Goal: Task Accomplishment & Management: Complete application form

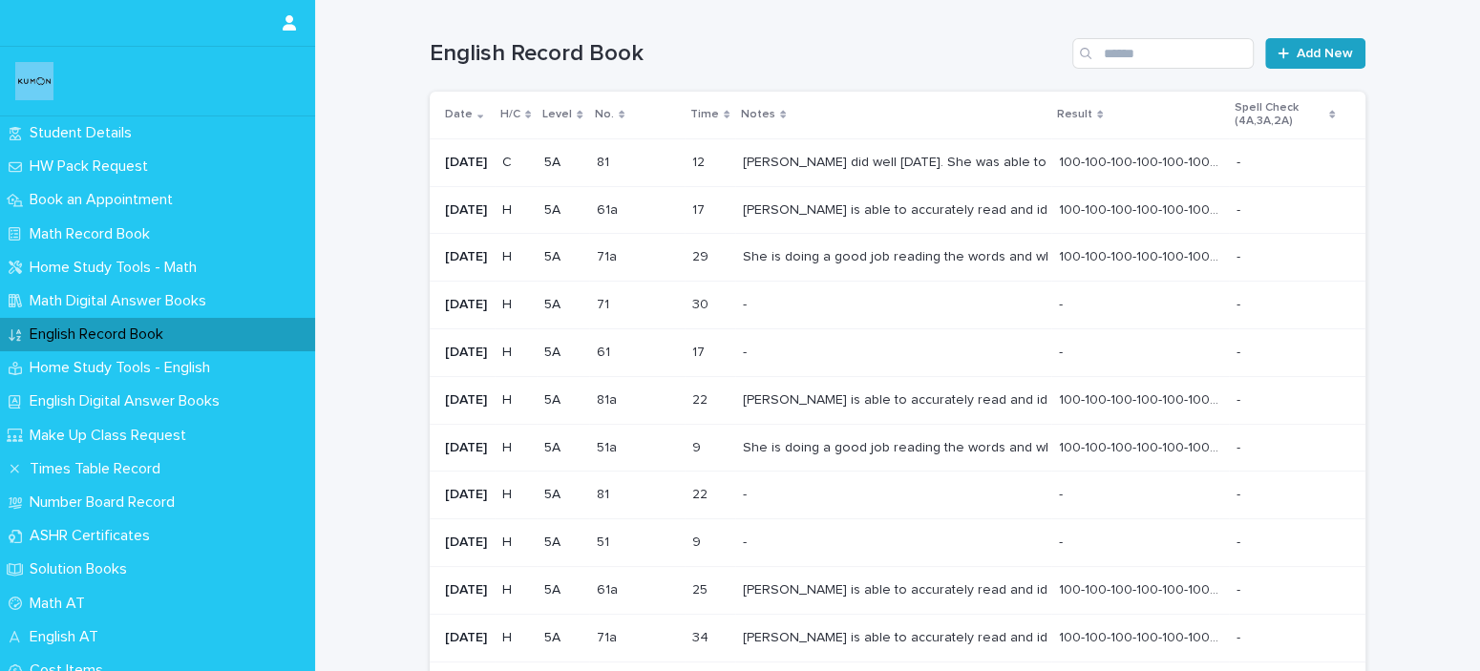
click at [1287, 43] on link "Add New" at bounding box center [1315, 53] width 100 height 31
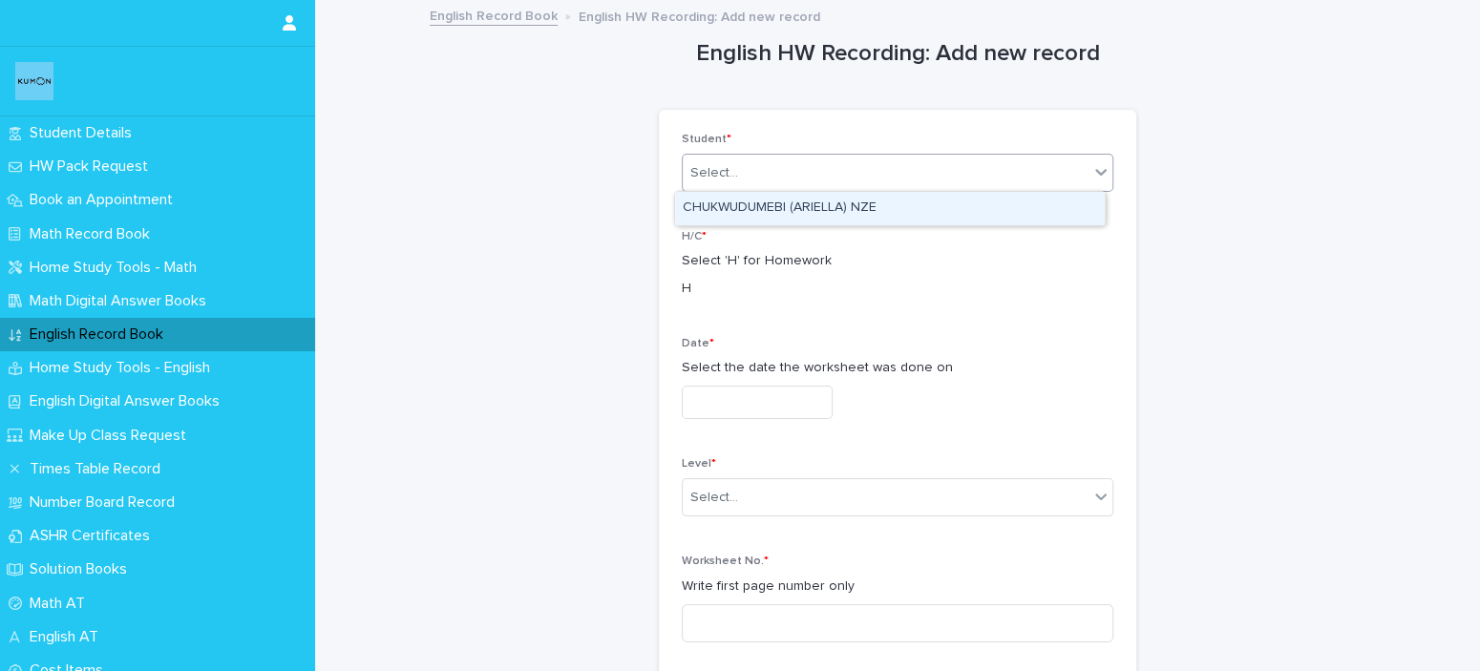
click at [957, 159] on div "Select..." at bounding box center [886, 174] width 406 height 32
click at [940, 215] on div "CHUKWUDUMEBI (ARIELLA) NZE" at bounding box center [890, 208] width 430 height 33
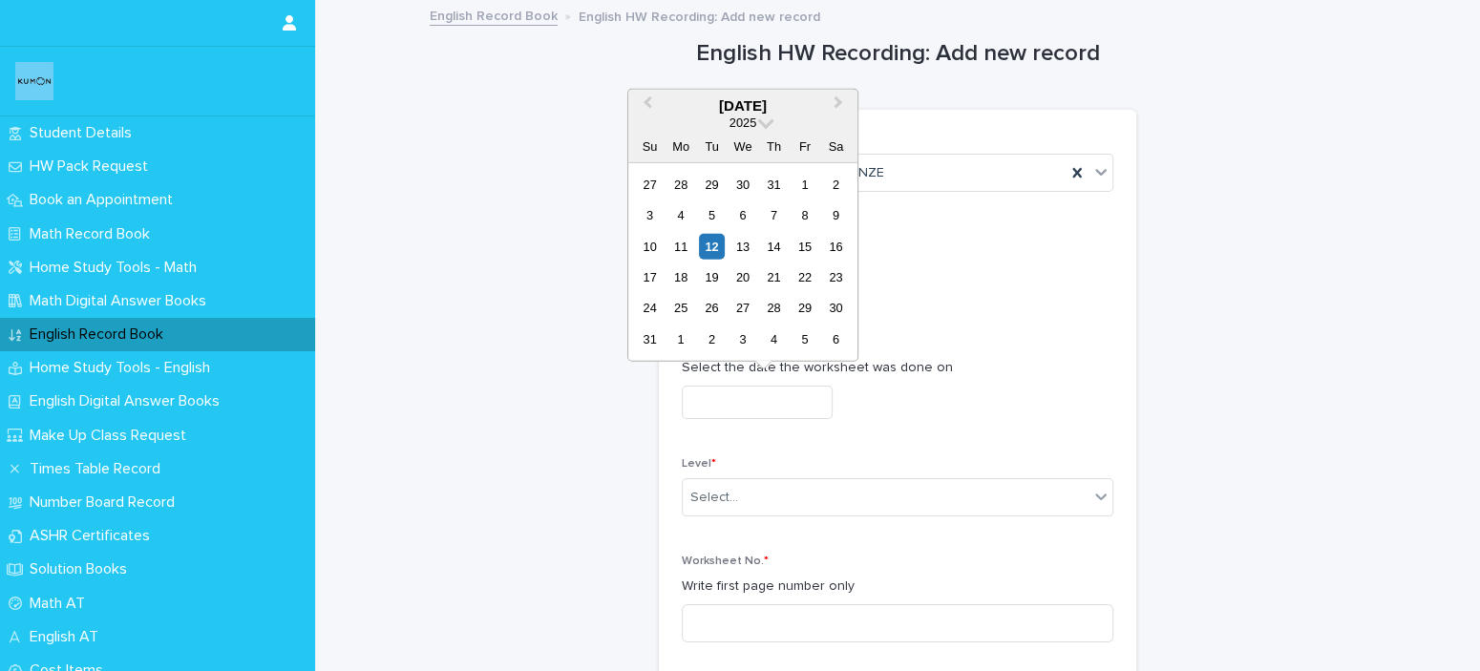
click at [824, 386] on input "text" at bounding box center [757, 402] width 151 height 33
click at [691, 250] on div "11" at bounding box center [681, 246] width 26 height 26
type input "**********"
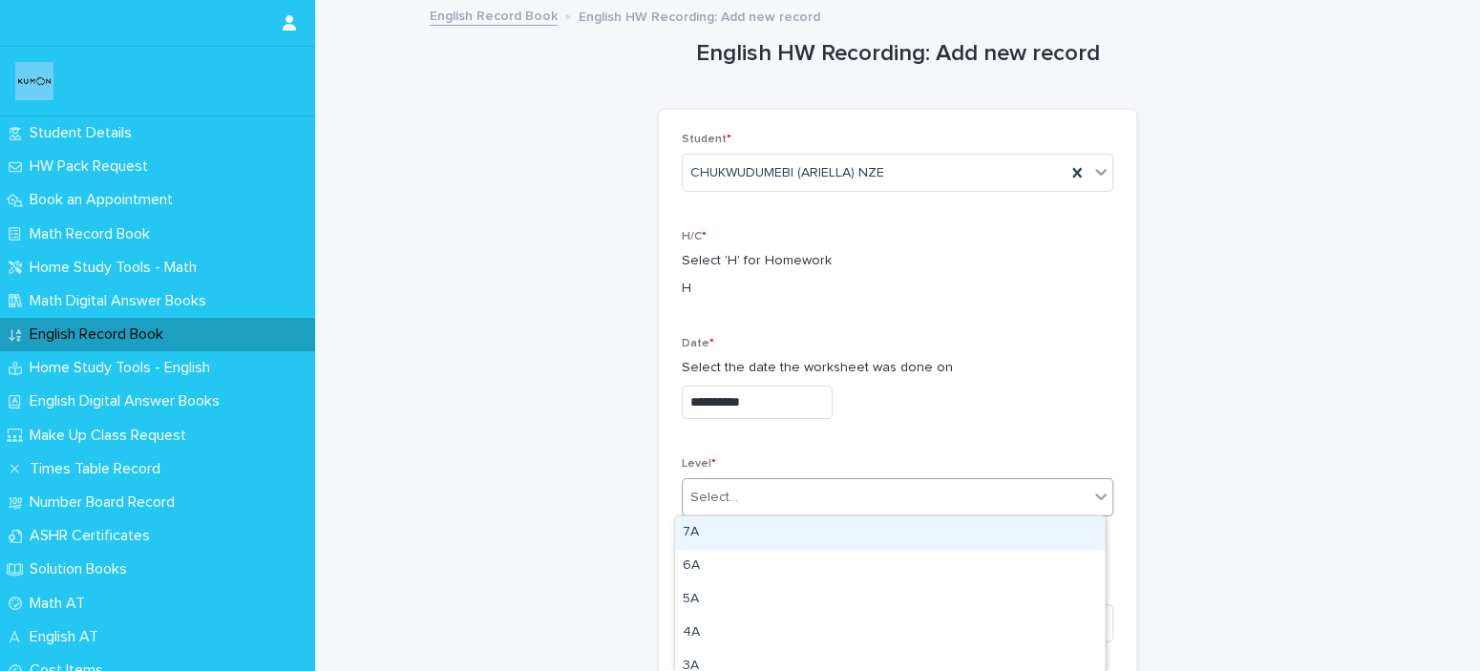
click at [775, 487] on div "Select..." at bounding box center [886, 498] width 406 height 32
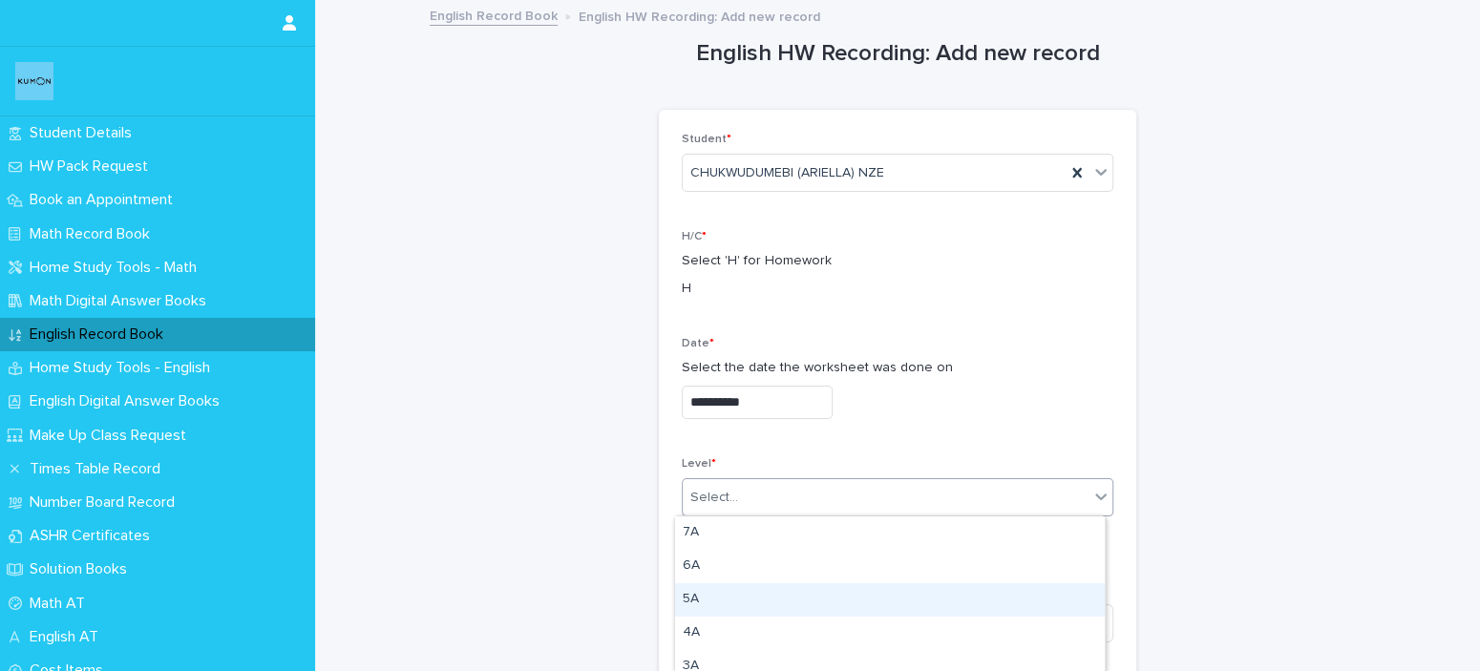
click at [773, 594] on div "5A" at bounding box center [890, 600] width 430 height 33
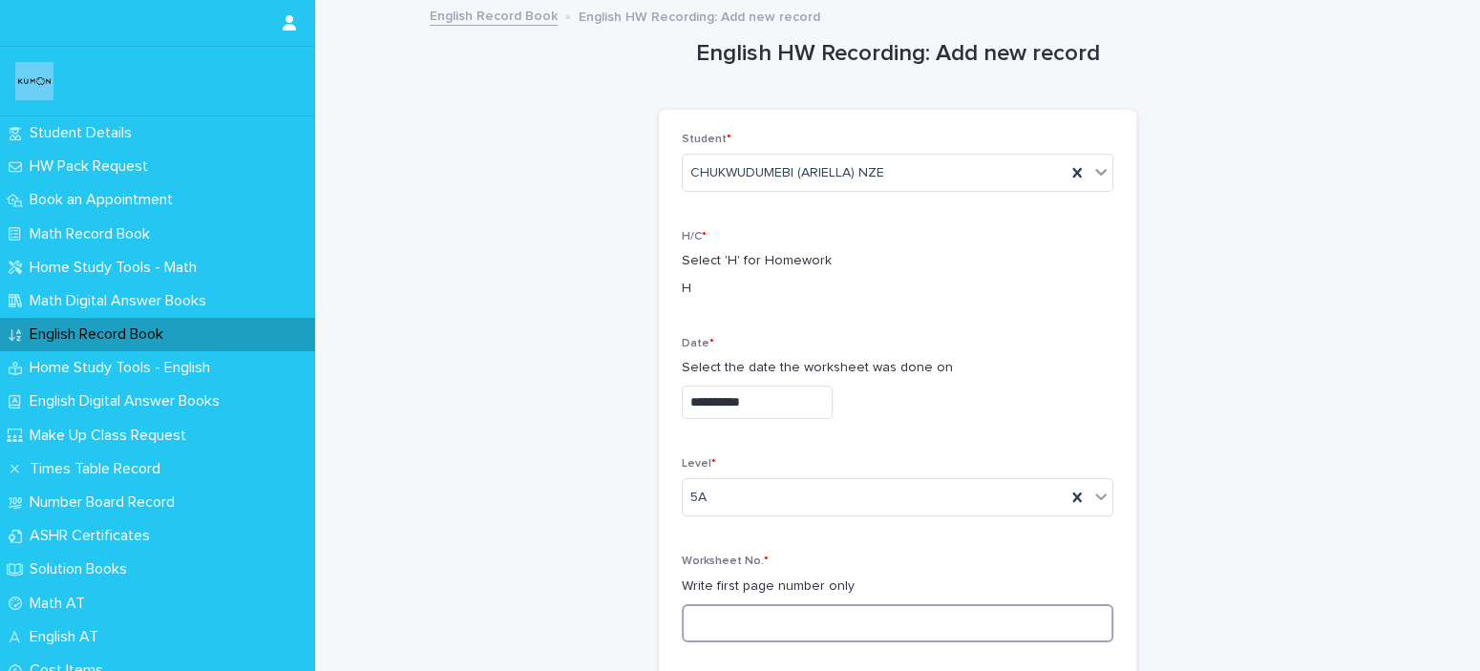
click at [752, 606] on input at bounding box center [898, 624] width 432 height 38
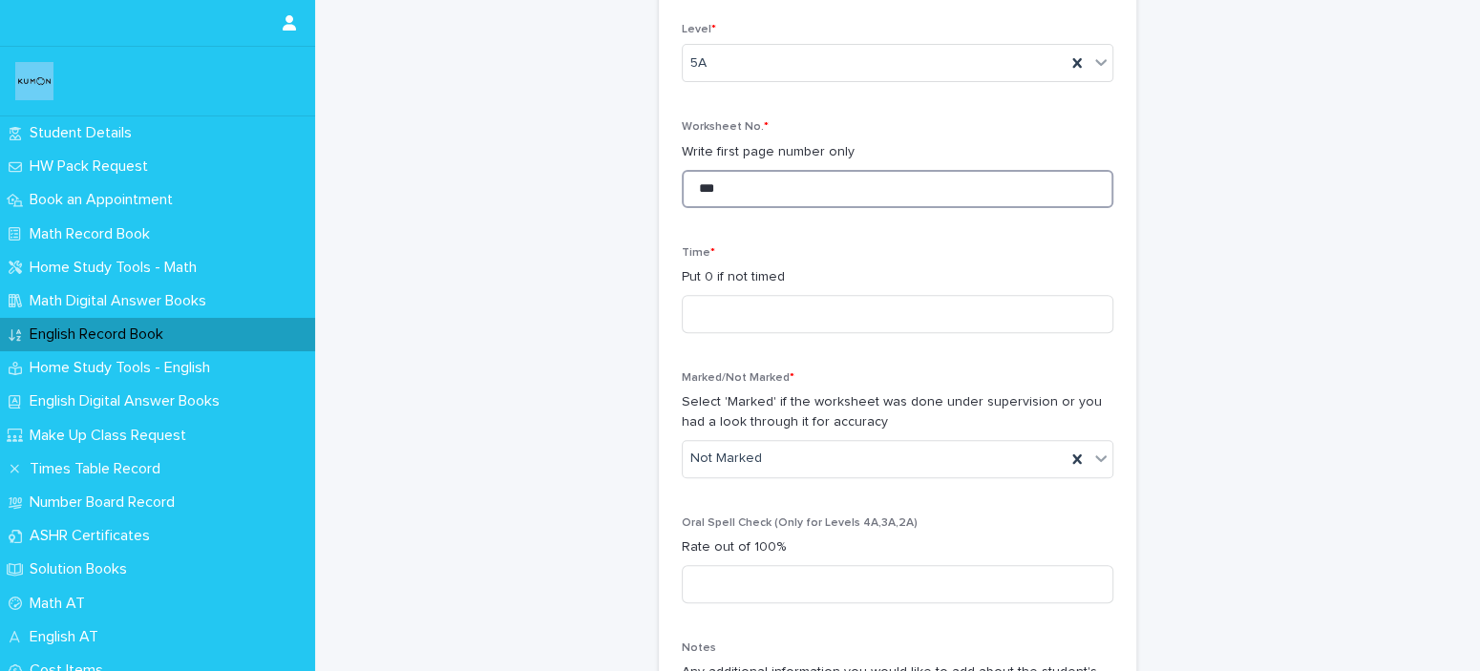
scroll to position [447, 0]
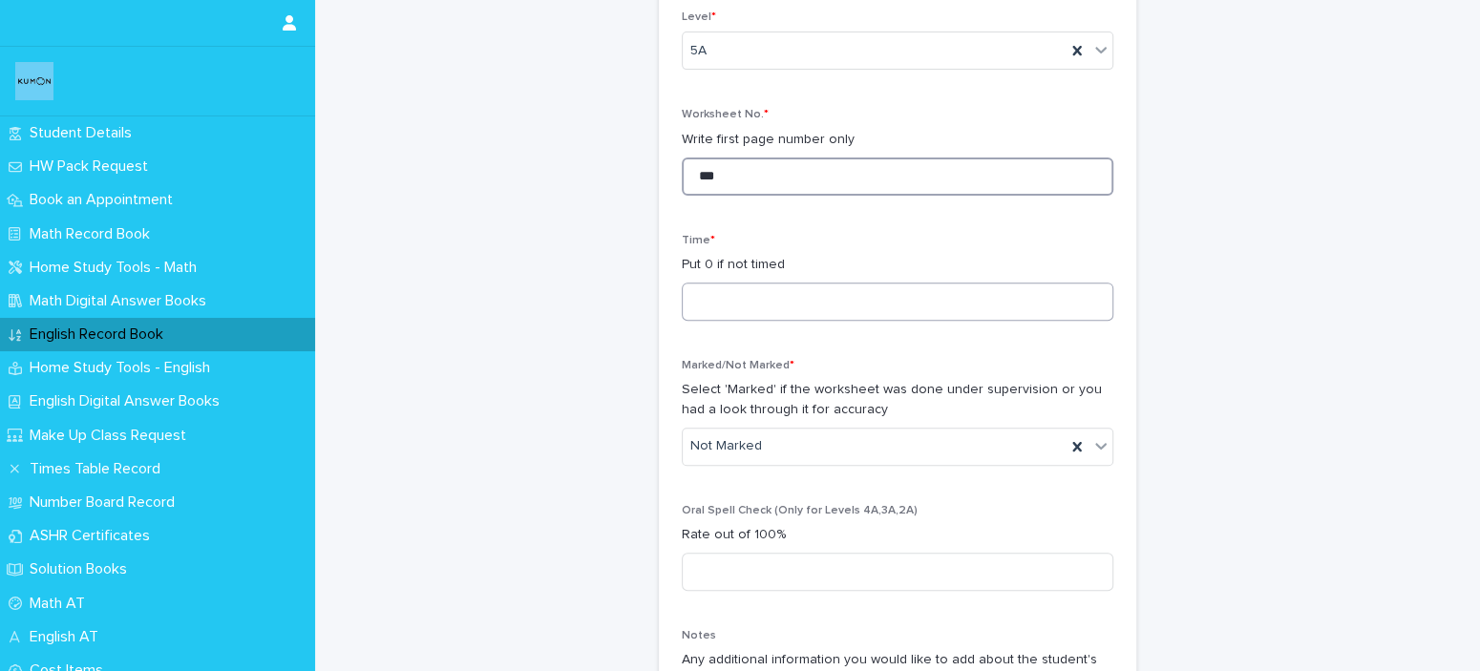
type input "***"
click at [905, 299] on input at bounding box center [898, 302] width 432 height 38
type input "**"
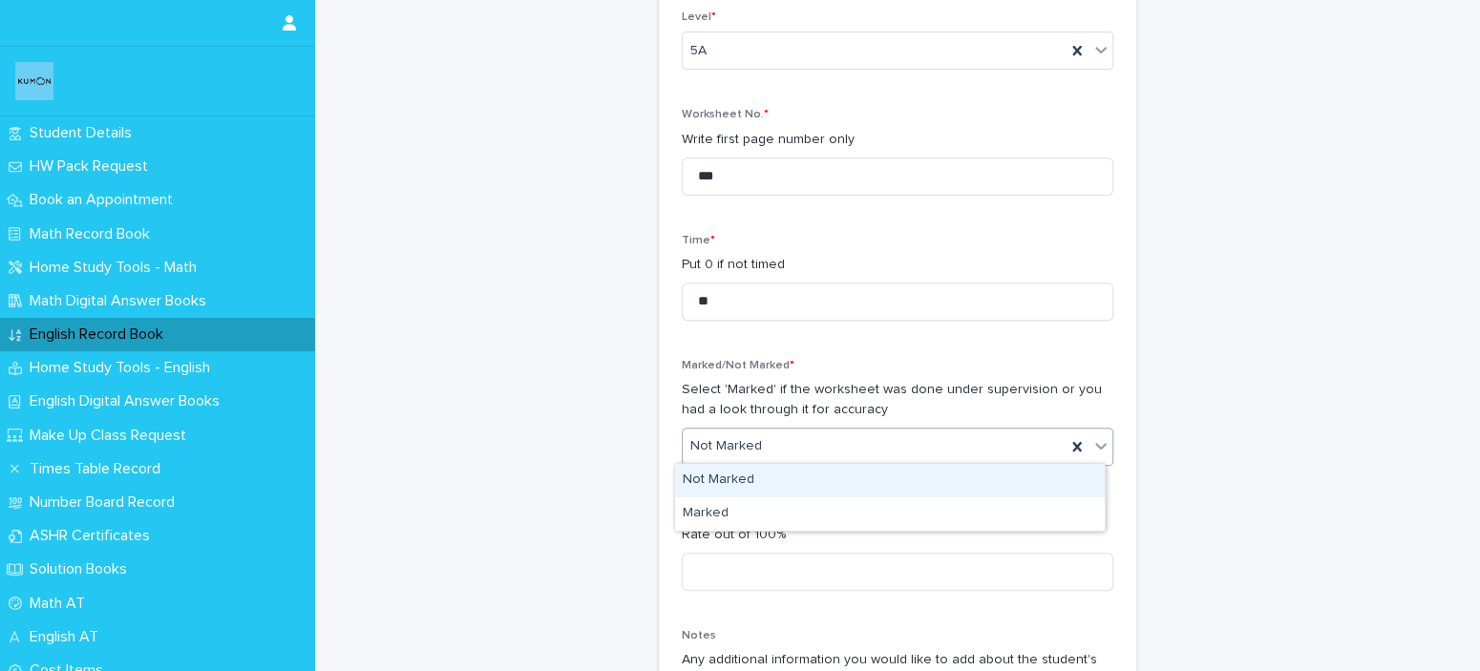
click at [921, 441] on div "Not Marked" at bounding box center [874, 447] width 383 height 32
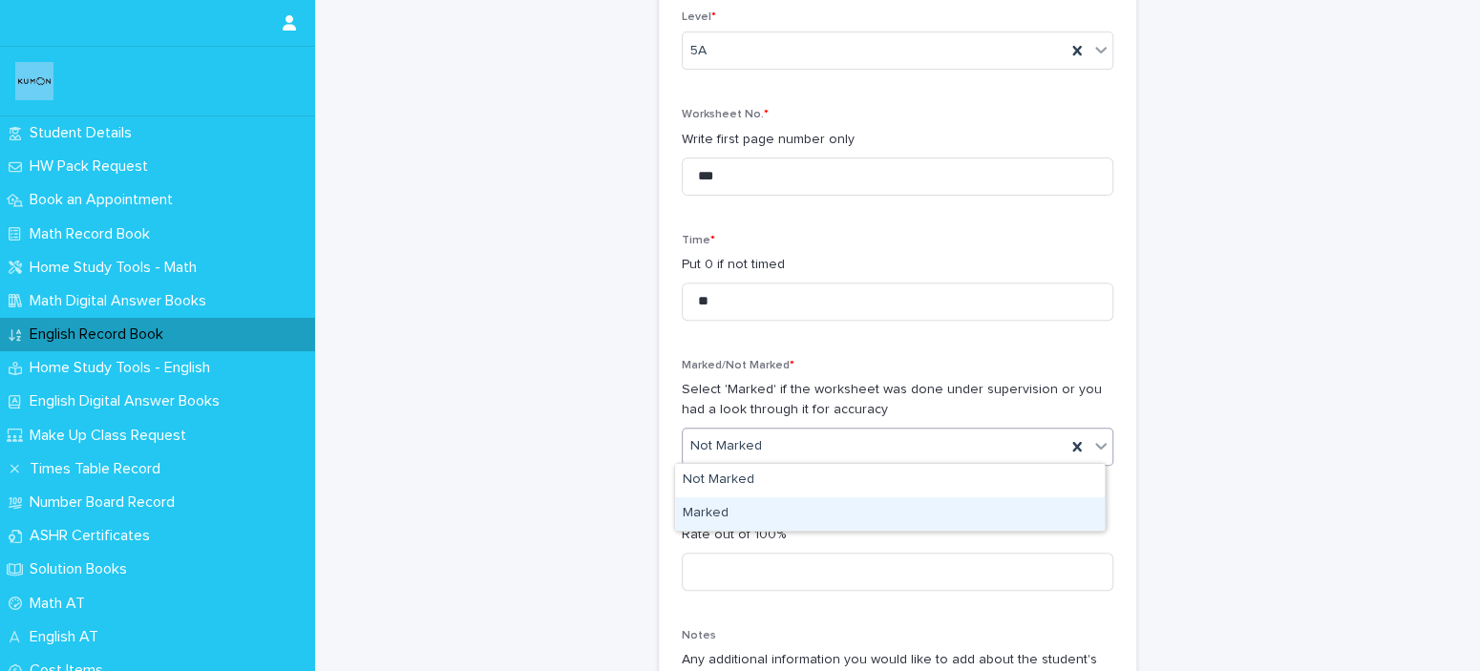
click at [894, 508] on div "Marked" at bounding box center [890, 514] width 430 height 33
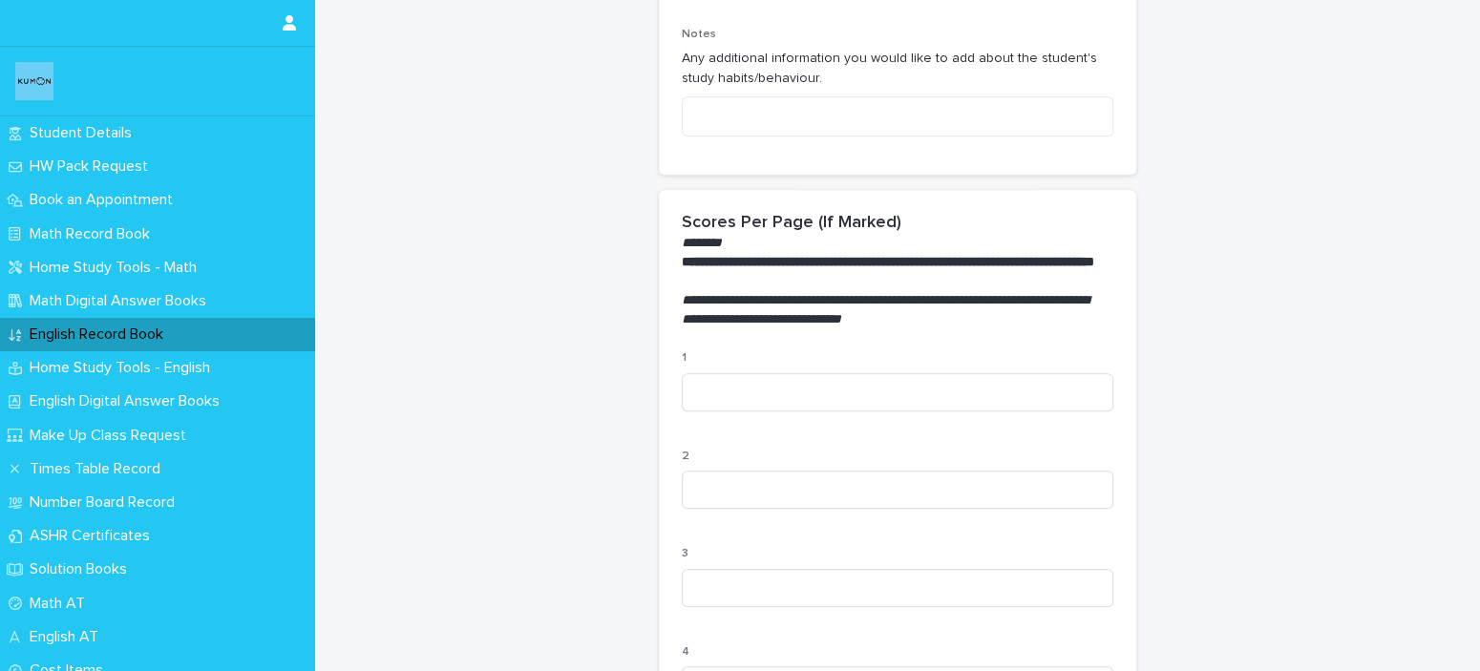
scroll to position [1120, 0]
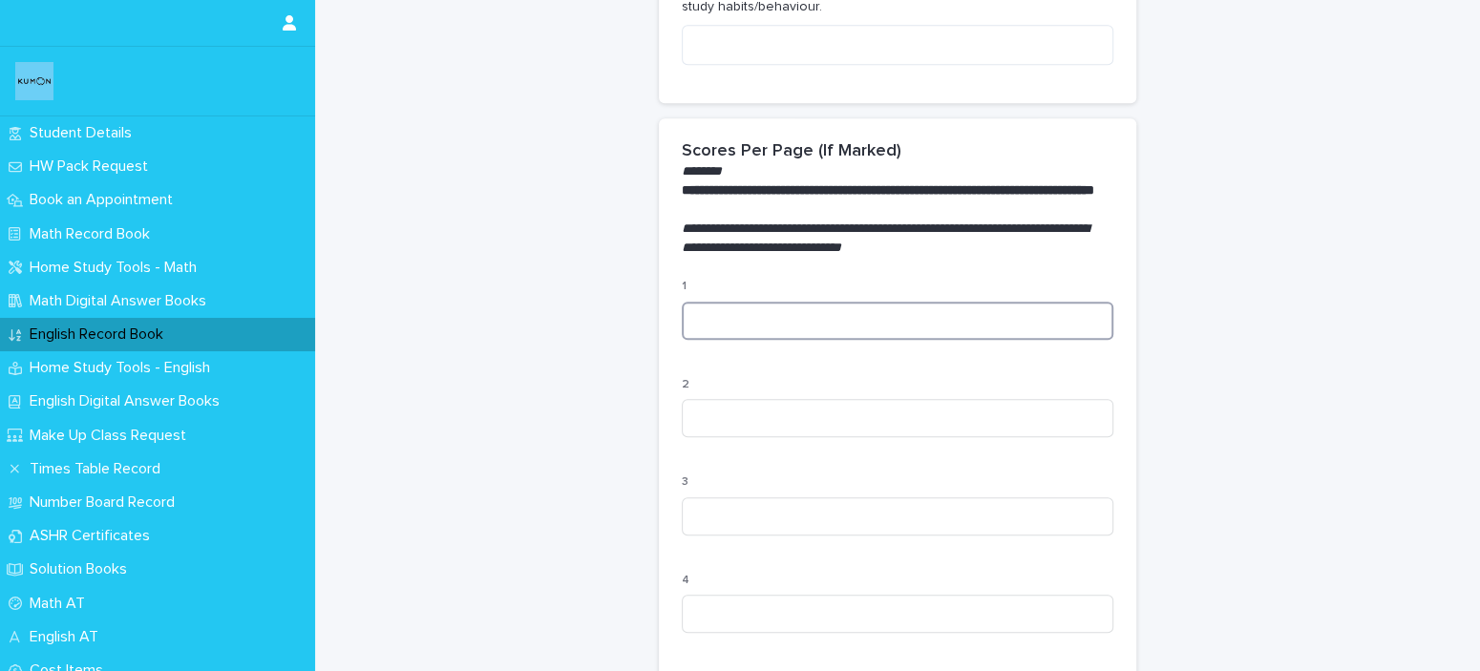
click at [911, 337] on input at bounding box center [898, 321] width 432 height 38
type input "***"
click at [801, 521] on input at bounding box center [898, 517] width 432 height 38
type input "***"
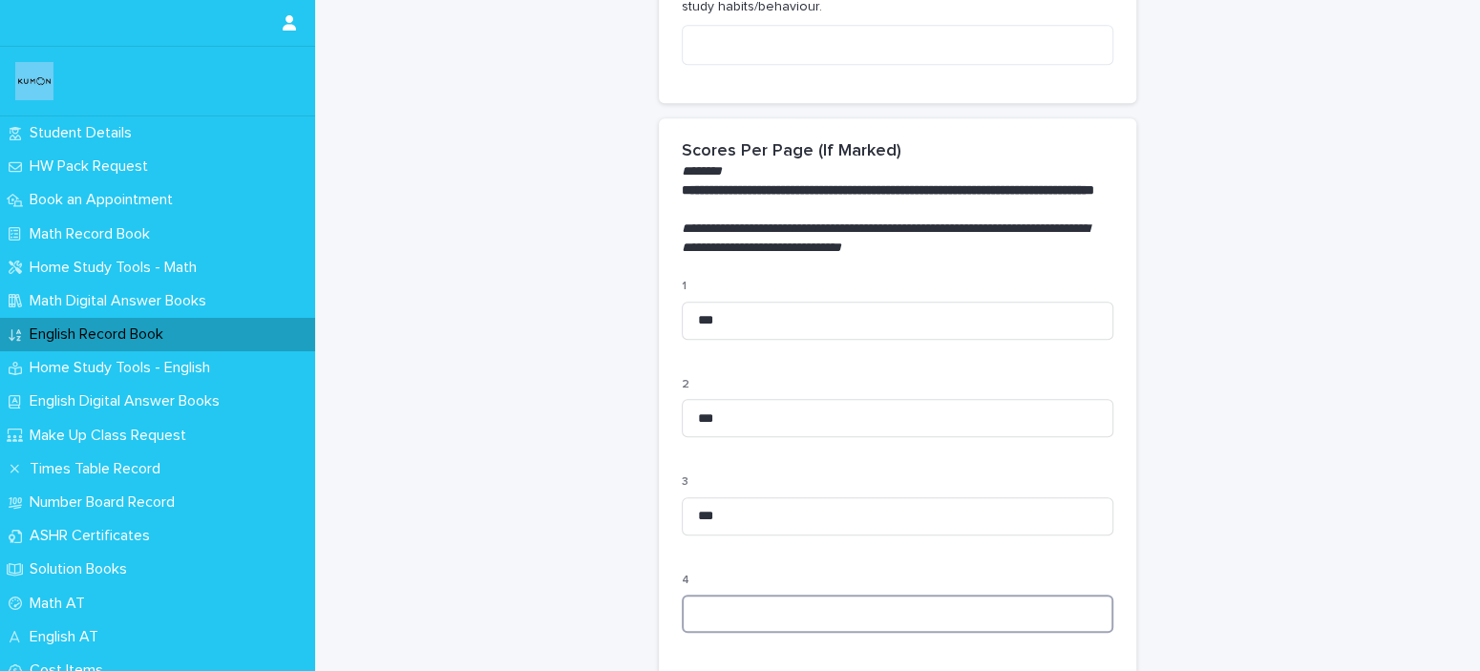
click at [768, 625] on input at bounding box center [898, 614] width 432 height 38
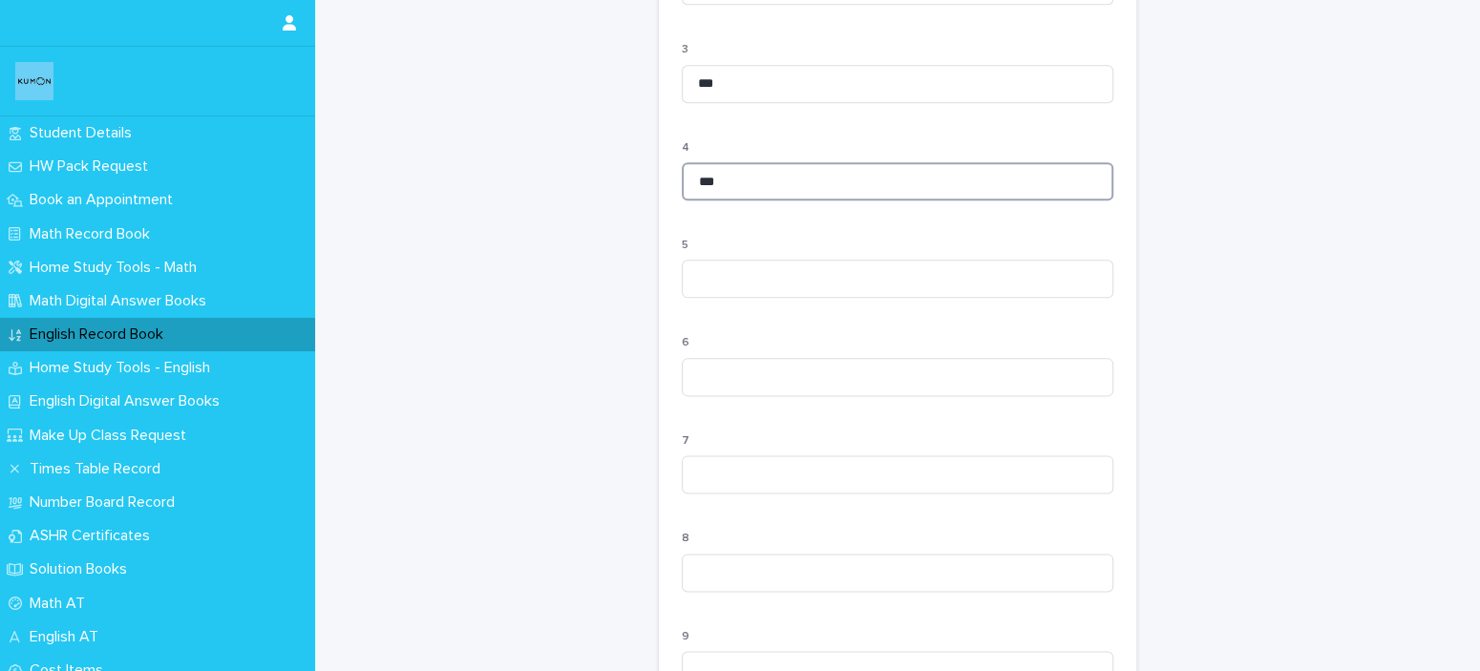
scroll to position [1528, 0]
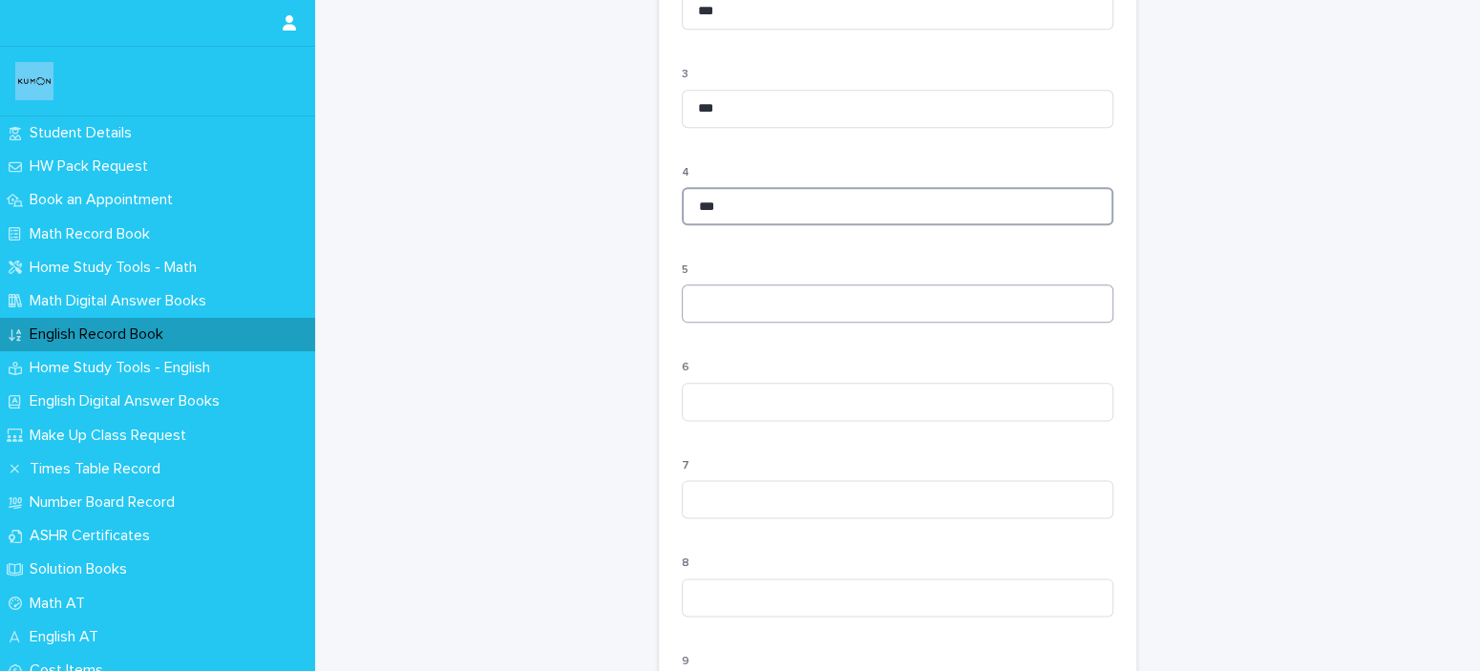
type input "***"
click at [840, 323] on input at bounding box center [898, 304] width 432 height 38
type input "***"
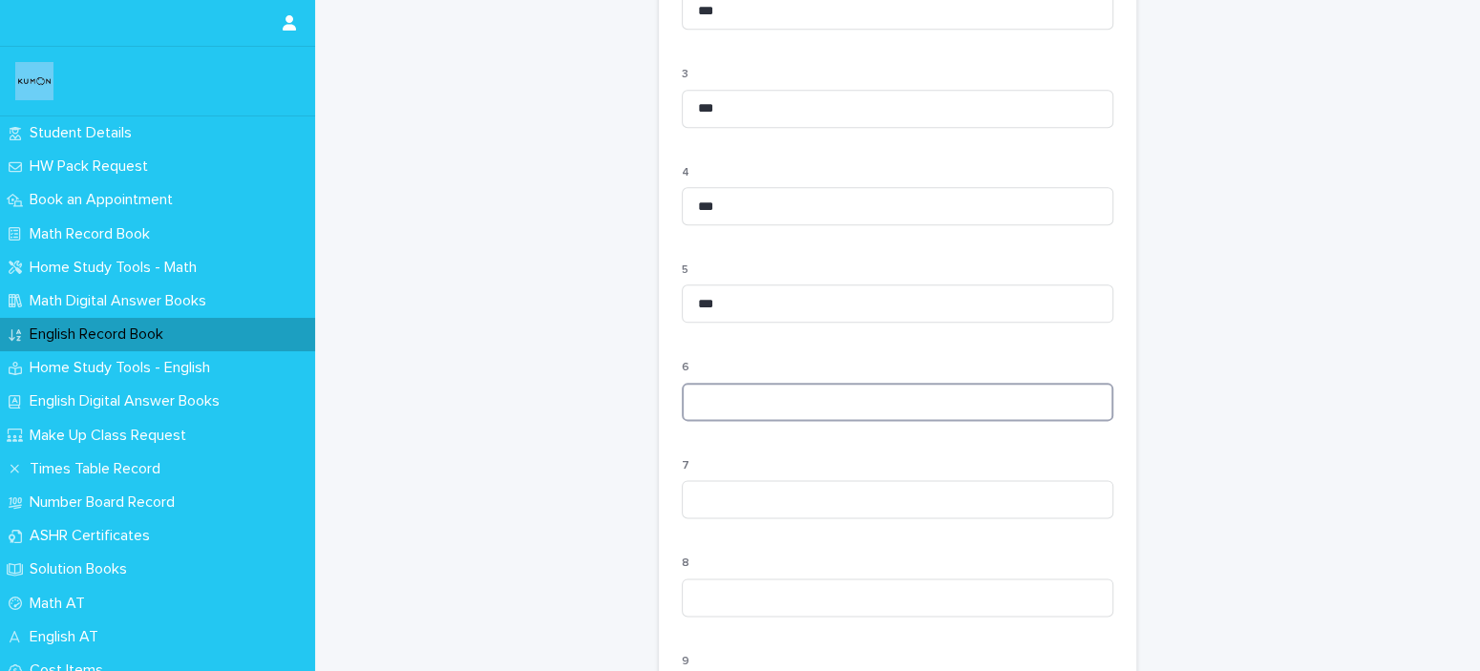
click at [777, 412] on input at bounding box center [898, 402] width 432 height 38
type input "***"
click at [744, 514] on input at bounding box center [898, 499] width 432 height 38
type input "***"
click at [705, 605] on input at bounding box center [898, 598] width 432 height 38
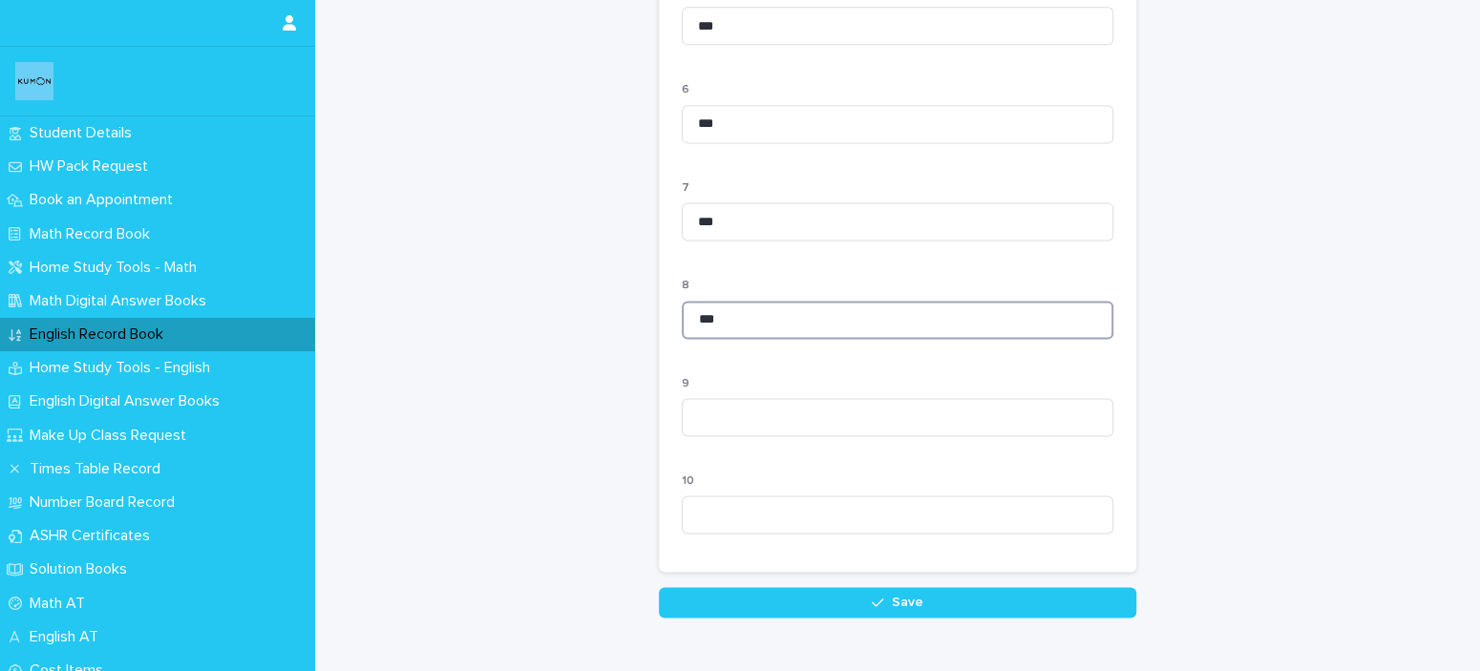
scroll to position [1847, 0]
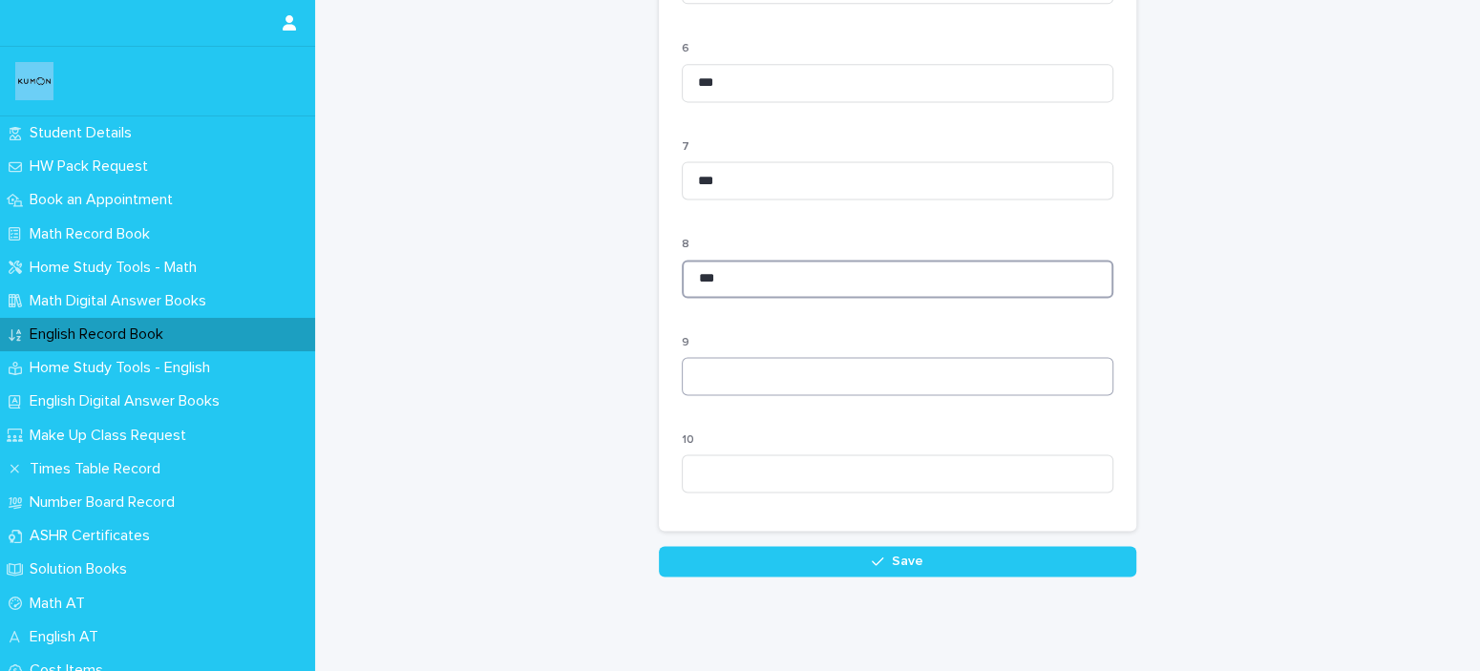
type input "***"
click at [873, 395] on input at bounding box center [898, 376] width 432 height 38
type input "***"
click at [805, 484] on input at bounding box center [898, 474] width 432 height 38
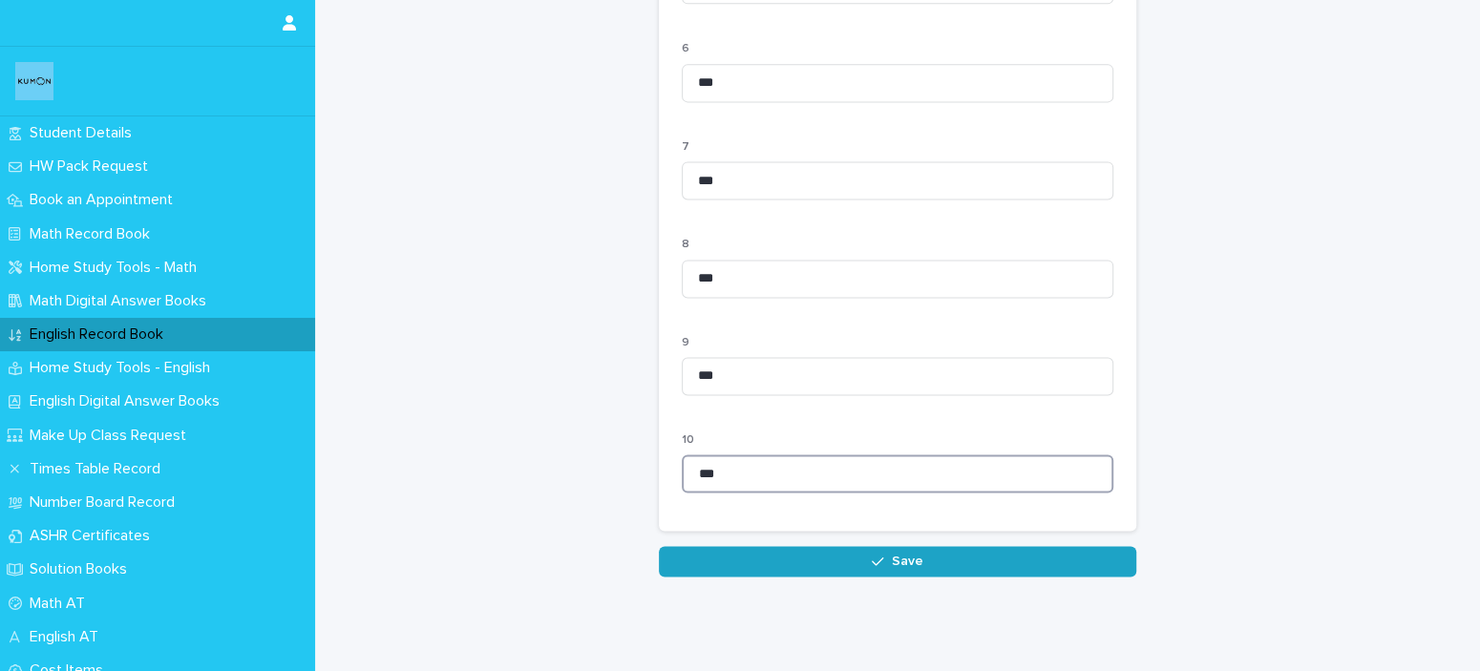
type input "***"
click at [858, 577] on button "Save" at bounding box center [898, 561] width 478 height 31
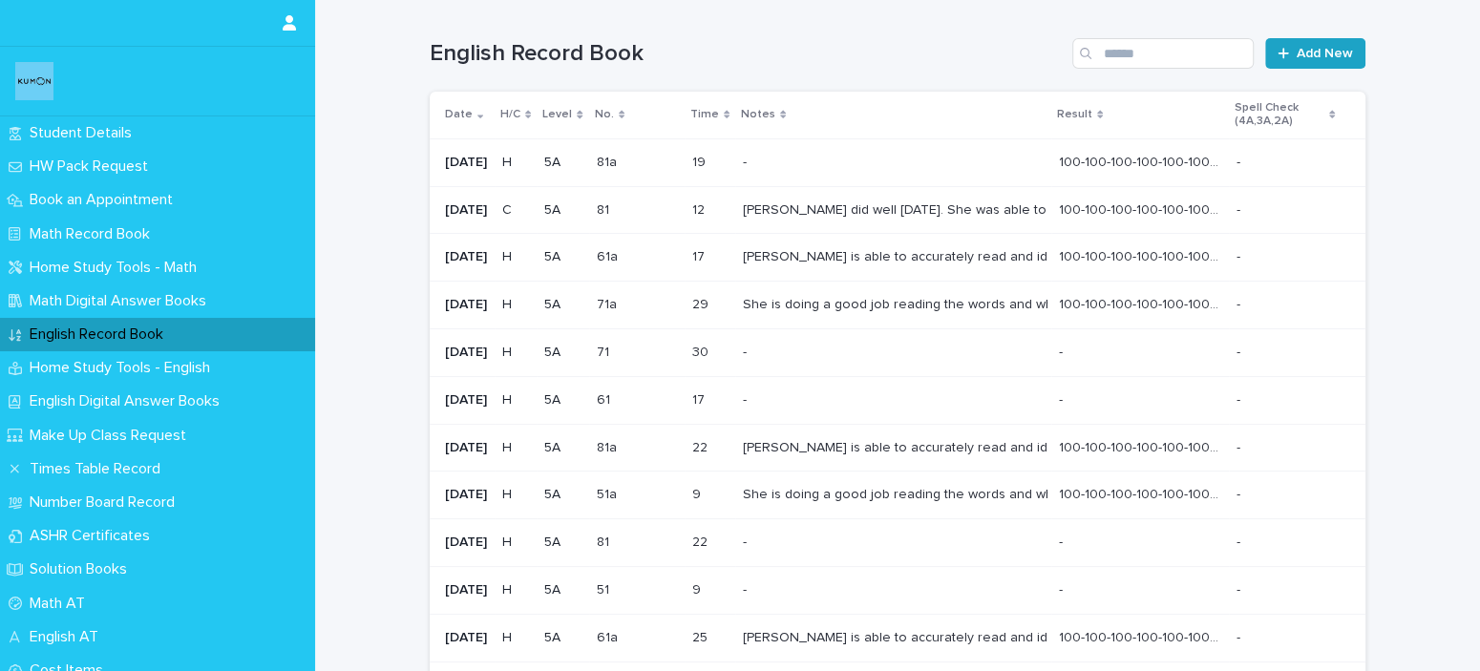
click at [1309, 47] on span "Add New" at bounding box center [1325, 53] width 56 height 13
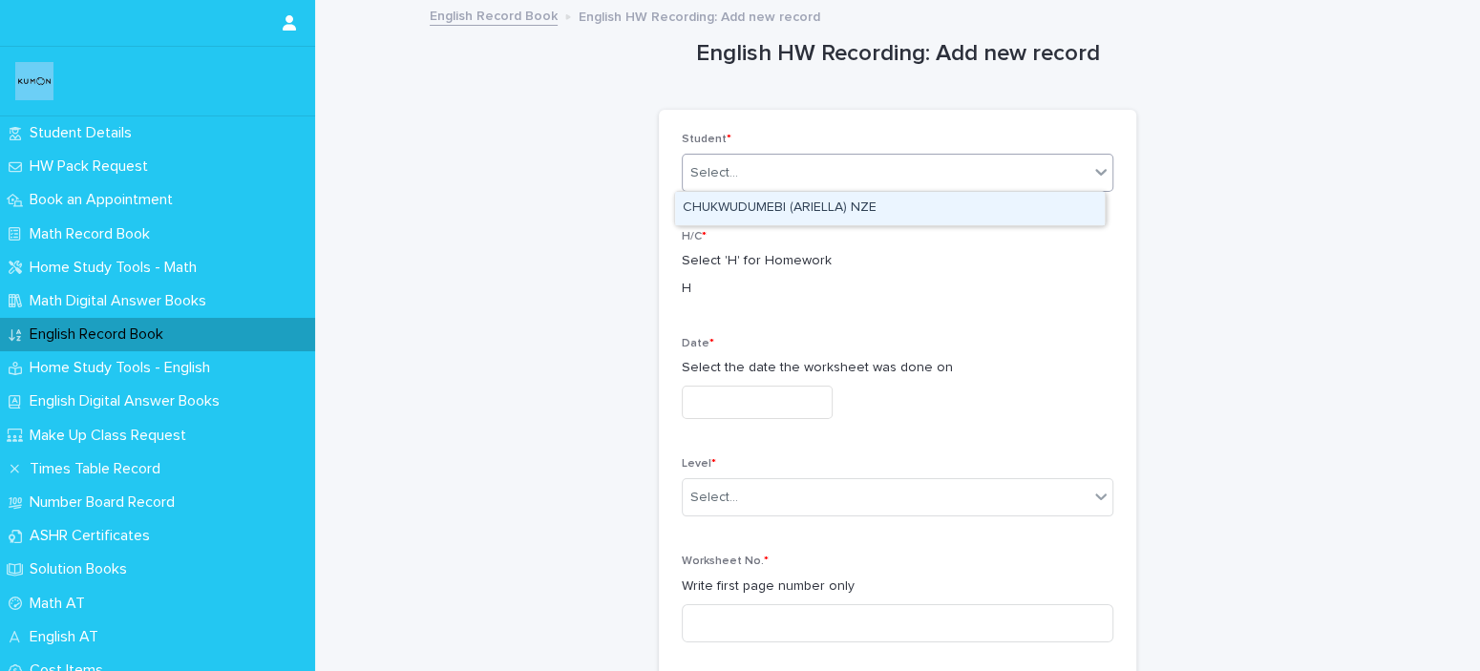
click at [814, 172] on div "Select..." at bounding box center [886, 174] width 406 height 32
click at [815, 195] on div "CHUKWUDUMEBI (ARIELLA) NZE" at bounding box center [890, 208] width 430 height 33
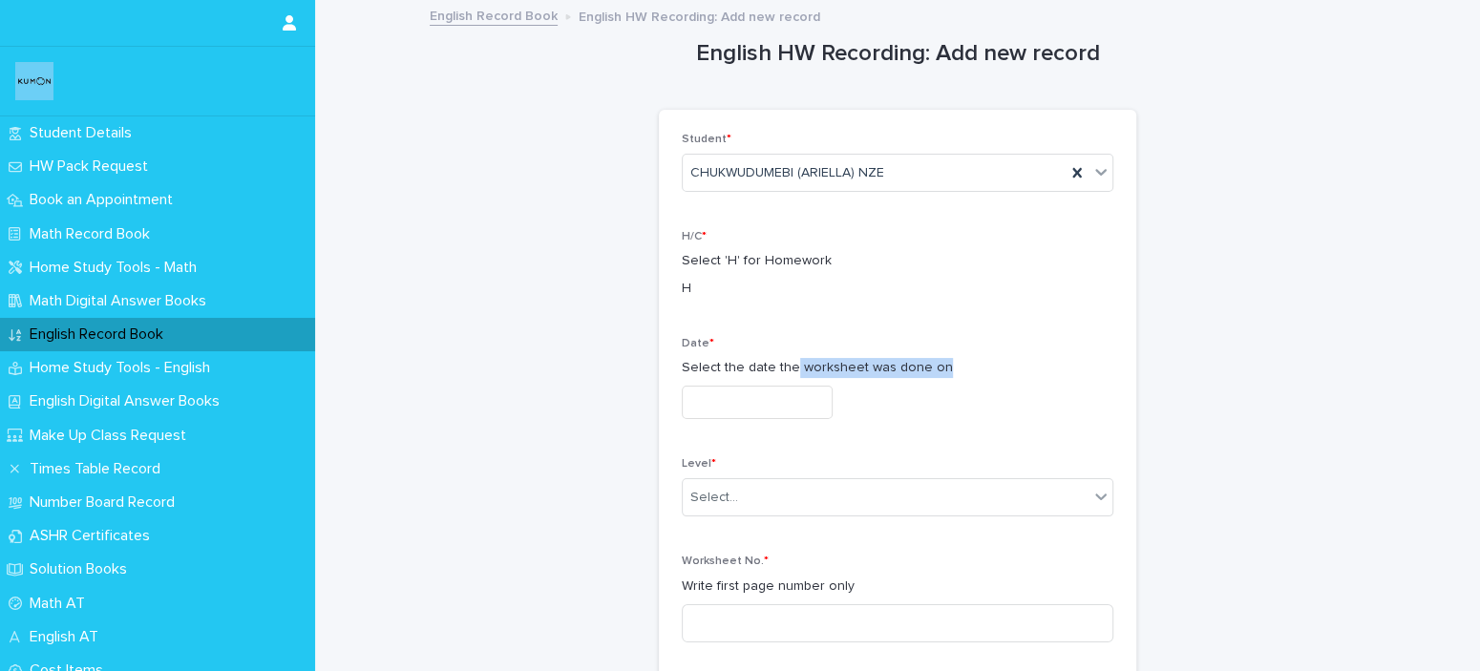
drag, startPoint x: 783, startPoint y: 377, endPoint x: 785, endPoint y: 408, distance: 30.6
click at [785, 408] on div "Date * Select the date the worksheet was done on" at bounding box center [898, 385] width 432 height 97
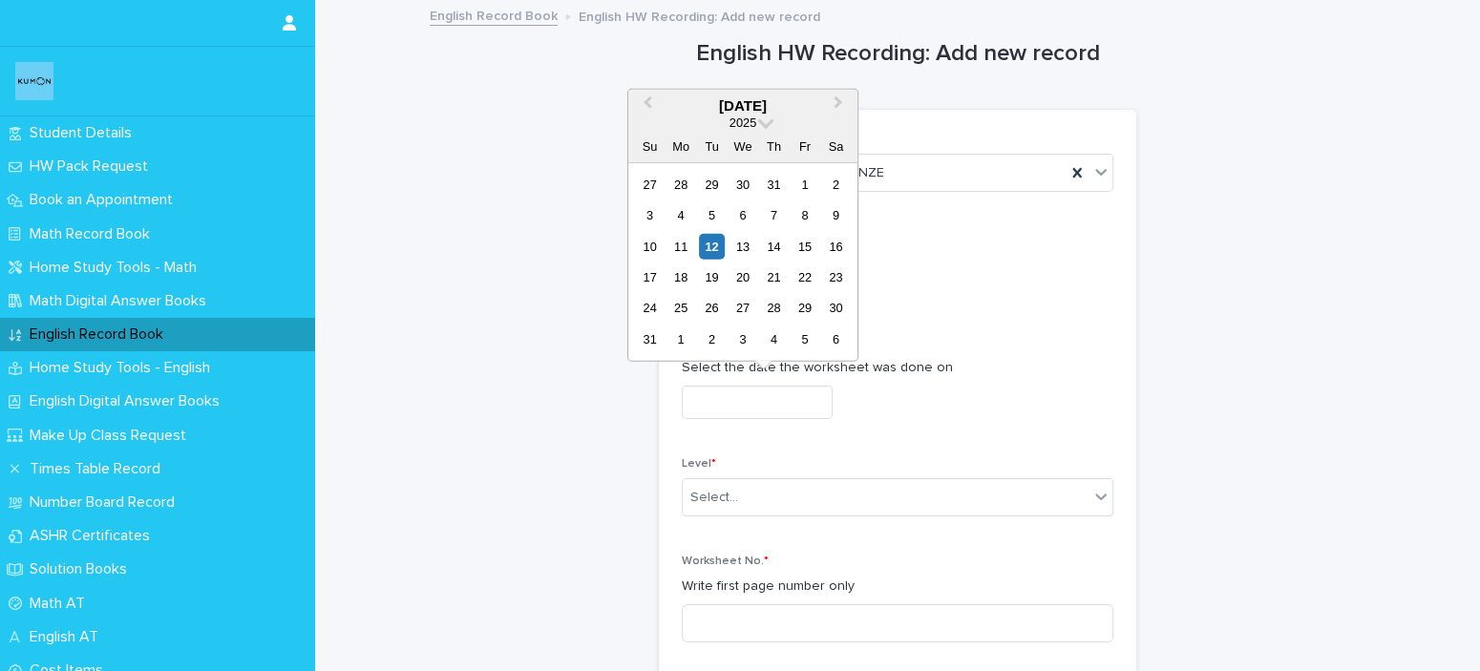
click at [785, 408] on input "text" at bounding box center [757, 402] width 151 height 33
click at [709, 246] on div "12" at bounding box center [712, 246] width 26 height 26
type input "**********"
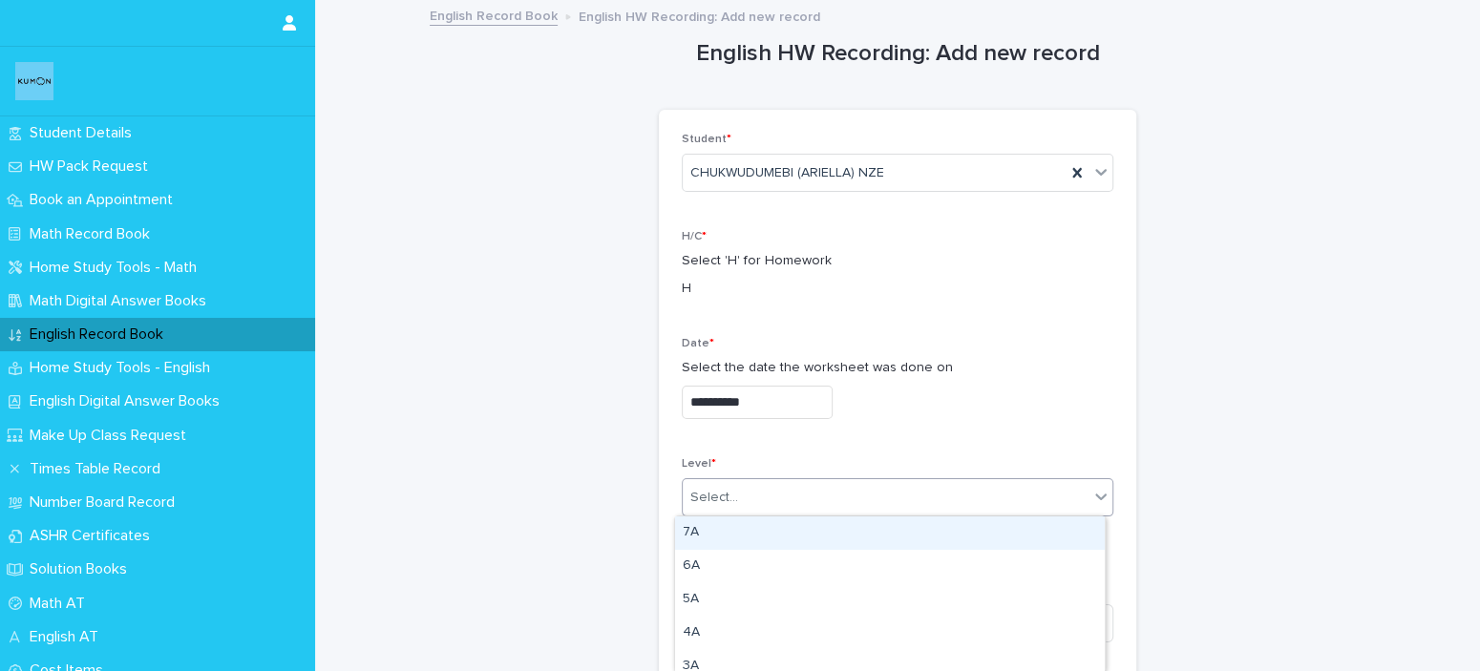
click at [823, 510] on div "Select..." at bounding box center [886, 498] width 406 height 32
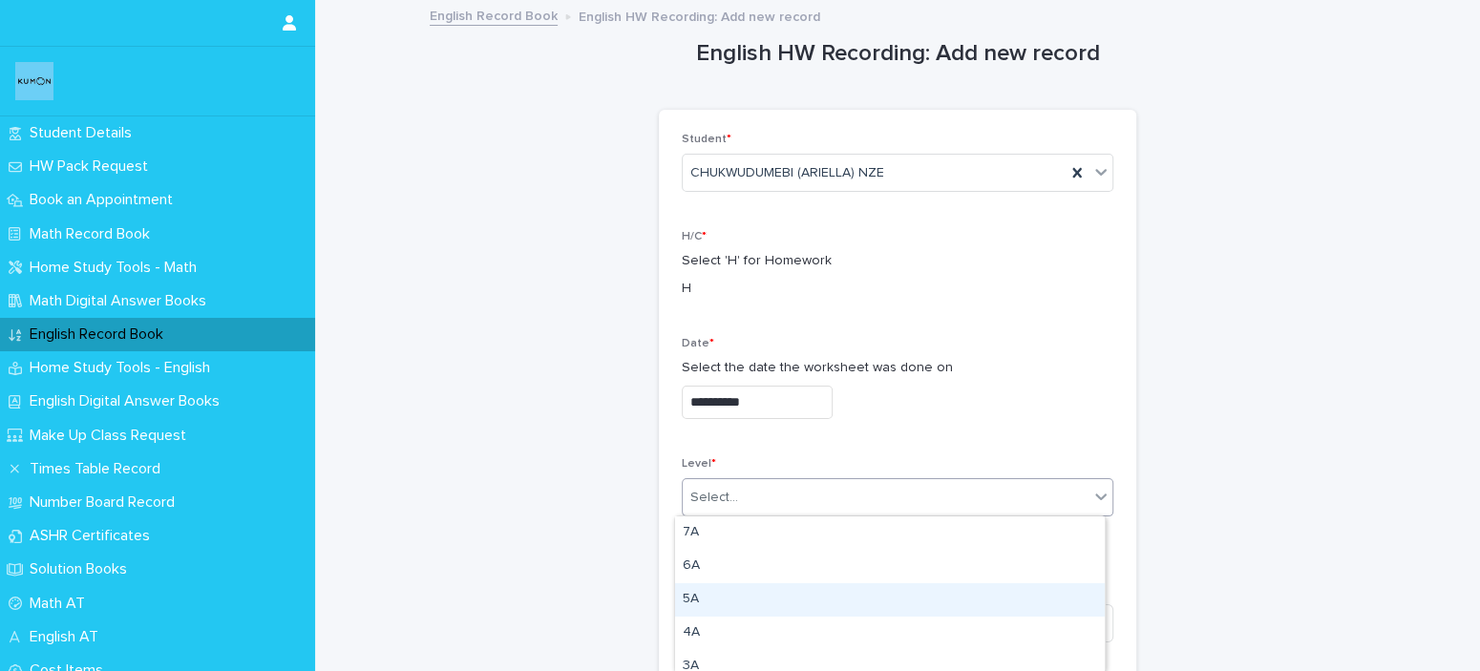
click at [729, 602] on div "5A" at bounding box center [890, 600] width 430 height 33
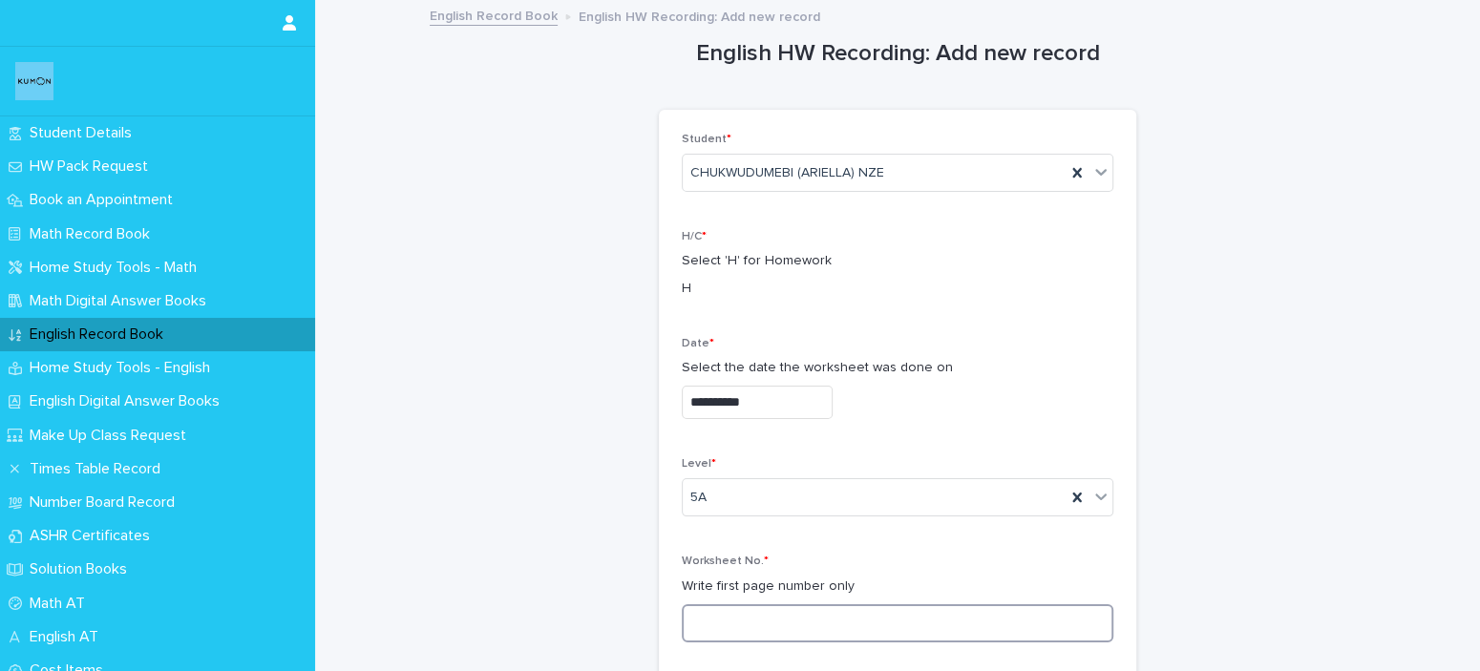
click at [720, 615] on input at bounding box center [898, 624] width 432 height 38
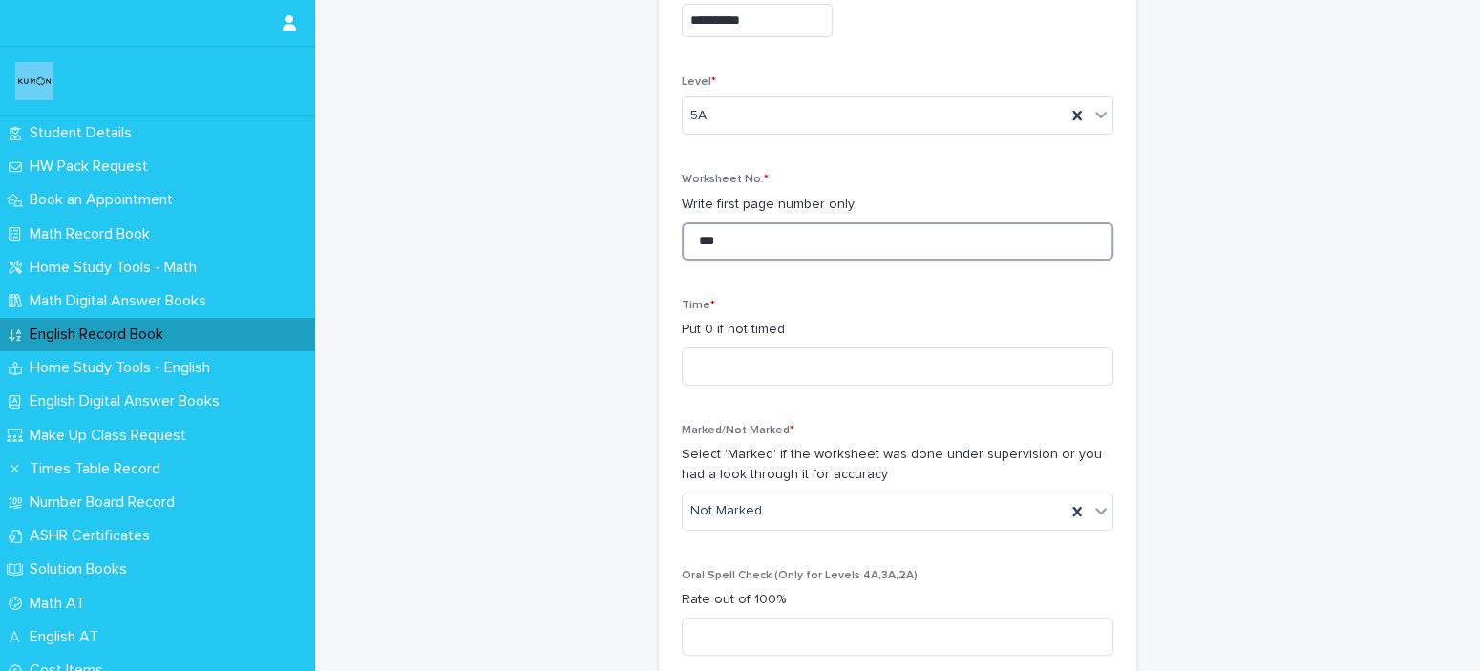
scroll to position [404, 0]
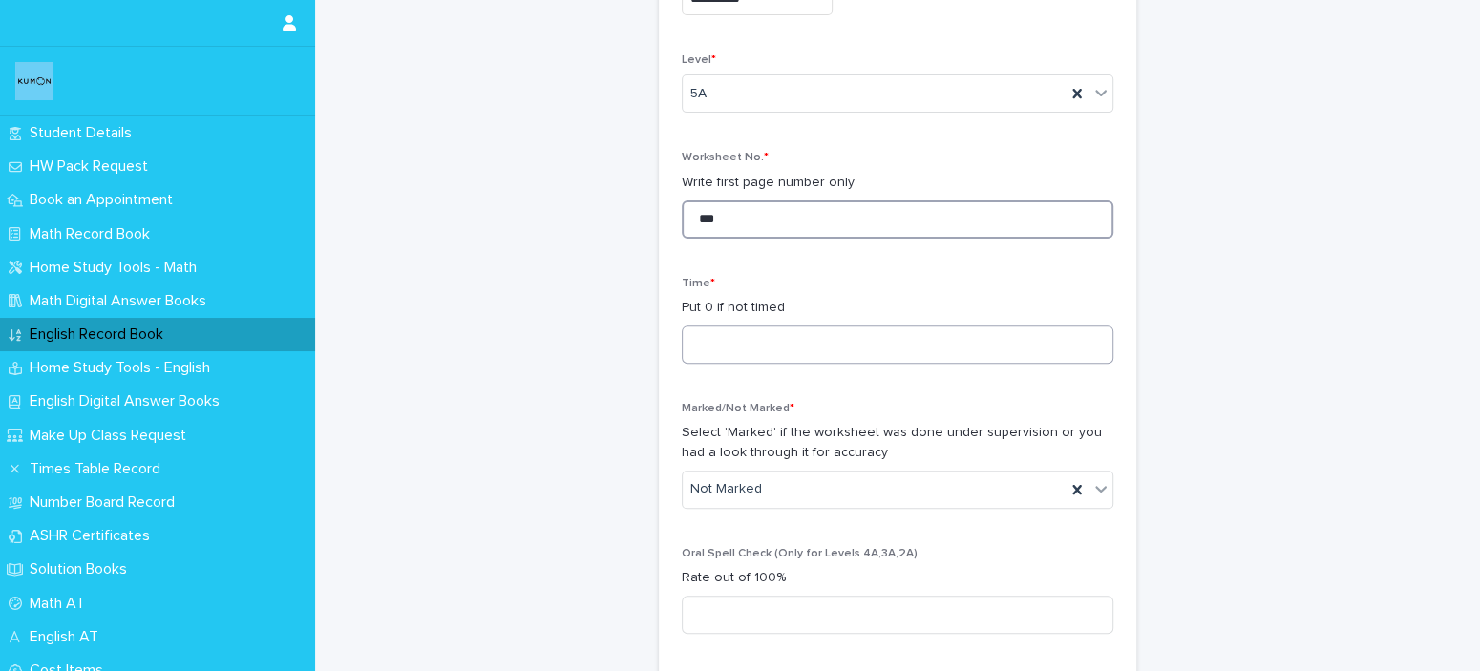
type input "***"
click at [1010, 349] on input at bounding box center [898, 345] width 432 height 38
type input "*"
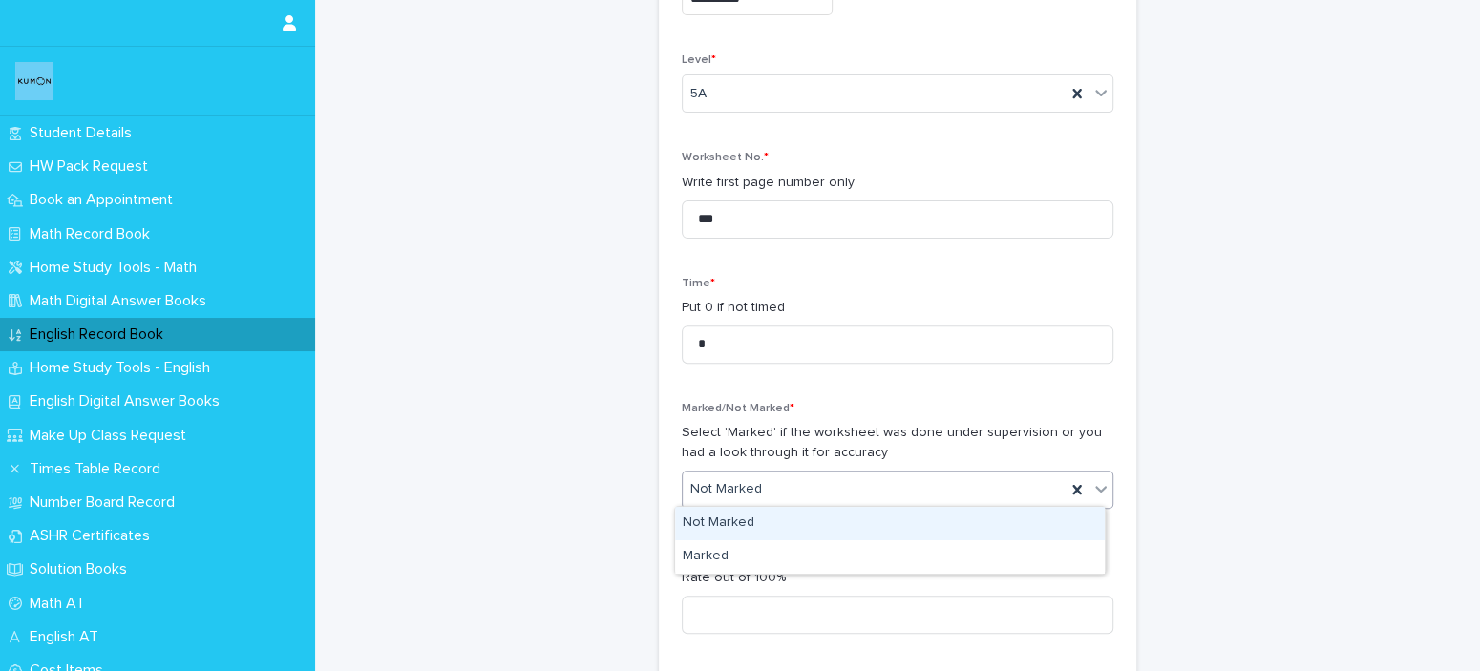
click at [960, 490] on div "Not Marked" at bounding box center [874, 490] width 383 height 32
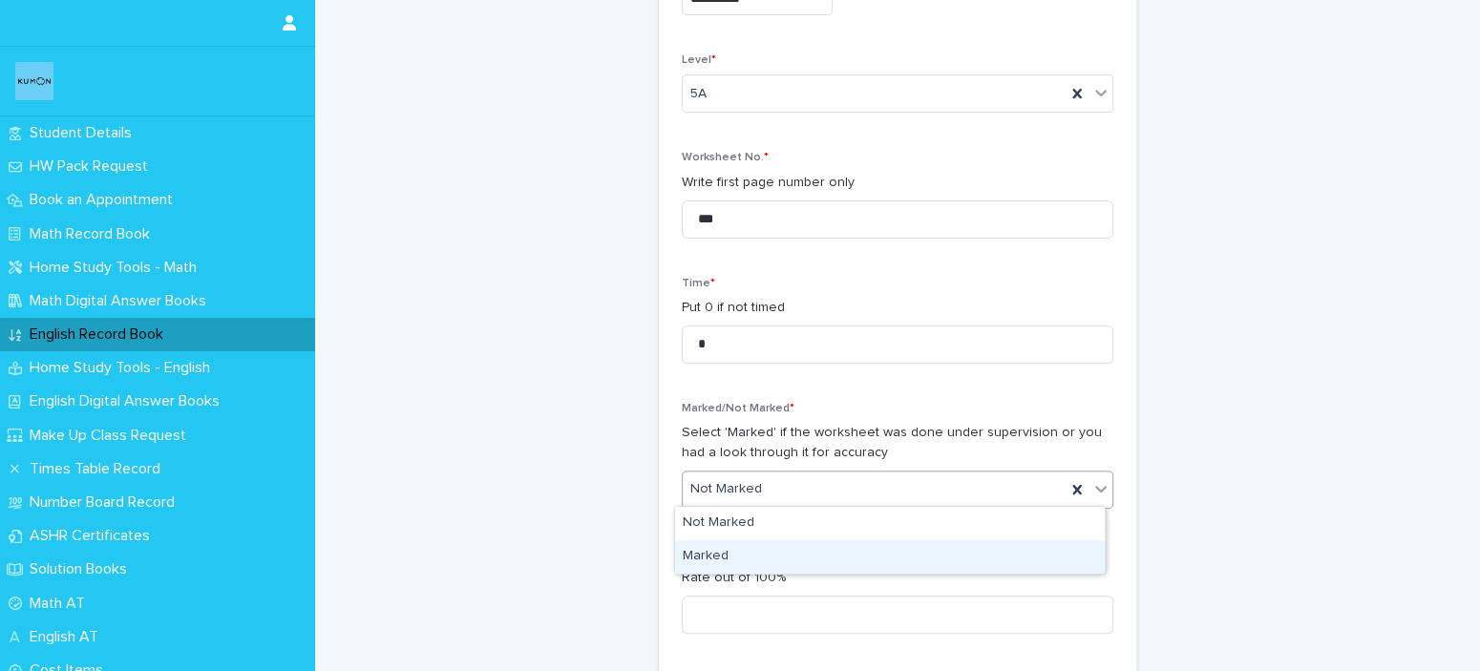
click at [921, 562] on div "Marked" at bounding box center [890, 557] width 430 height 33
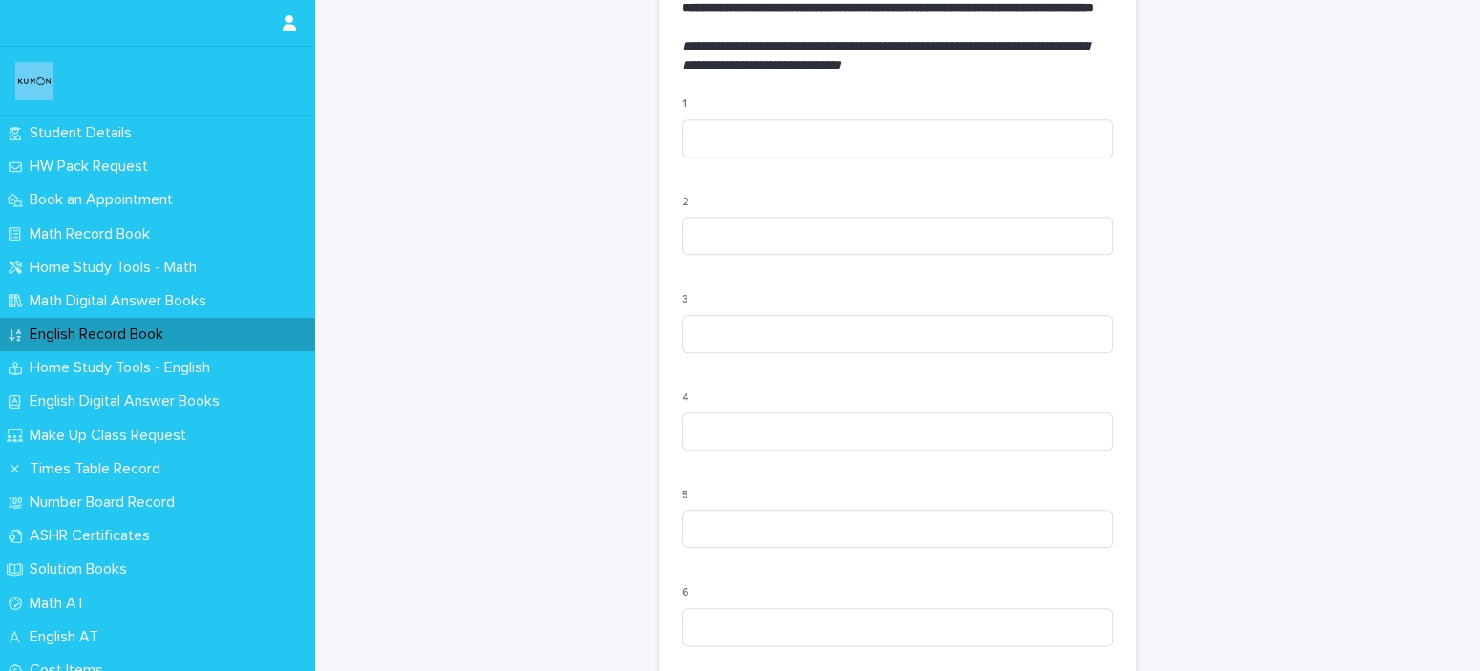
scroll to position [1366, 0]
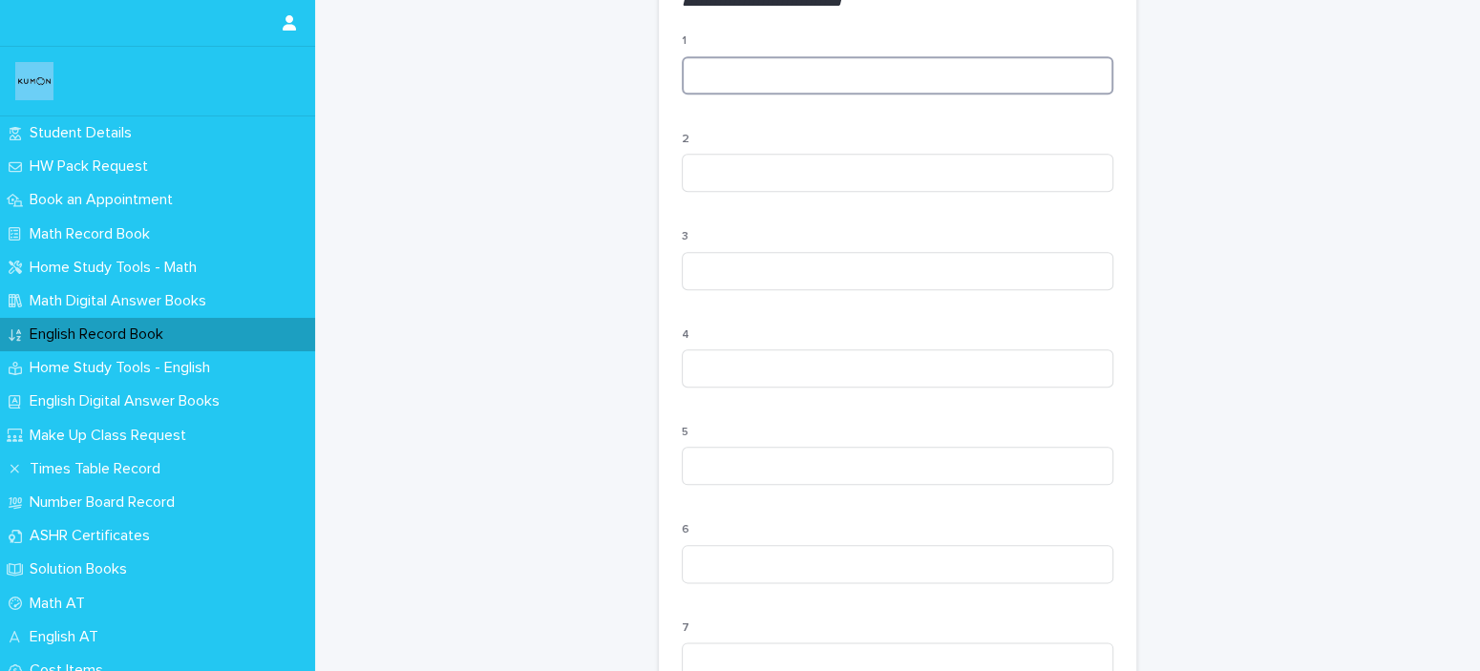
click at [1000, 95] on input at bounding box center [898, 75] width 432 height 38
type input "***"
click at [949, 191] on input at bounding box center [898, 173] width 432 height 38
type input "***"
click at [900, 287] on input at bounding box center [898, 271] width 432 height 38
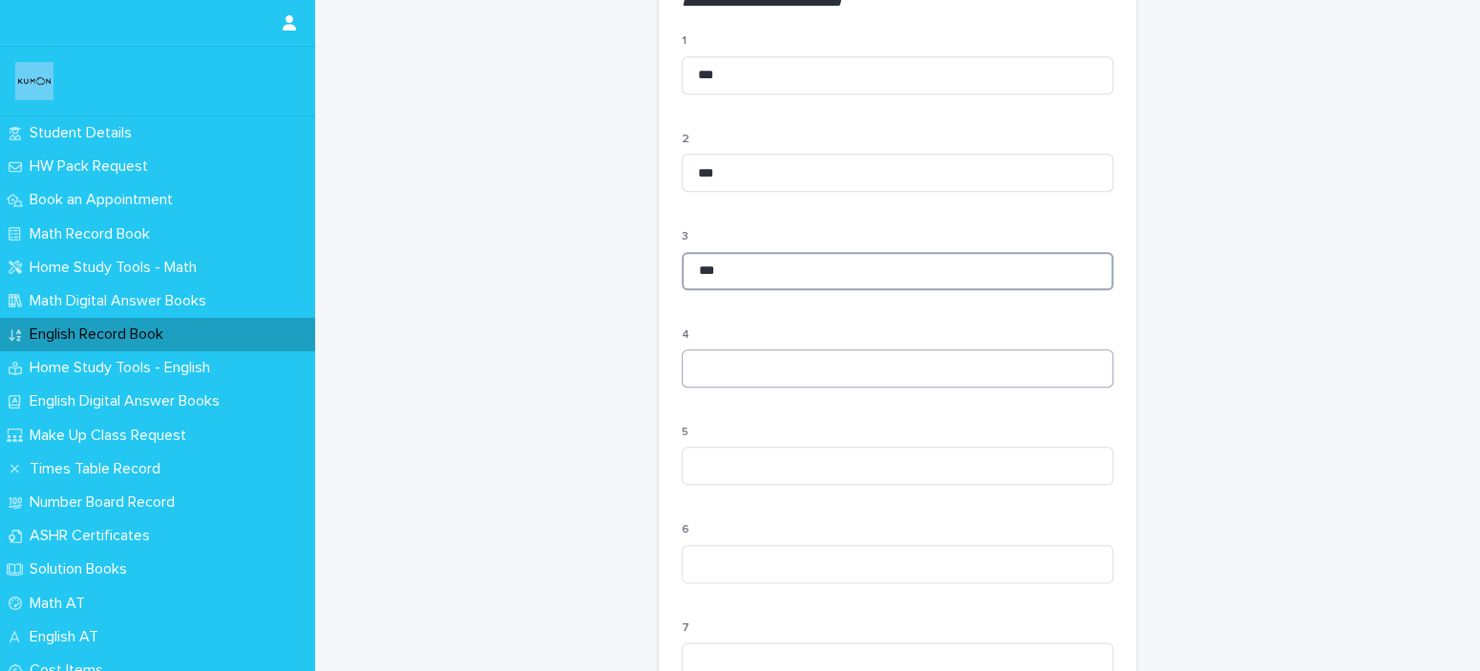
type input "***"
click at [838, 373] on input at bounding box center [898, 369] width 432 height 38
type input "***"
click at [774, 480] on input at bounding box center [898, 466] width 432 height 38
type input "***"
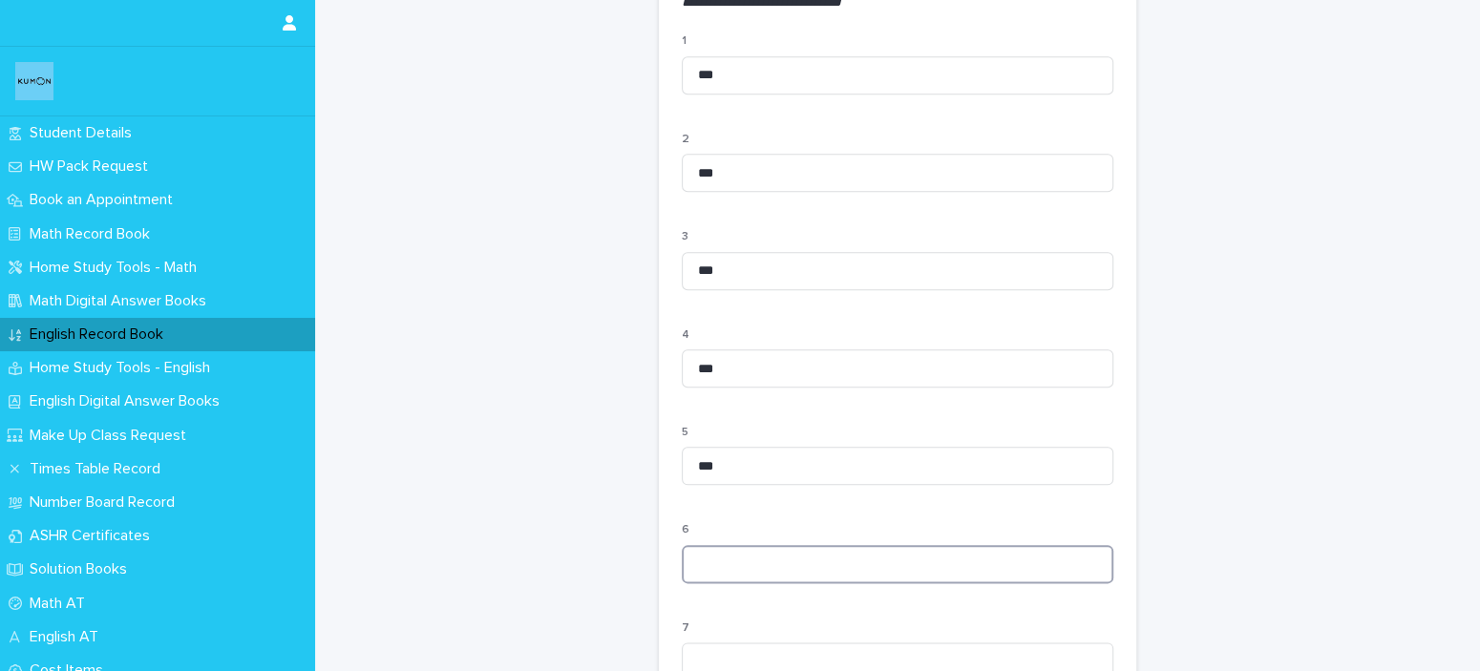
click at [701, 584] on input at bounding box center [898, 564] width 432 height 38
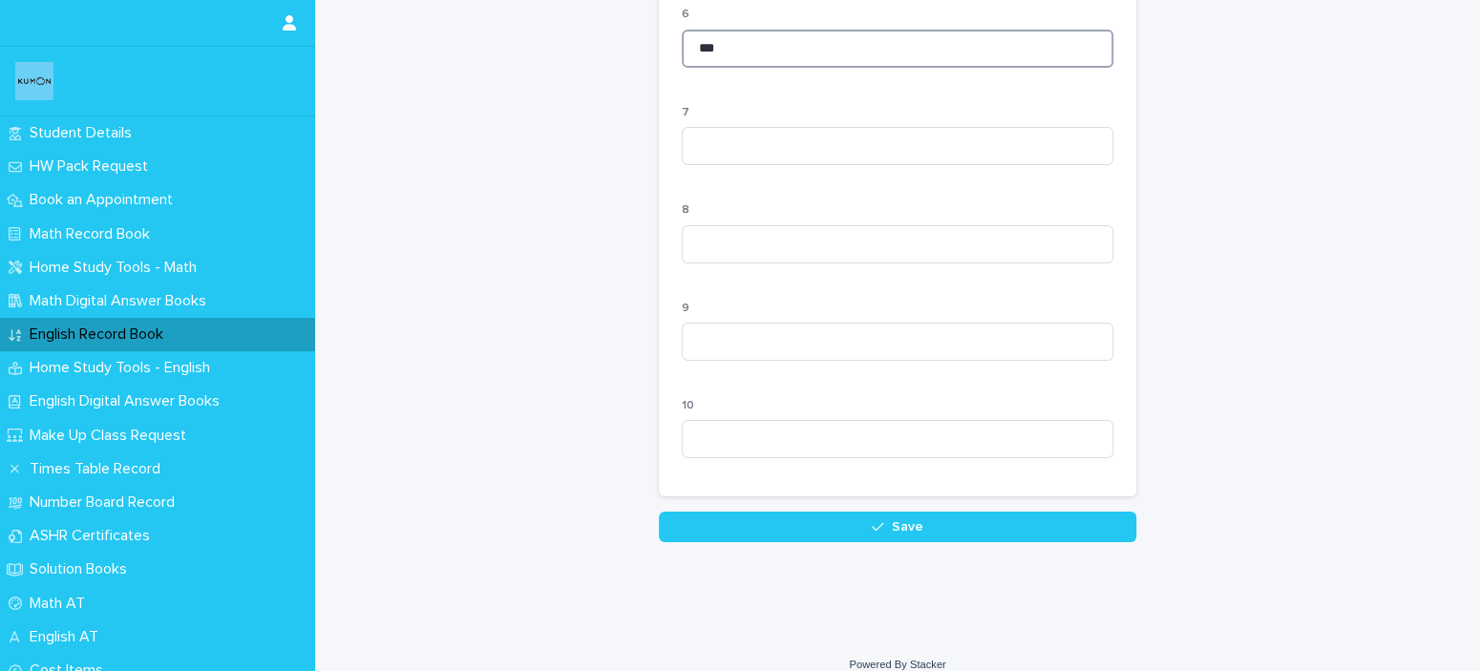
scroll to position [1920, 0]
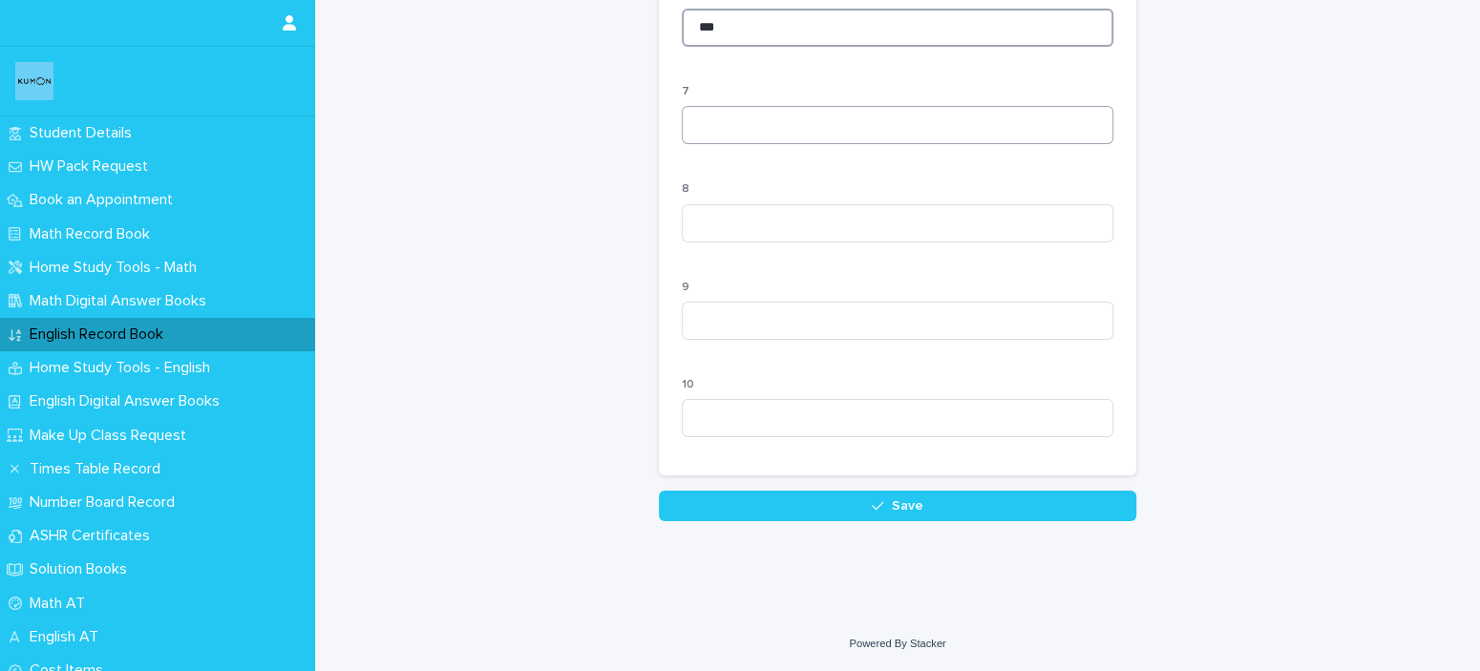
type input "***"
click at [878, 123] on input at bounding box center [898, 125] width 432 height 38
type input "***"
click at [818, 215] on input at bounding box center [898, 223] width 432 height 38
type input "***"
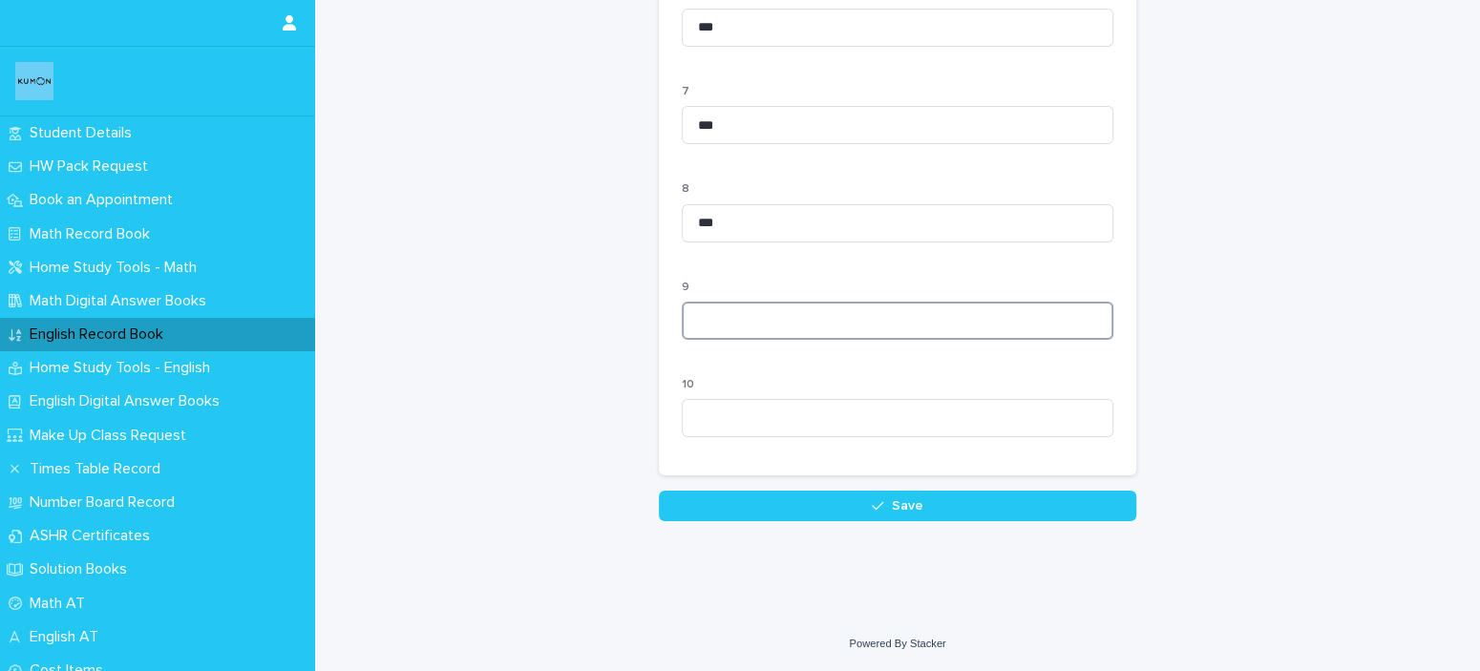
click at [783, 322] on input at bounding box center [898, 321] width 432 height 38
type input "***"
click at [741, 404] on input at bounding box center [898, 418] width 432 height 38
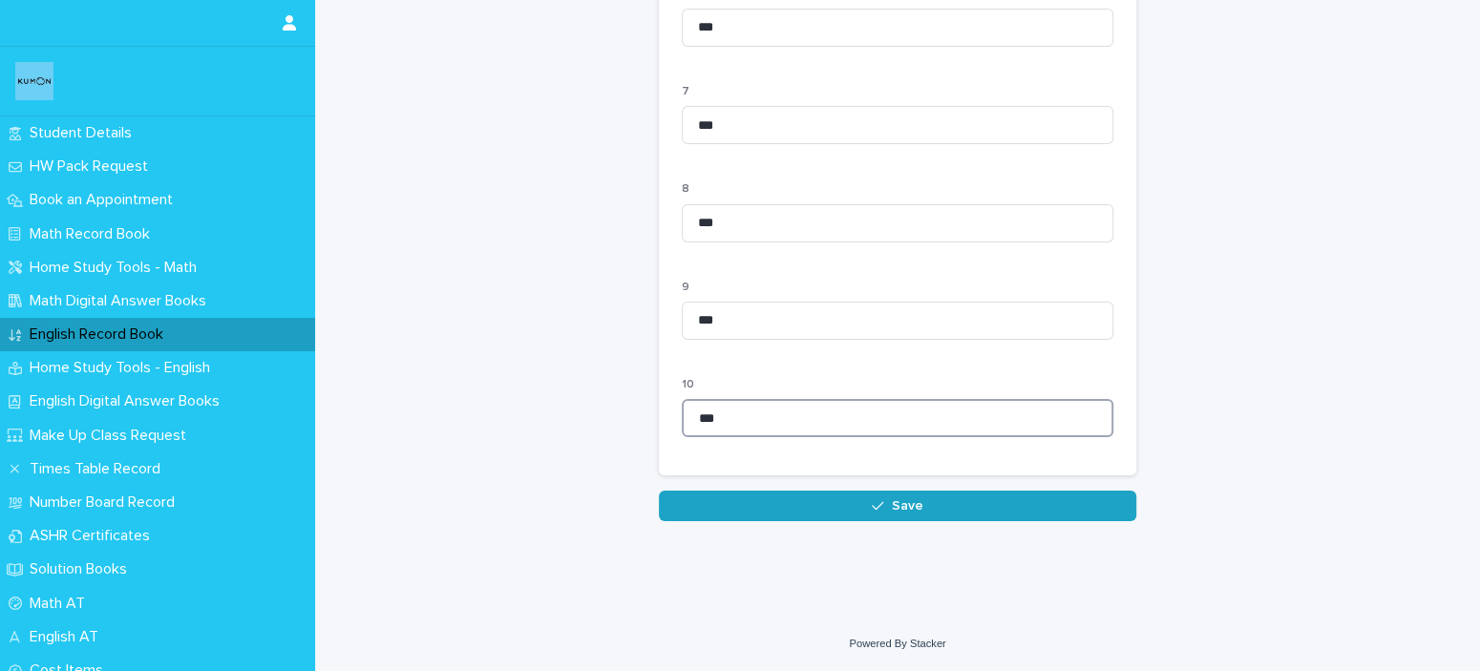
type input "***"
click at [739, 505] on button "Save" at bounding box center [898, 506] width 478 height 31
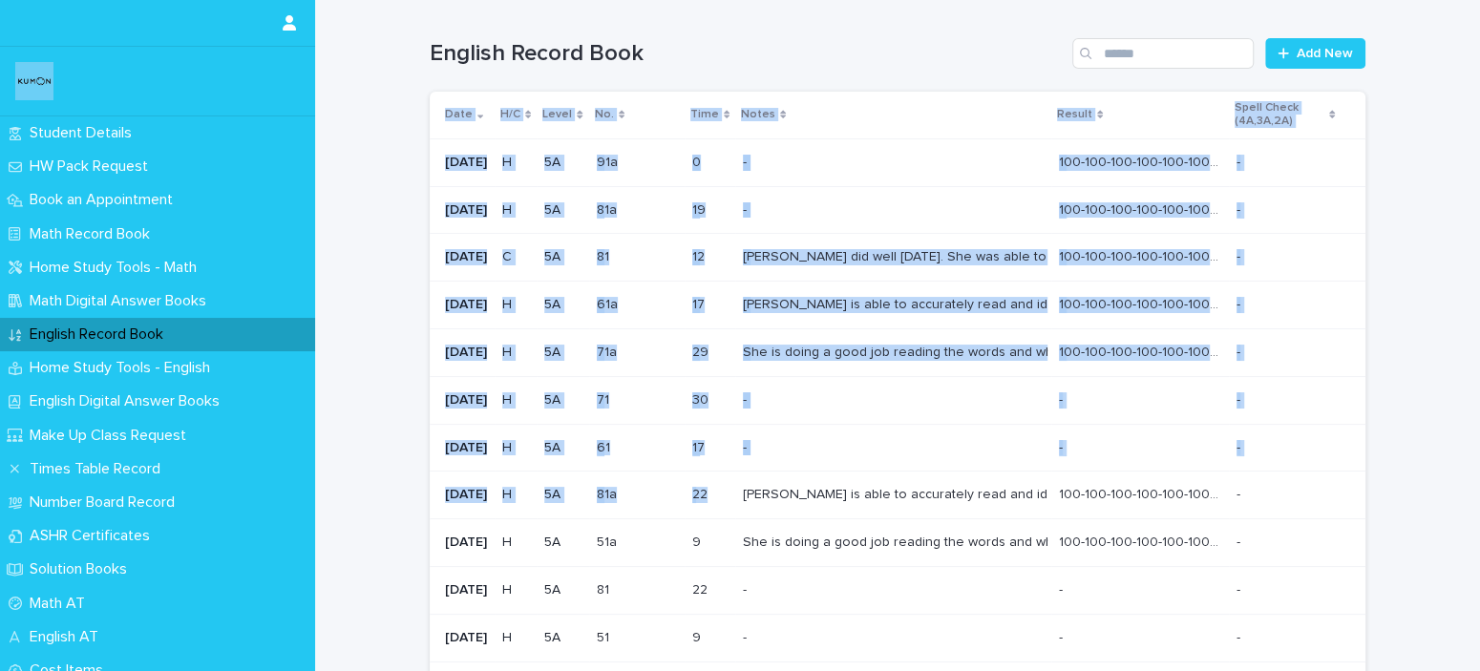
drag, startPoint x: 739, startPoint y: 505, endPoint x: 1302, endPoint y: 13, distance: 747.3
click at [1302, 13] on div "English Record Book Add New Date H/C Level No. Time Notes Result Spell Check (4…" at bounding box center [898, 579] width 936 height 1158
click at [1301, 52] on span "Add New" at bounding box center [1325, 53] width 56 height 13
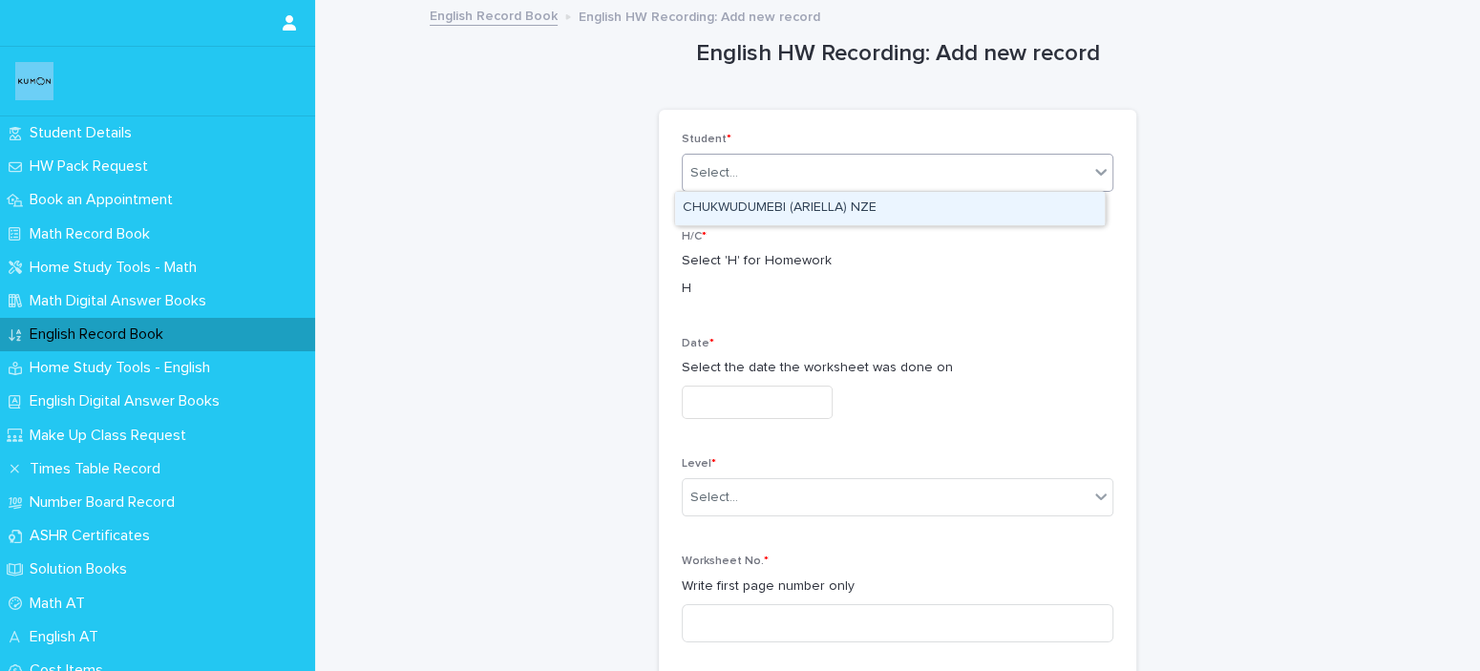
click at [1021, 171] on div "Select..." at bounding box center [886, 174] width 406 height 32
click at [996, 213] on div "CHUKWUDUMEBI (ARIELLA) NZE" at bounding box center [890, 208] width 430 height 33
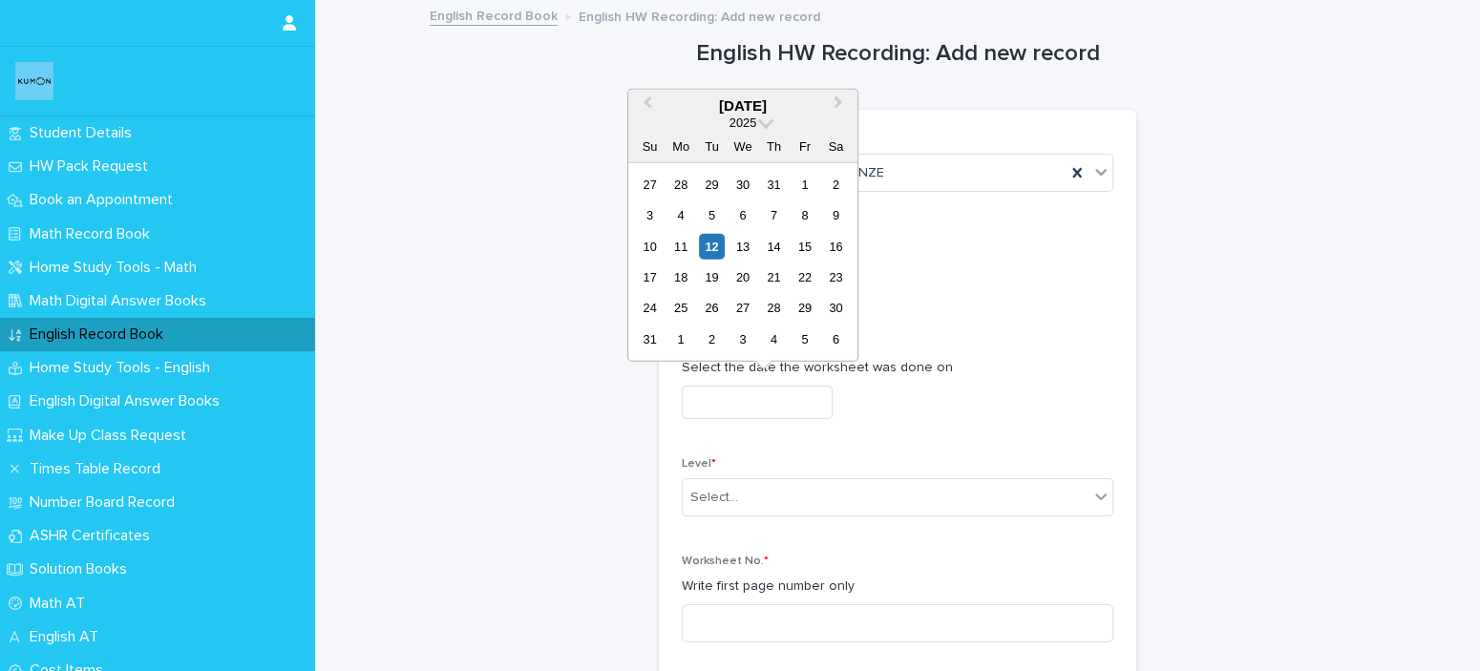
click at [780, 412] on input "text" at bounding box center [757, 402] width 151 height 33
click at [712, 249] on div "12" at bounding box center [712, 246] width 26 height 26
type input "**********"
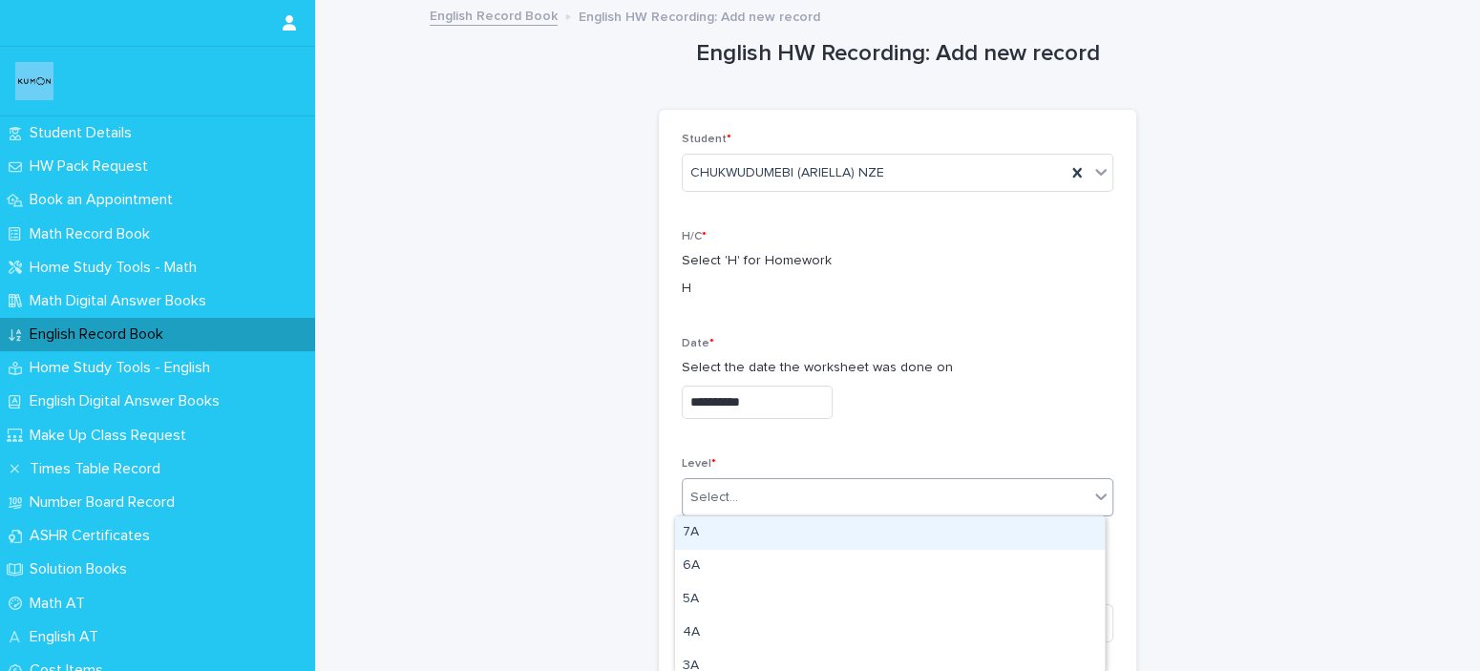
click at [789, 511] on div "Select..." at bounding box center [886, 498] width 406 height 32
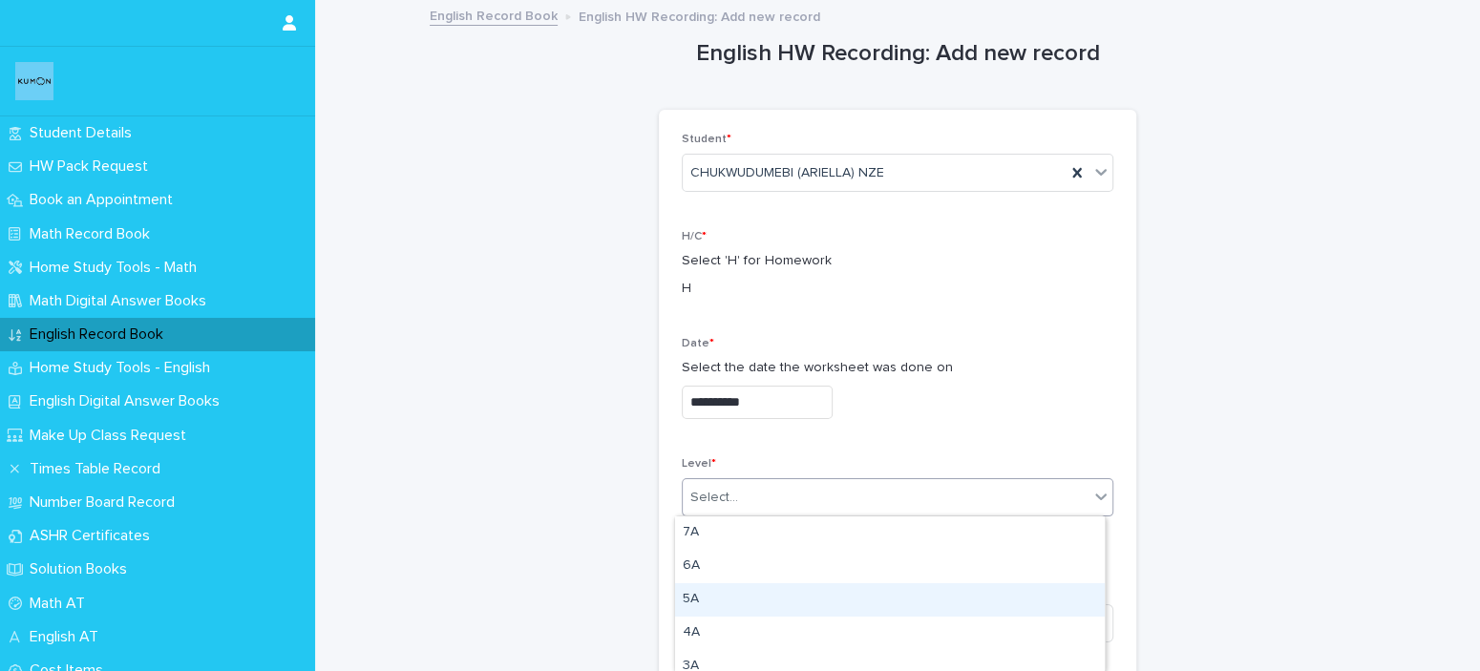
click at [770, 589] on div "5A" at bounding box center [890, 600] width 430 height 33
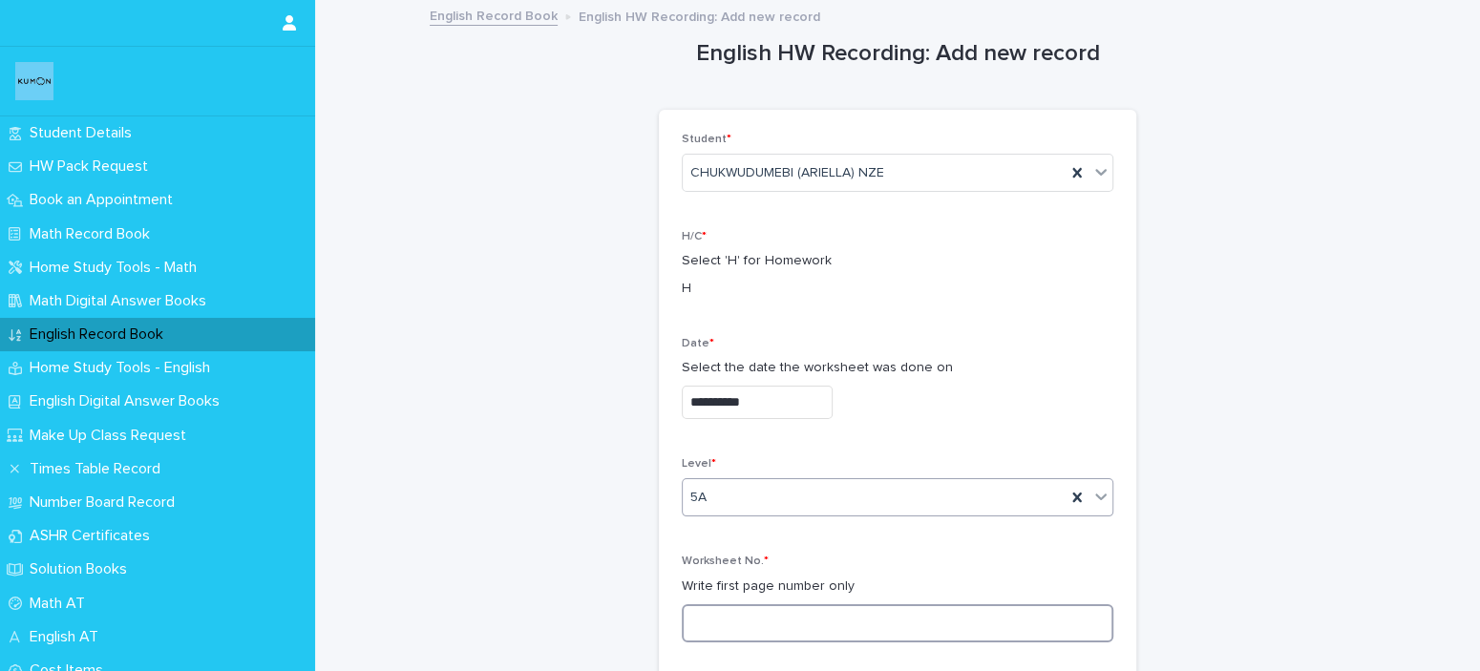
click at [746, 611] on input at bounding box center [898, 624] width 432 height 38
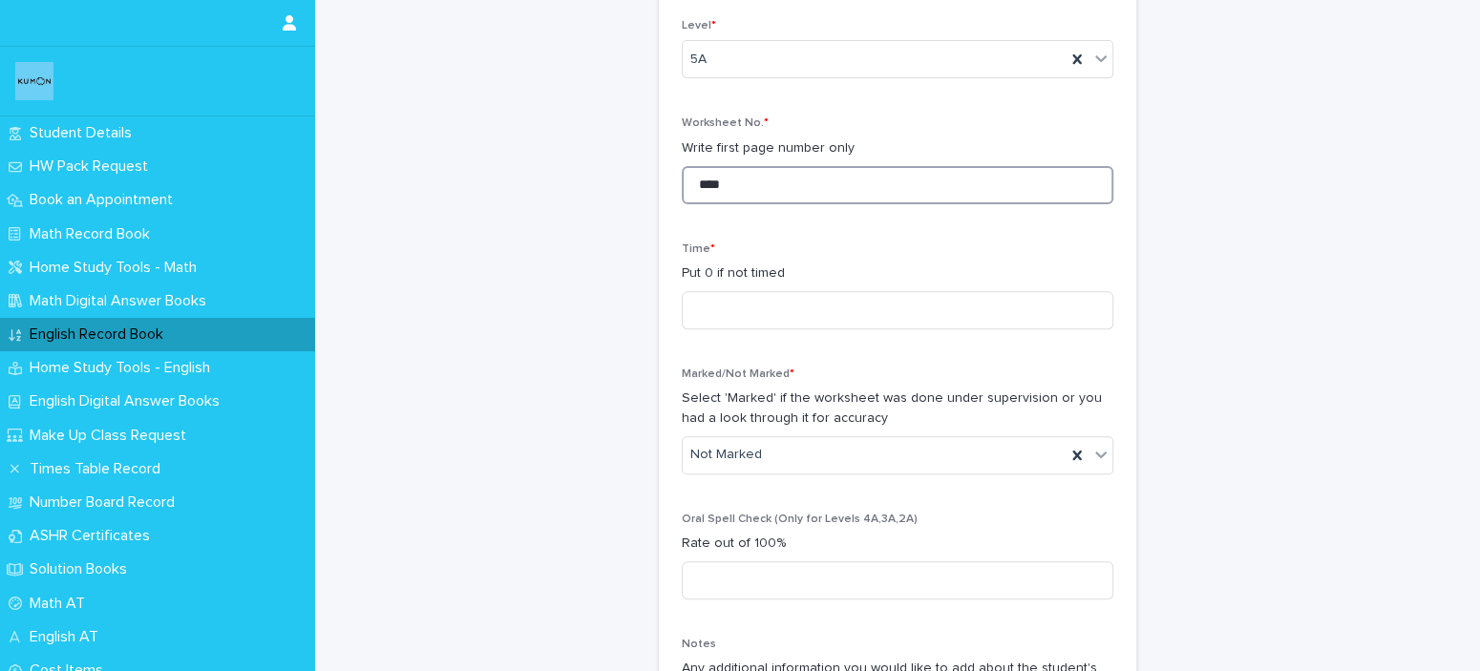
scroll to position [488, 0]
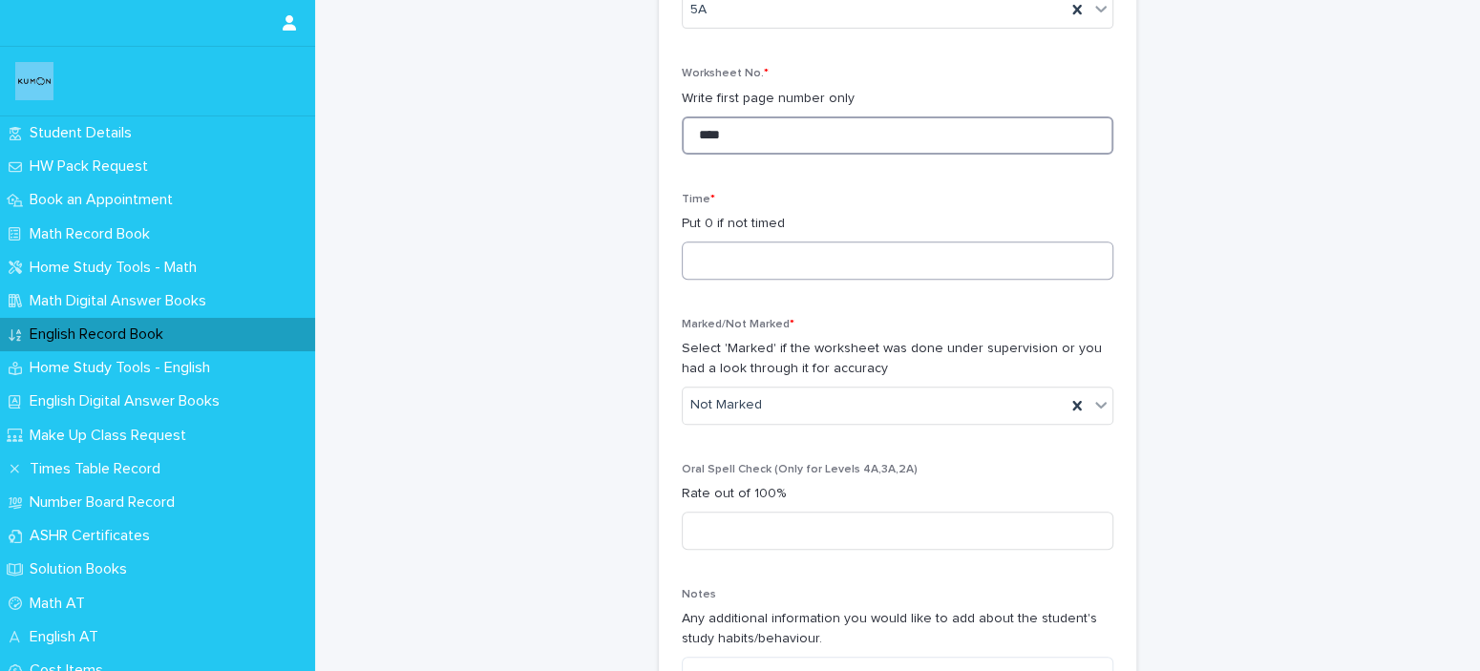
type input "****"
click at [959, 258] on input at bounding box center [898, 261] width 432 height 38
type input "*"
type input "**"
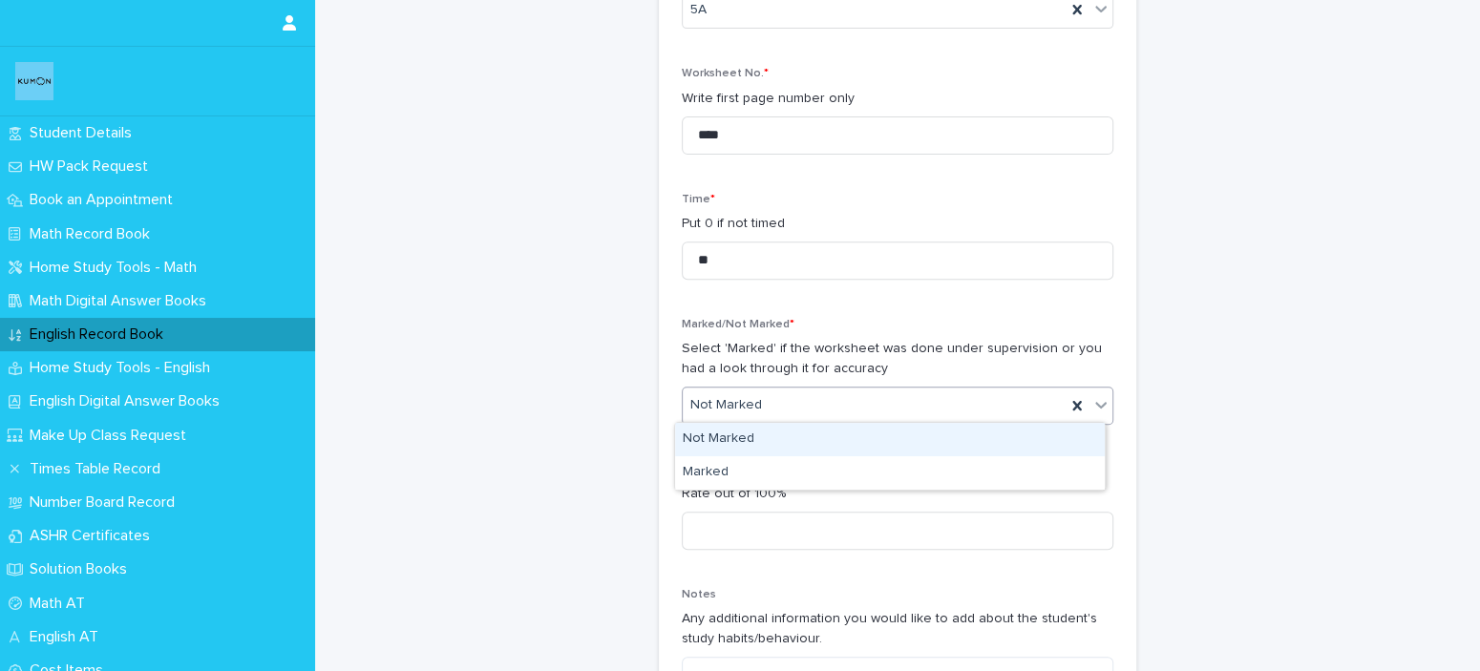
click at [1013, 406] on div "Not Marked" at bounding box center [874, 406] width 383 height 32
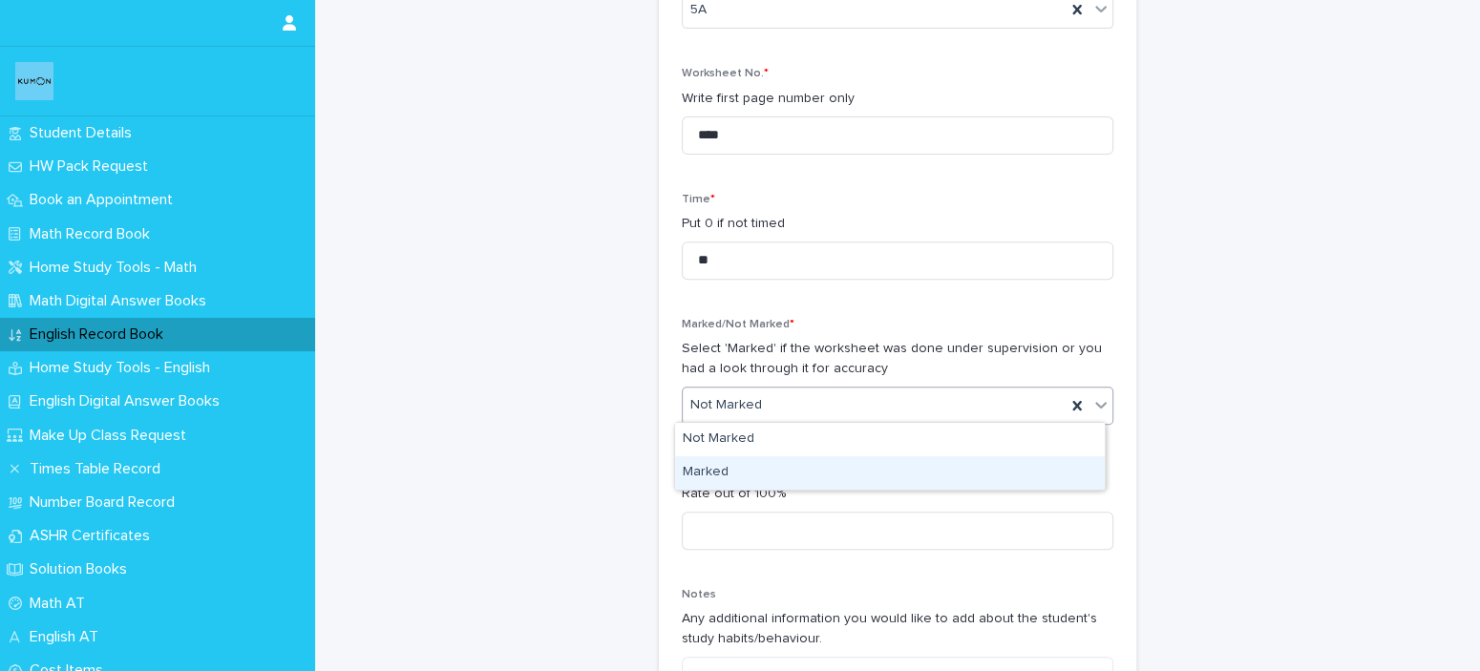
click at [997, 474] on div "Marked" at bounding box center [890, 473] width 430 height 33
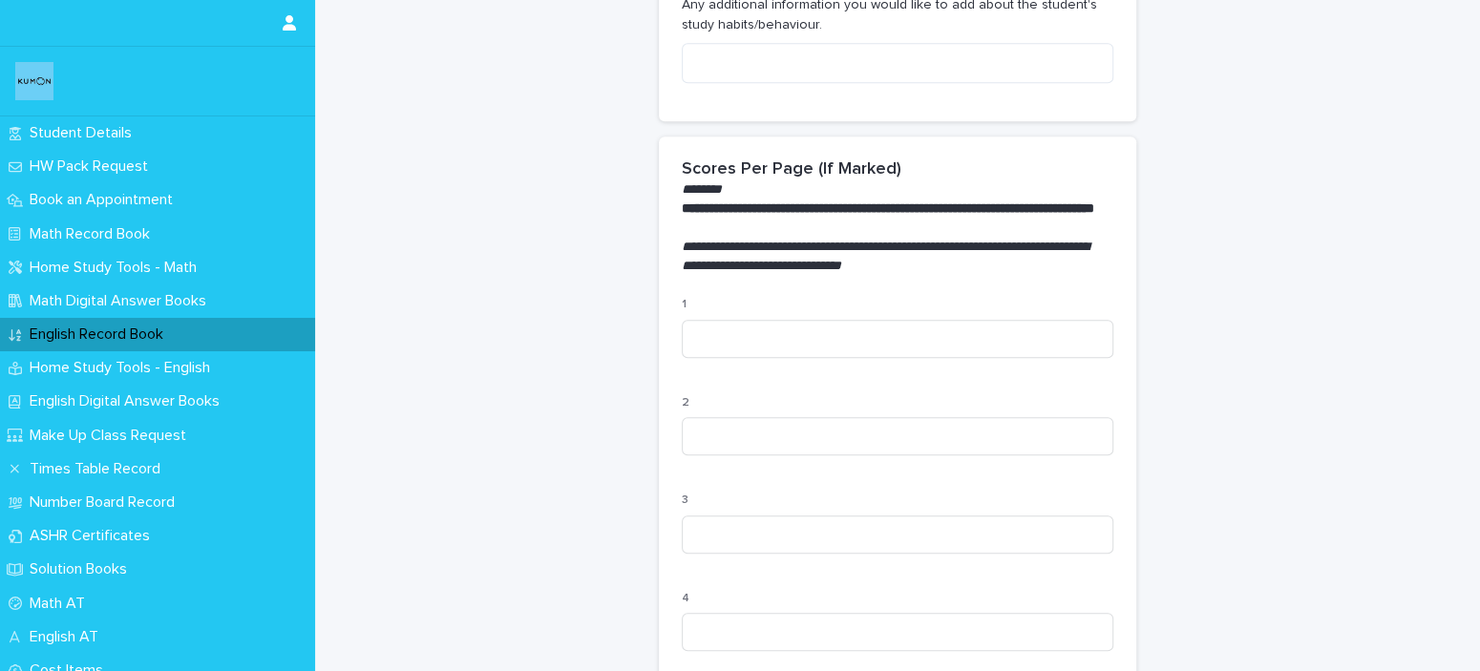
scroll to position [1108, 0]
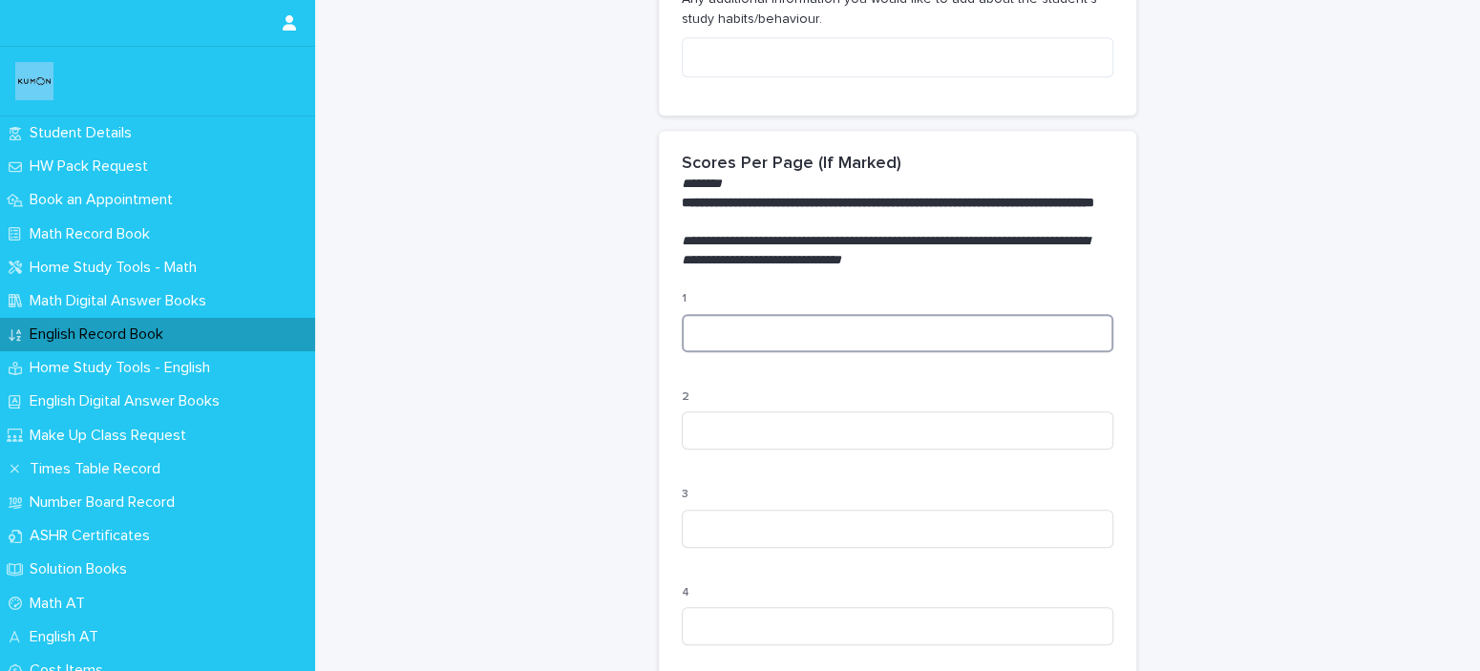
click at [846, 348] on input at bounding box center [898, 333] width 432 height 38
type input "***"
click at [776, 445] on input at bounding box center [898, 431] width 432 height 38
type input "***"
click at [709, 548] on input at bounding box center [898, 529] width 432 height 38
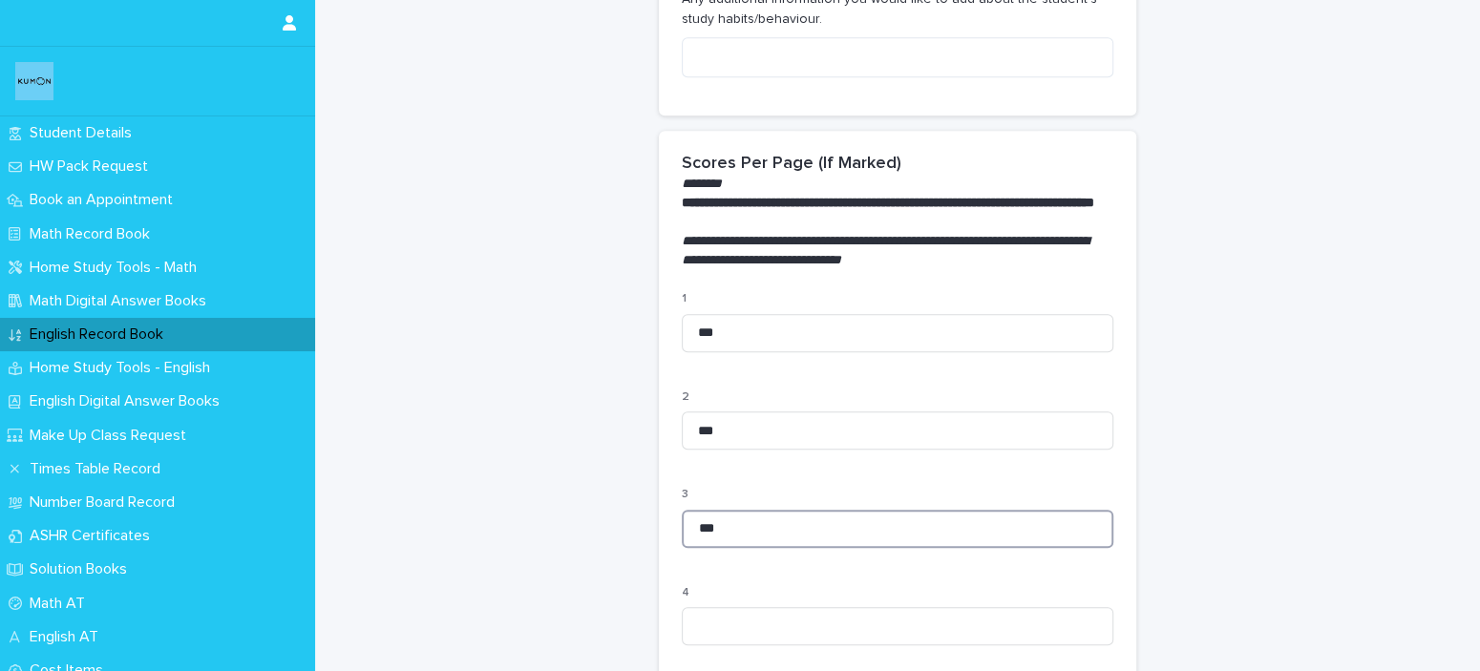
type input "***"
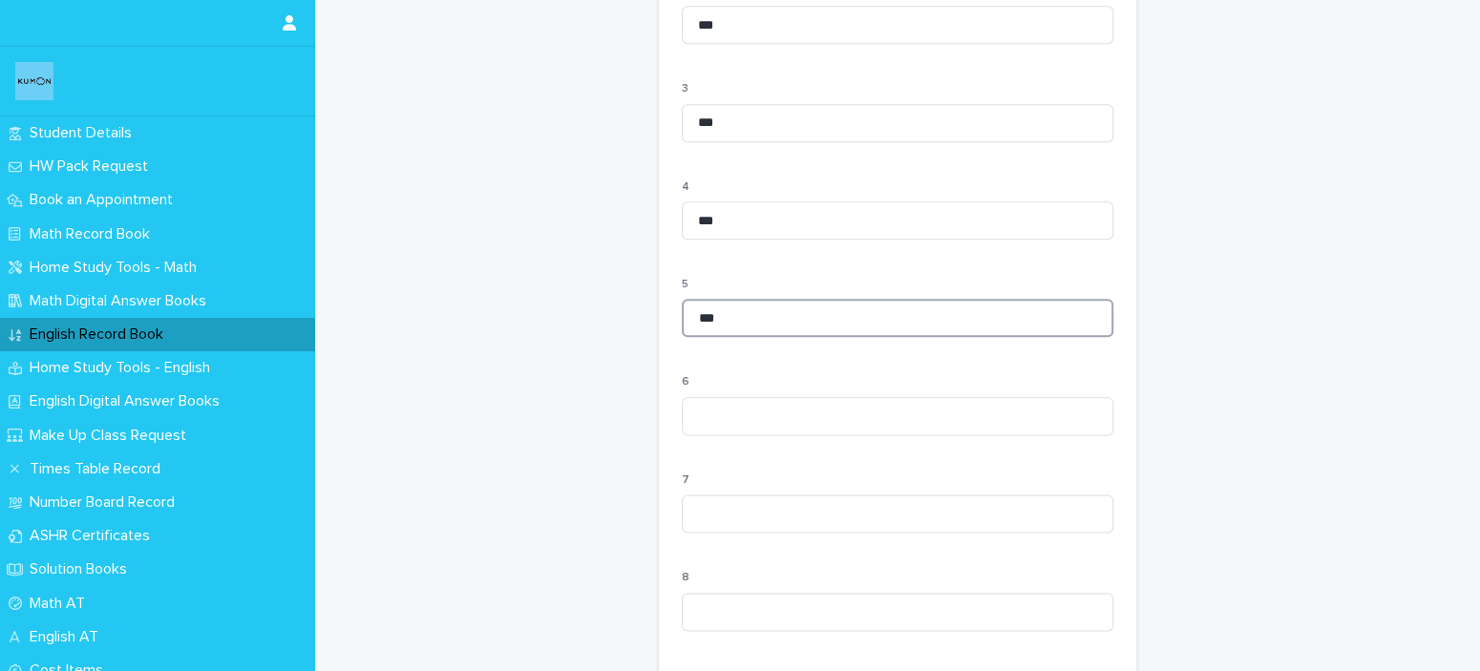
type input "***"
type input "*"
type input "***"
type input "*"
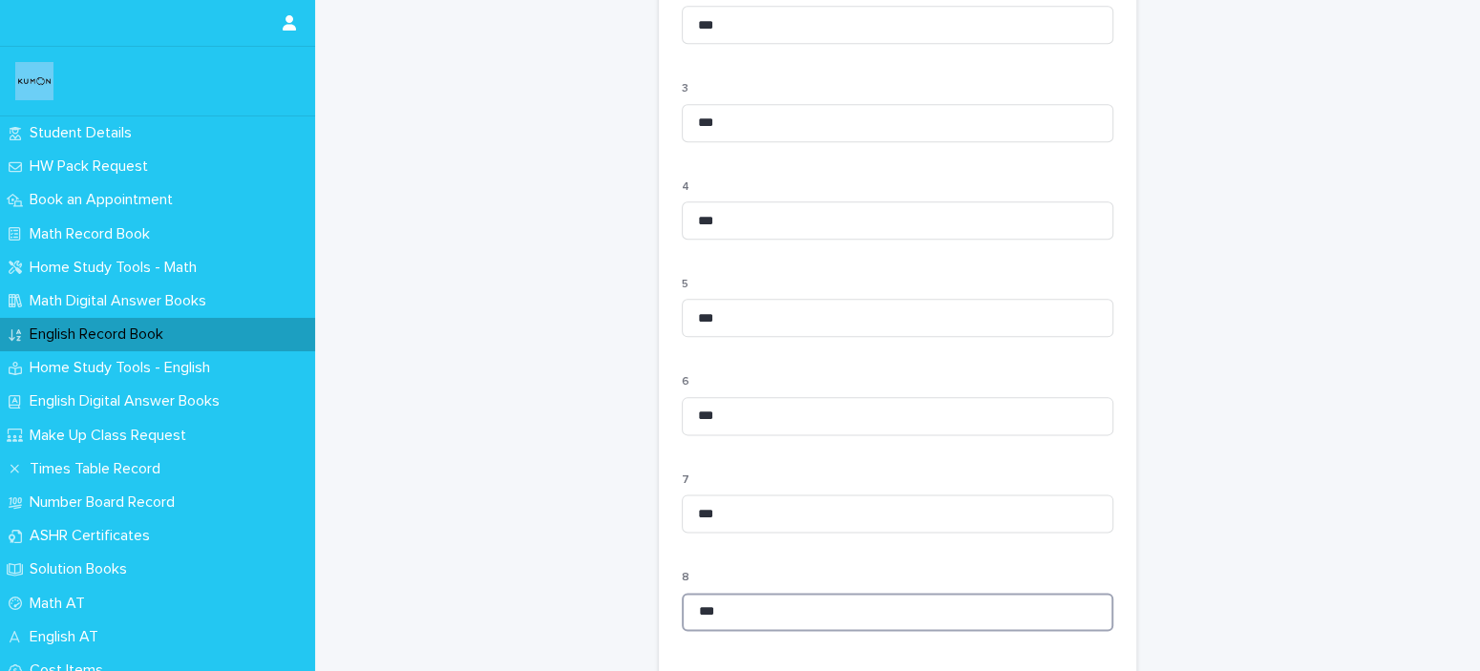
type input "***"
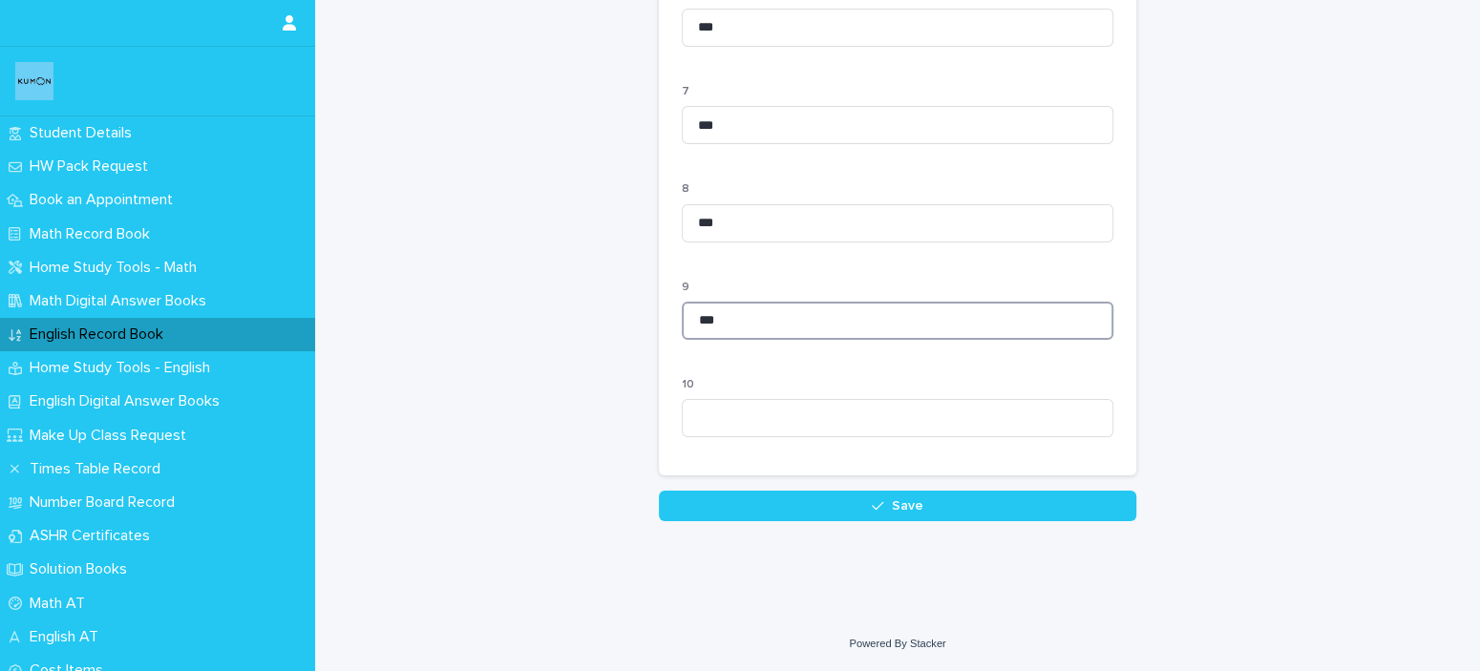
type input "***"
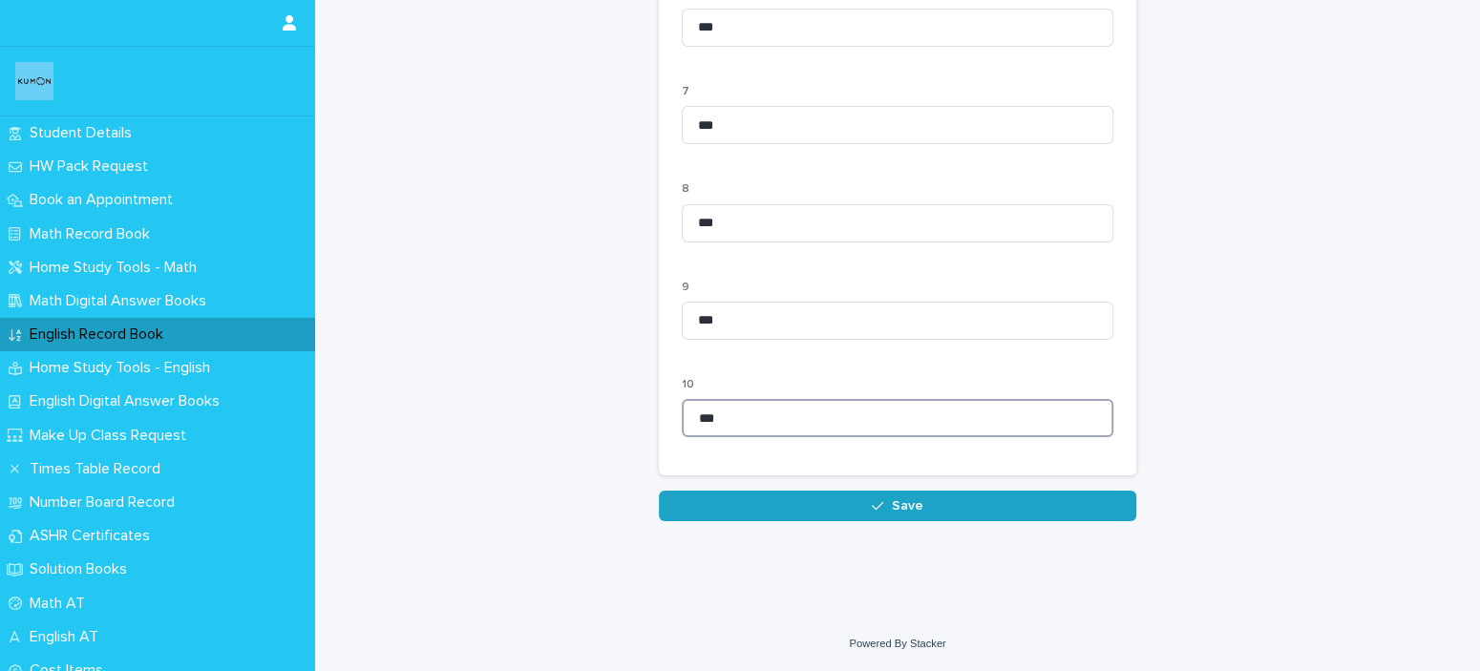
type input "***"
click at [742, 521] on button "Save" at bounding box center [898, 506] width 478 height 31
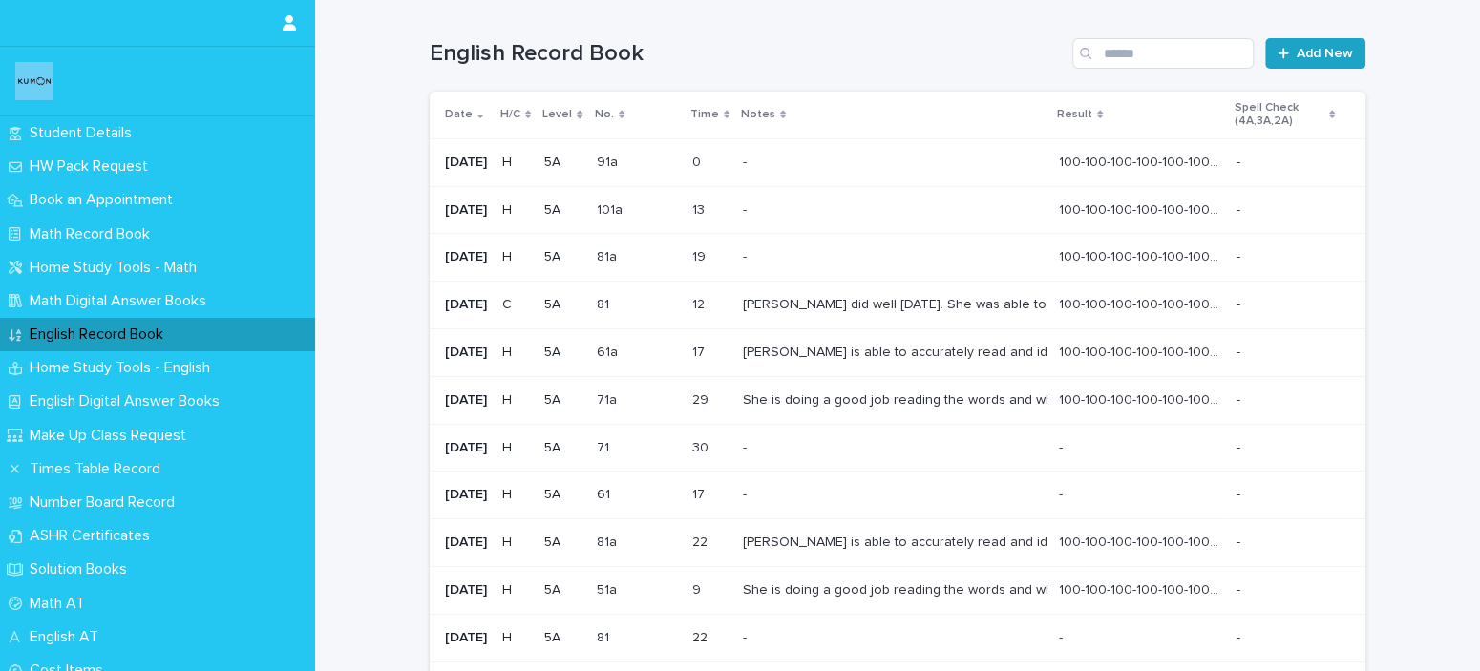
click at [1278, 57] on icon at bounding box center [1283, 53] width 11 height 11
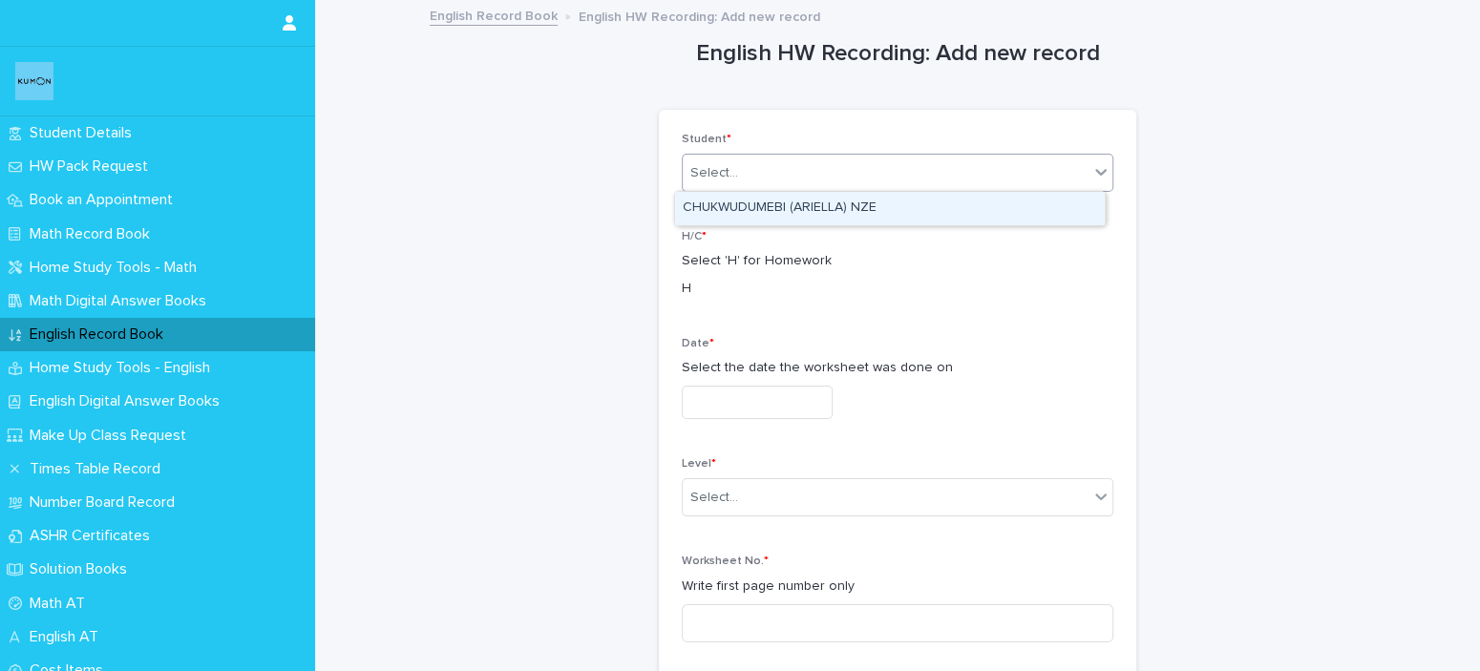
click at [809, 186] on div "Select..." at bounding box center [886, 174] width 406 height 32
click at [809, 222] on div "CHUKWUDUMEBI (ARIELLA) NZE" at bounding box center [890, 208] width 430 height 33
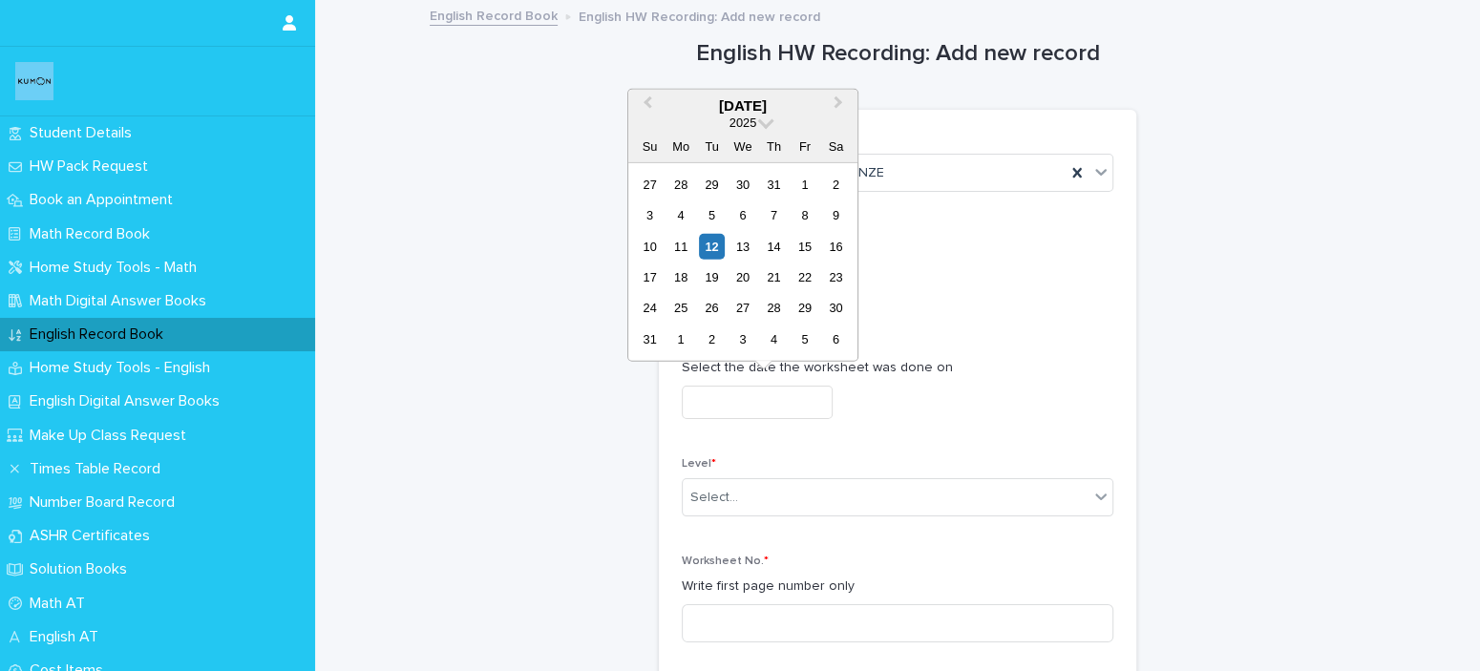
click at [783, 413] on input "text" at bounding box center [757, 402] width 151 height 33
click at [748, 220] on div "6" at bounding box center [743, 215] width 26 height 26
type input "**********"
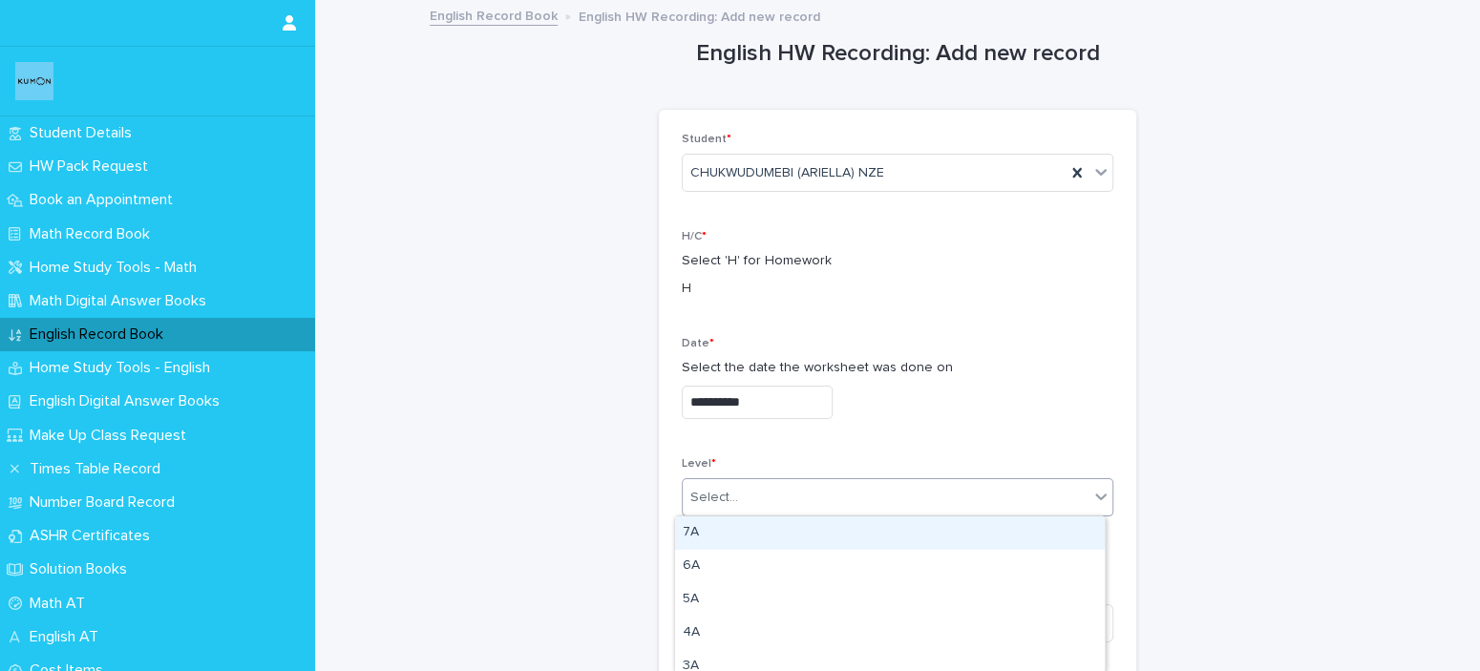
click at [781, 504] on div "Select..." at bounding box center [886, 498] width 406 height 32
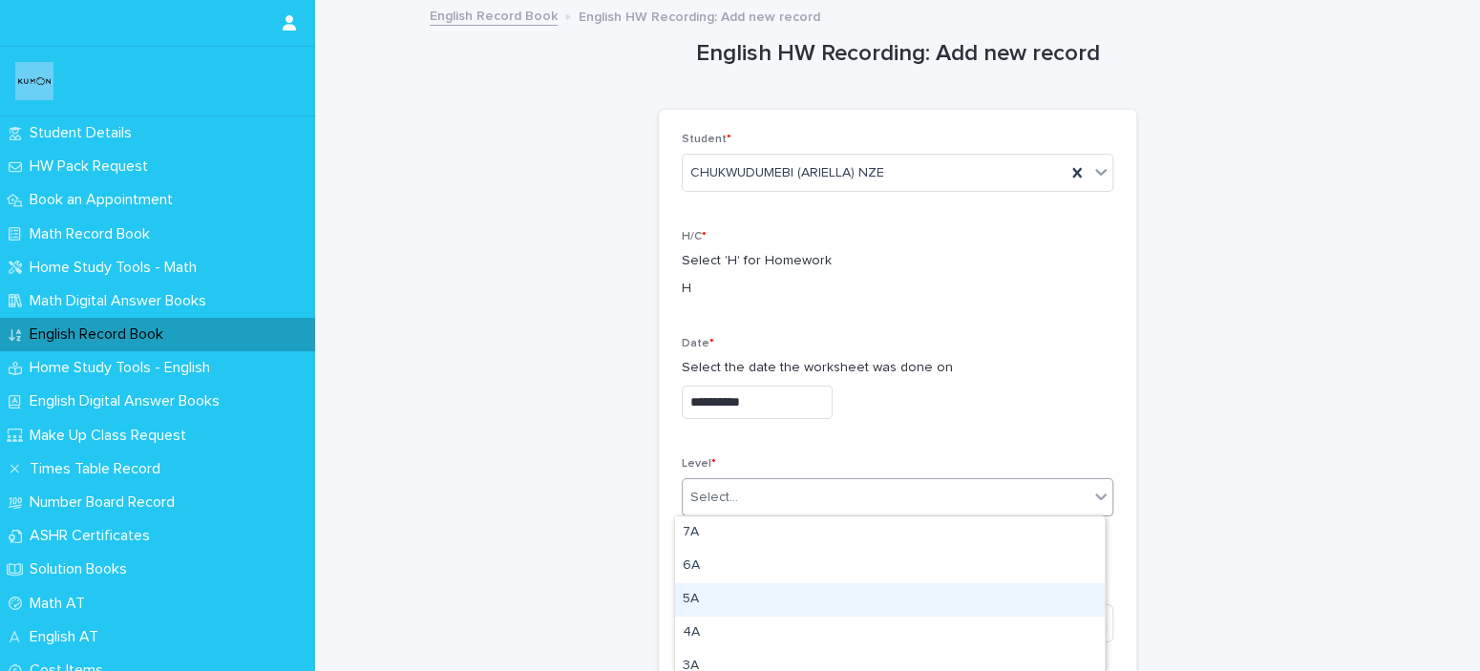
click at [704, 593] on div "5A" at bounding box center [890, 600] width 430 height 33
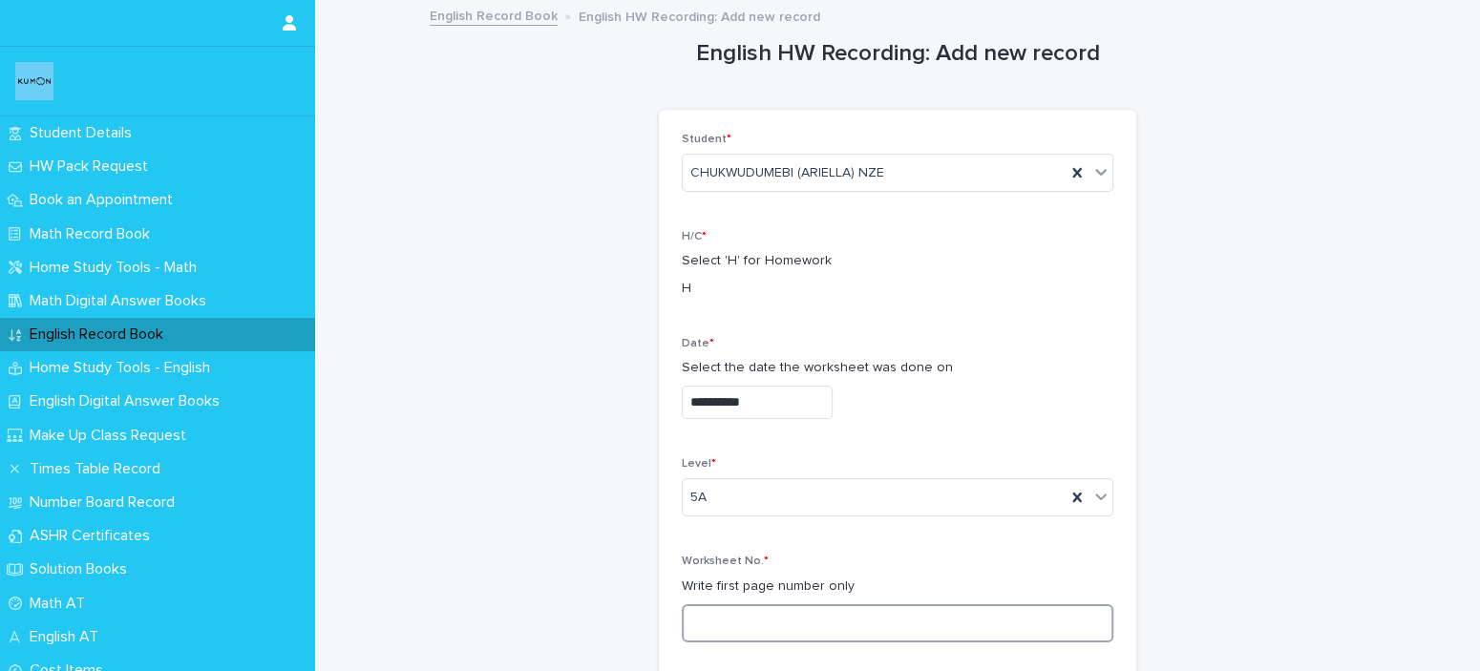
click at [705, 612] on input at bounding box center [898, 624] width 432 height 38
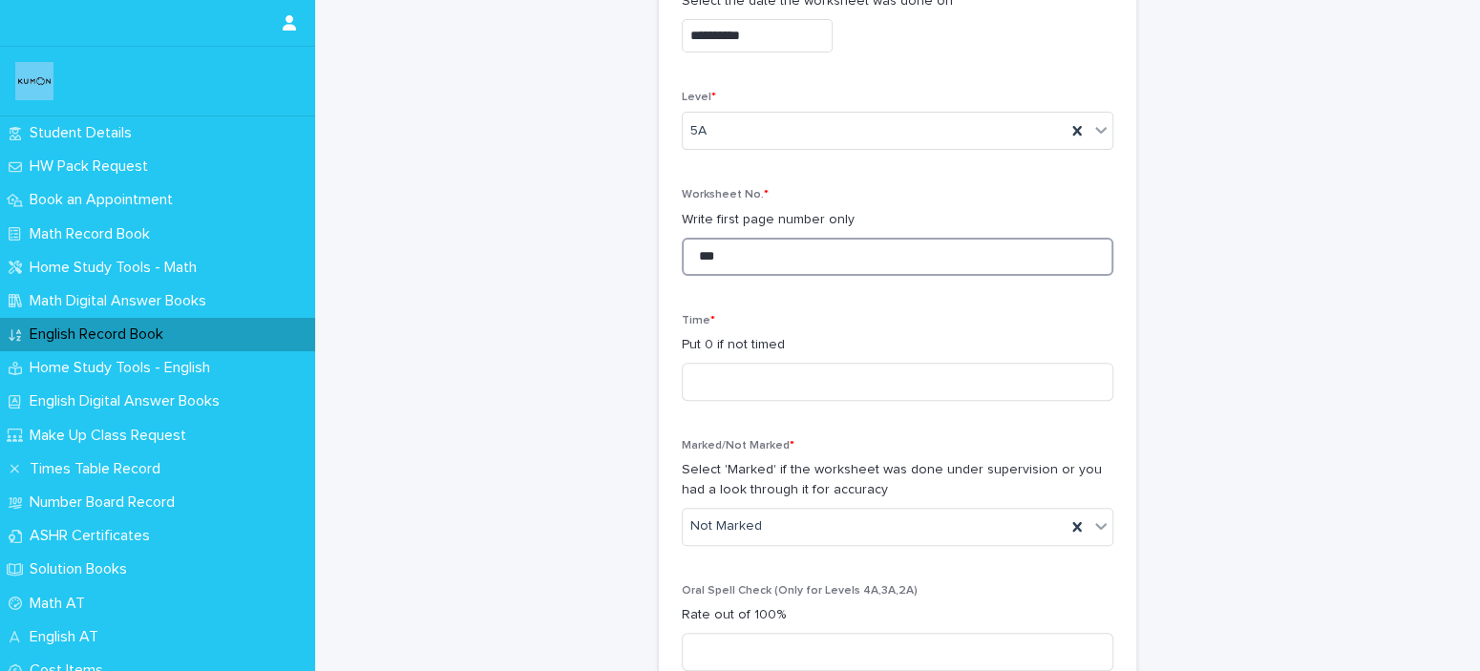
scroll to position [370, 0]
type input "***"
click at [855, 371] on input at bounding box center [898, 379] width 432 height 38
type input "*"
type input "**"
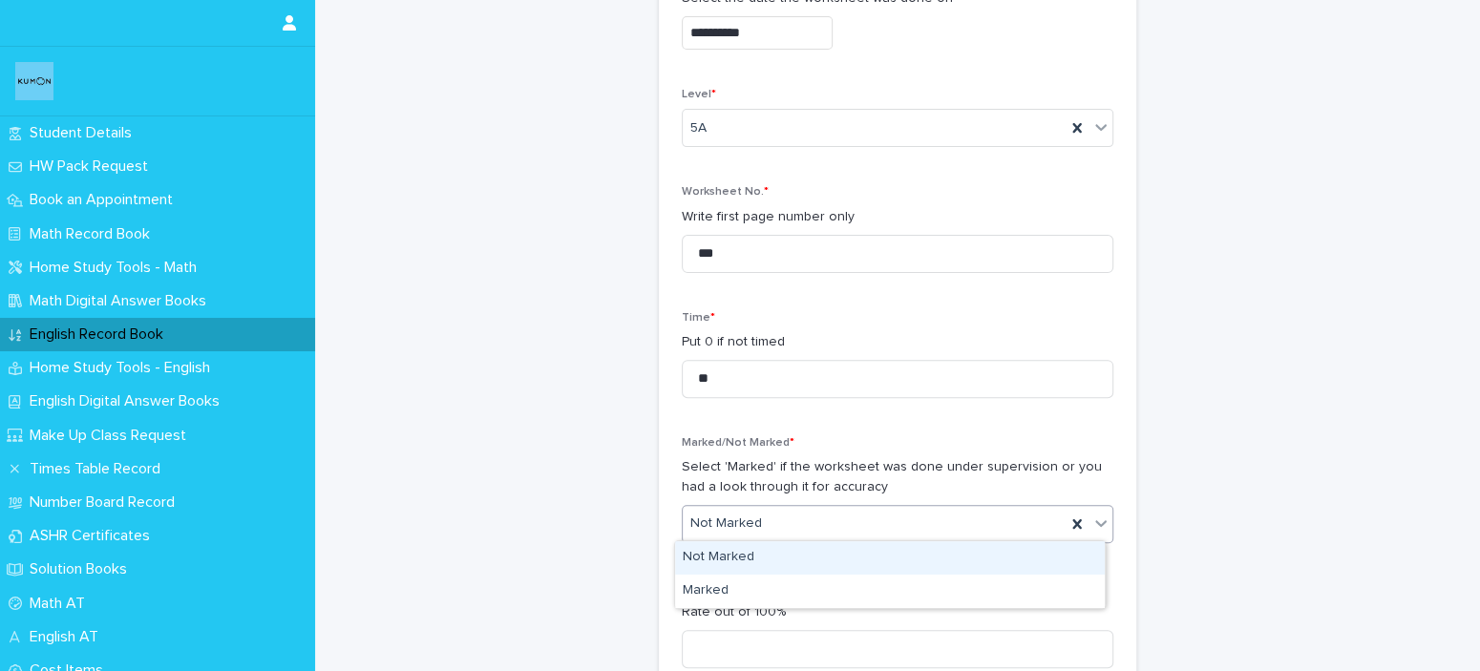
click at [837, 518] on div "Not Marked" at bounding box center [874, 524] width 383 height 32
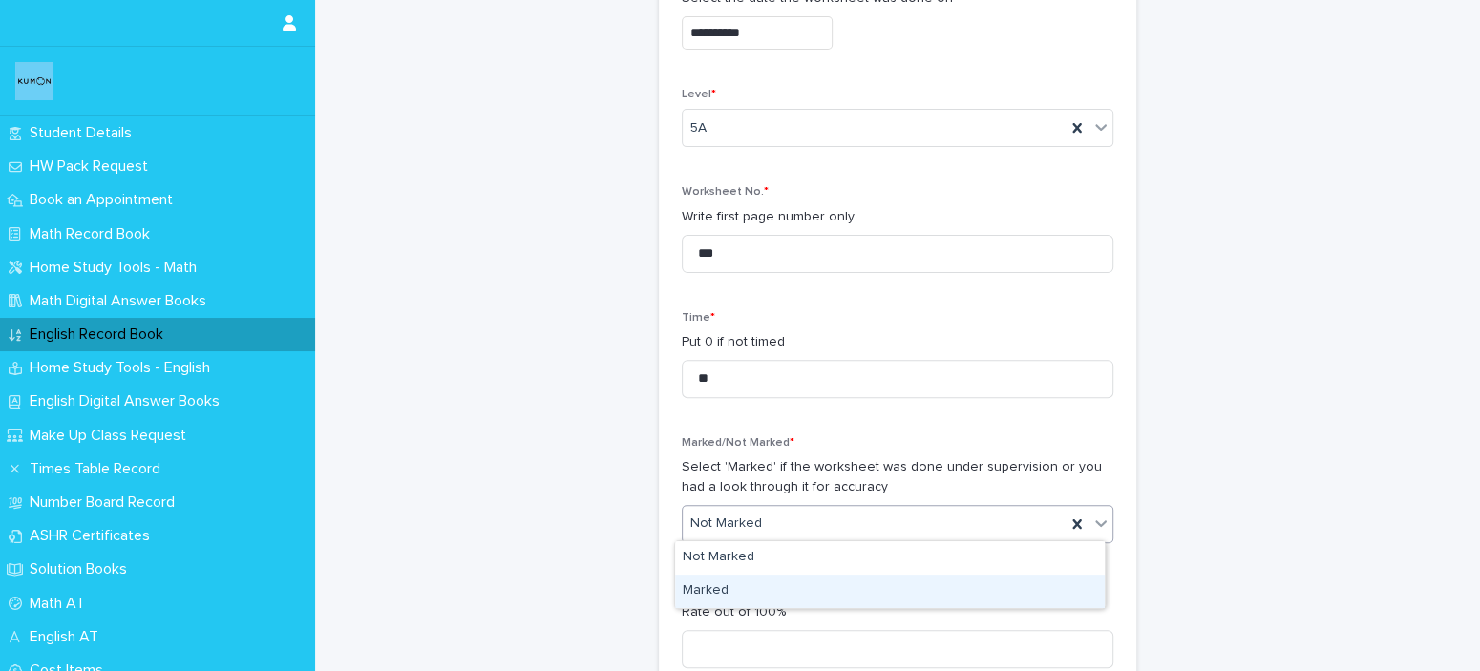
click at [821, 598] on div "Marked" at bounding box center [890, 591] width 430 height 33
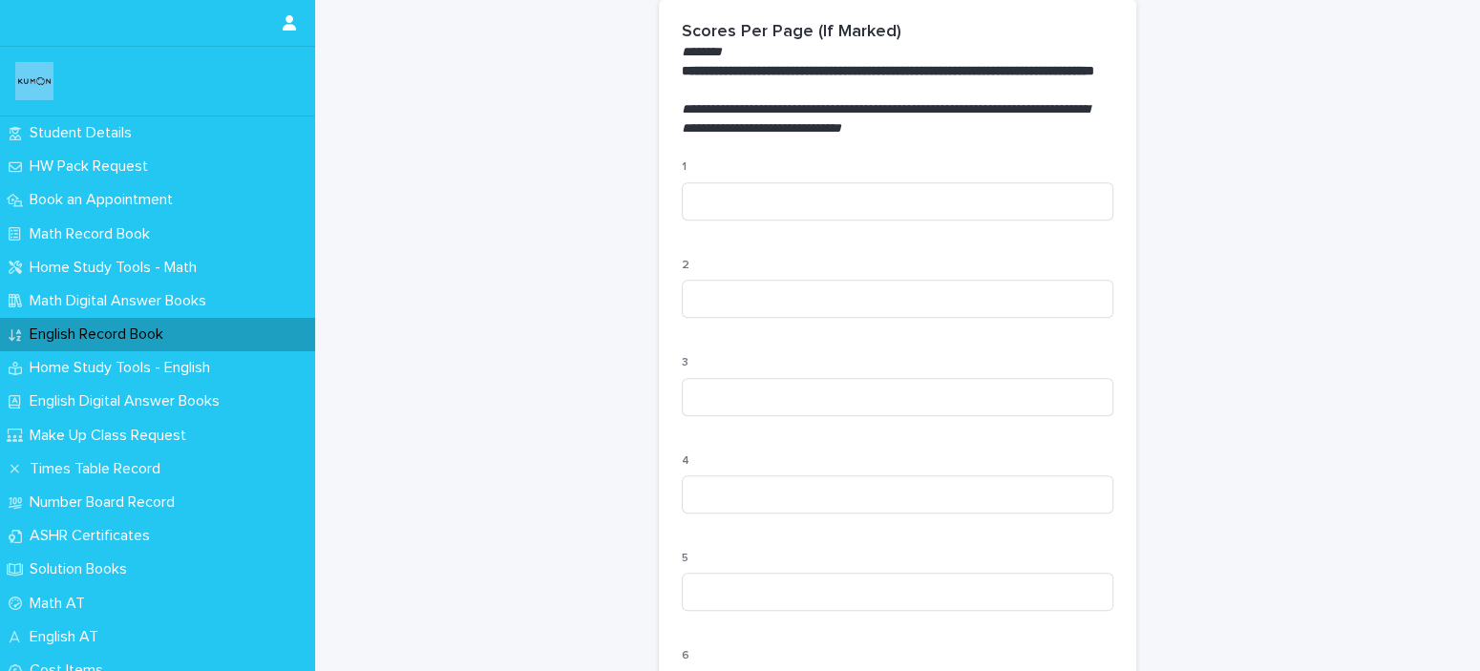
scroll to position [1252, 0]
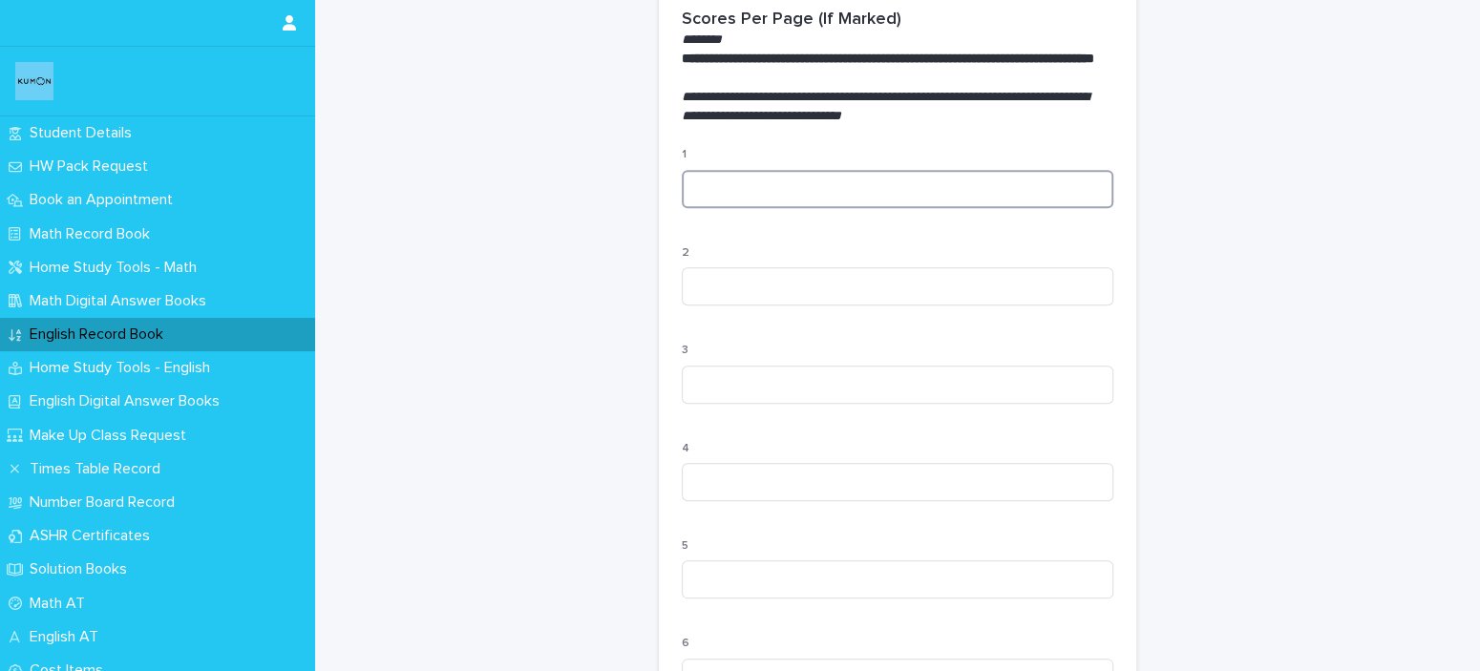
click at [821, 205] on input at bounding box center [898, 189] width 432 height 38
type input "***"
type input "*"
type input "***"
type input "*"
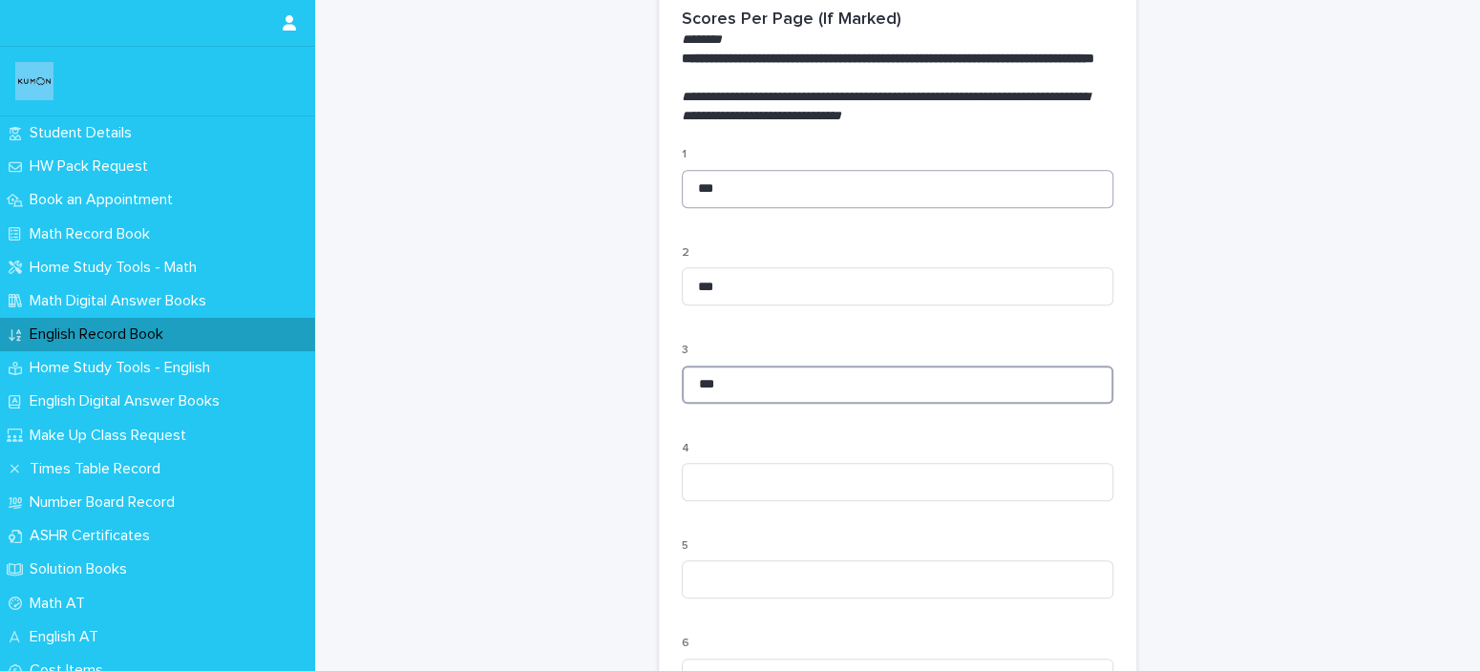
type input "***"
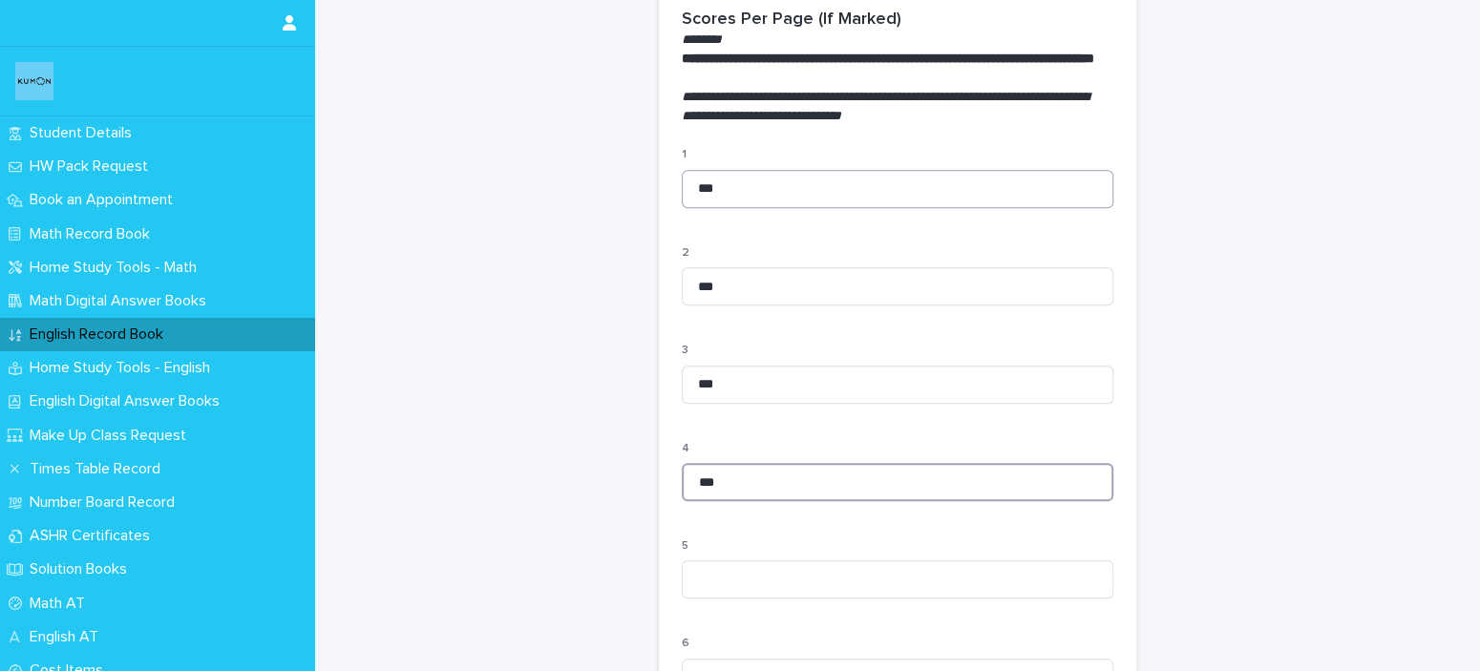
type input "***"
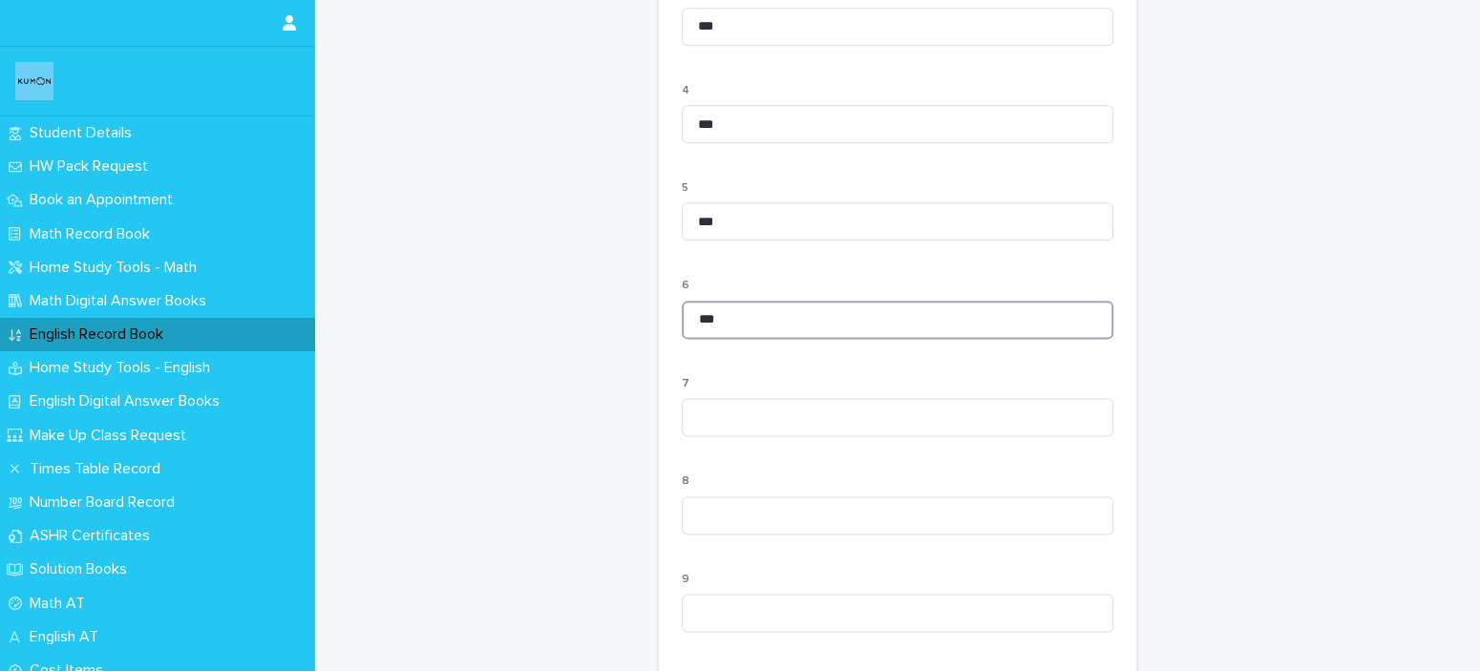
type input "***"
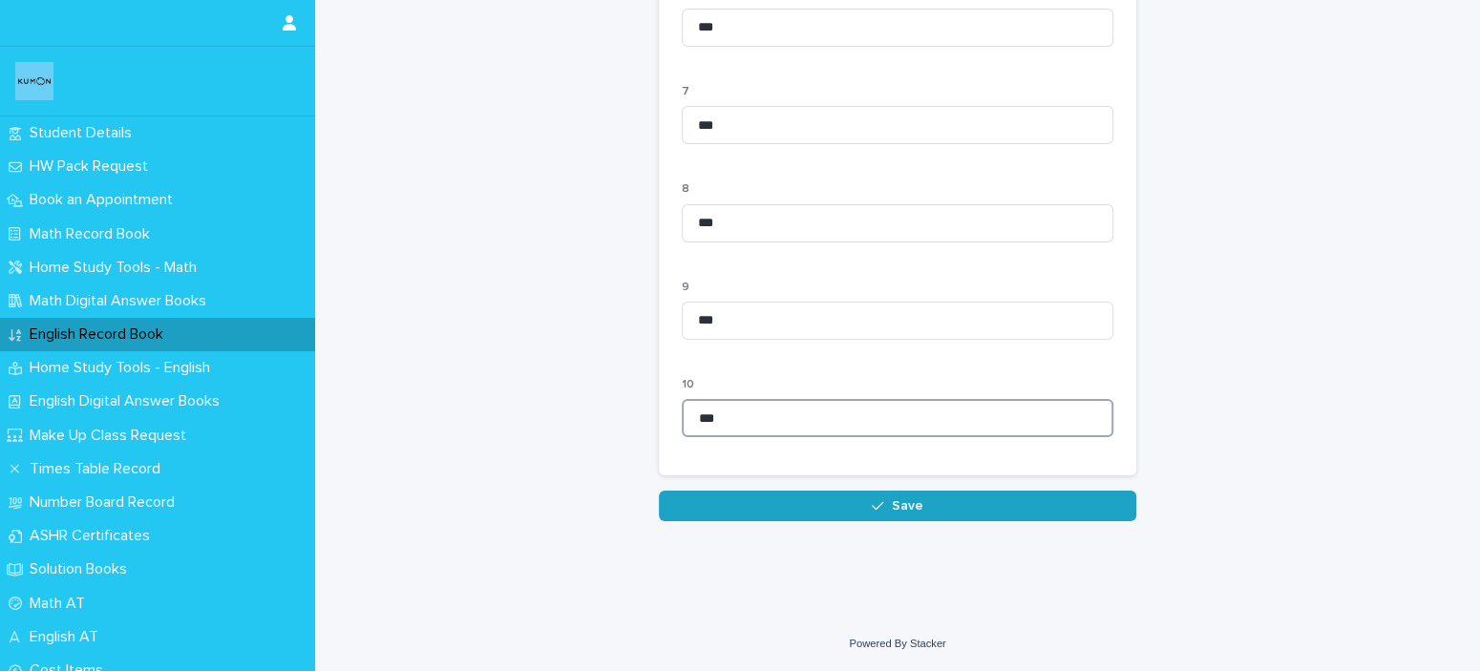
type input "***"
click at [784, 514] on button "Save" at bounding box center [898, 506] width 478 height 31
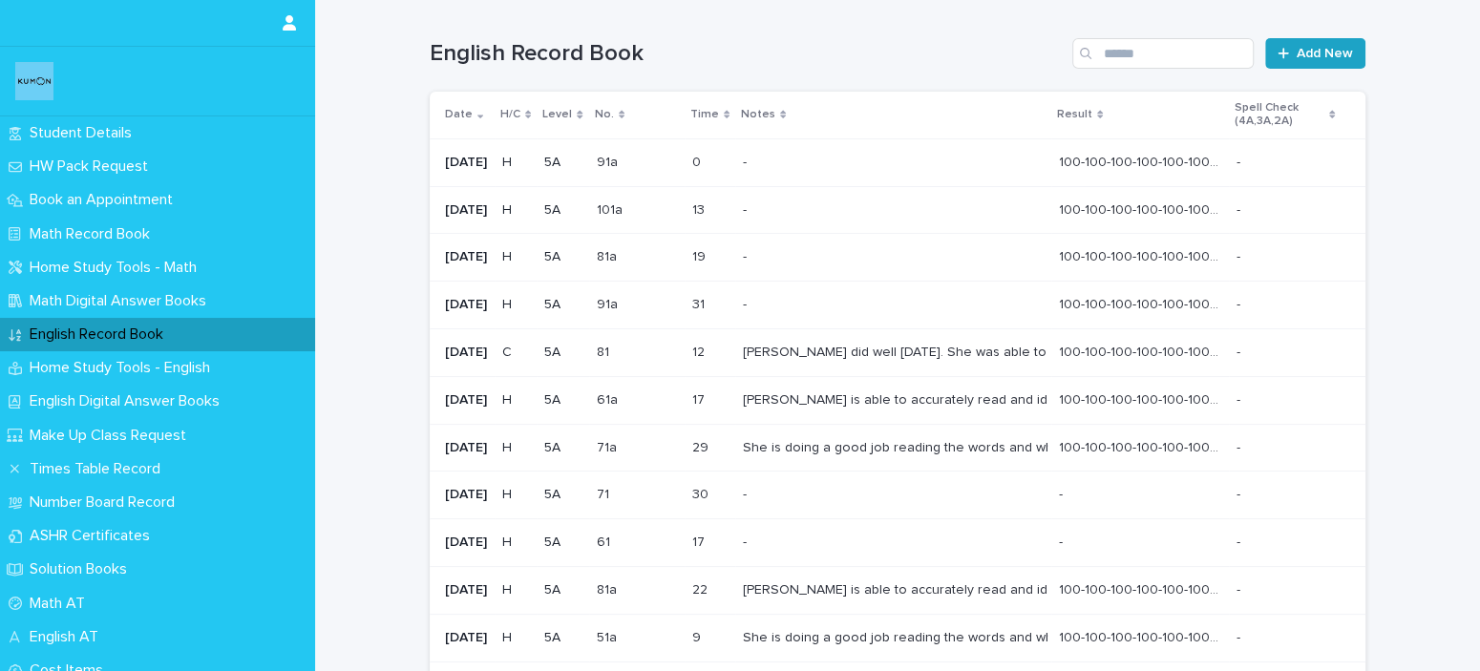
click at [1316, 59] on span "Add New" at bounding box center [1325, 53] width 56 height 13
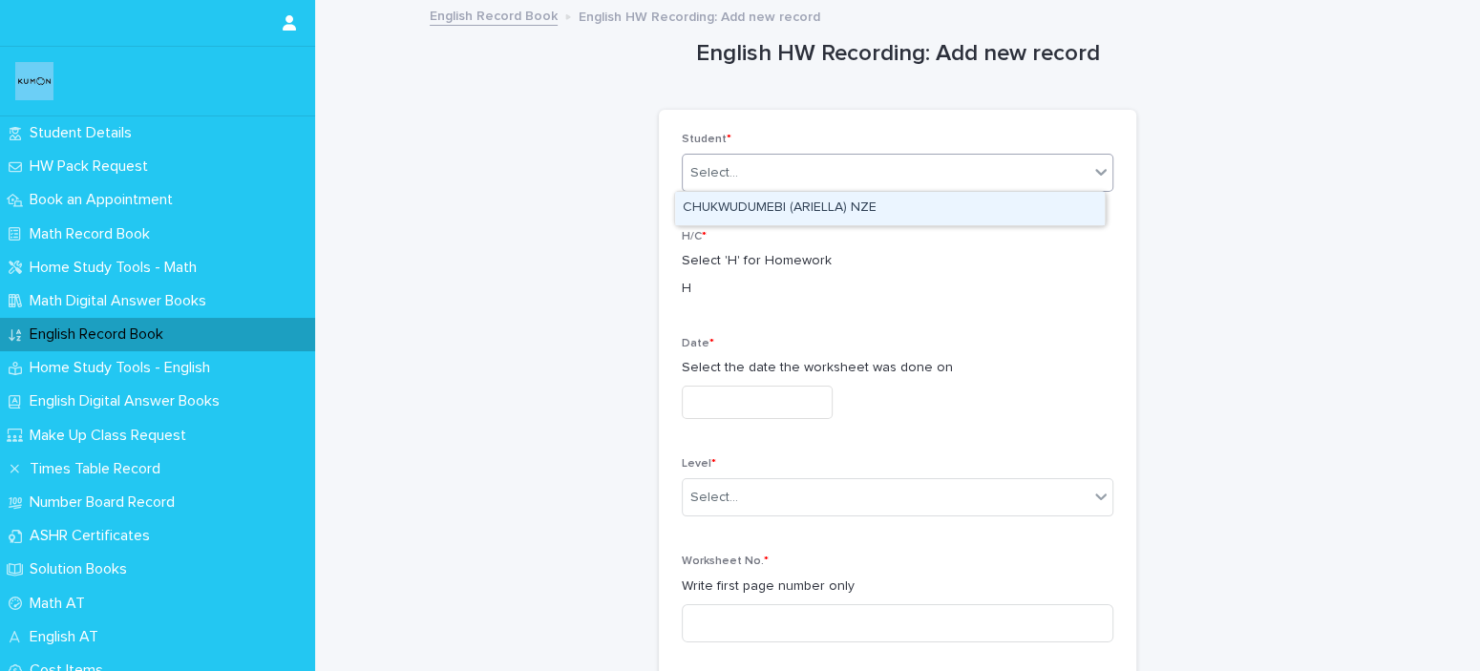
click at [748, 166] on div "Select..." at bounding box center [886, 174] width 406 height 32
click at [755, 214] on div "CHUKWUDUMEBI (ARIELLA) NZE" at bounding box center [890, 208] width 430 height 33
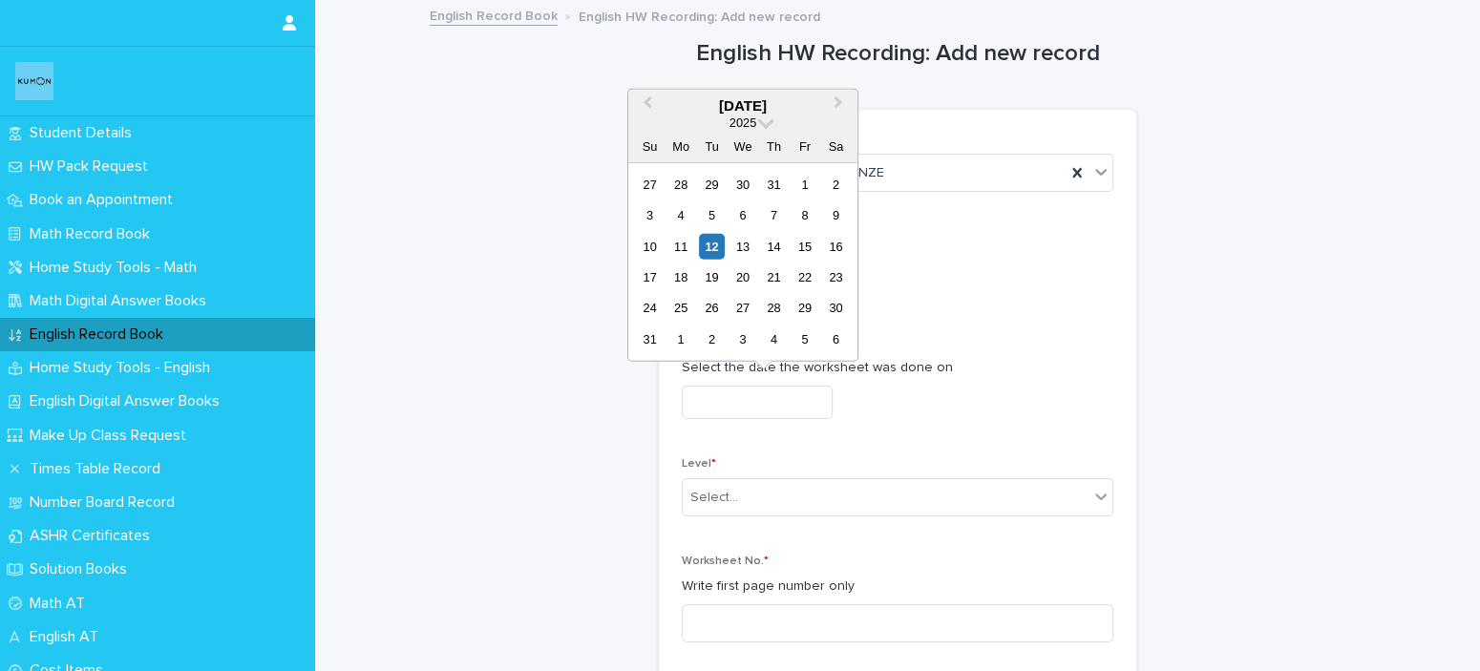
click at [767, 406] on input "text" at bounding box center [757, 402] width 151 height 33
click at [750, 218] on div "6" at bounding box center [743, 215] width 26 height 26
type input "**********"
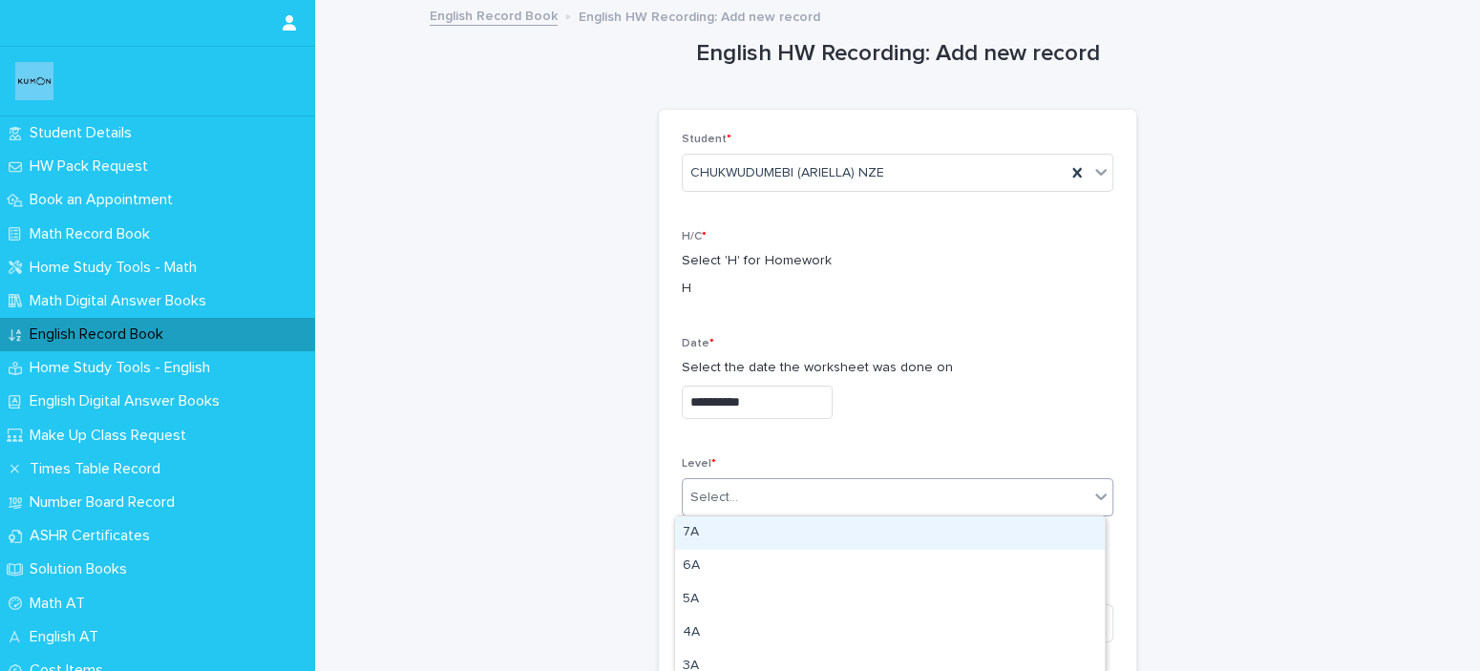
click at [773, 486] on div "Select..." at bounding box center [886, 498] width 406 height 32
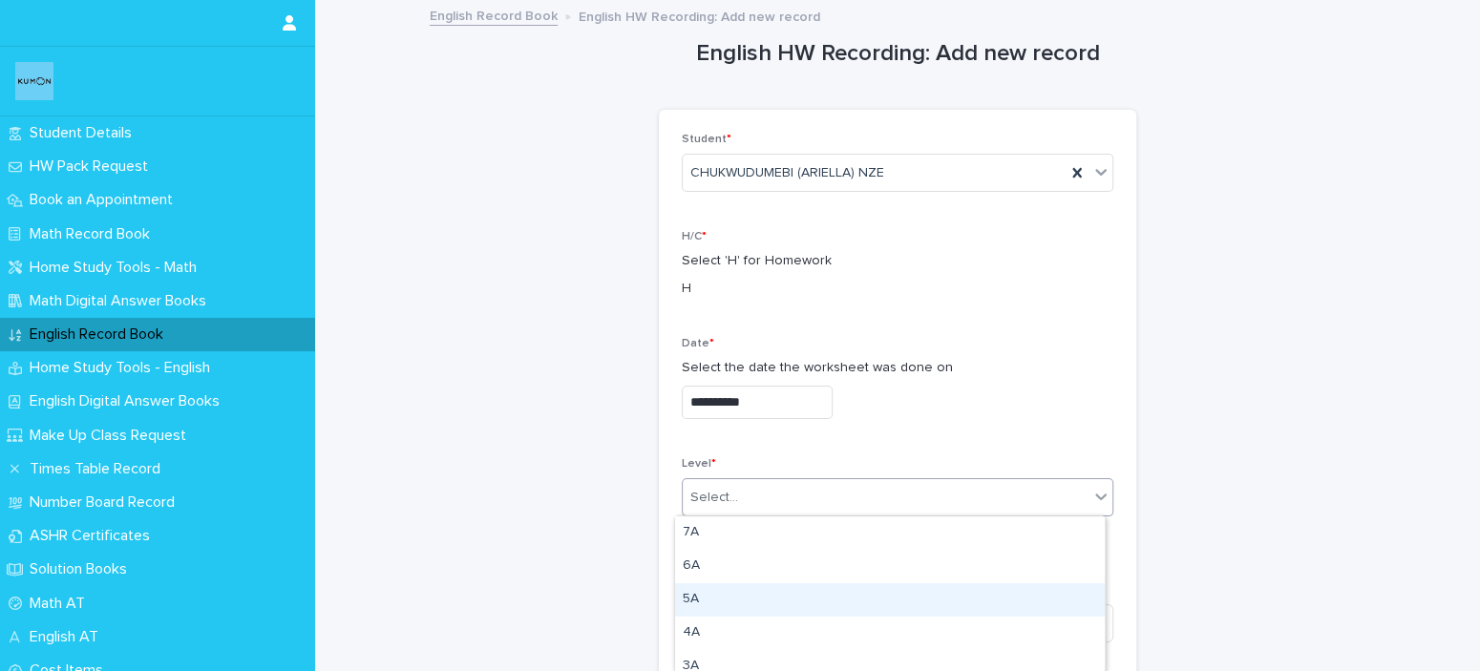
click at [746, 602] on div "5A" at bounding box center [890, 600] width 430 height 33
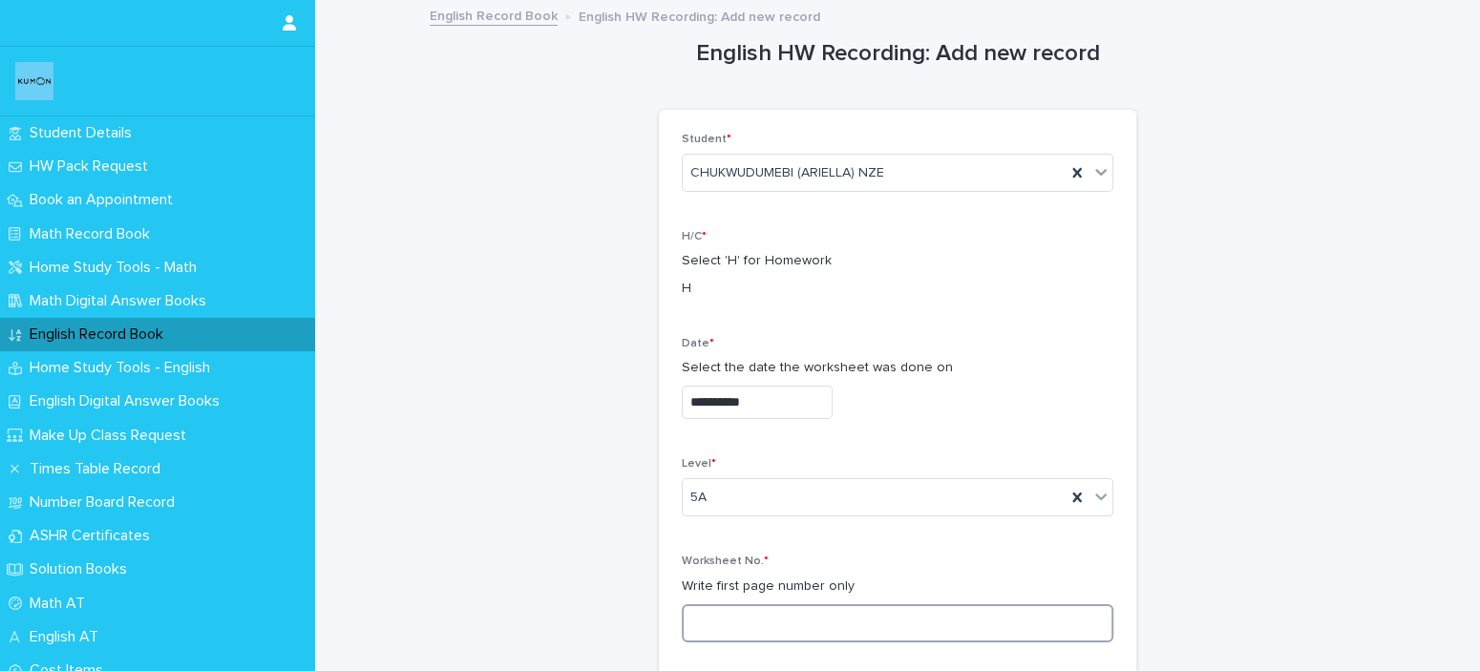
click at [746, 635] on input at bounding box center [898, 624] width 432 height 38
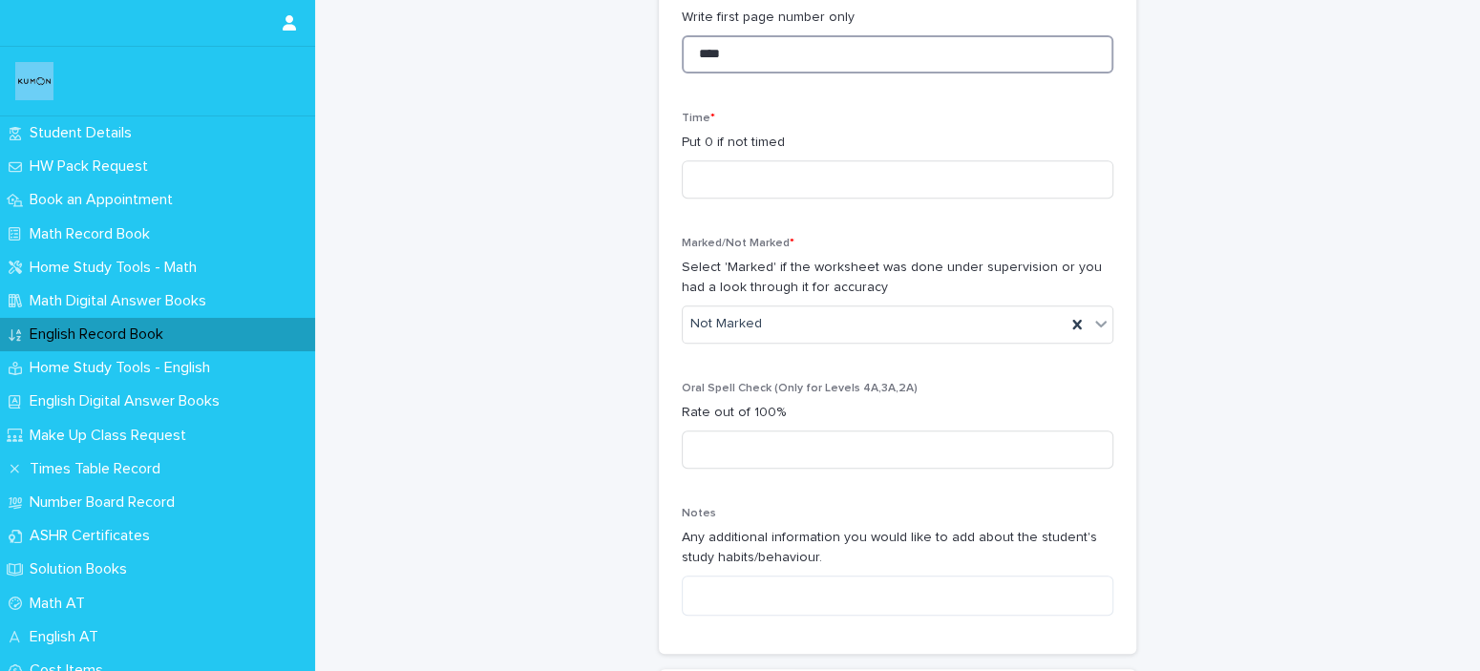
scroll to position [588, 0]
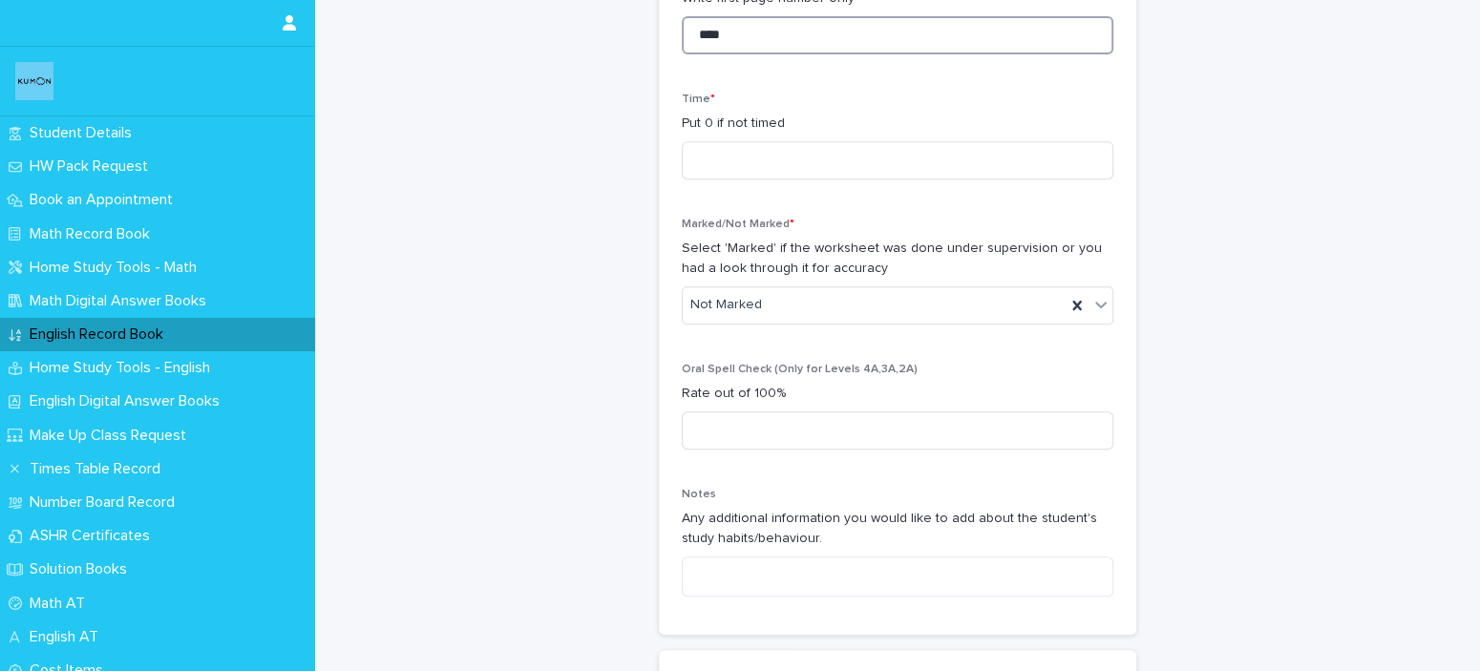
type input "****"
click at [990, 179] on div "Time * Put 0 if not timed" at bounding box center [898, 144] width 432 height 102
click at [985, 170] on input at bounding box center [898, 160] width 432 height 38
type input "*"
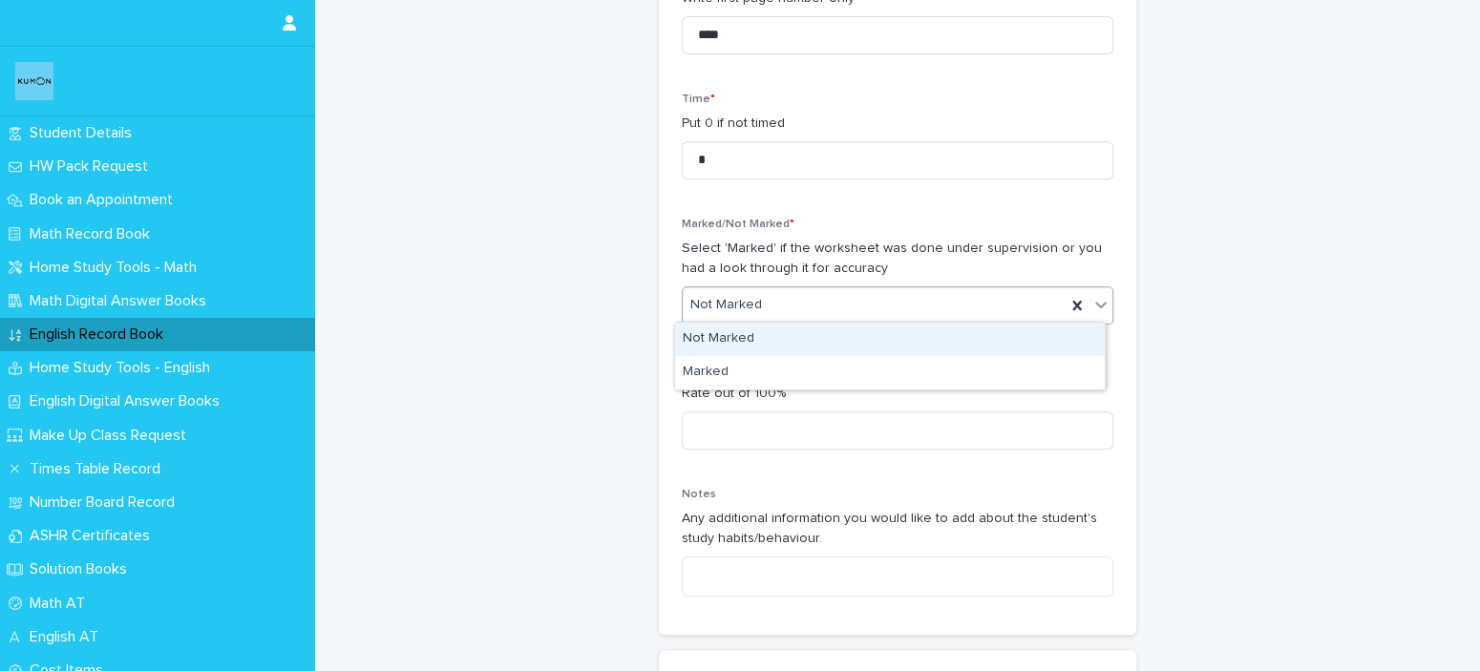
click at [982, 319] on div "Not Marked" at bounding box center [898, 306] width 432 height 38
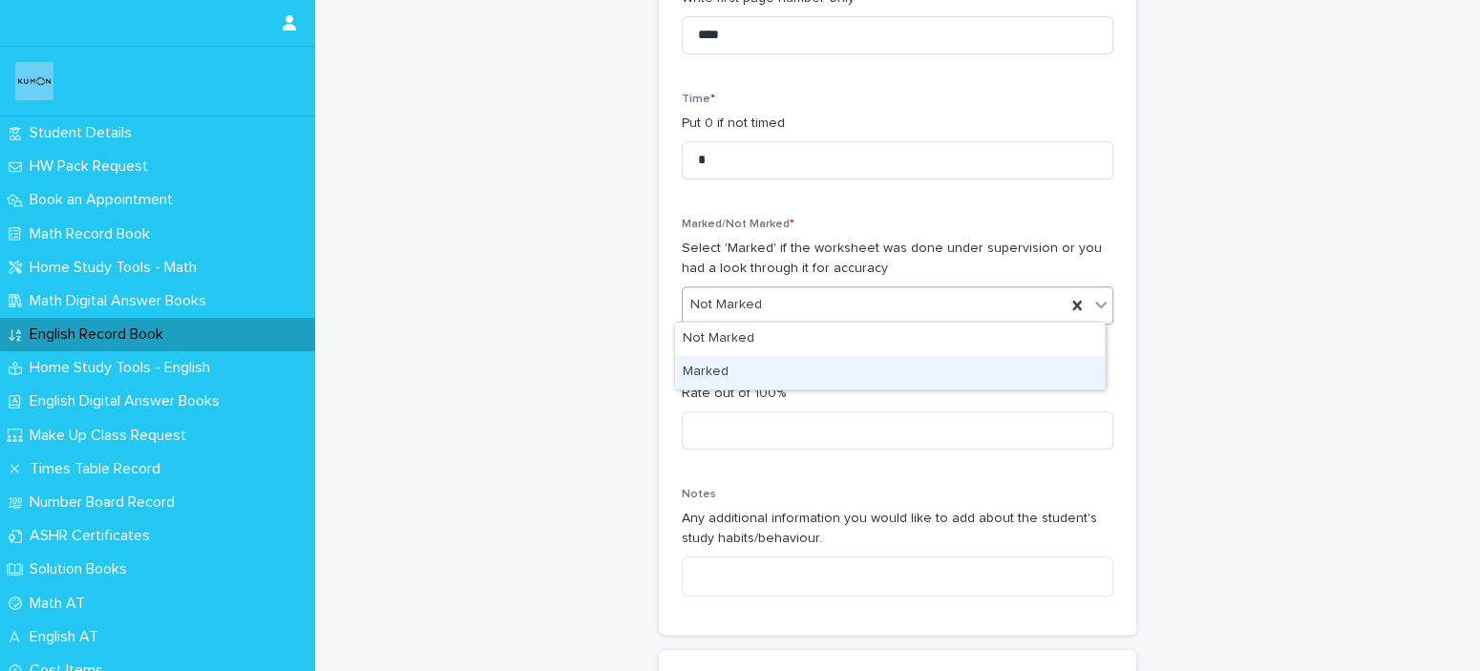
click at [965, 386] on div "Marked" at bounding box center [890, 372] width 430 height 33
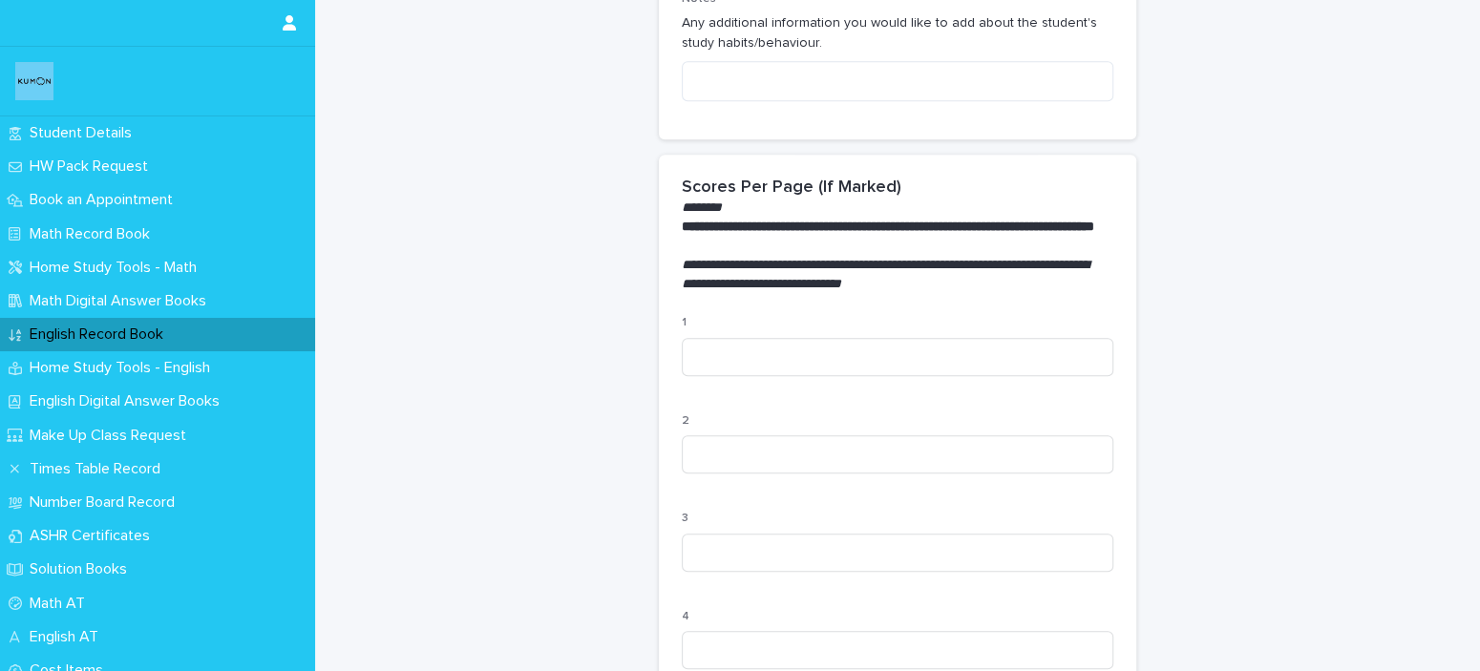
scroll to position [1255, 0]
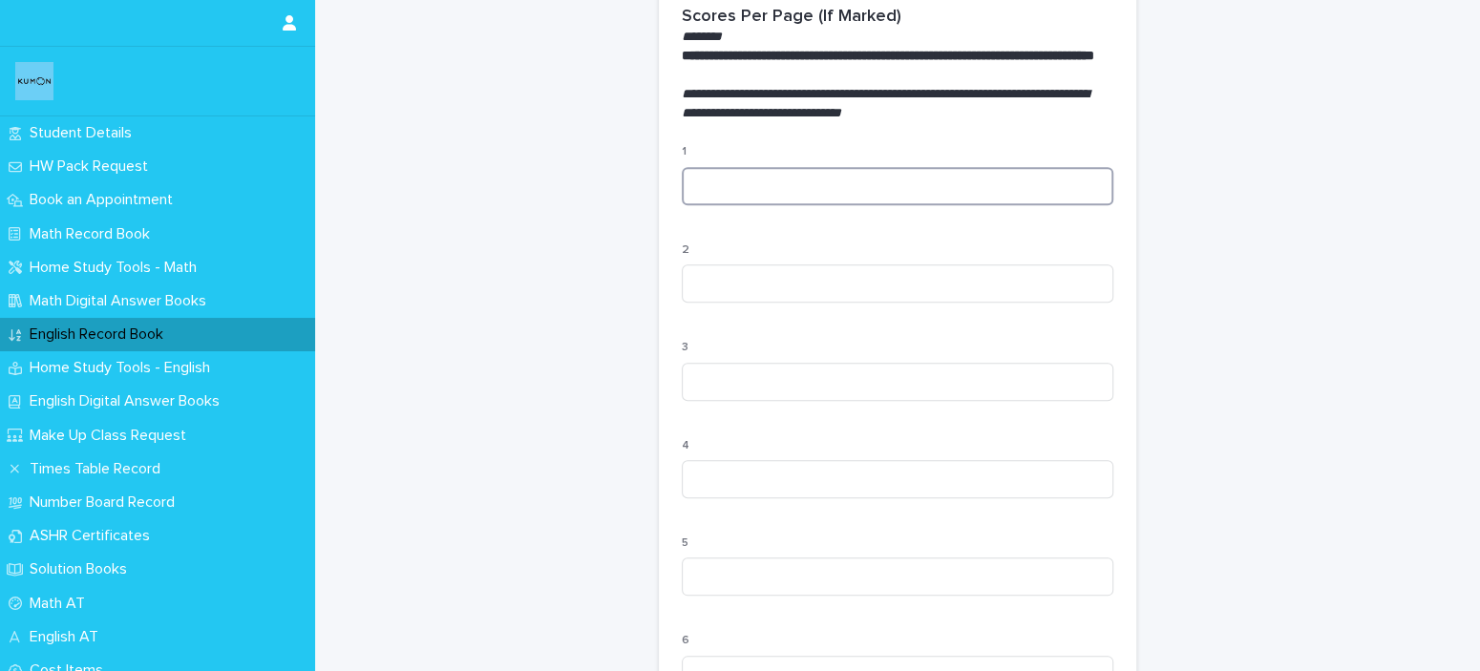
click at [925, 205] on input at bounding box center [898, 186] width 432 height 38
type input "***"
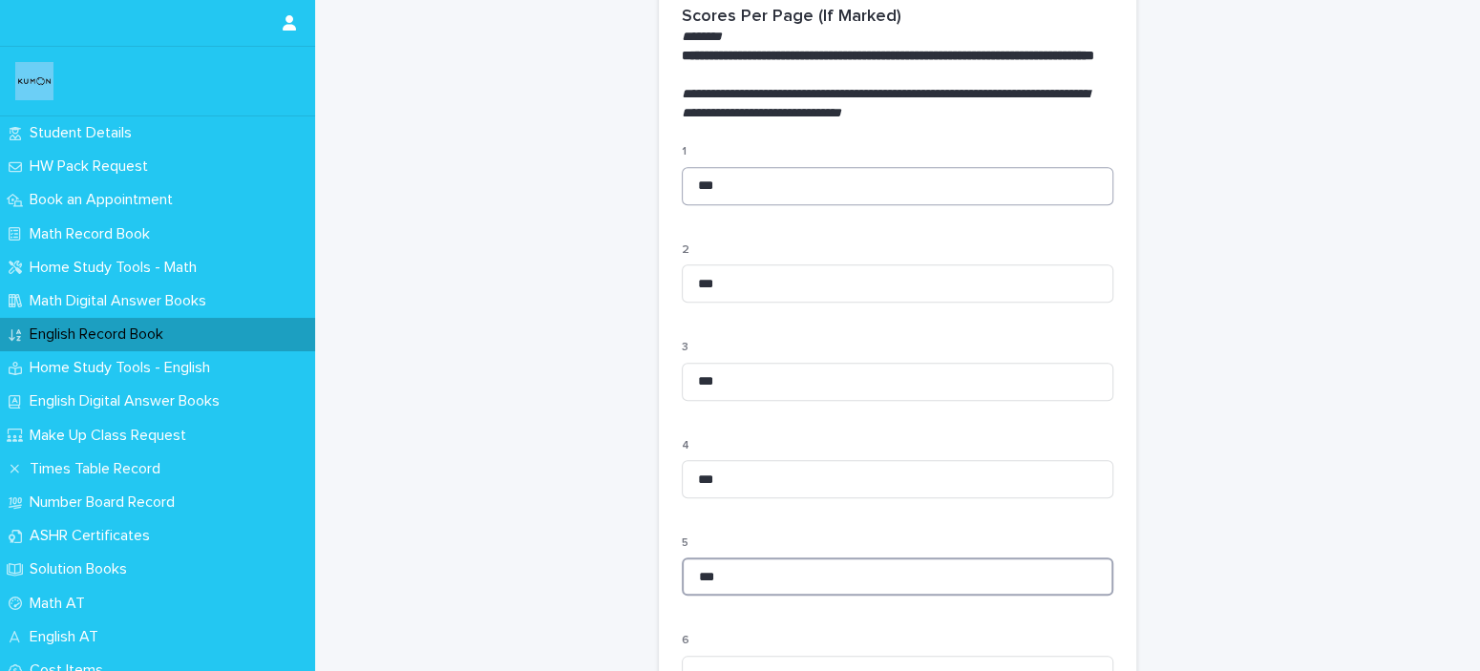
type input "***"
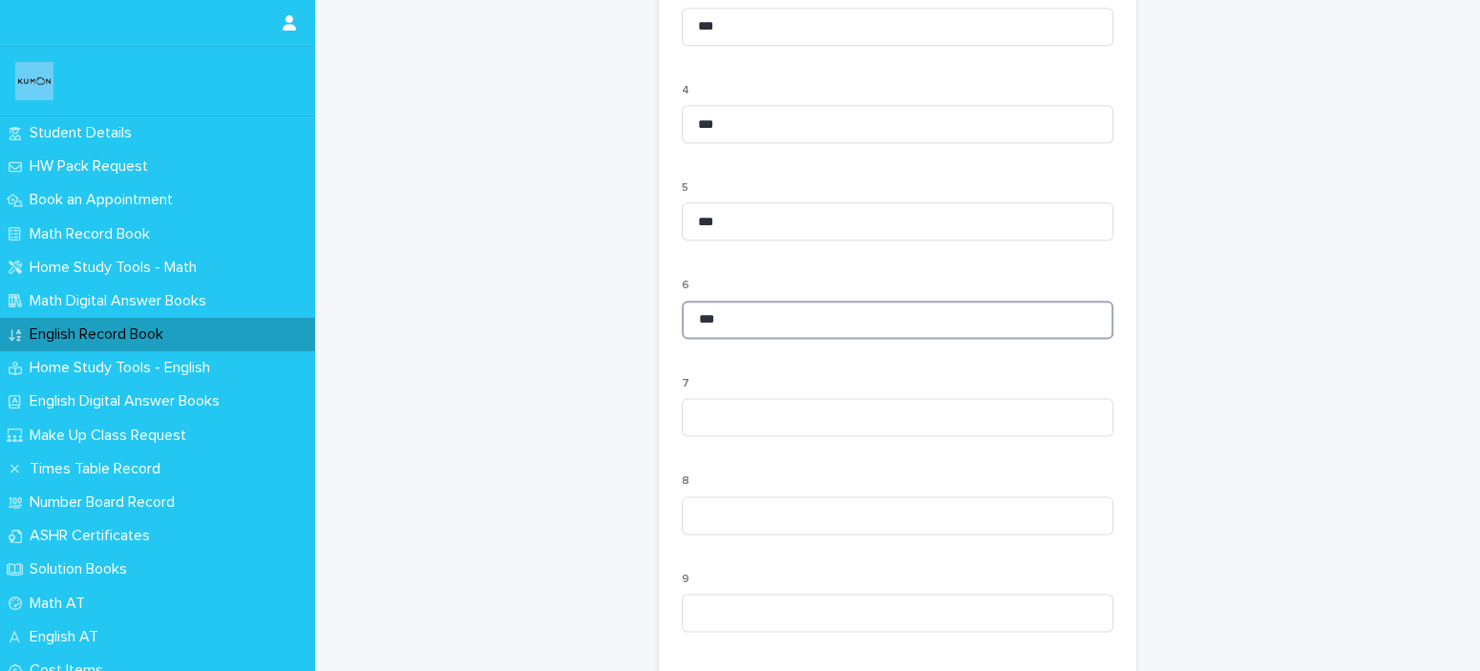
type input "***"
type input "*"
type input "***"
click at [739, 514] on input at bounding box center [898, 516] width 432 height 38
type input "***"
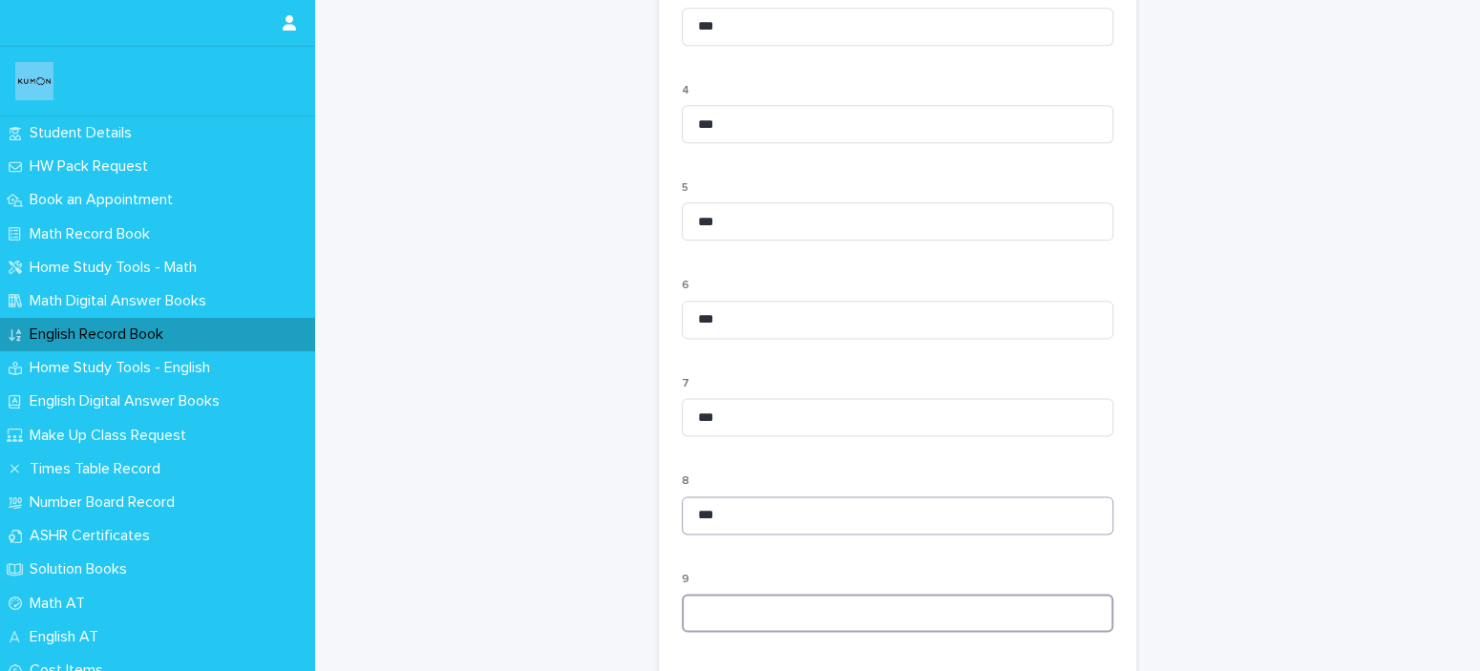
type input "*"
type input "***"
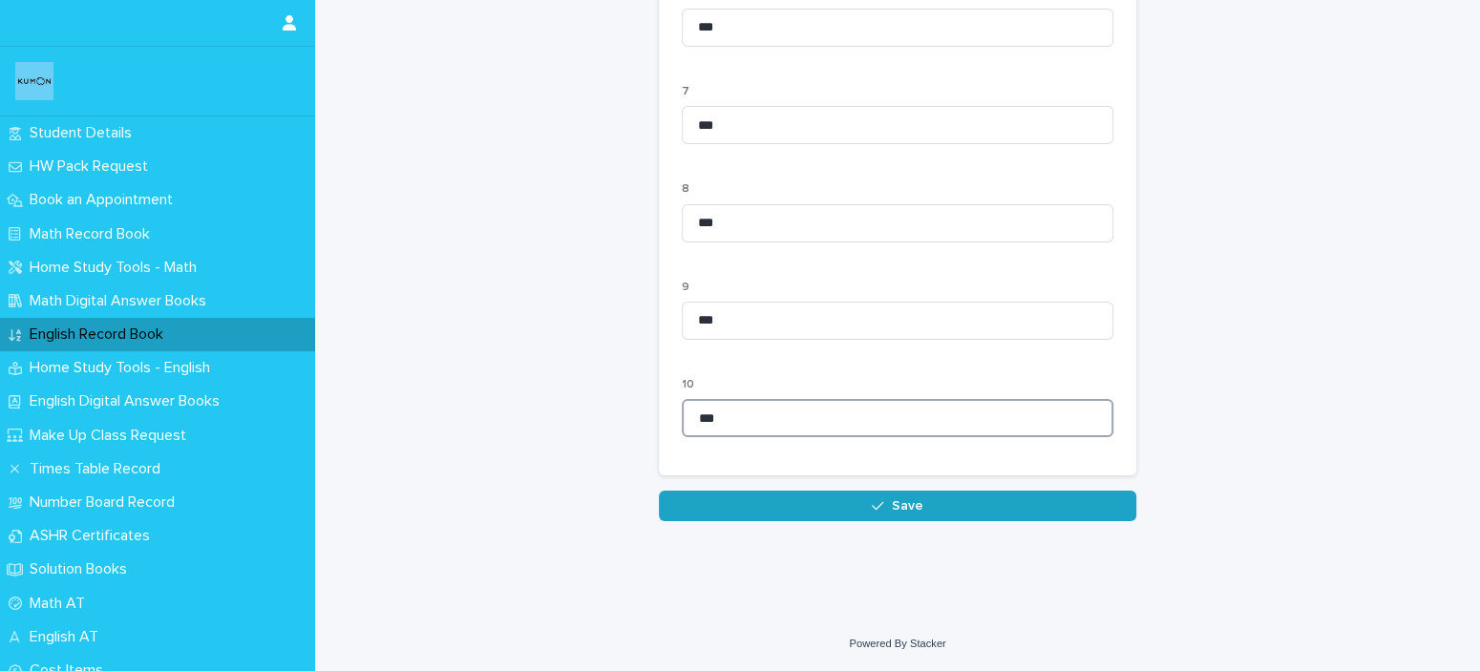
type input "***"
click at [847, 507] on button "Save" at bounding box center [898, 506] width 478 height 31
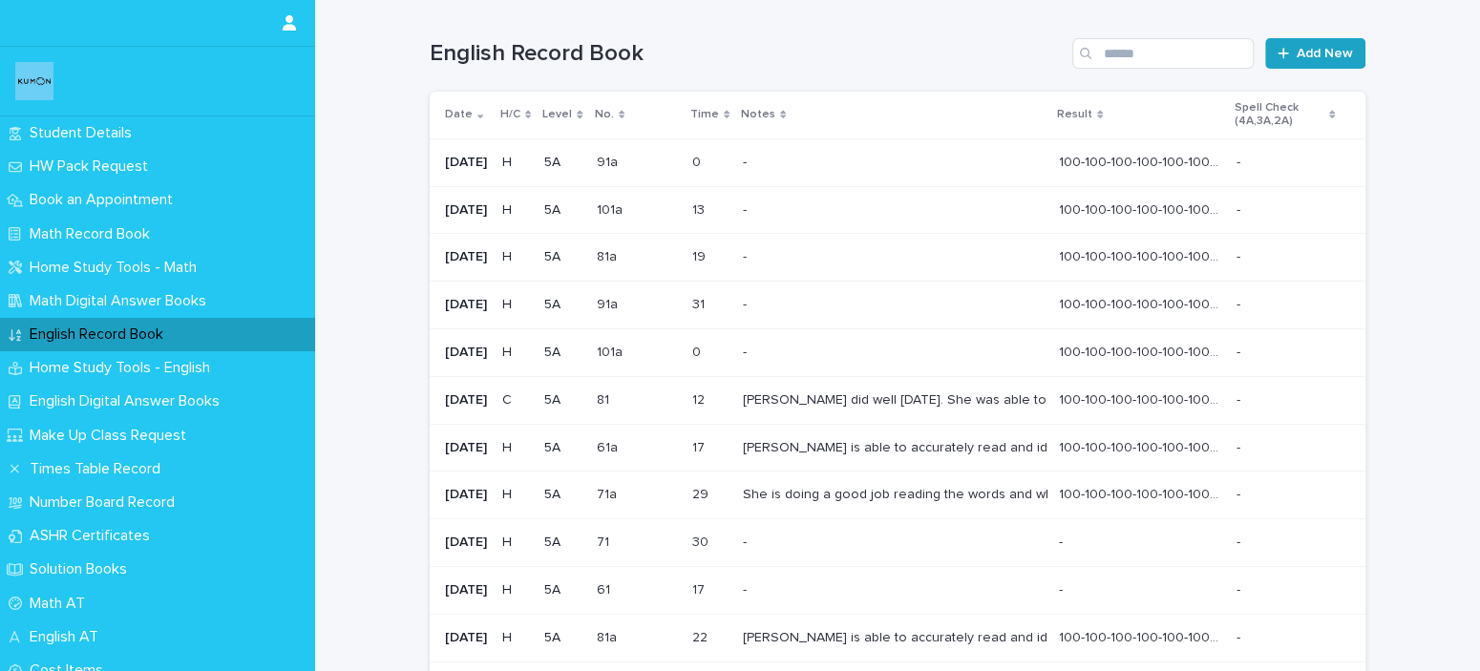
click at [1281, 67] on link "Add New" at bounding box center [1315, 53] width 100 height 31
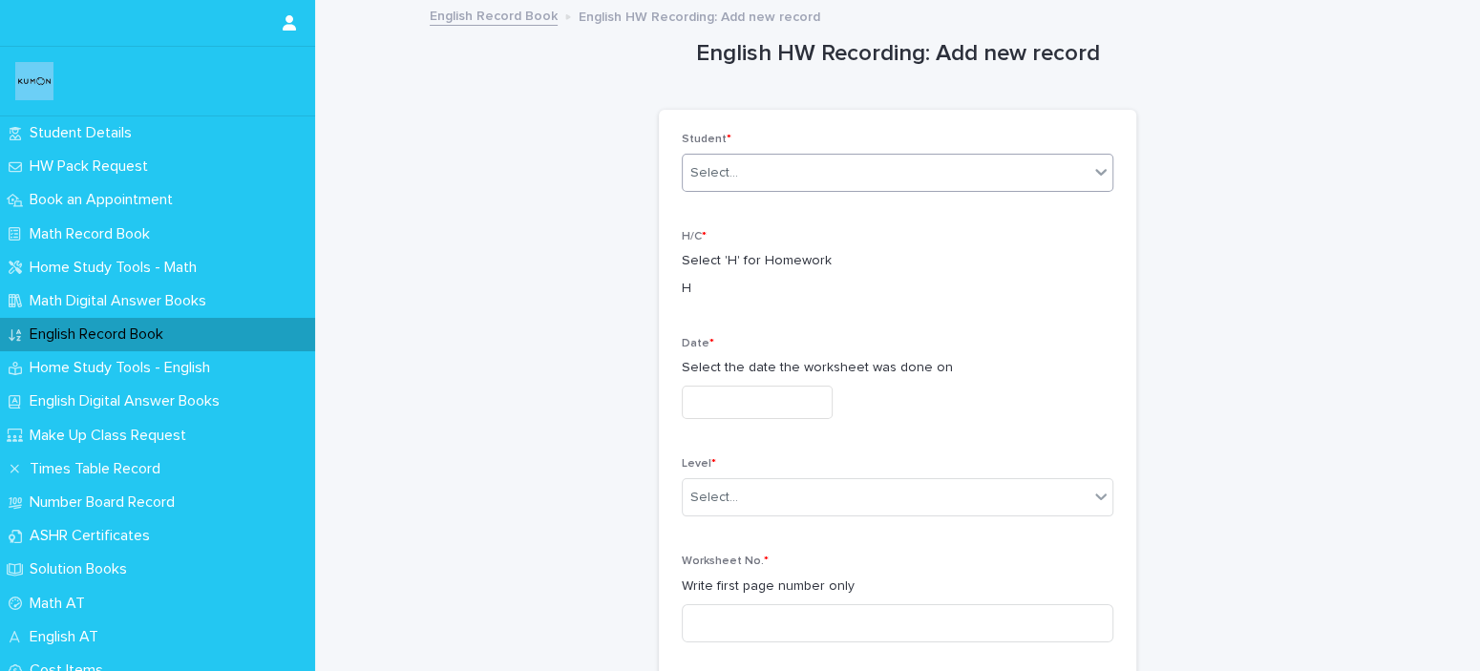
click at [866, 185] on div "Select..." at bounding box center [886, 174] width 406 height 32
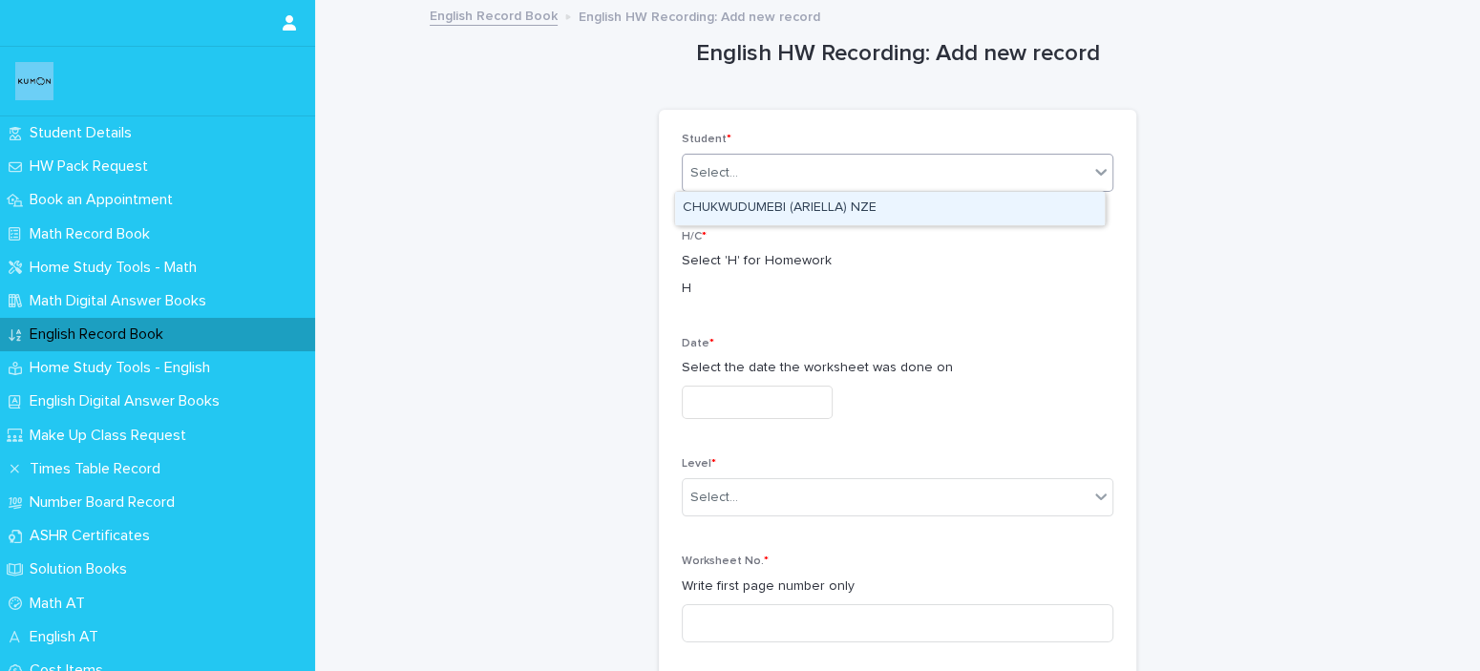
click at [873, 218] on div "CHUKWUDUMEBI (ARIELLA) NZE" at bounding box center [890, 208] width 430 height 33
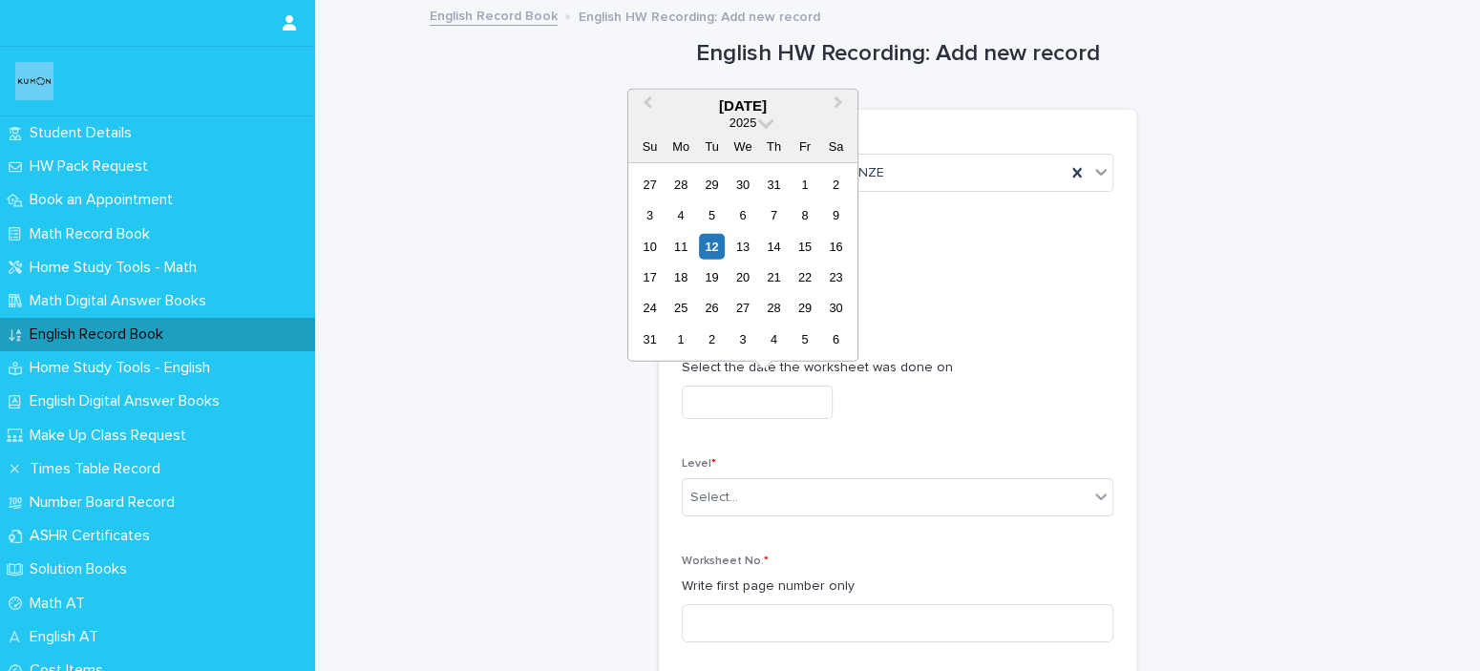
click at [812, 391] on input "text" at bounding box center [757, 402] width 151 height 33
click at [774, 218] on div "7" at bounding box center [774, 215] width 26 height 26
type input "**********"
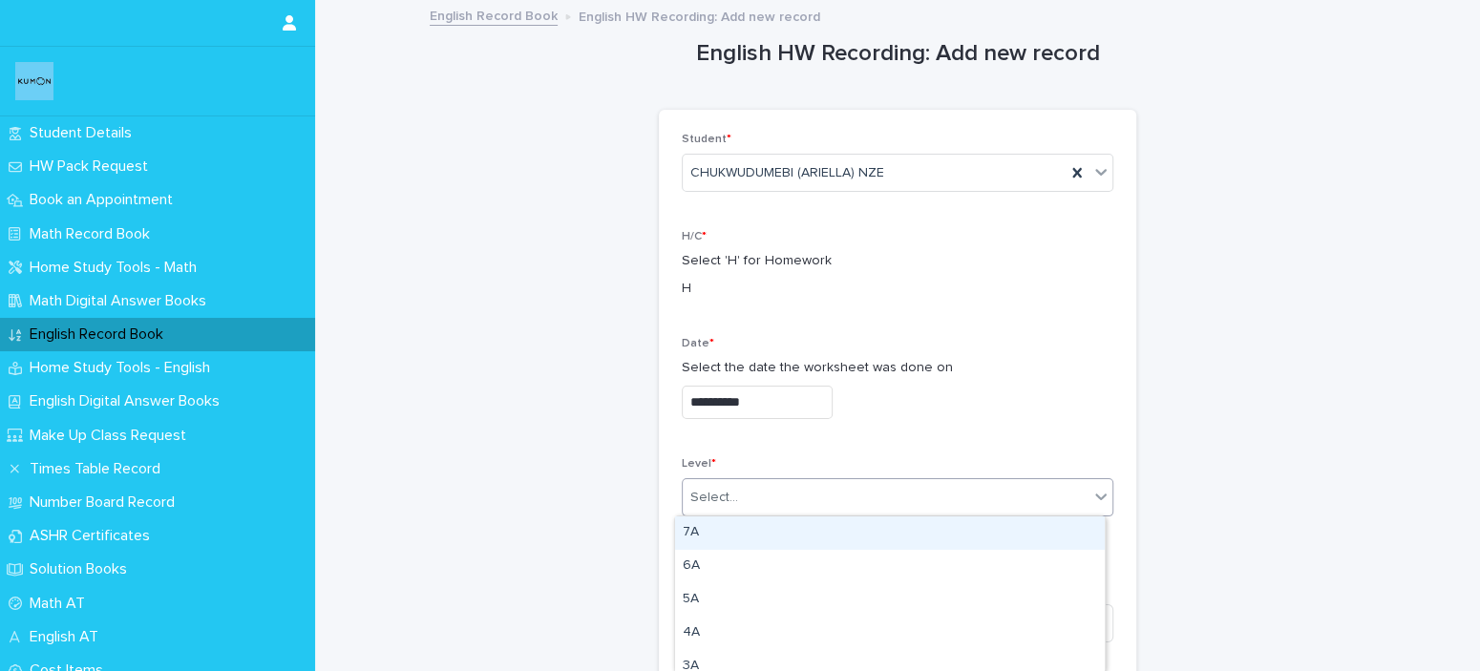
click at [910, 502] on div "Select..." at bounding box center [886, 498] width 406 height 32
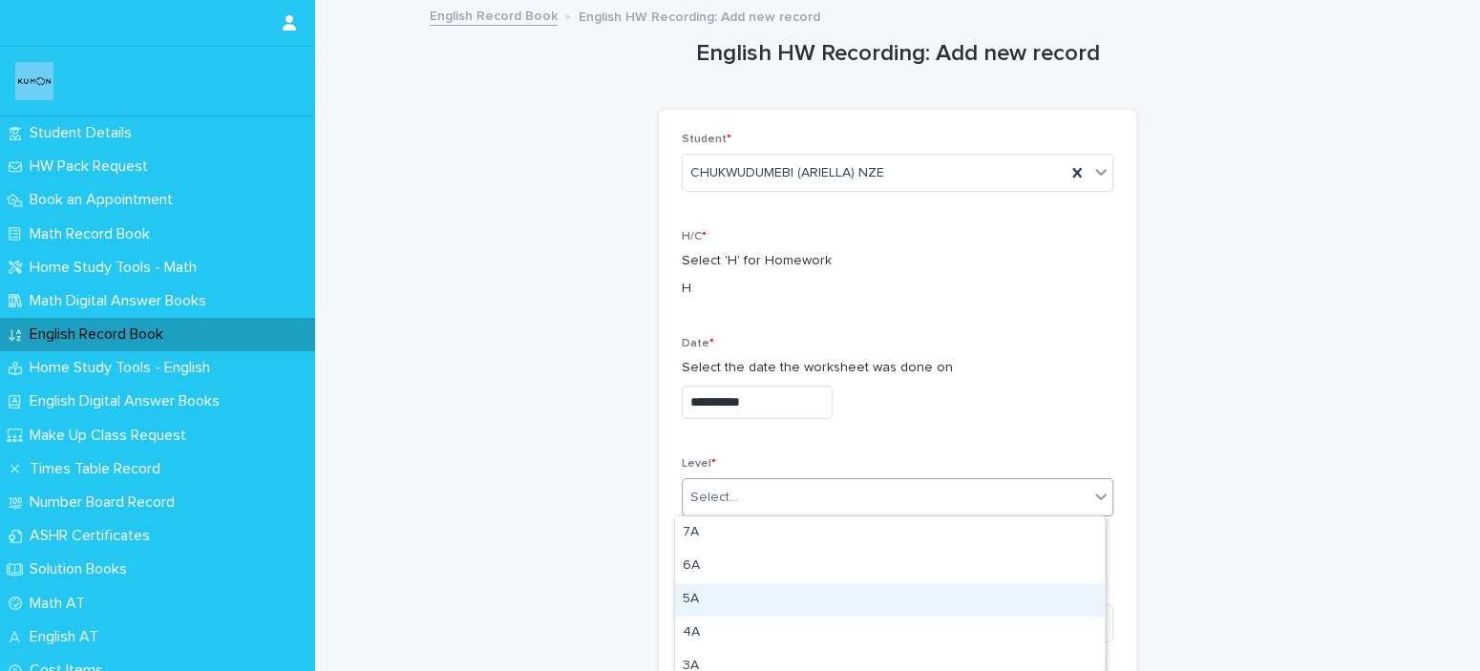
click at [861, 606] on div "5A" at bounding box center [890, 600] width 430 height 33
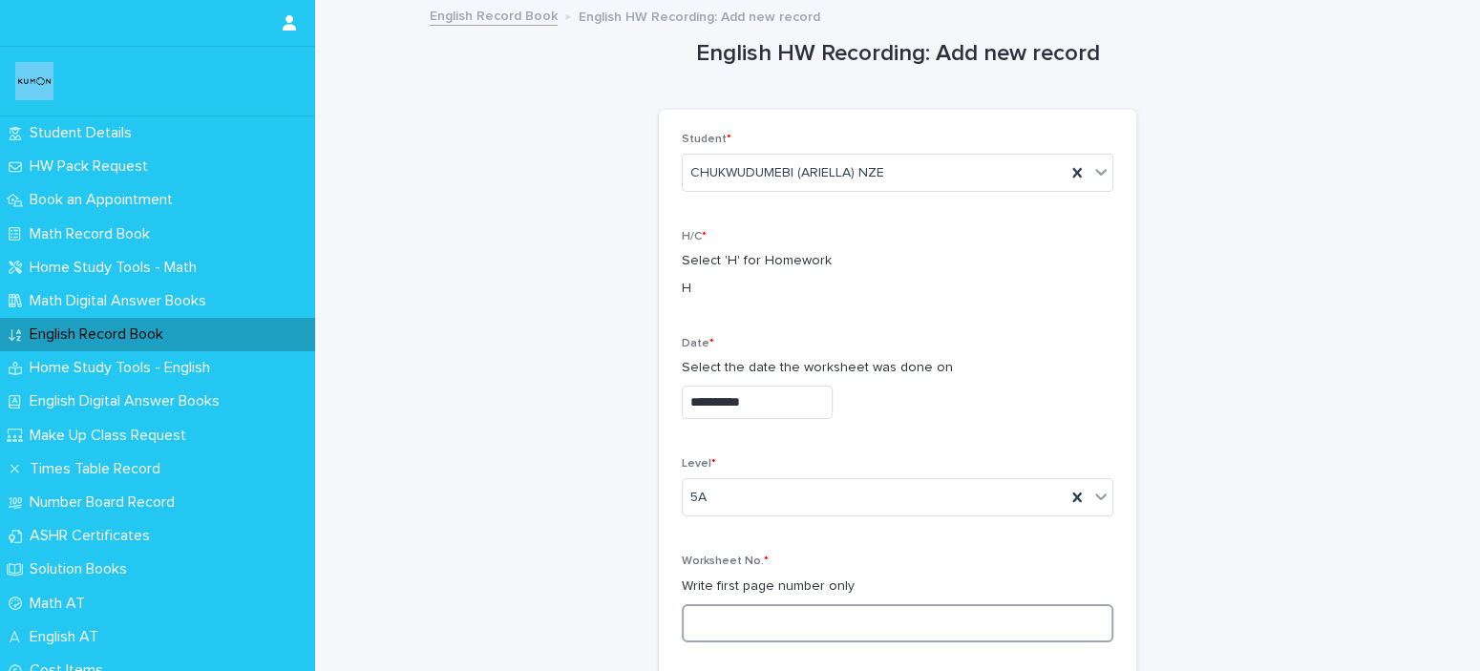
click at [861, 606] on input at bounding box center [898, 624] width 432 height 38
type input "****"
drag, startPoint x: 1463, startPoint y: 137, endPoint x: 1467, endPoint y: 157, distance: 20.4
click at [1467, 157] on div "**********" at bounding box center [740, 335] width 1480 height 671
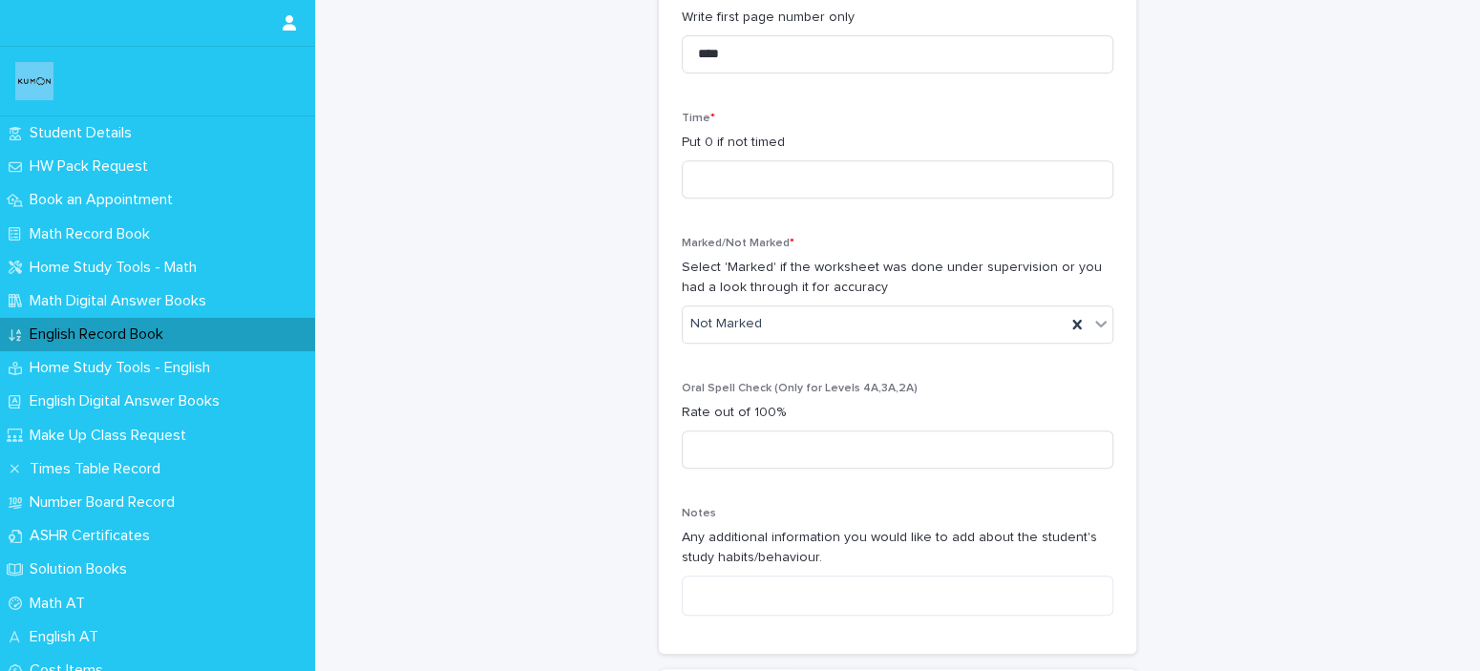
scroll to position [573, 0]
click at [877, 163] on input at bounding box center [898, 176] width 432 height 38
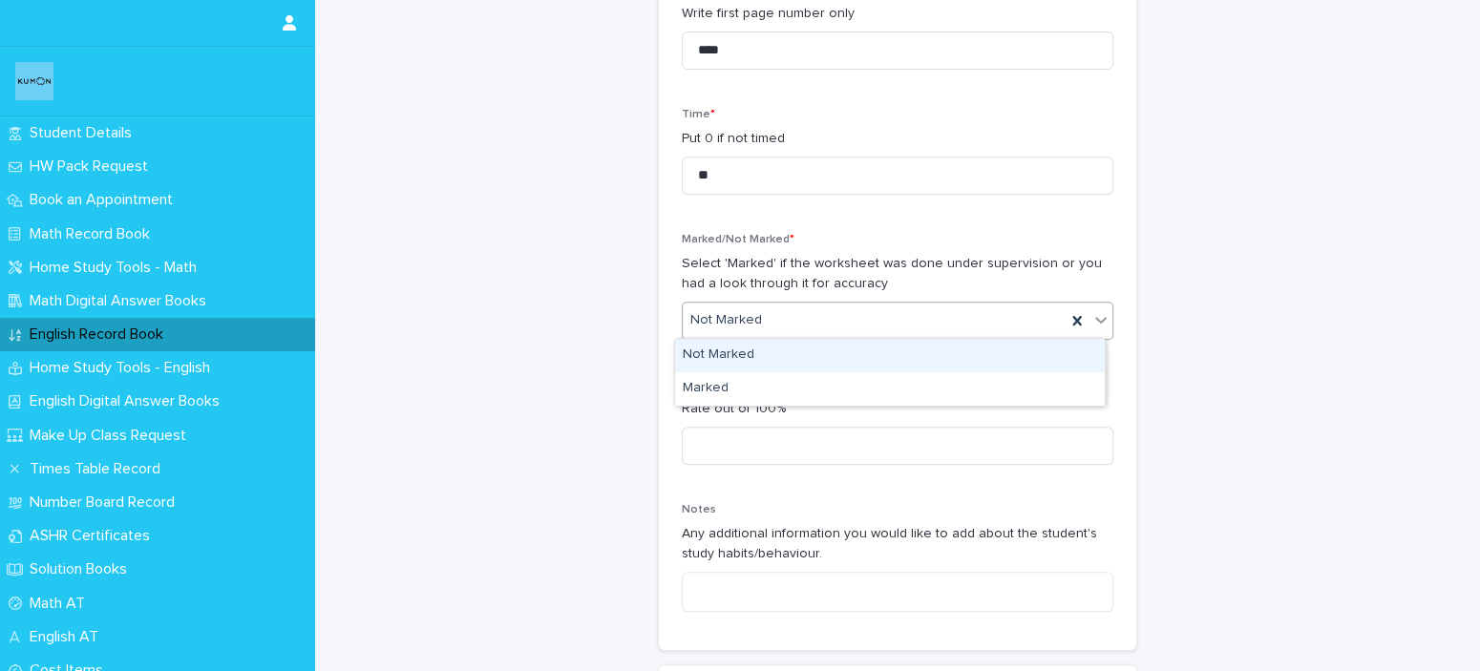
click at [851, 324] on div "Not Marked" at bounding box center [874, 321] width 383 height 32
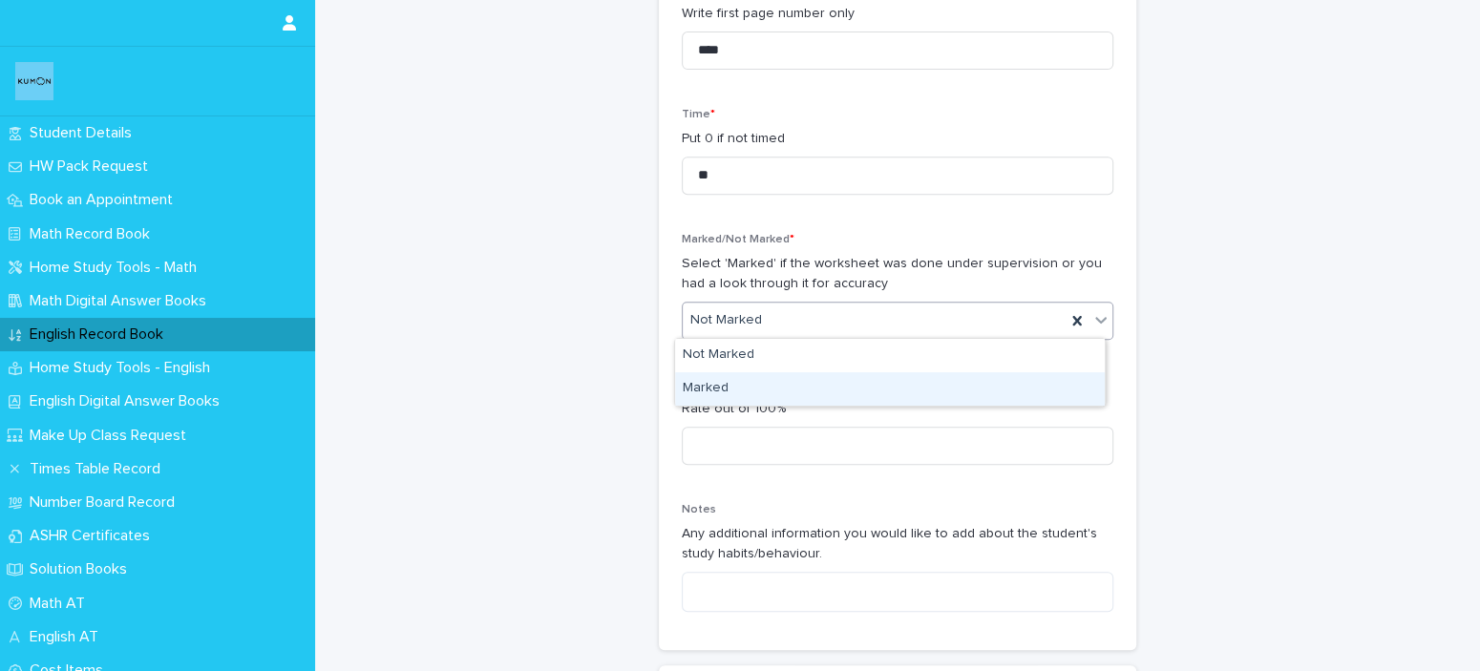
click at [843, 395] on div "Marked" at bounding box center [890, 388] width 430 height 33
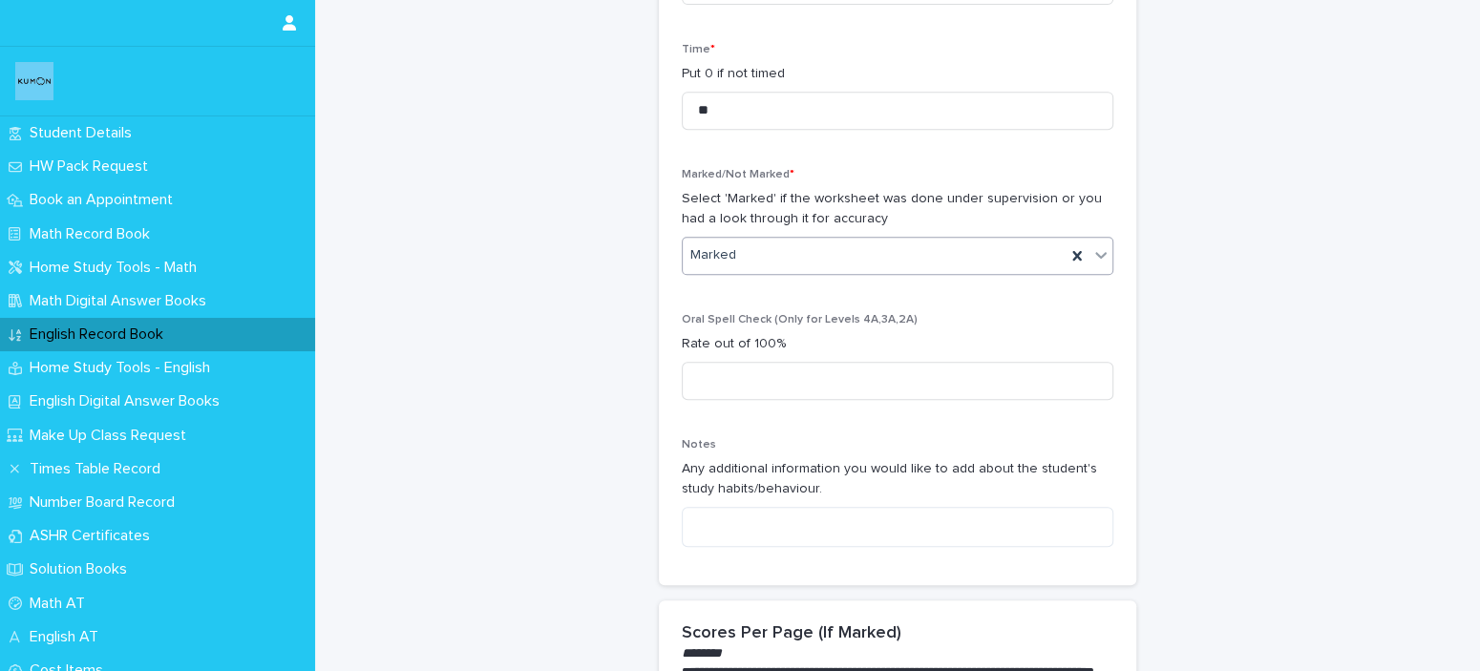
scroll to position [626, 0]
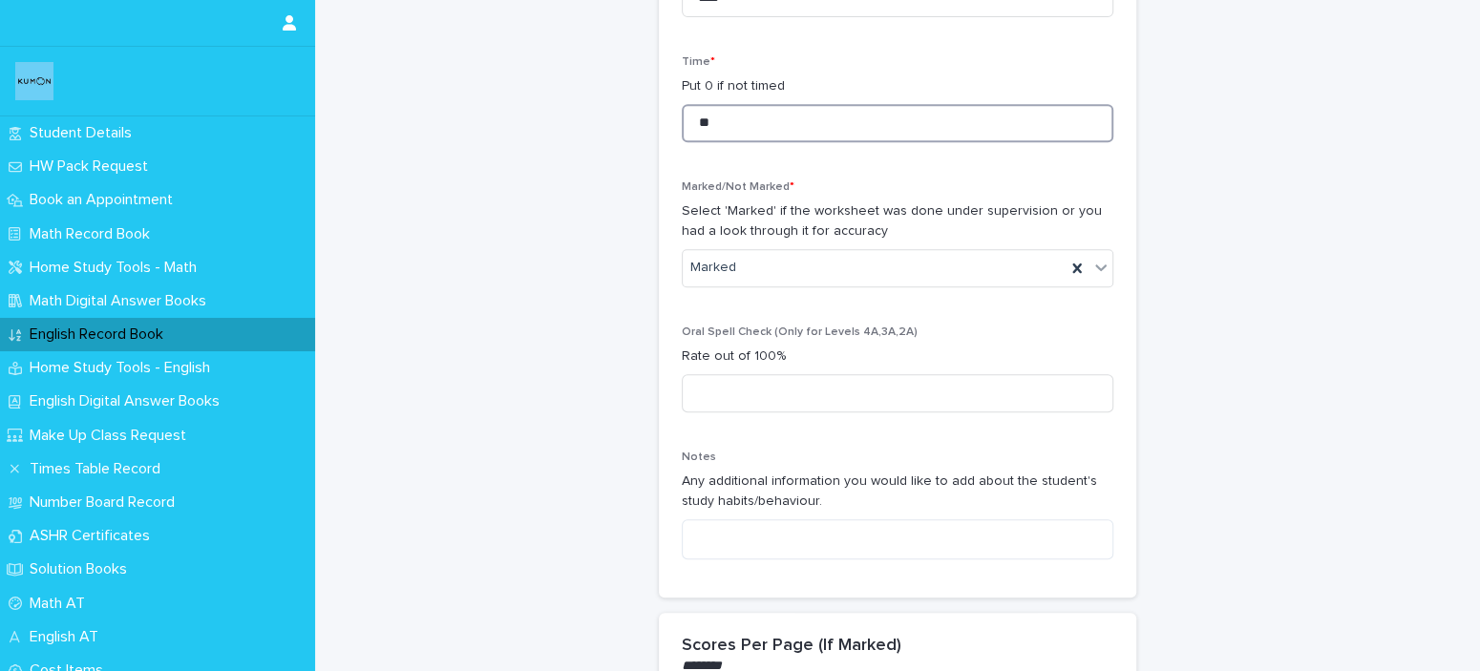
click at [706, 116] on input "**" at bounding box center [898, 123] width 432 height 38
type input "*"
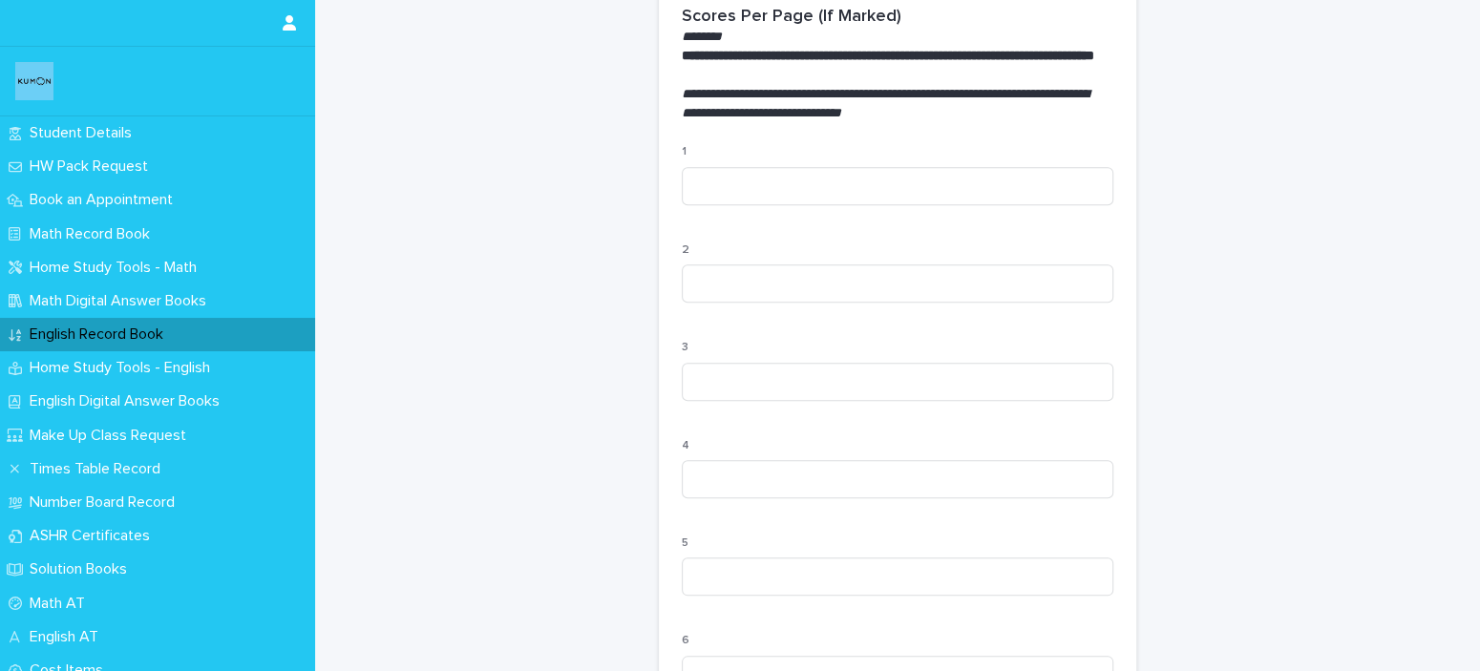
scroll to position [1259, 0]
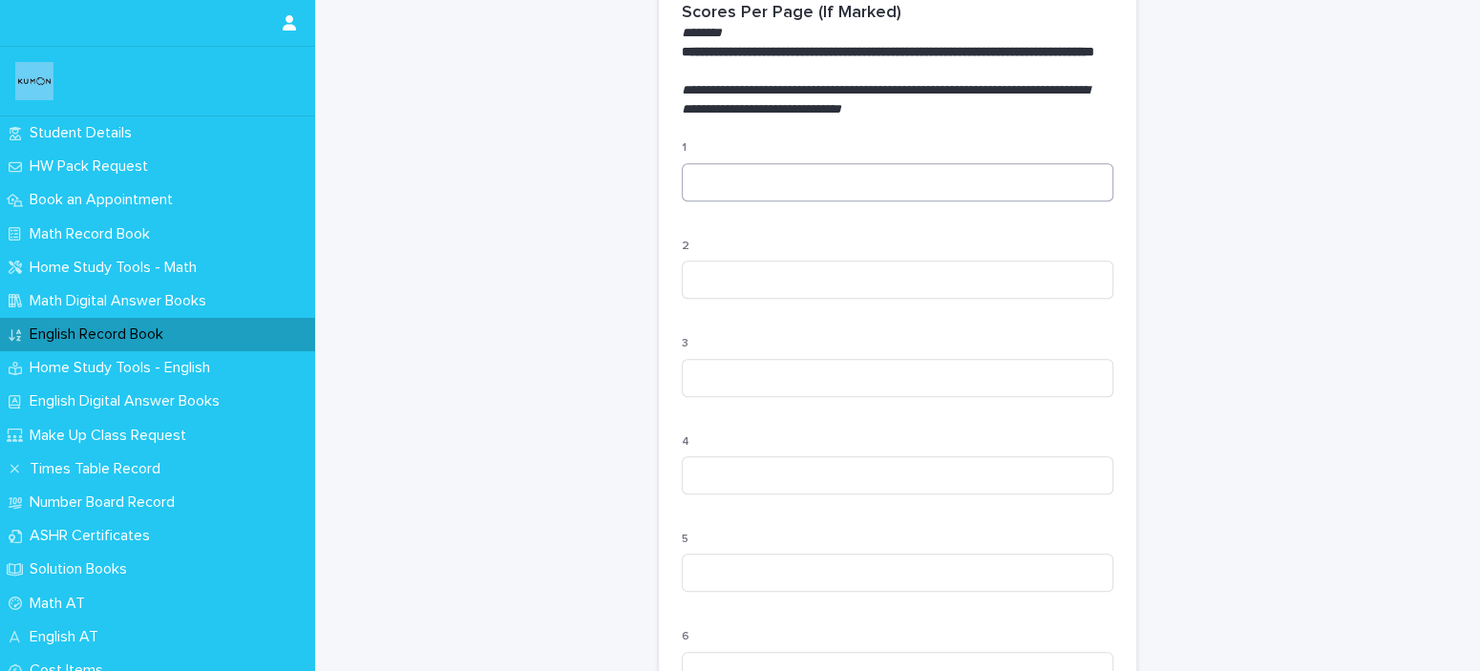
type input "**"
click at [712, 192] on input at bounding box center [898, 182] width 432 height 38
type input "***"
type input "*"
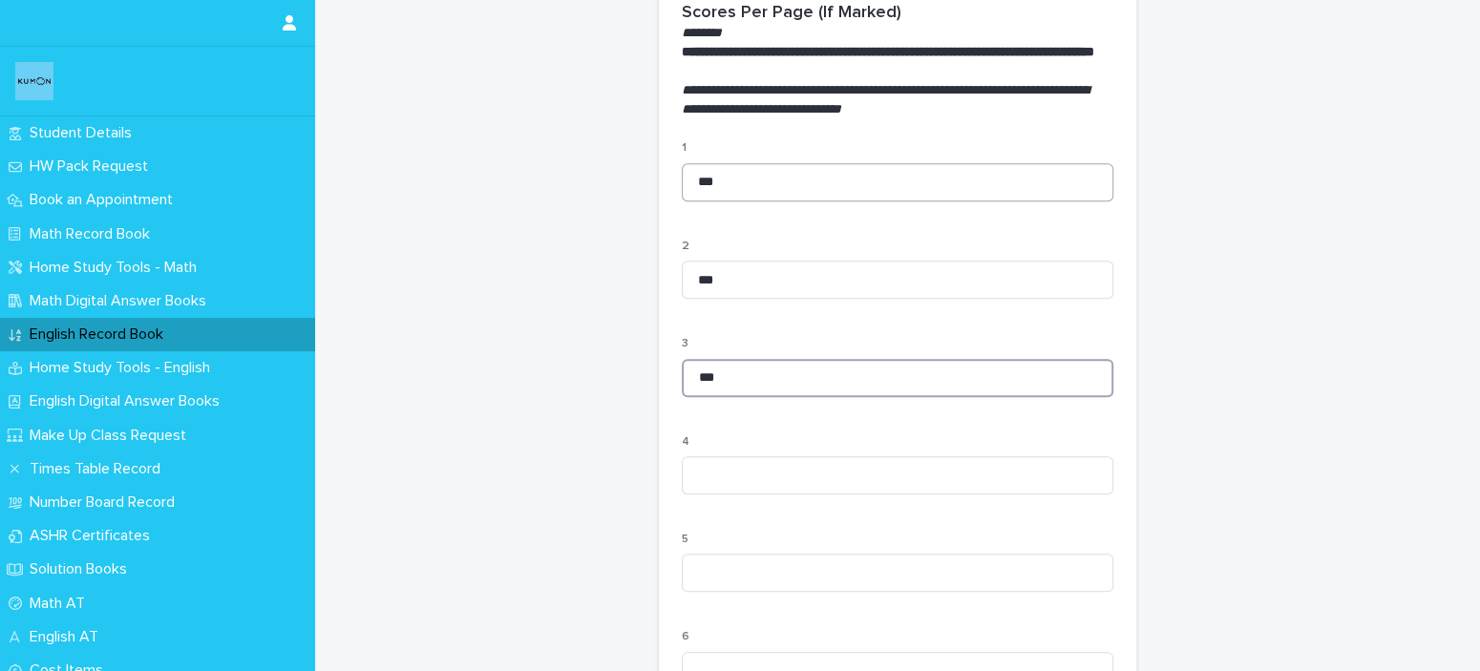
type input "***"
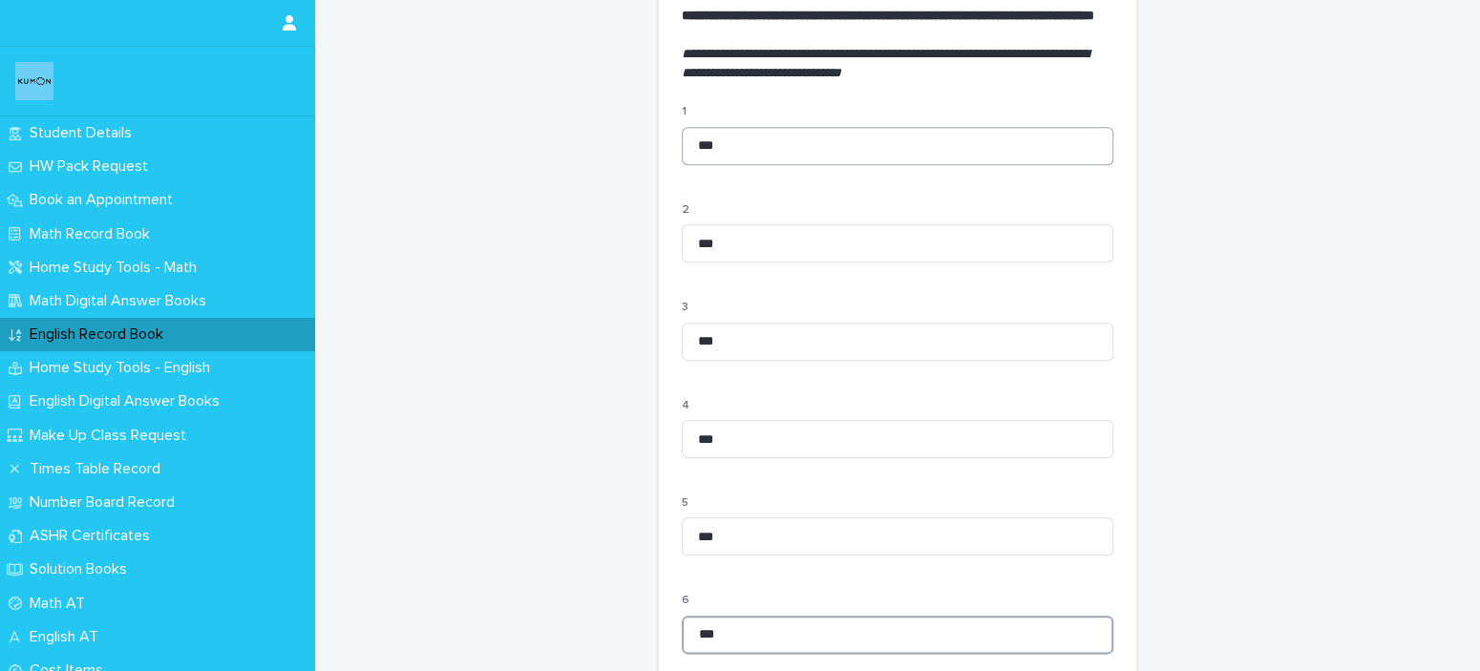
type input "***"
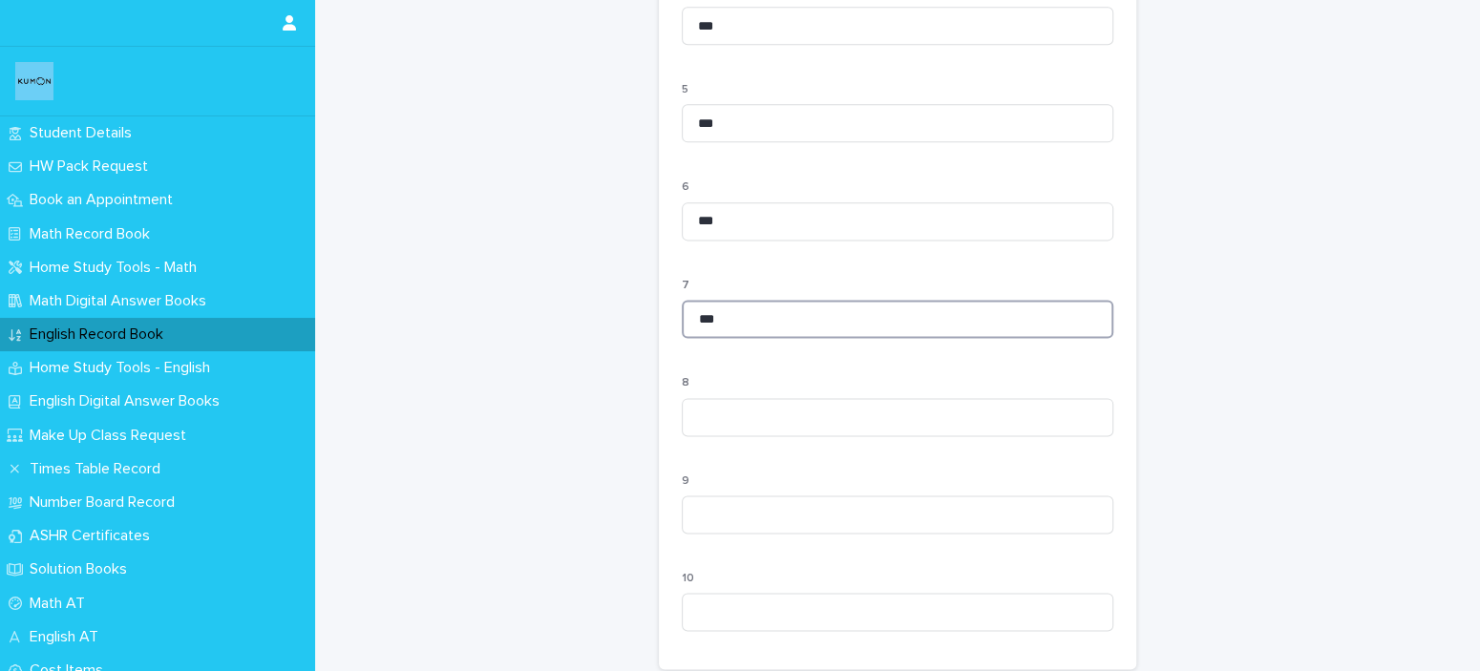
type input "***"
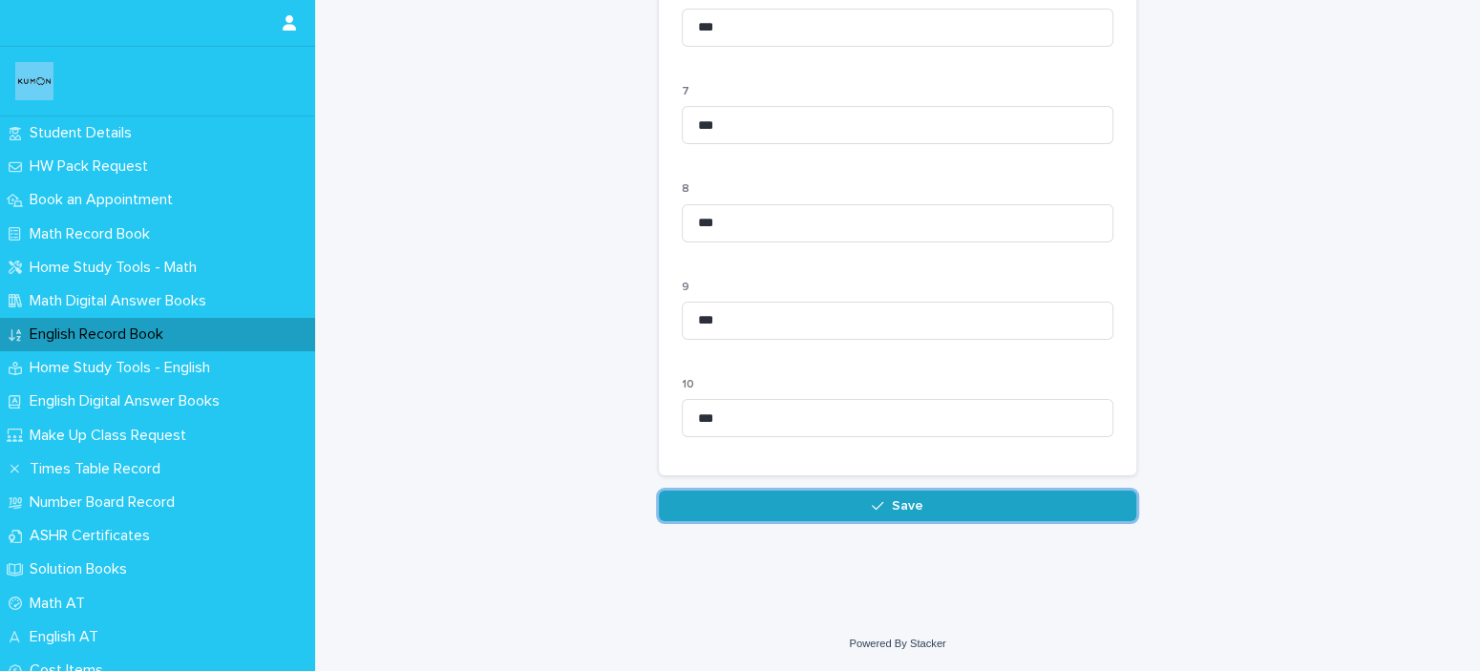
click at [926, 517] on button "Save" at bounding box center [898, 506] width 478 height 31
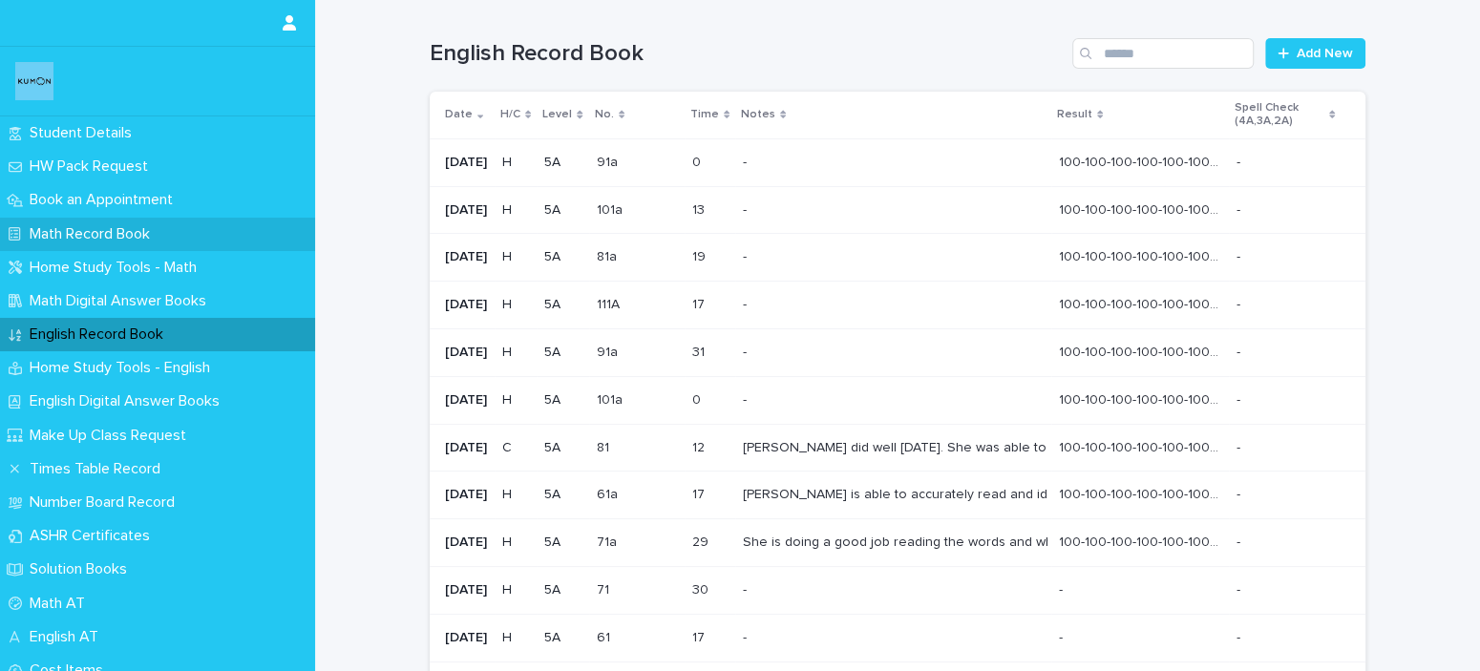
click at [135, 226] on p "Math Record Book" at bounding box center [93, 234] width 143 height 18
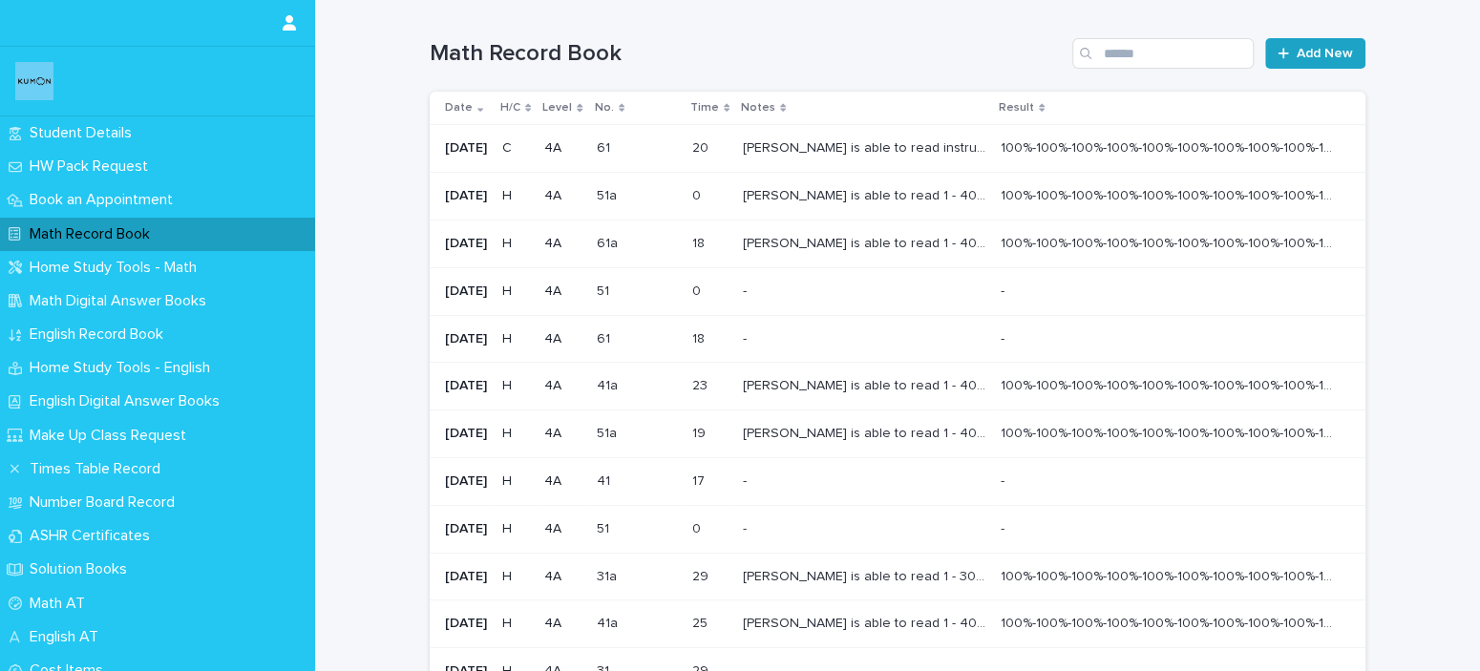
click at [1324, 41] on link "Add New" at bounding box center [1315, 53] width 100 height 31
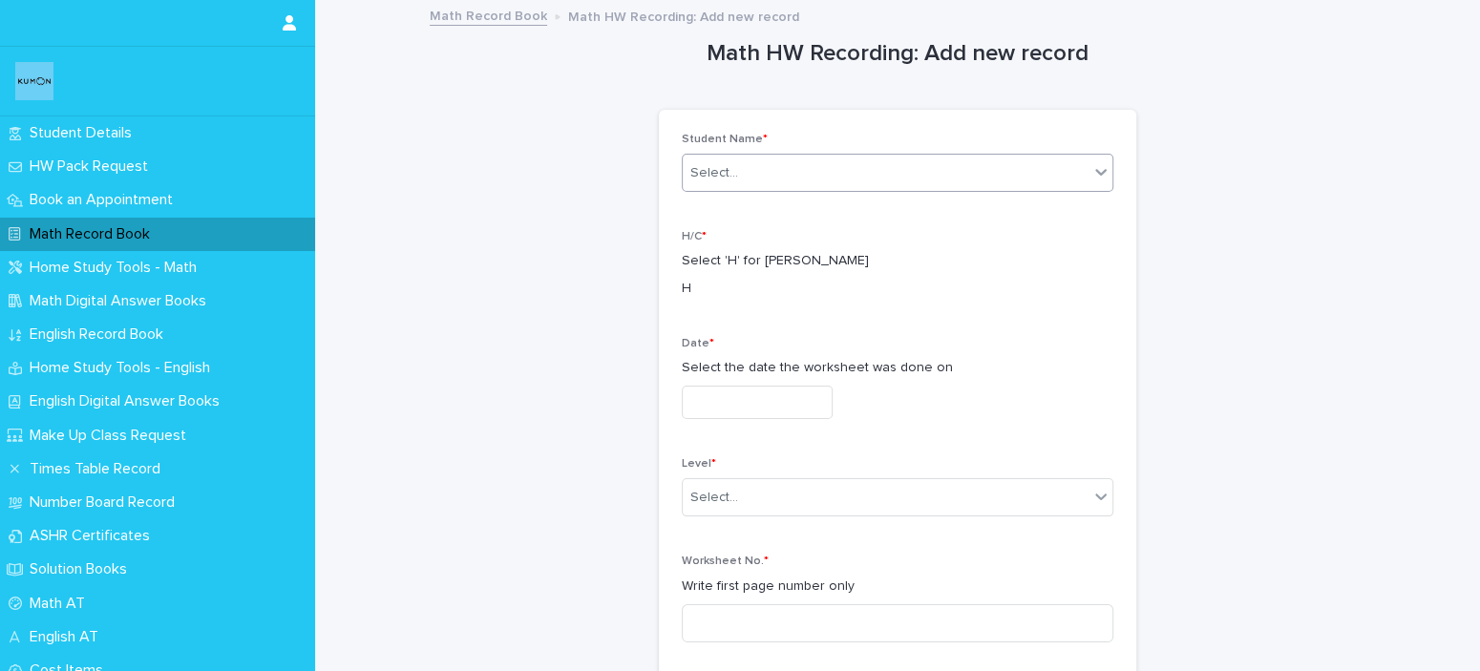
click at [996, 164] on div "Select..." at bounding box center [886, 174] width 406 height 32
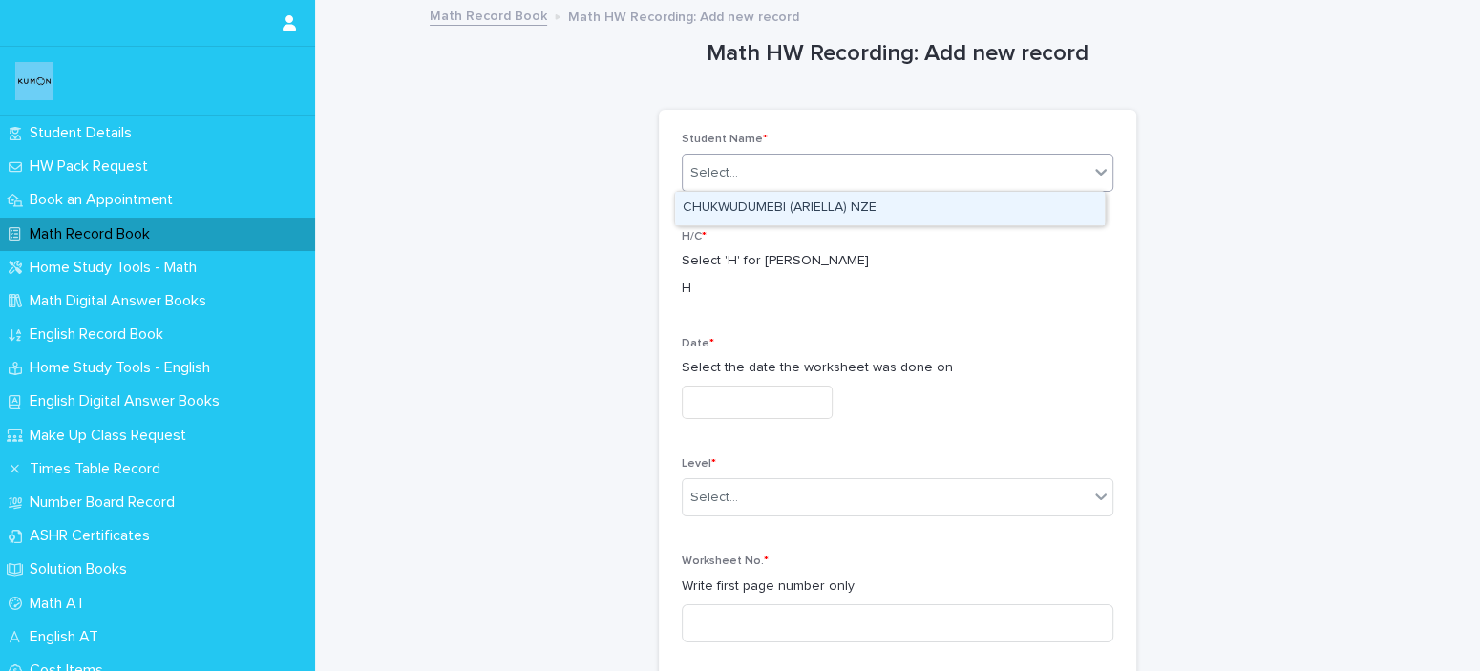
click at [982, 207] on div "CHUKWUDUMEBI (ARIELLA) NZE" at bounding box center [890, 208] width 430 height 33
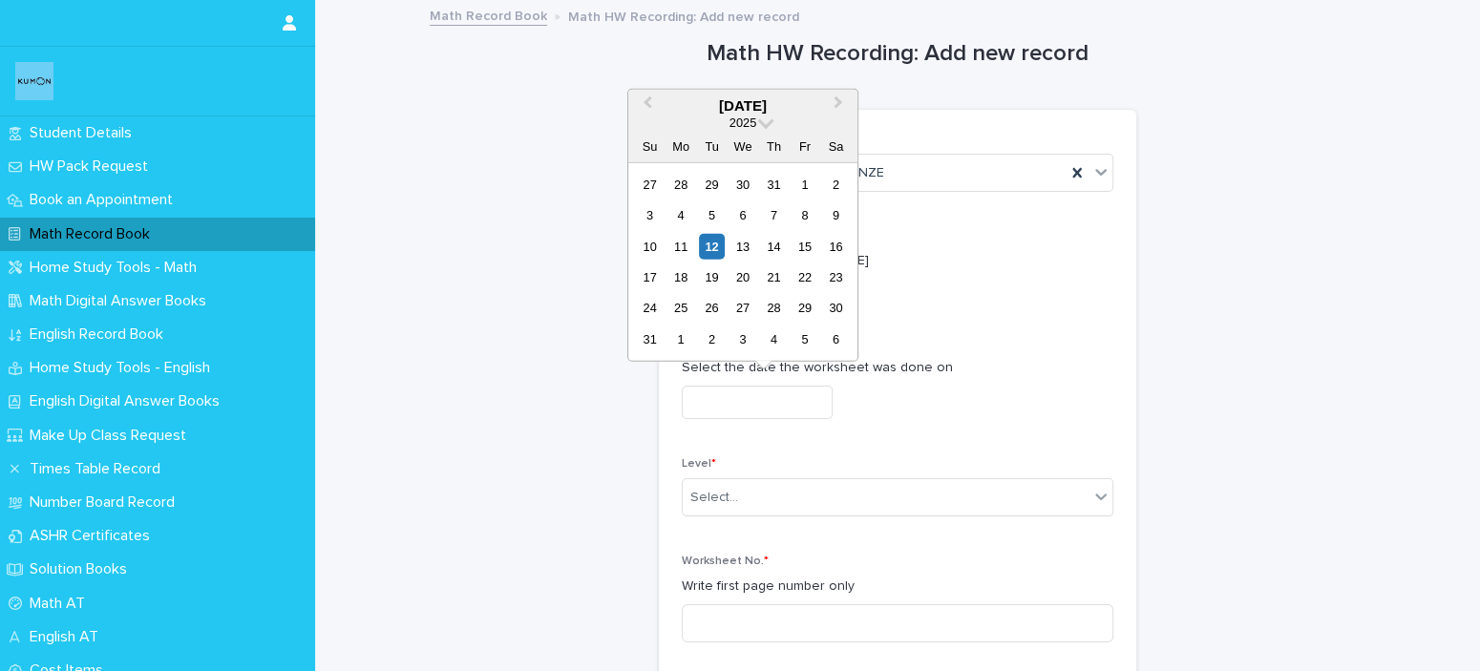
click at [753, 393] on input "text" at bounding box center [757, 402] width 151 height 33
click at [709, 246] on div "12" at bounding box center [712, 246] width 26 height 26
type input "**********"
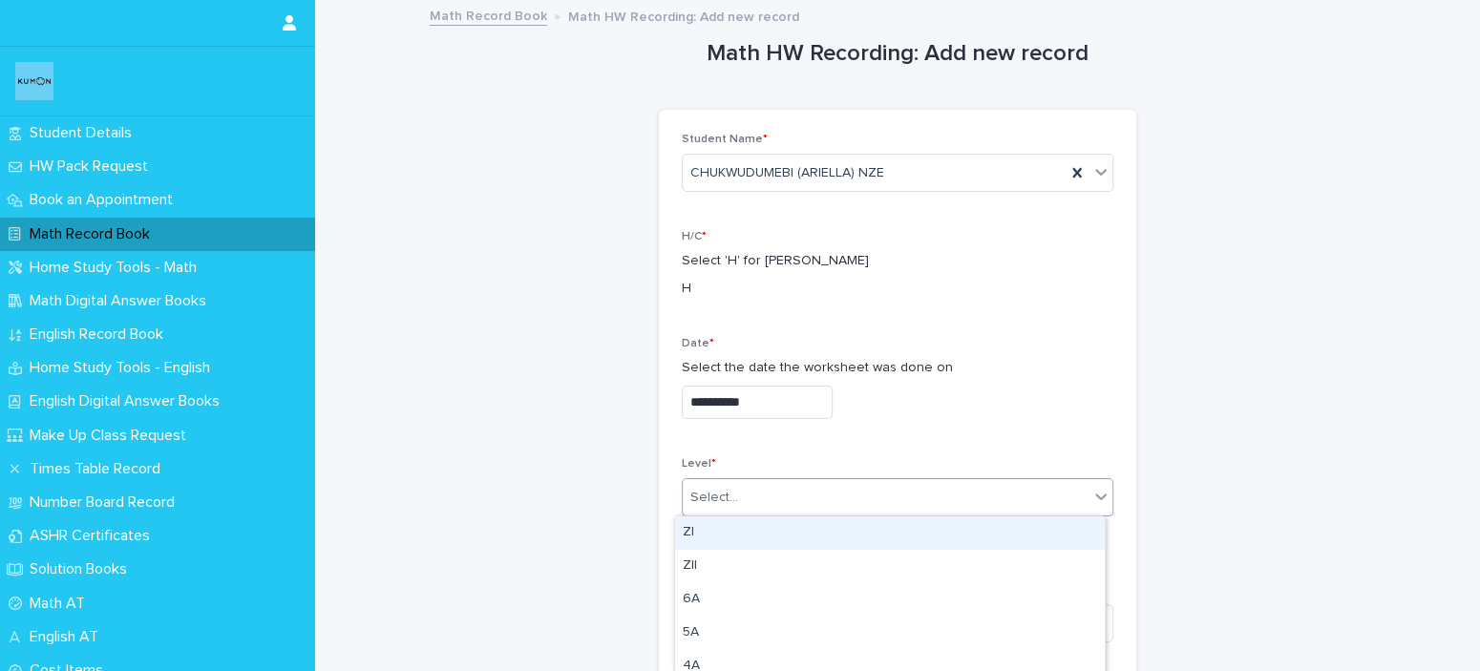
click at [790, 479] on div "Select..." at bounding box center [898, 498] width 432 height 38
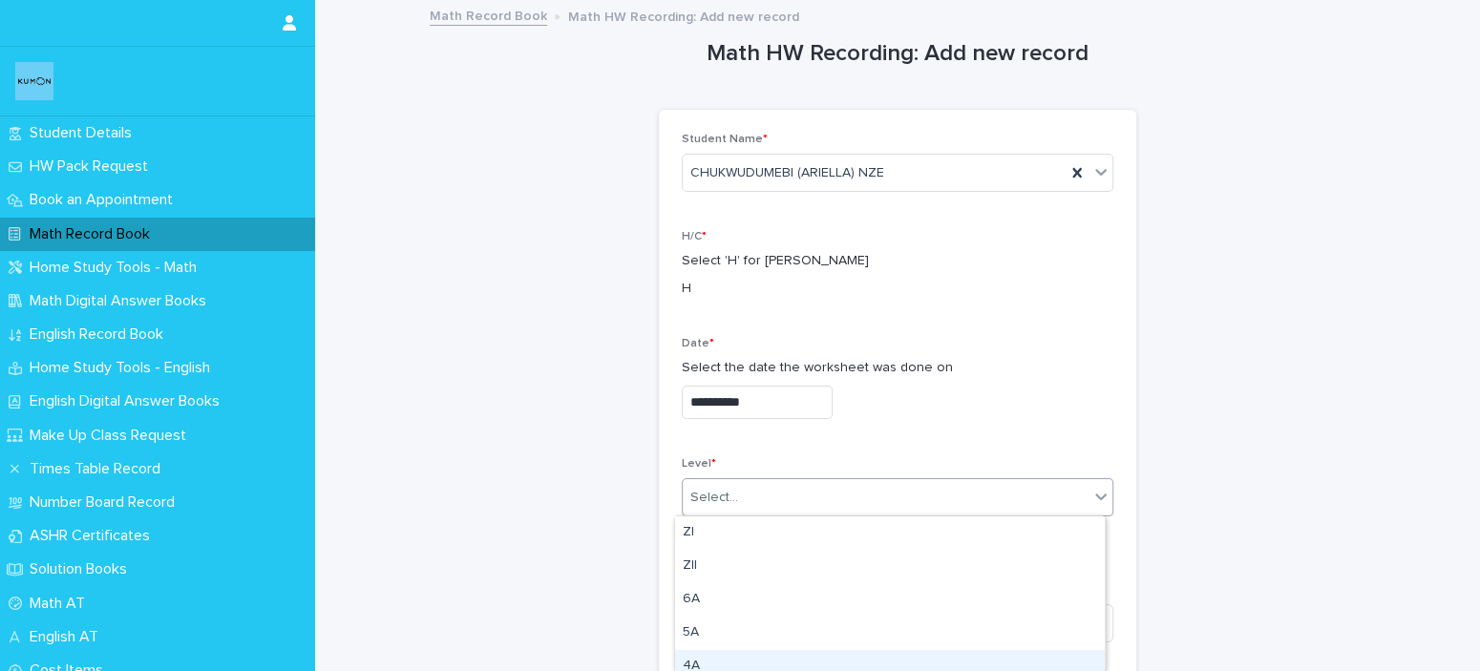
click at [742, 652] on div "4A" at bounding box center [890, 666] width 430 height 33
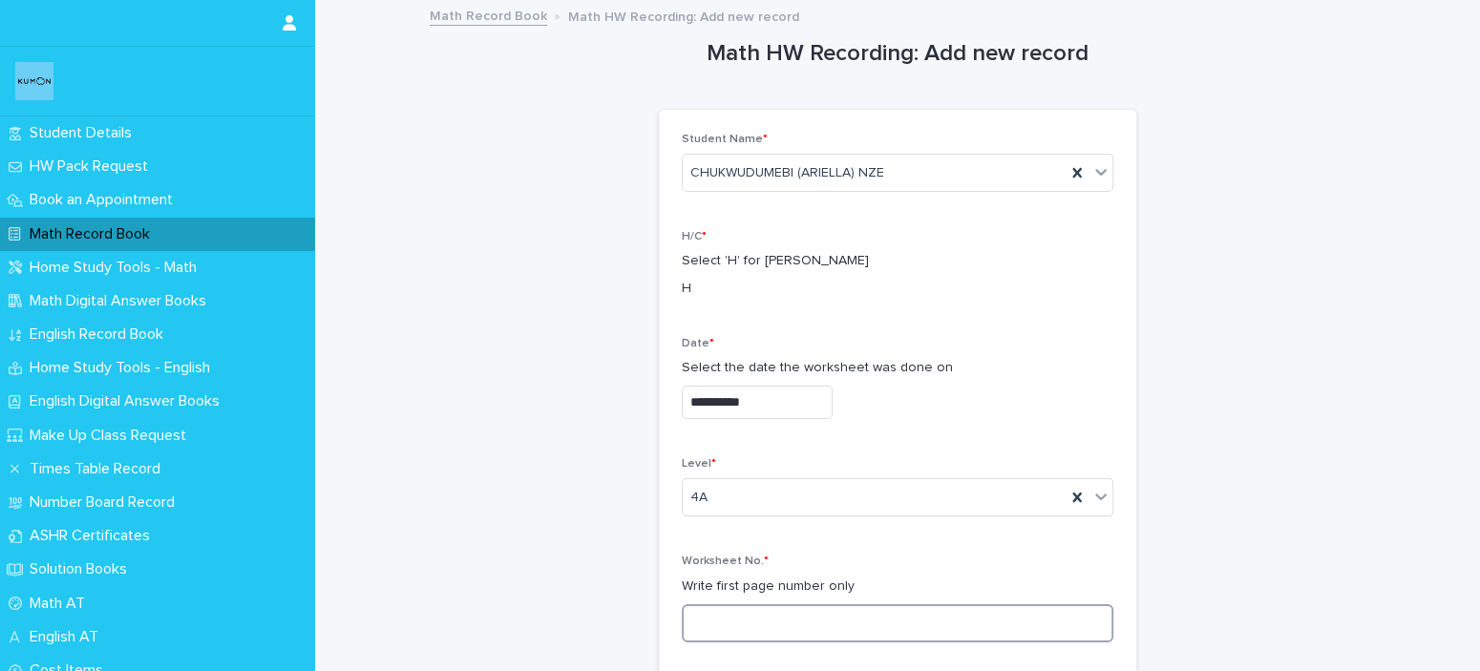
click at [798, 616] on input at bounding box center [898, 624] width 432 height 38
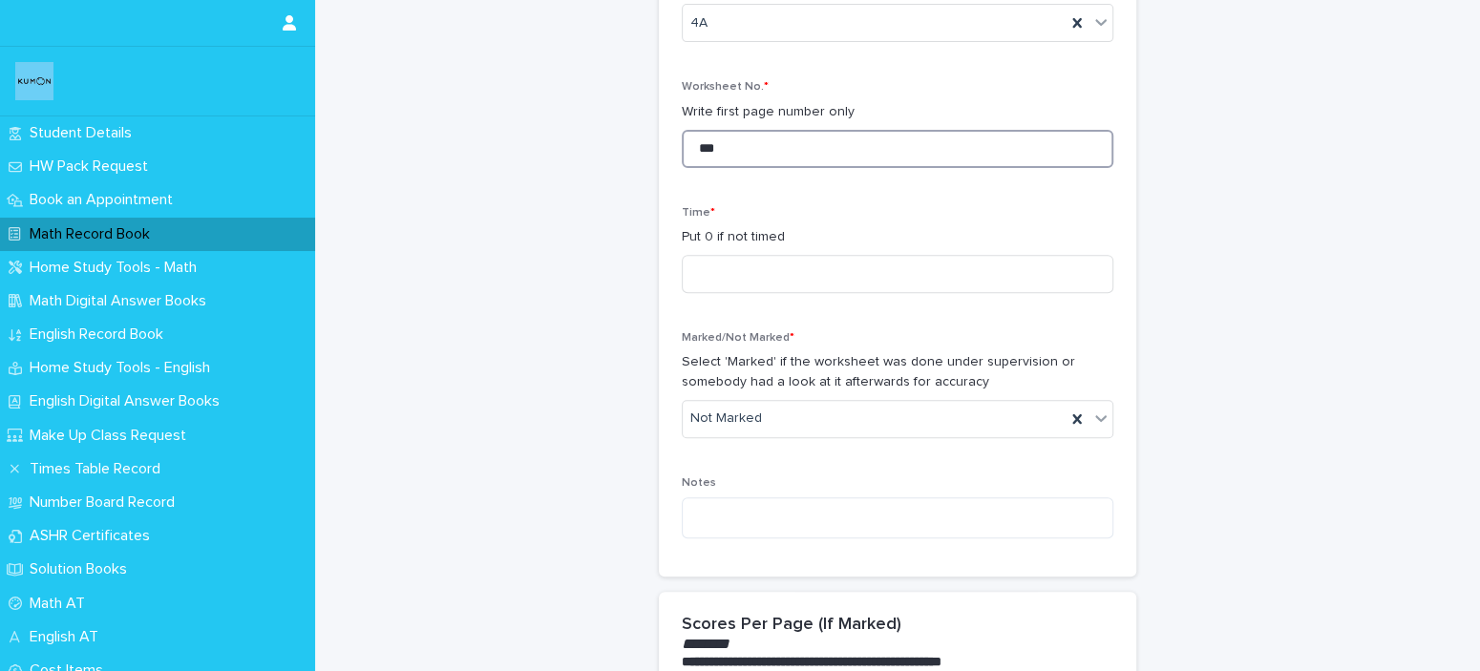
scroll to position [478, 0]
type input "***"
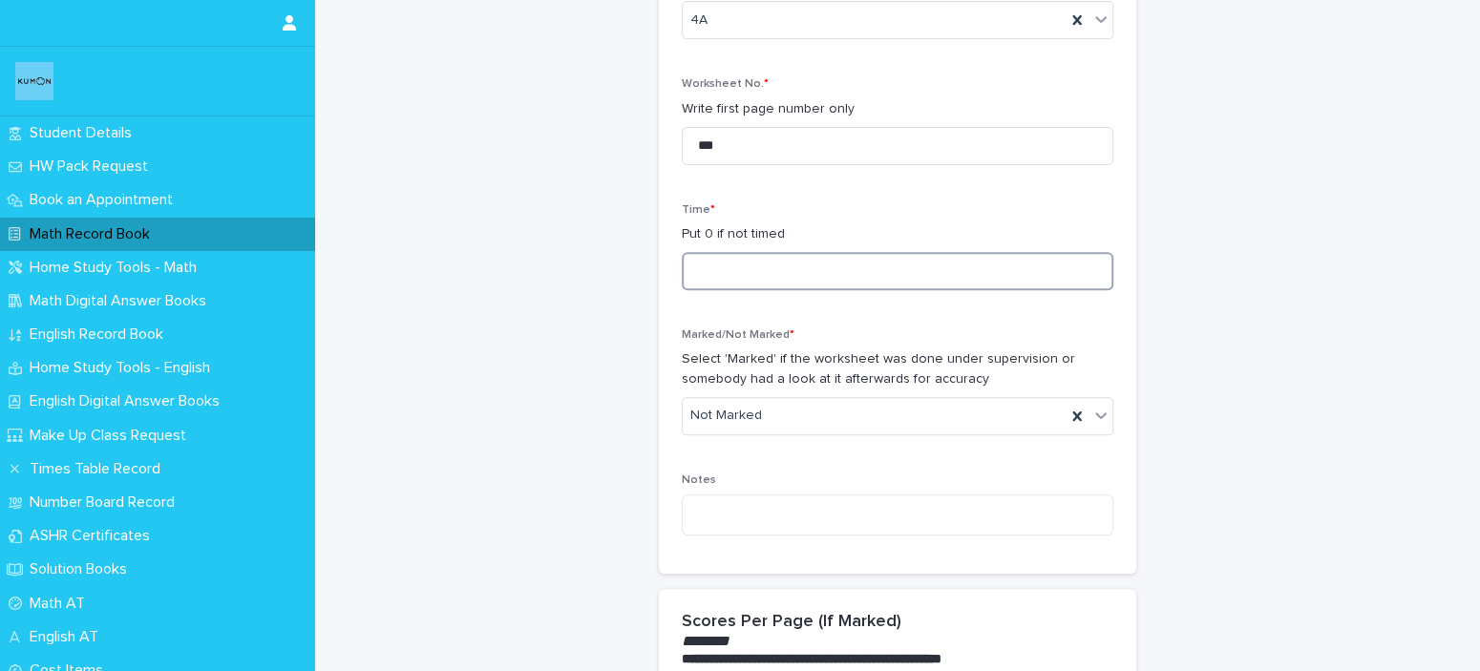
click at [840, 279] on input at bounding box center [898, 271] width 432 height 38
type input "**"
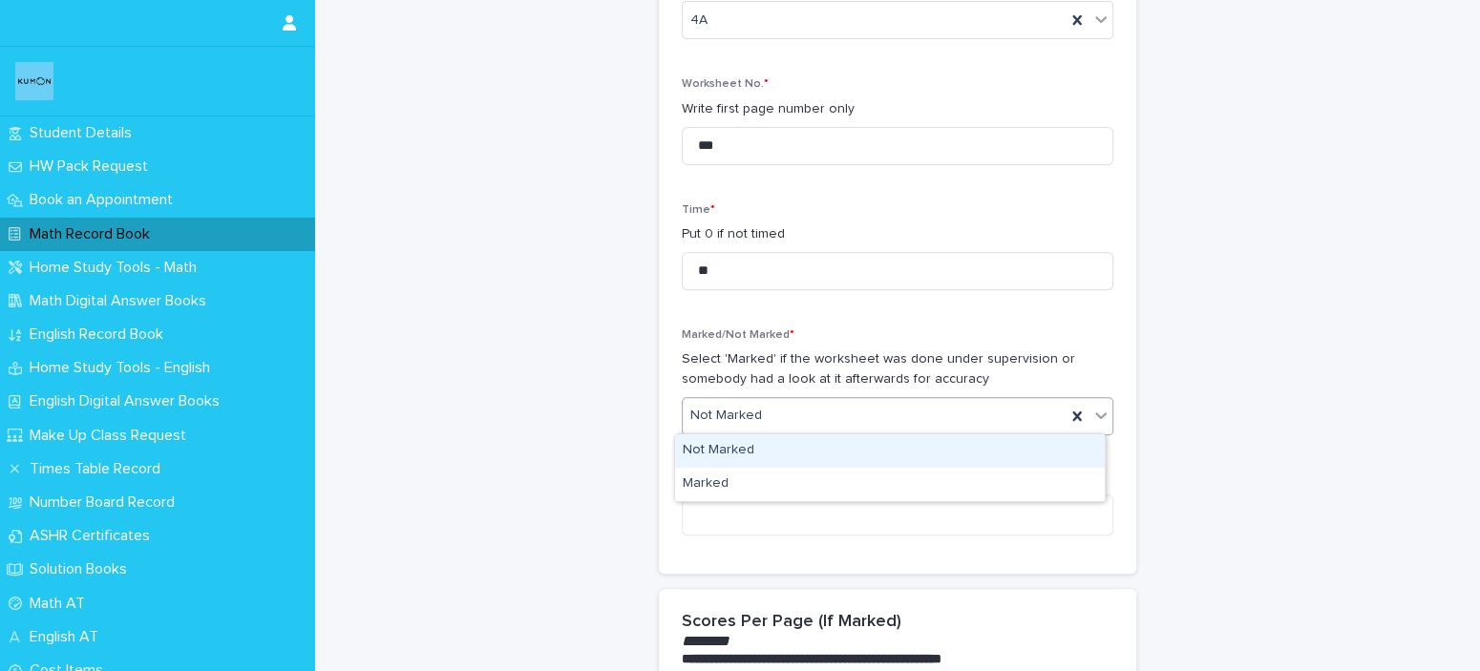
click at [833, 427] on div "Not Marked" at bounding box center [874, 416] width 383 height 32
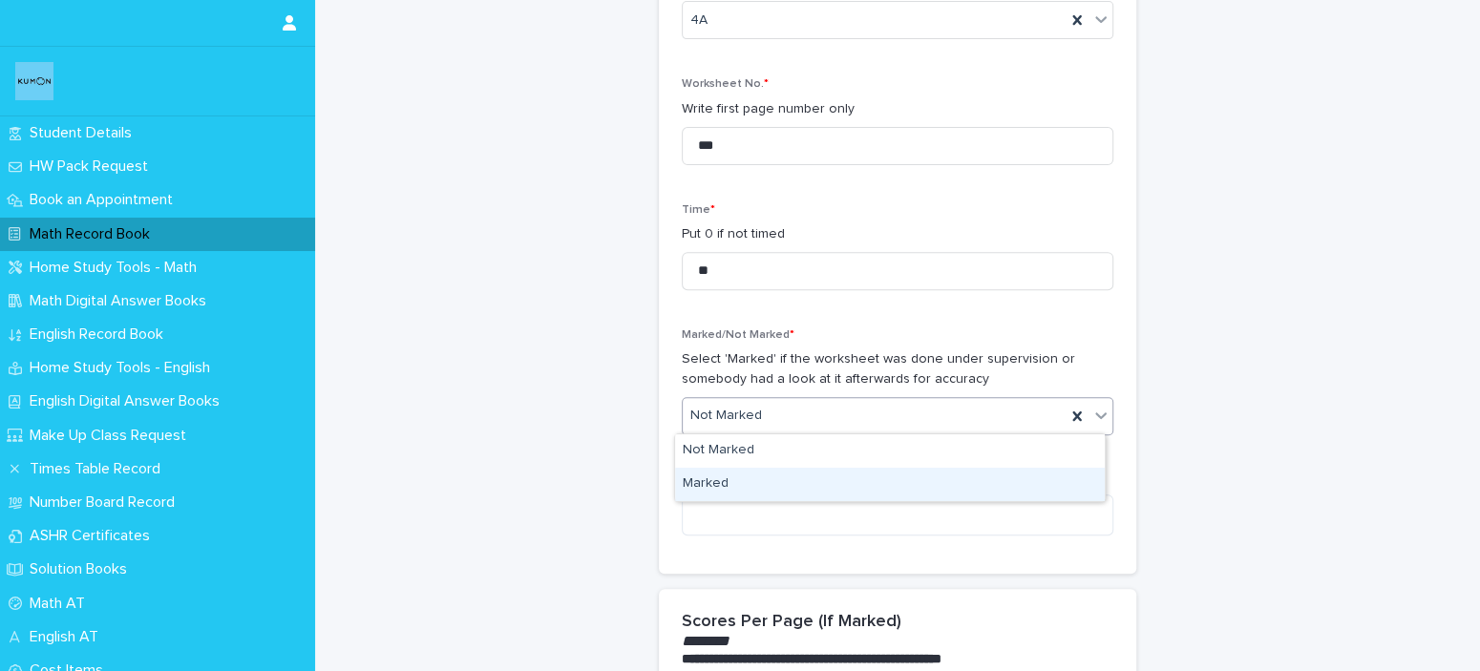
click at [830, 482] on div "Marked" at bounding box center [890, 484] width 430 height 33
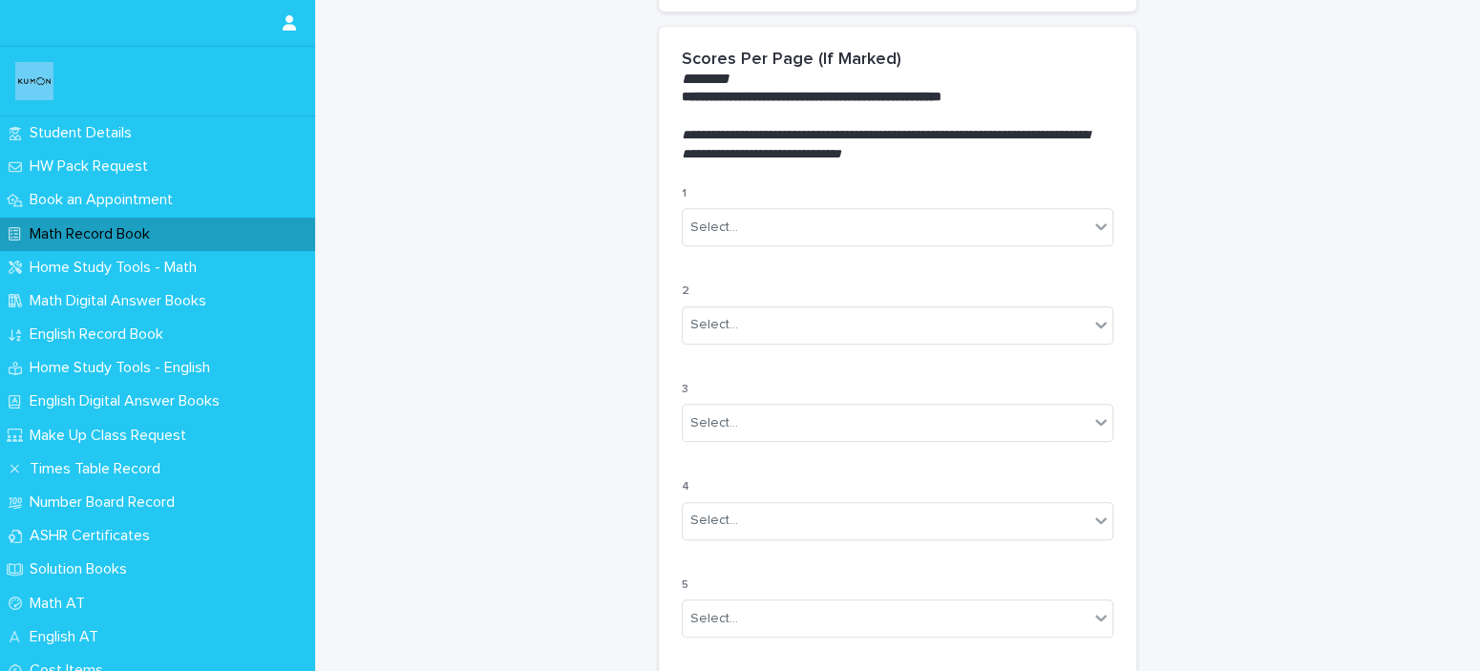
scroll to position [1080, 0]
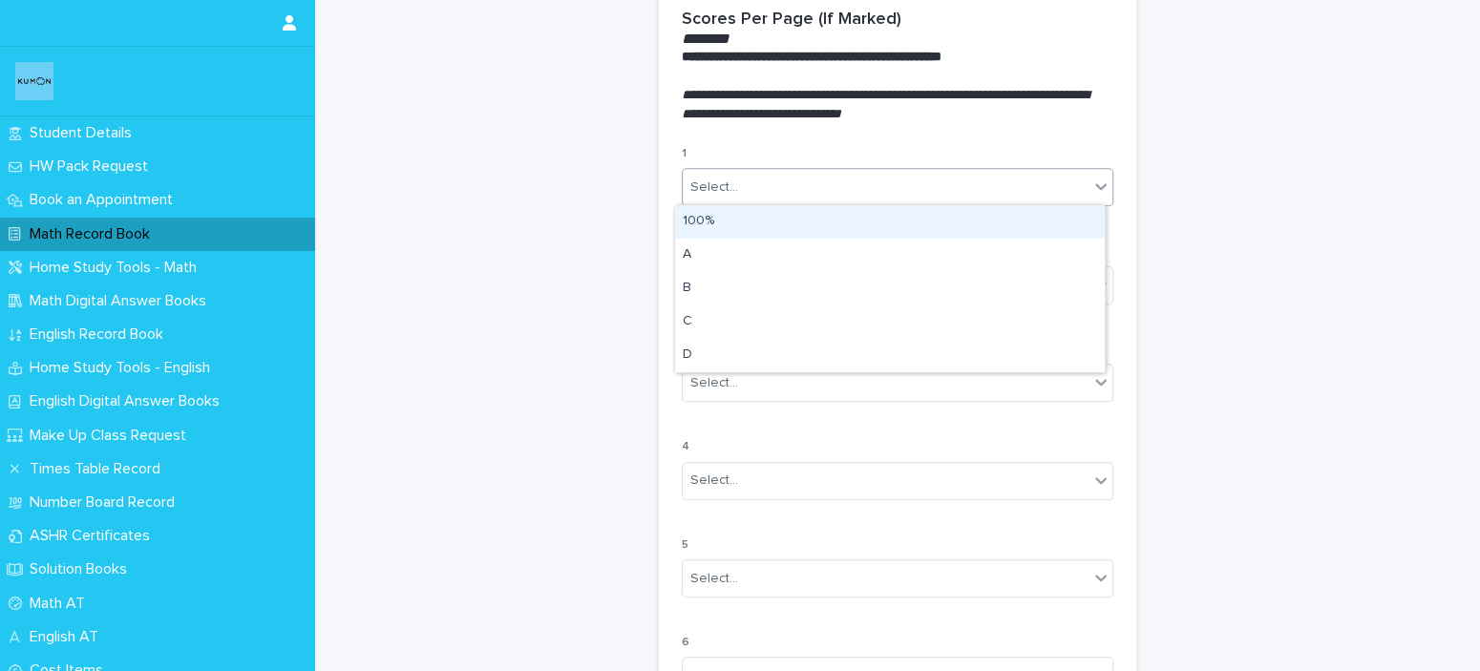
click at [1092, 177] on icon at bounding box center [1101, 186] width 19 height 19
click at [1040, 235] on div "100%" at bounding box center [890, 221] width 430 height 33
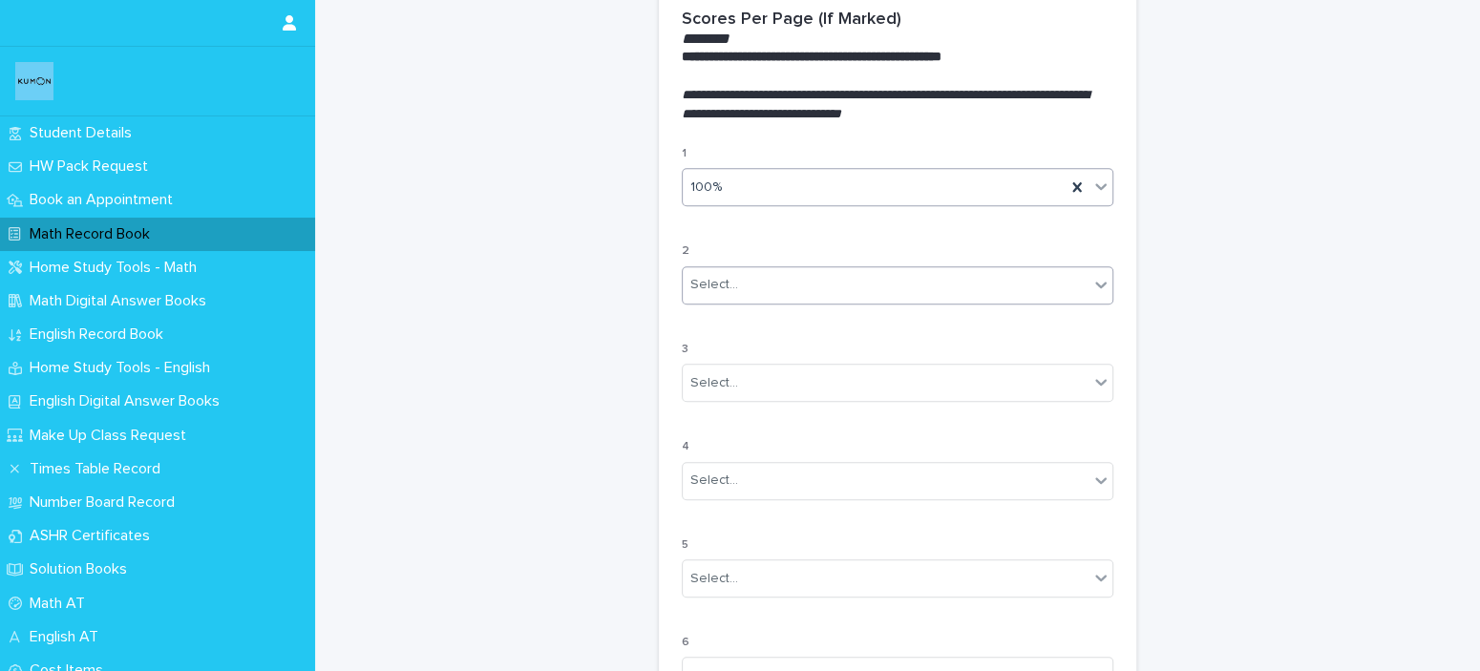
click at [992, 294] on div "Select..." at bounding box center [886, 285] width 406 height 32
click at [984, 311] on div "100%" at bounding box center [890, 319] width 430 height 33
click at [936, 379] on div "Select..." at bounding box center [886, 384] width 406 height 32
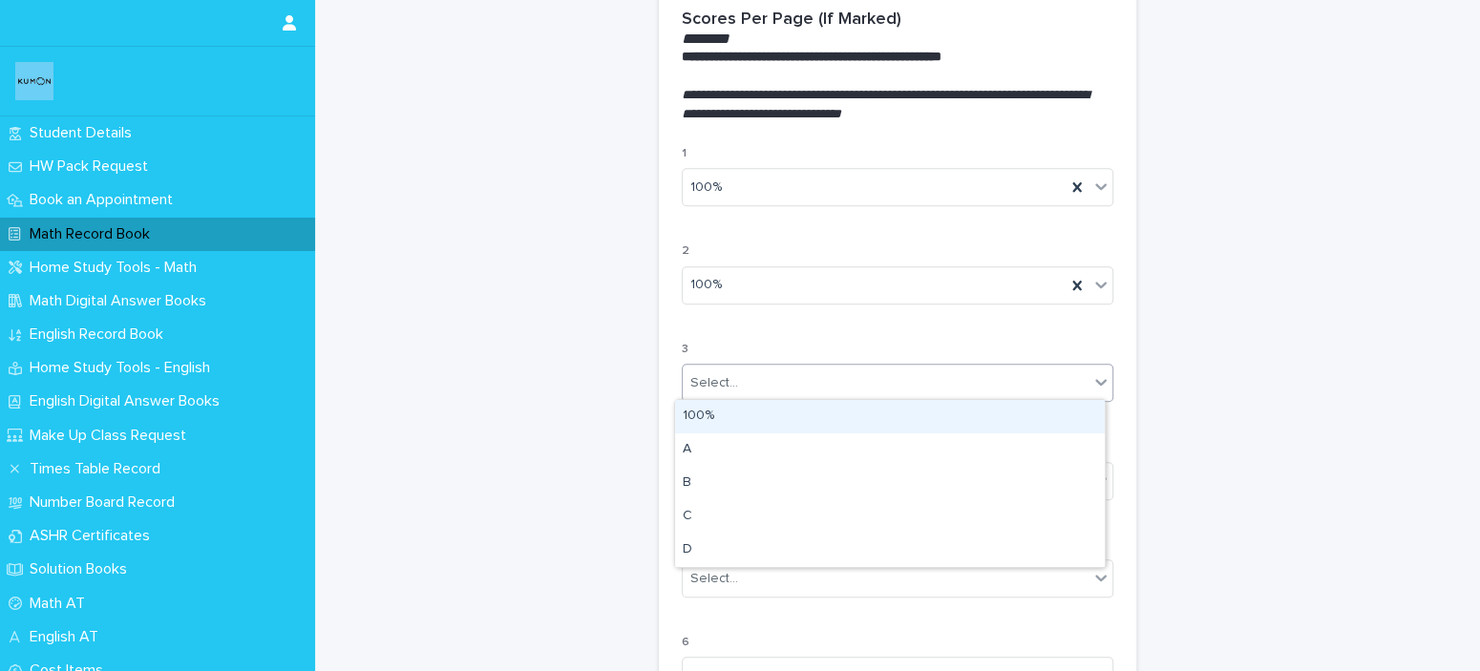
click at [921, 416] on div "100%" at bounding box center [890, 416] width 430 height 33
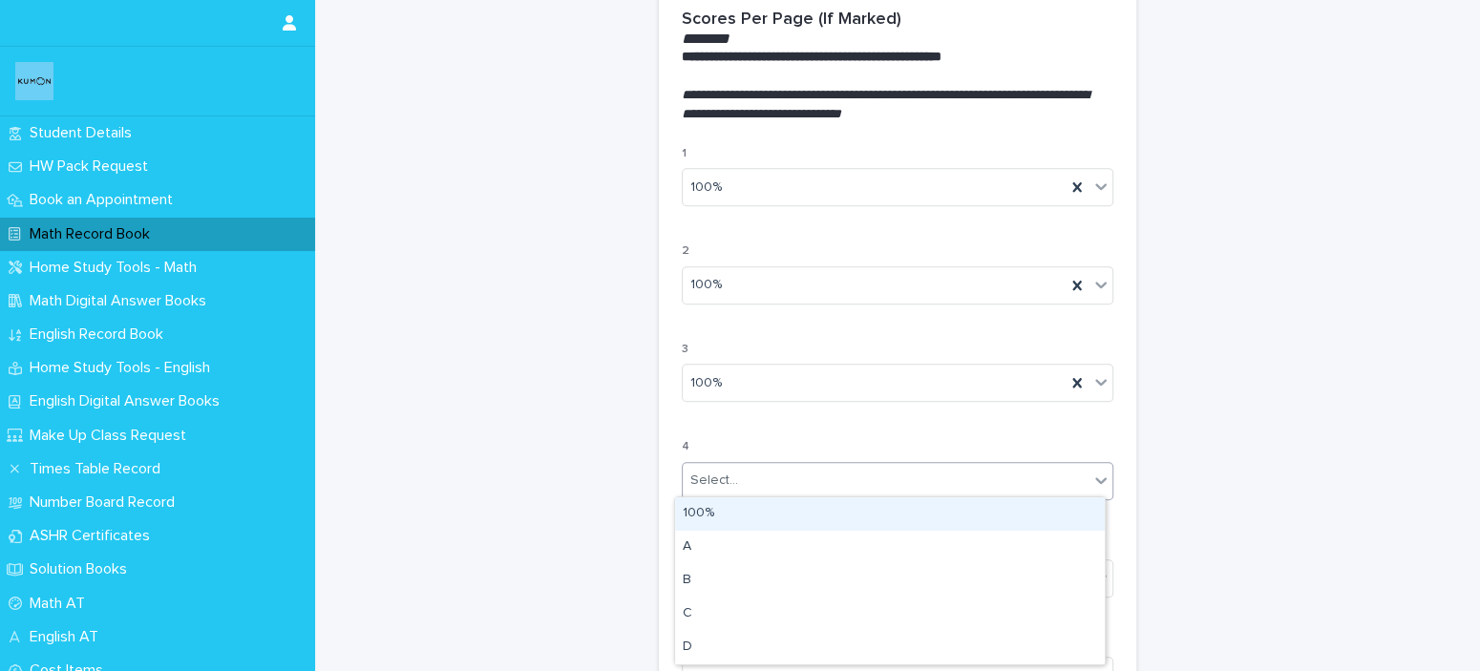
click at [849, 472] on div "Select..." at bounding box center [886, 481] width 406 height 32
click at [833, 517] on div "100%" at bounding box center [890, 514] width 430 height 33
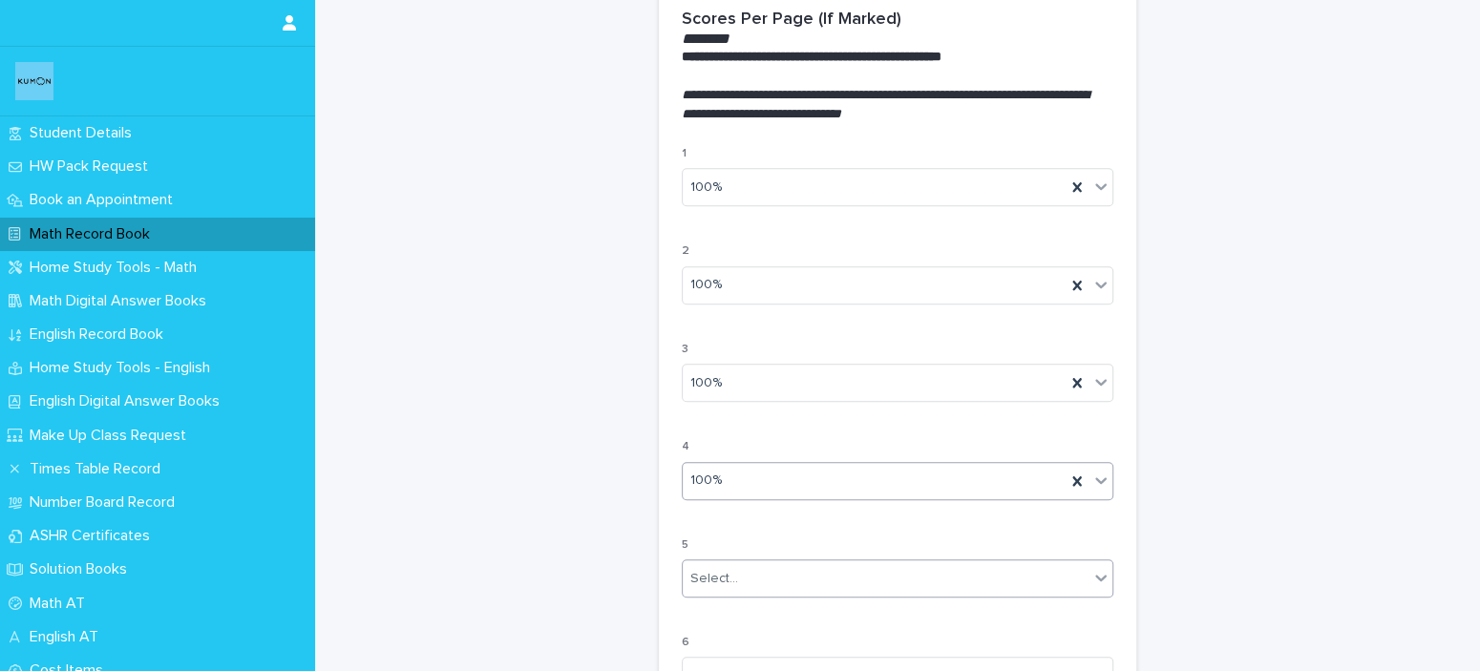
click at [822, 582] on div "Select..." at bounding box center [886, 580] width 406 height 32
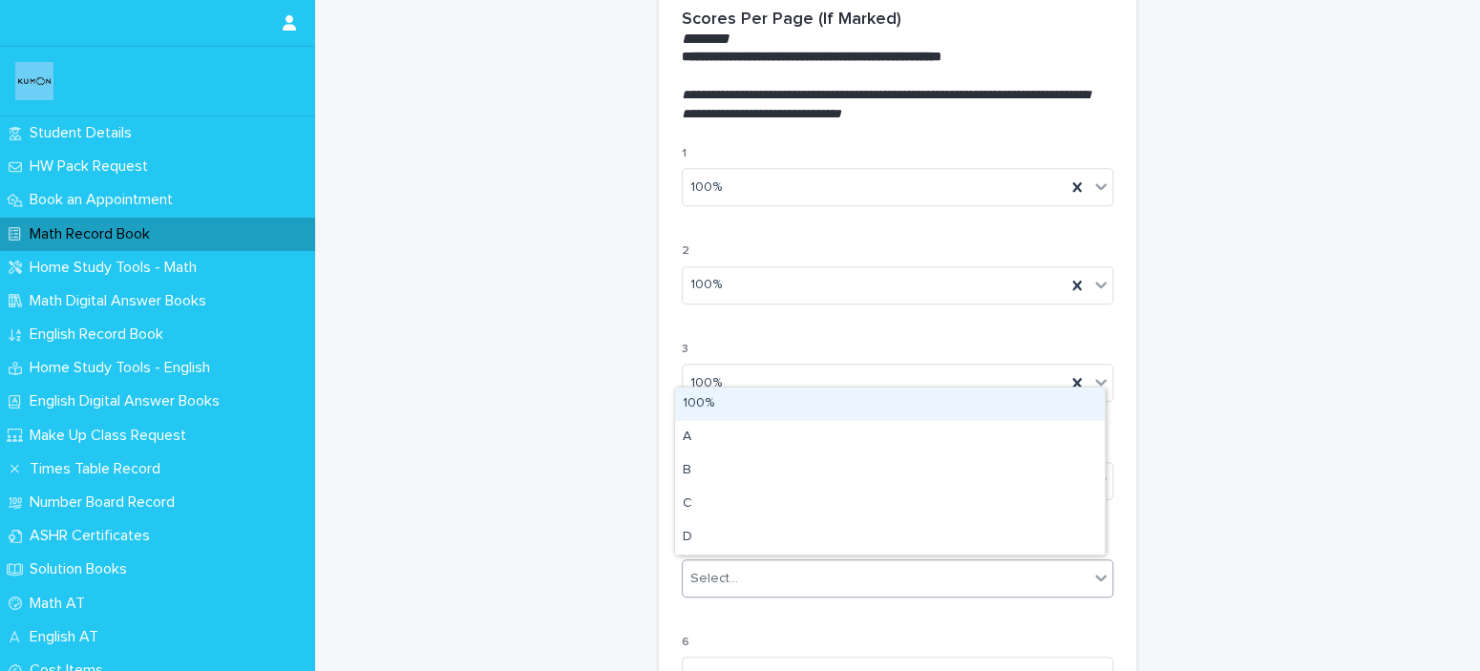
click at [753, 413] on div "100%" at bounding box center [890, 404] width 430 height 33
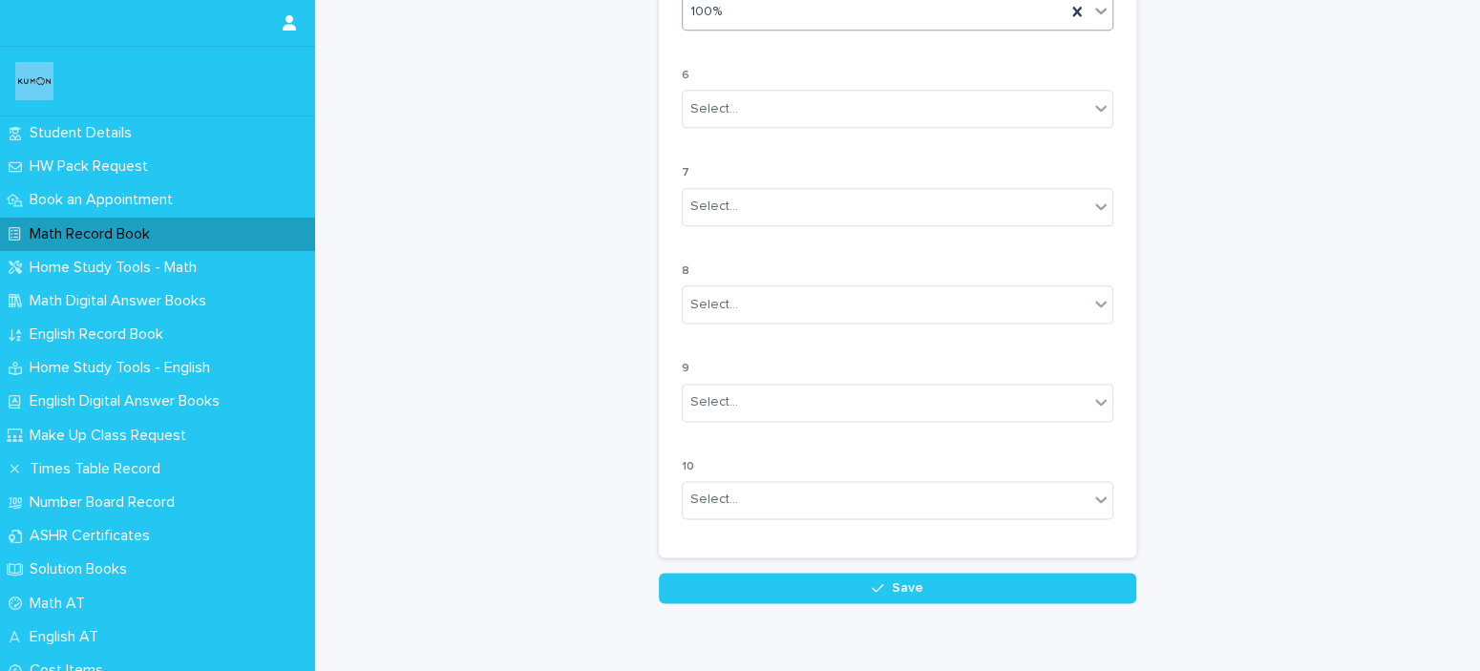
scroll to position [1723, 0]
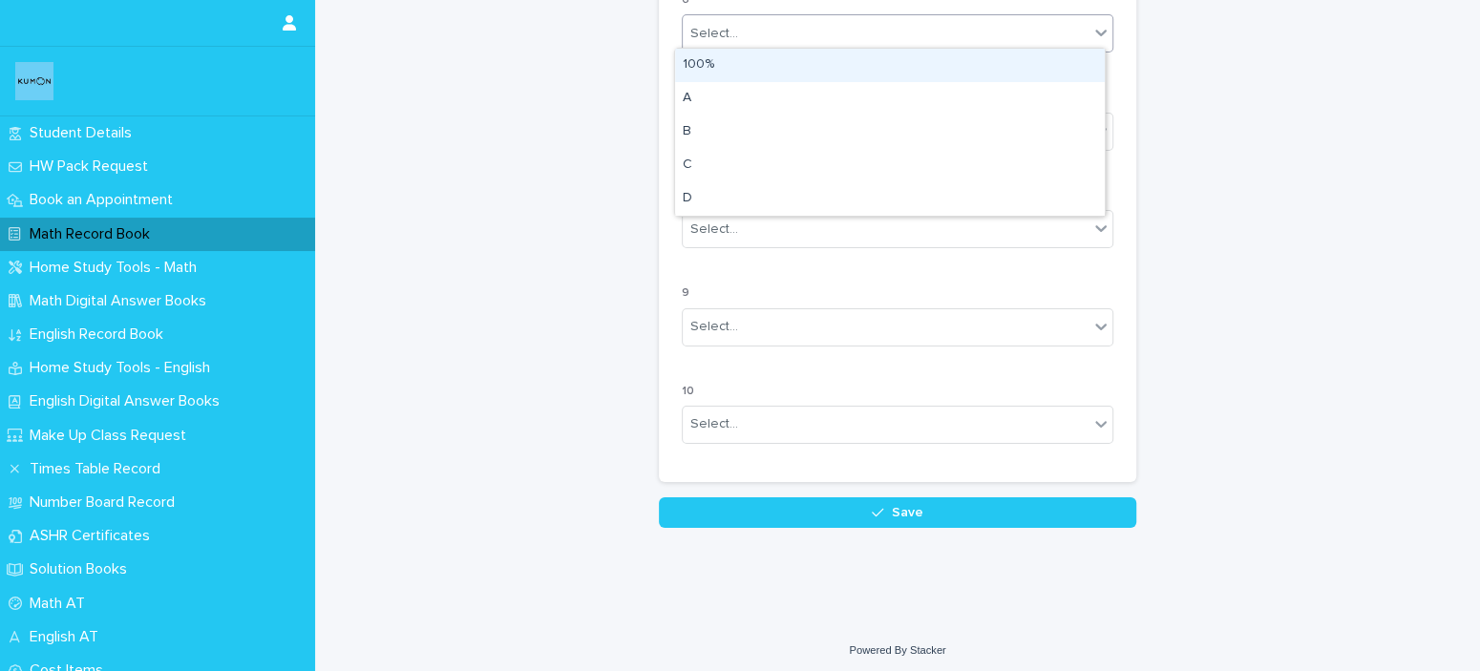
click at [1017, 40] on div "Select..." at bounding box center [886, 34] width 406 height 32
click at [993, 59] on div "100%" at bounding box center [890, 65] width 430 height 33
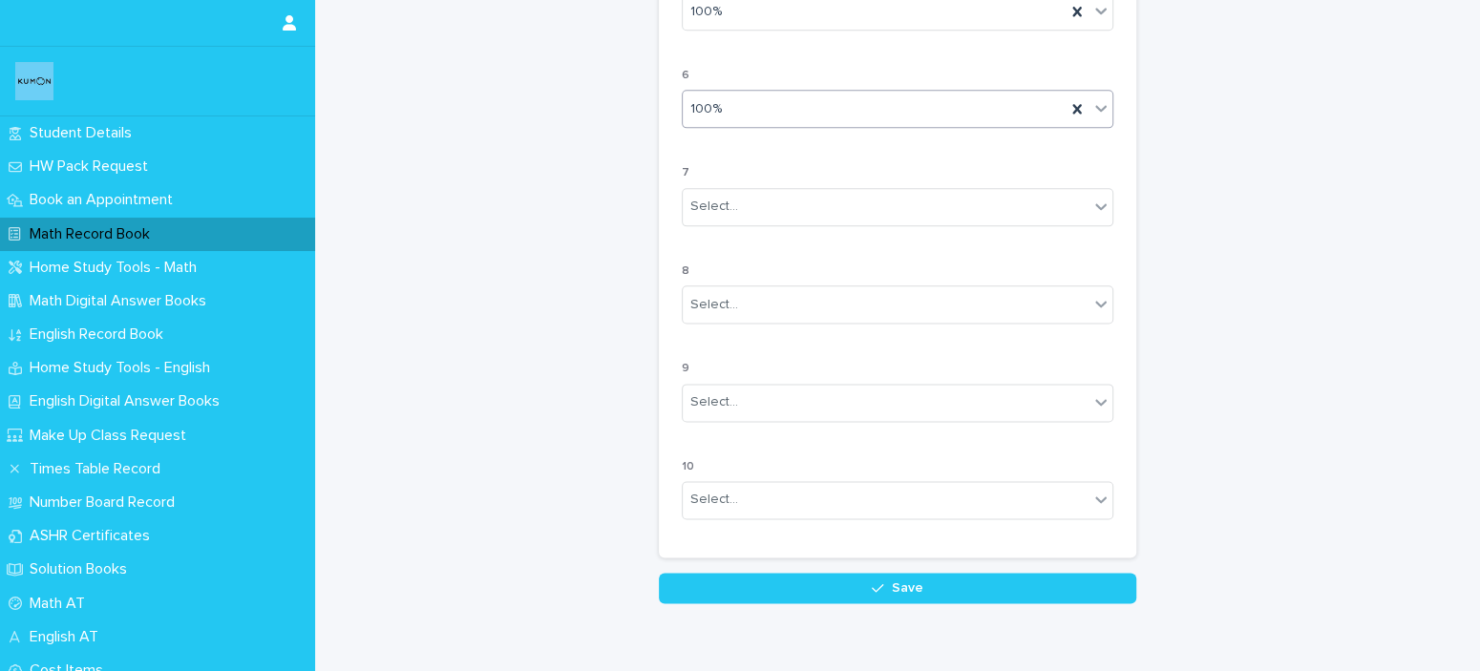
scroll to position [1647, 0]
click at [853, 194] on div "Select..." at bounding box center [886, 208] width 406 height 32
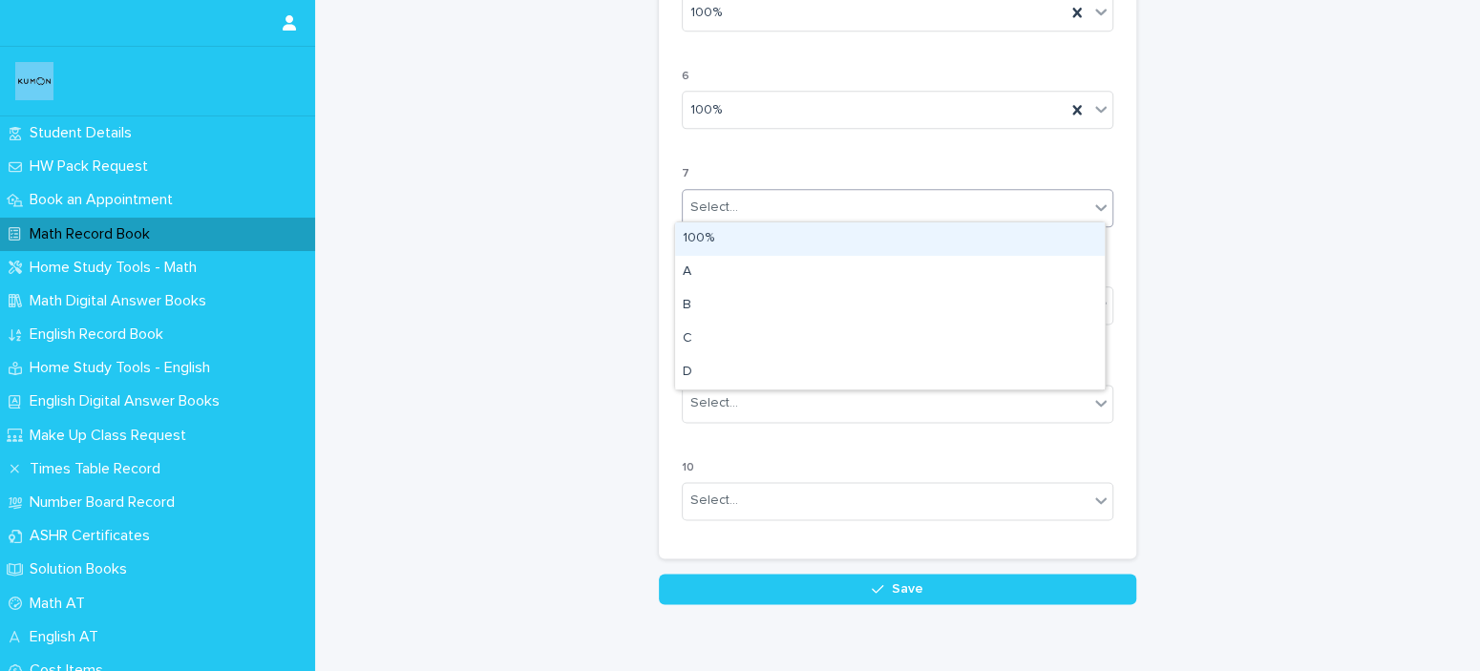
click at [830, 251] on div "100%" at bounding box center [890, 239] width 430 height 33
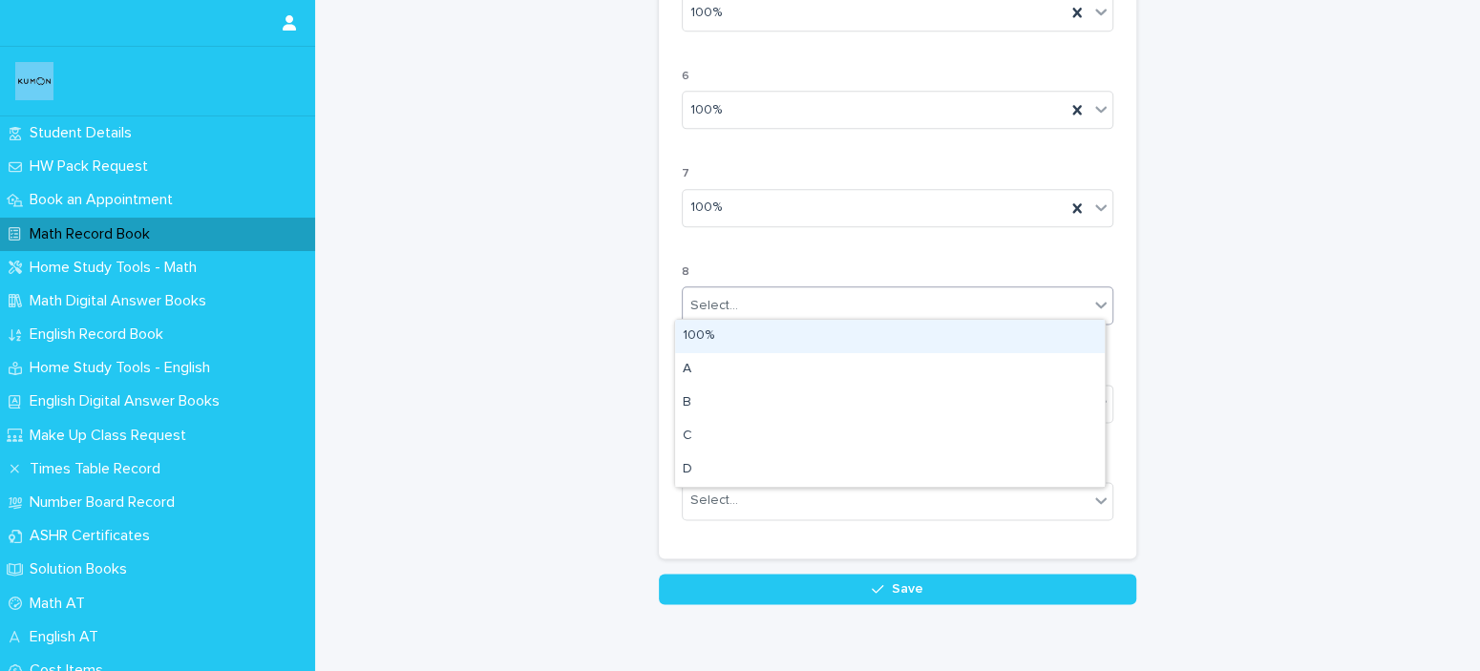
click at [821, 299] on div "Select..." at bounding box center [886, 306] width 406 height 32
click at [811, 329] on div "100%" at bounding box center [890, 336] width 430 height 33
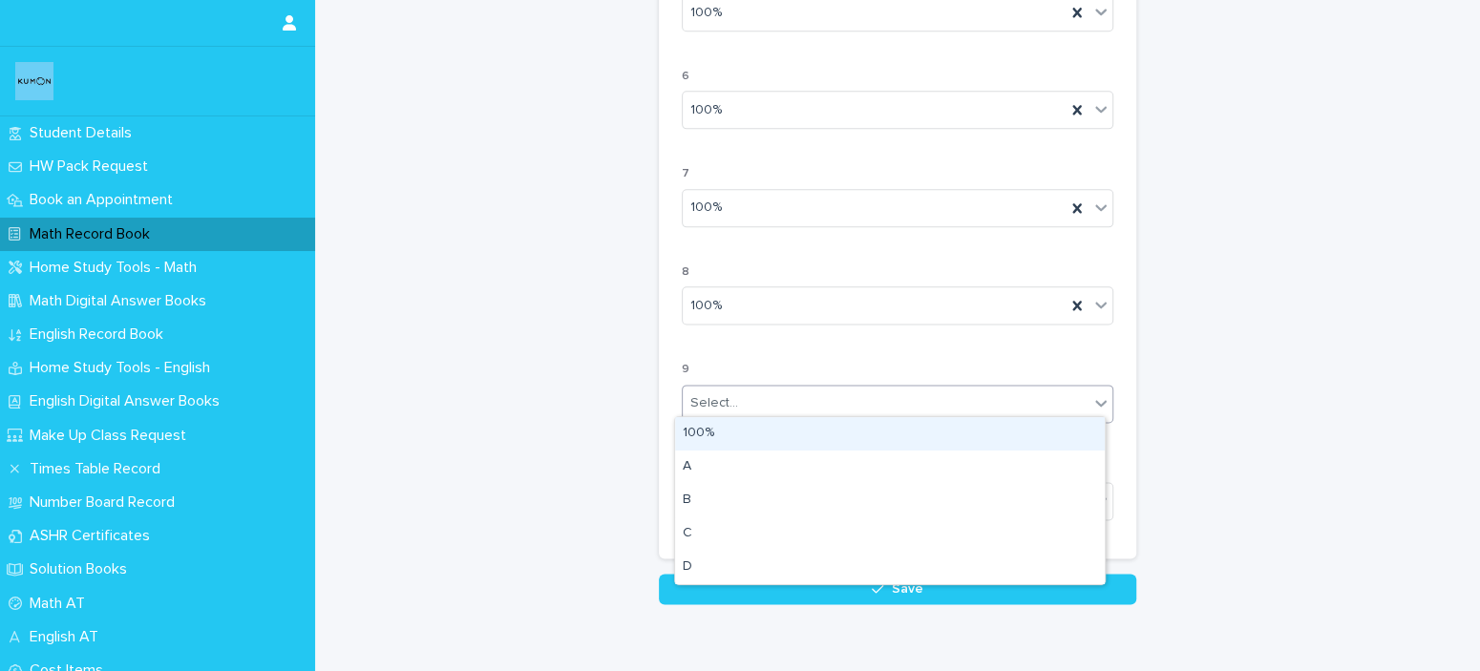
click at [799, 393] on div "Select..." at bounding box center [886, 404] width 406 height 32
click at [795, 424] on div "100%" at bounding box center [890, 433] width 430 height 33
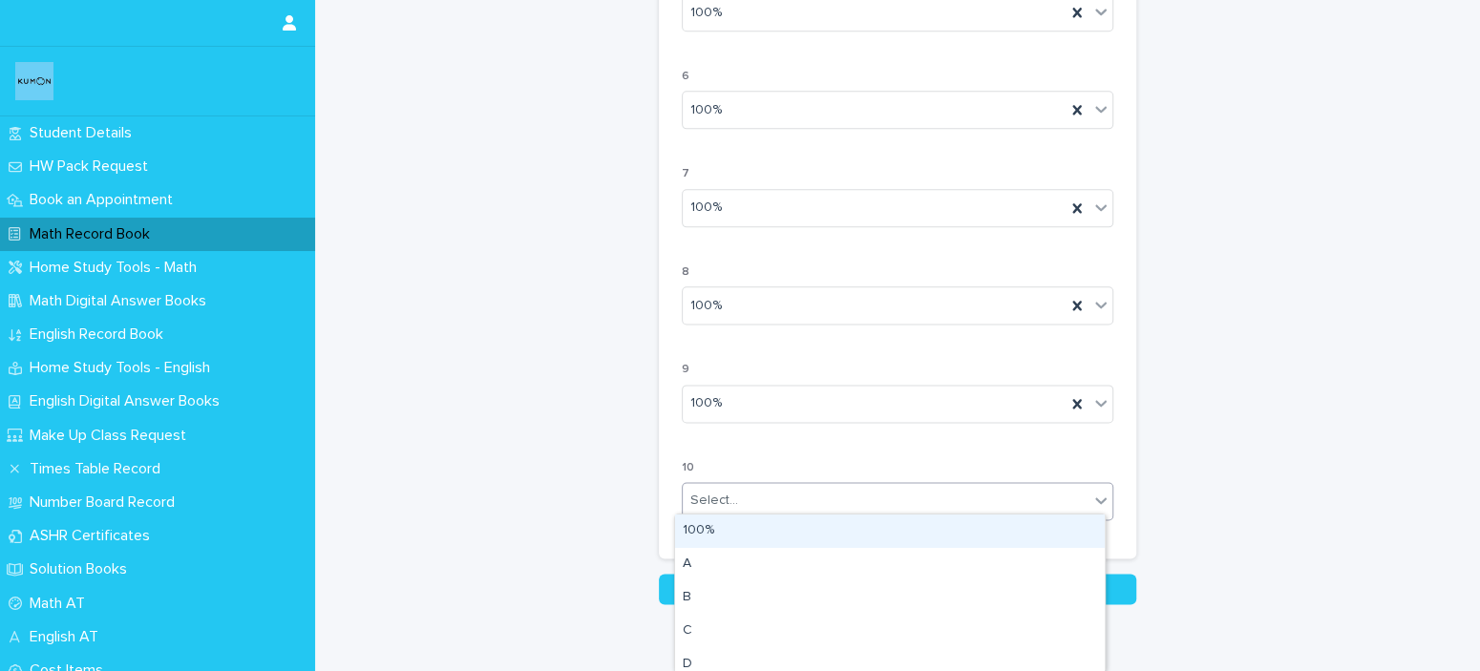
click at [793, 506] on div "Select..." at bounding box center [886, 501] width 406 height 32
click at [791, 523] on div "100%" at bounding box center [890, 531] width 430 height 33
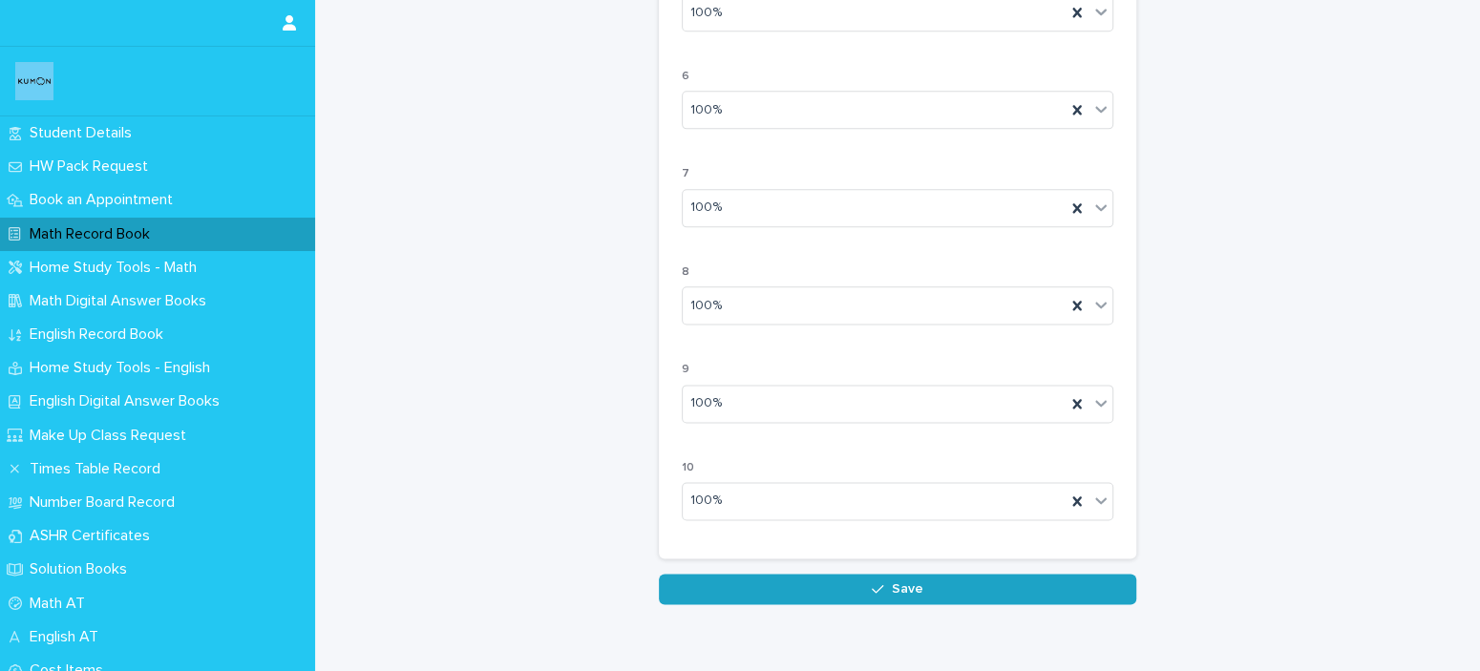
click at [784, 574] on button "Save" at bounding box center [898, 589] width 478 height 31
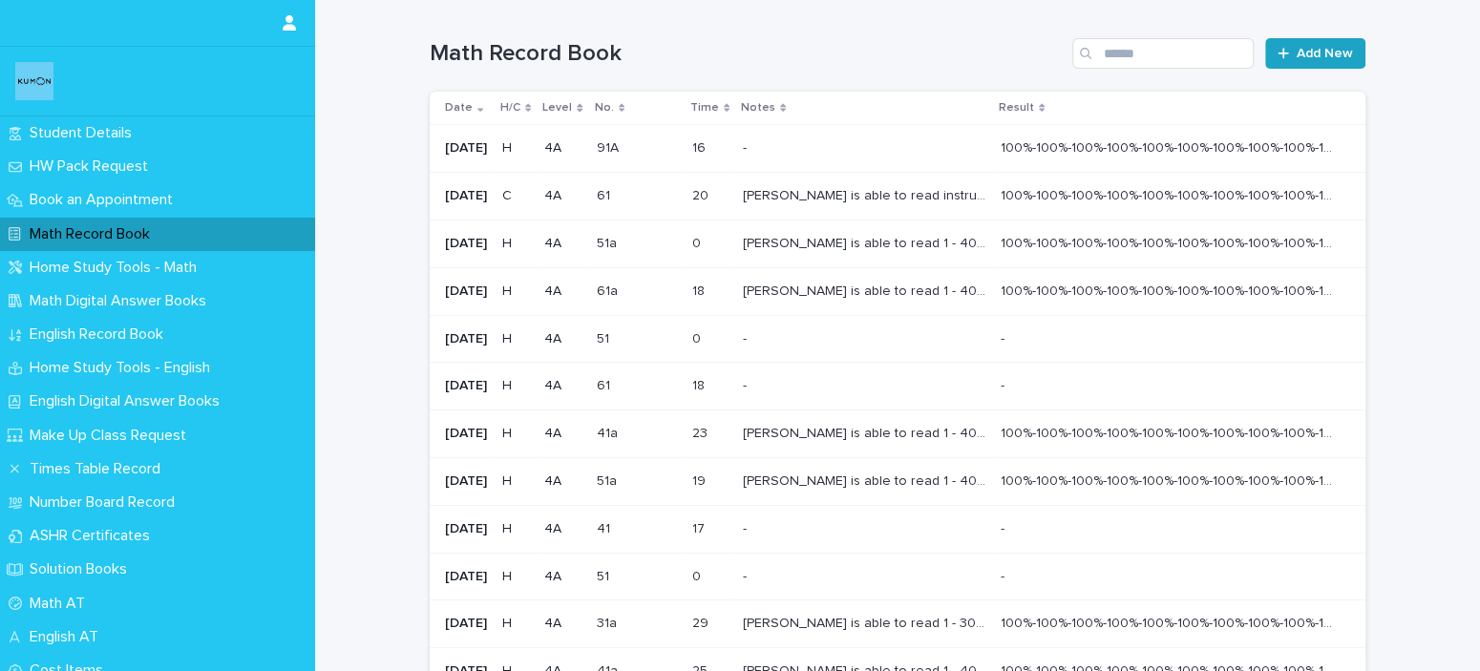
click at [1298, 53] on span "Add New" at bounding box center [1325, 53] width 56 height 13
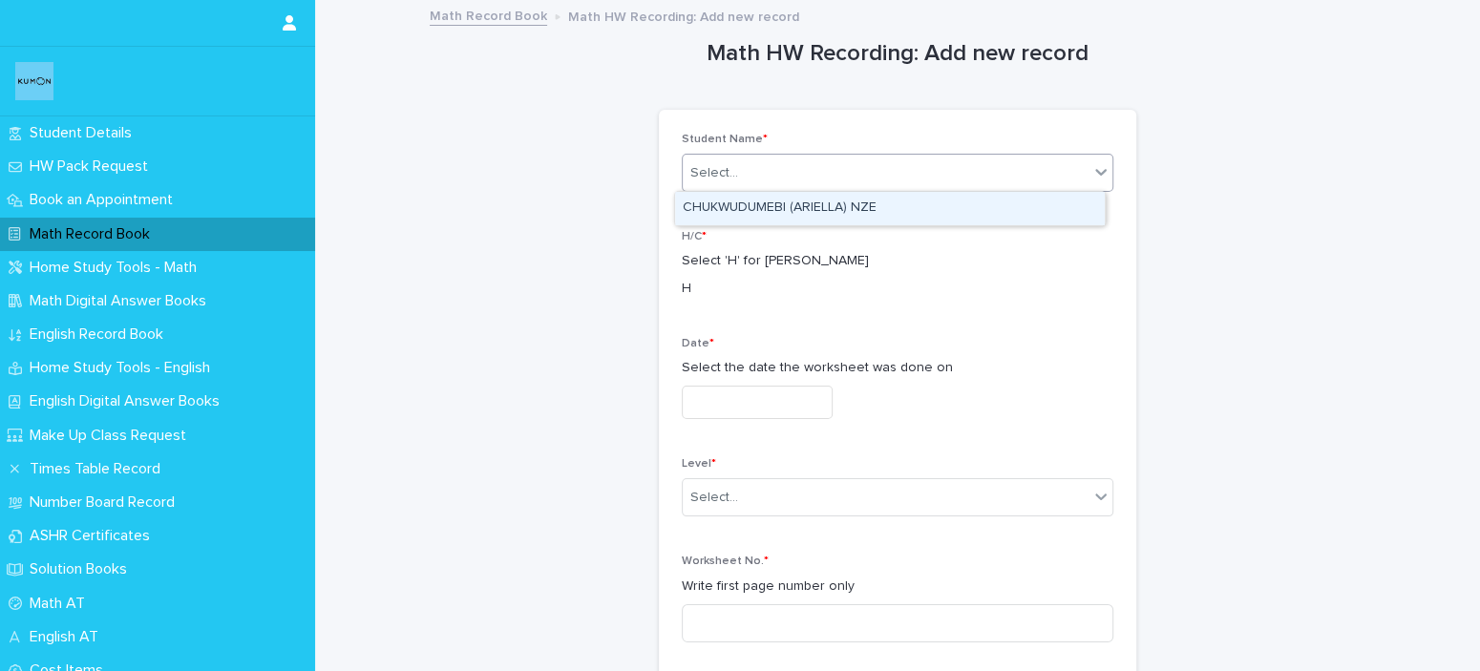
click at [789, 171] on div "Select..." at bounding box center [886, 174] width 406 height 32
click at [787, 217] on div "CHUKWUDUMEBI (ARIELLA) NZE" at bounding box center [890, 208] width 430 height 33
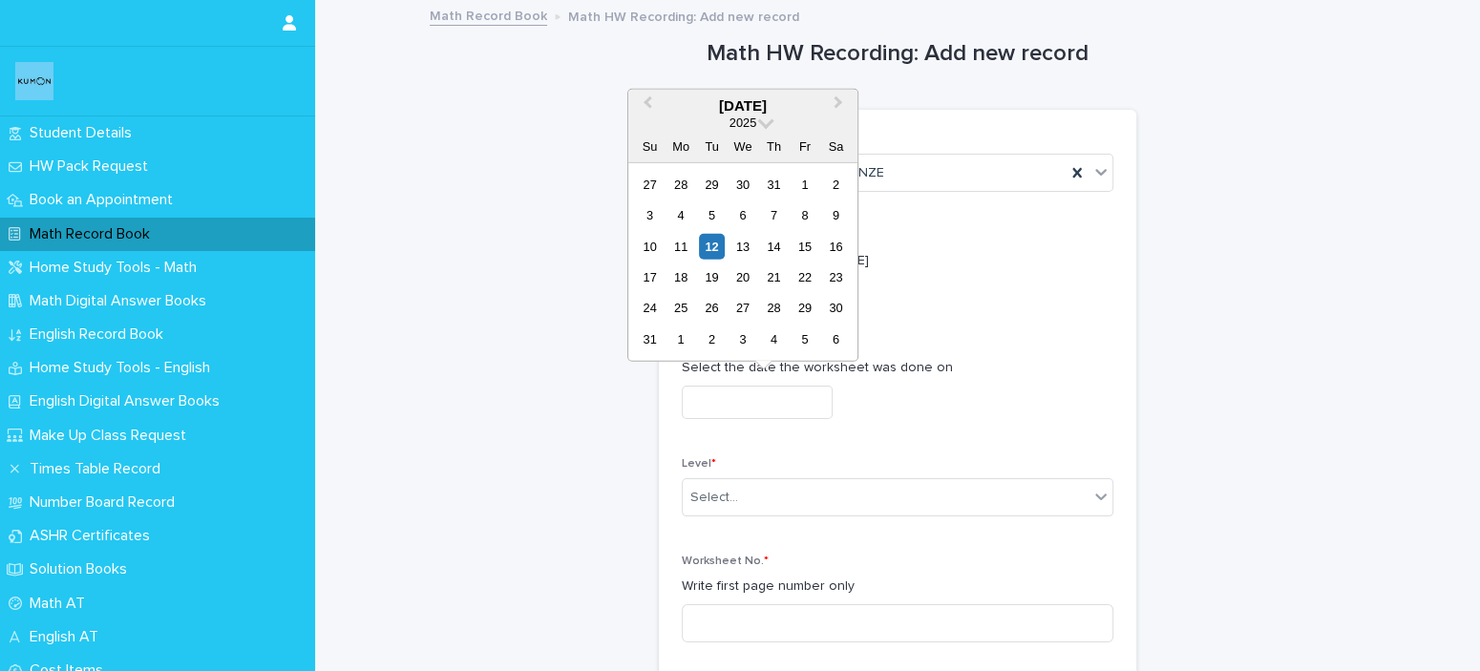
click at [779, 394] on input "text" at bounding box center [757, 402] width 151 height 33
click at [712, 244] on div "12" at bounding box center [712, 246] width 26 height 26
type input "**********"
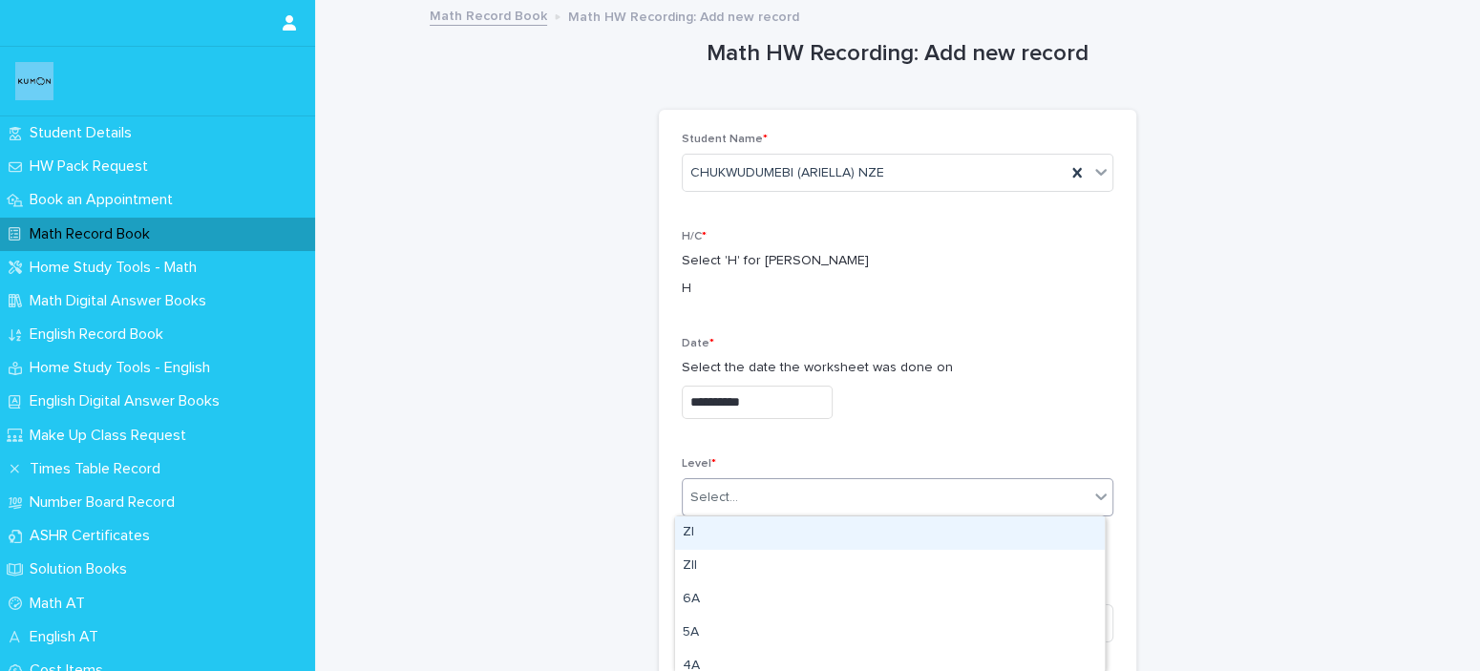
click at [784, 505] on div "Select..." at bounding box center [886, 498] width 406 height 32
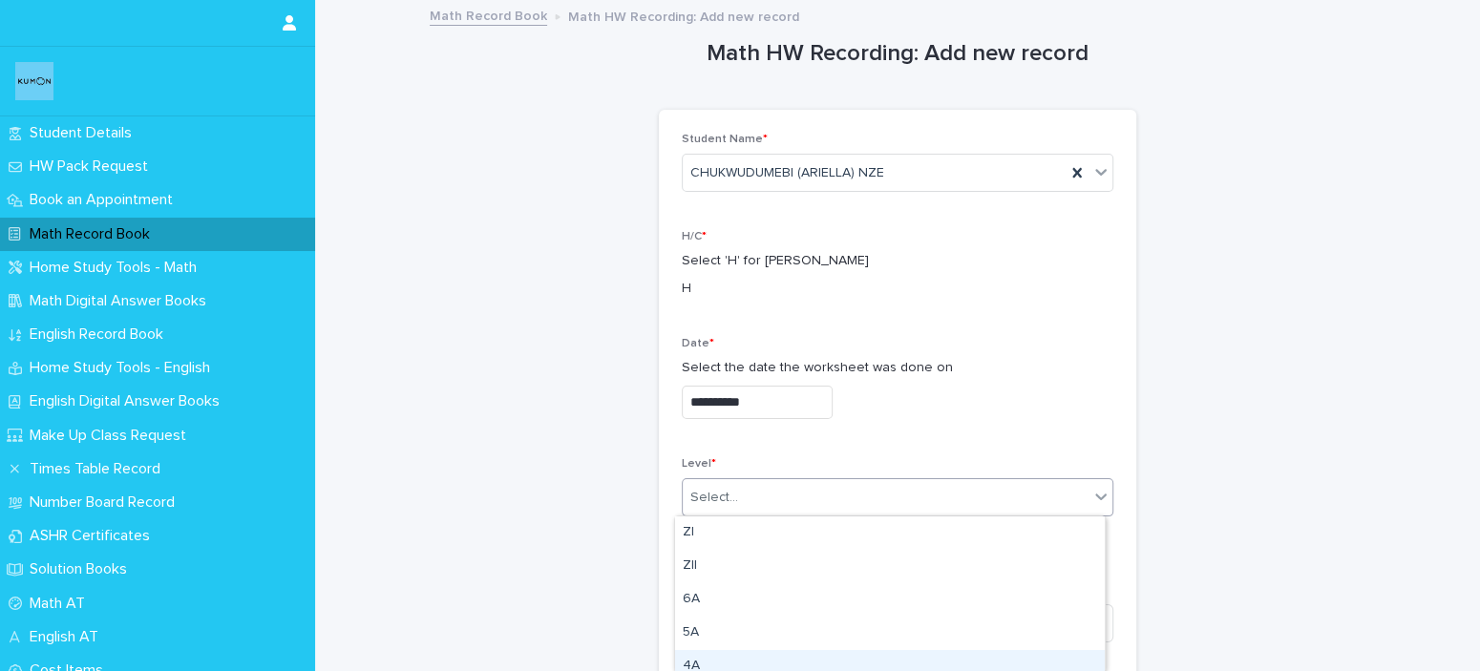
click at [765, 655] on div "4A" at bounding box center [890, 666] width 430 height 33
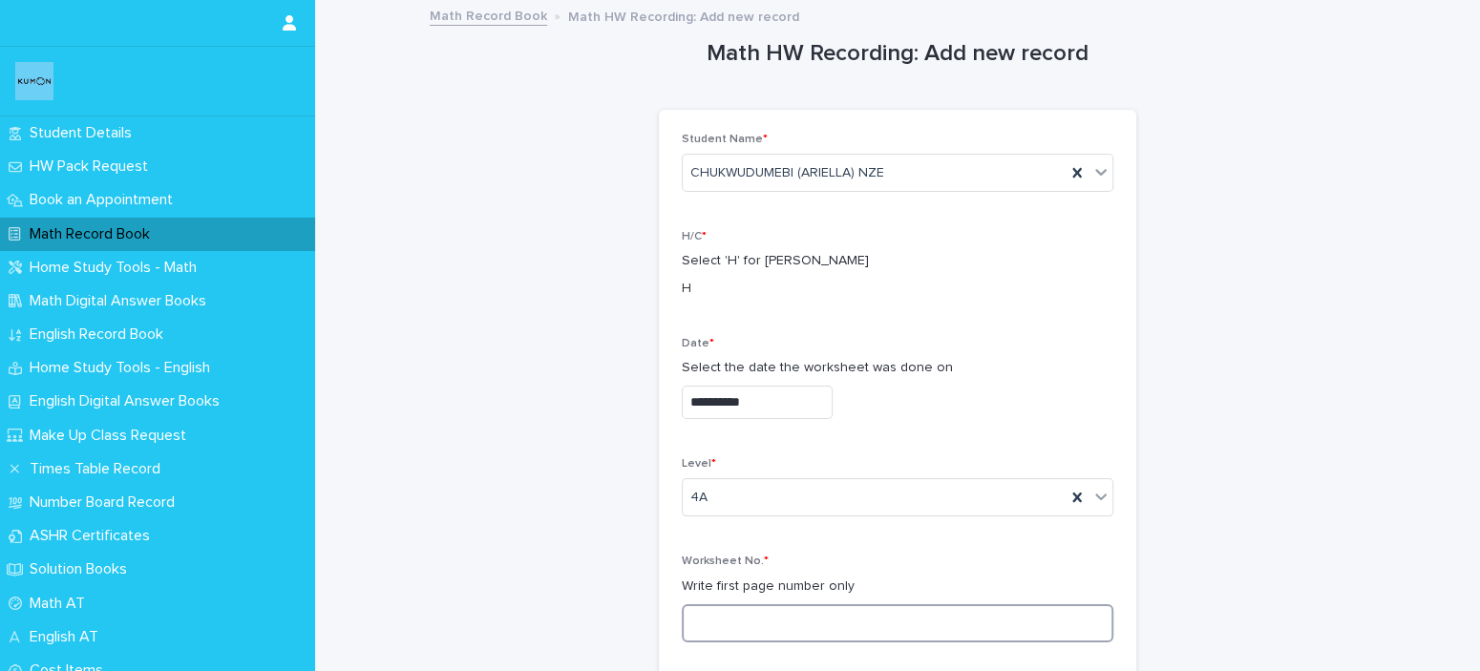
click at [727, 633] on input at bounding box center [898, 624] width 432 height 38
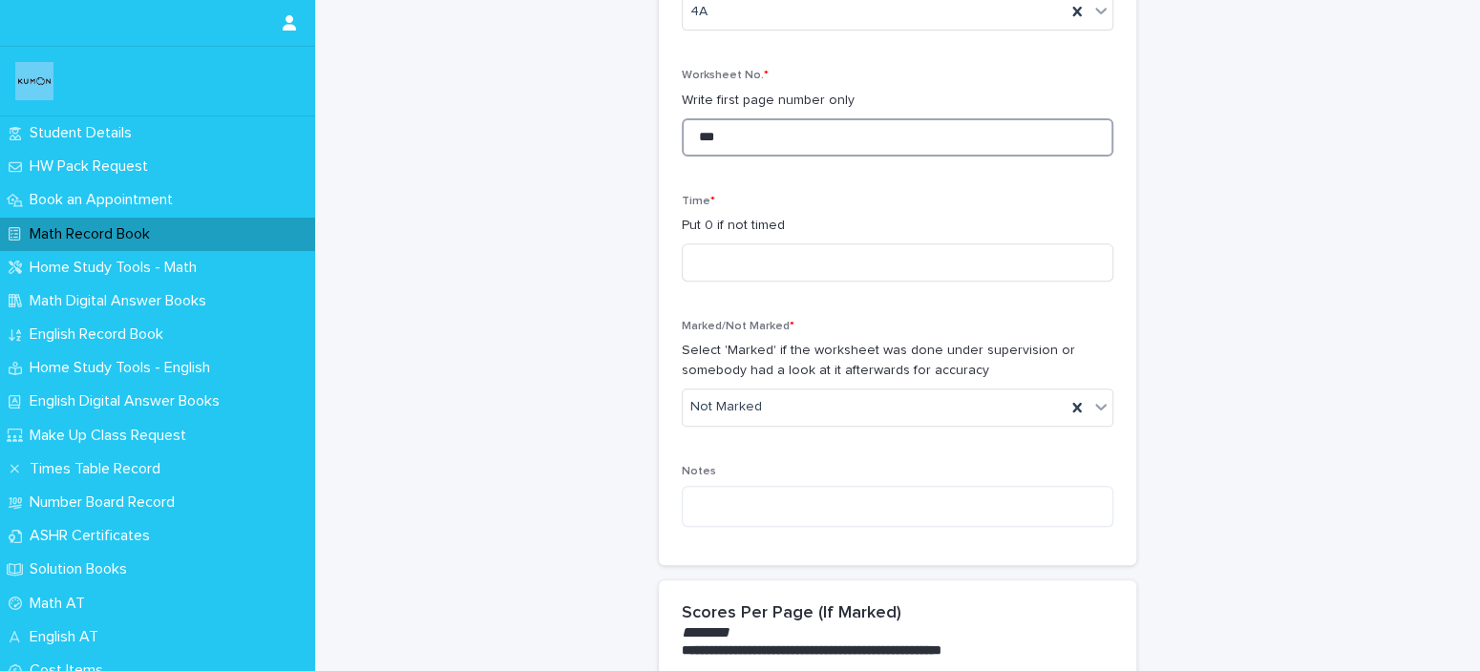
scroll to position [538, 0]
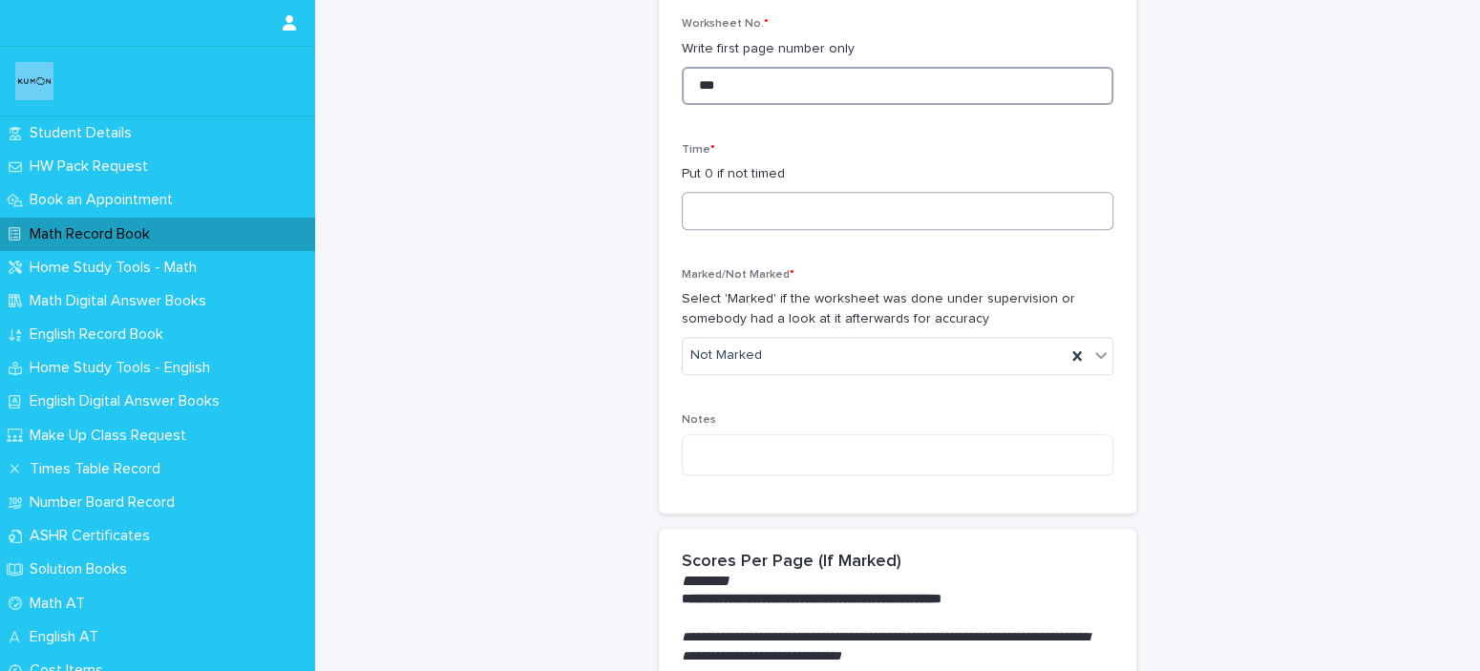
type input "***"
type input "**"
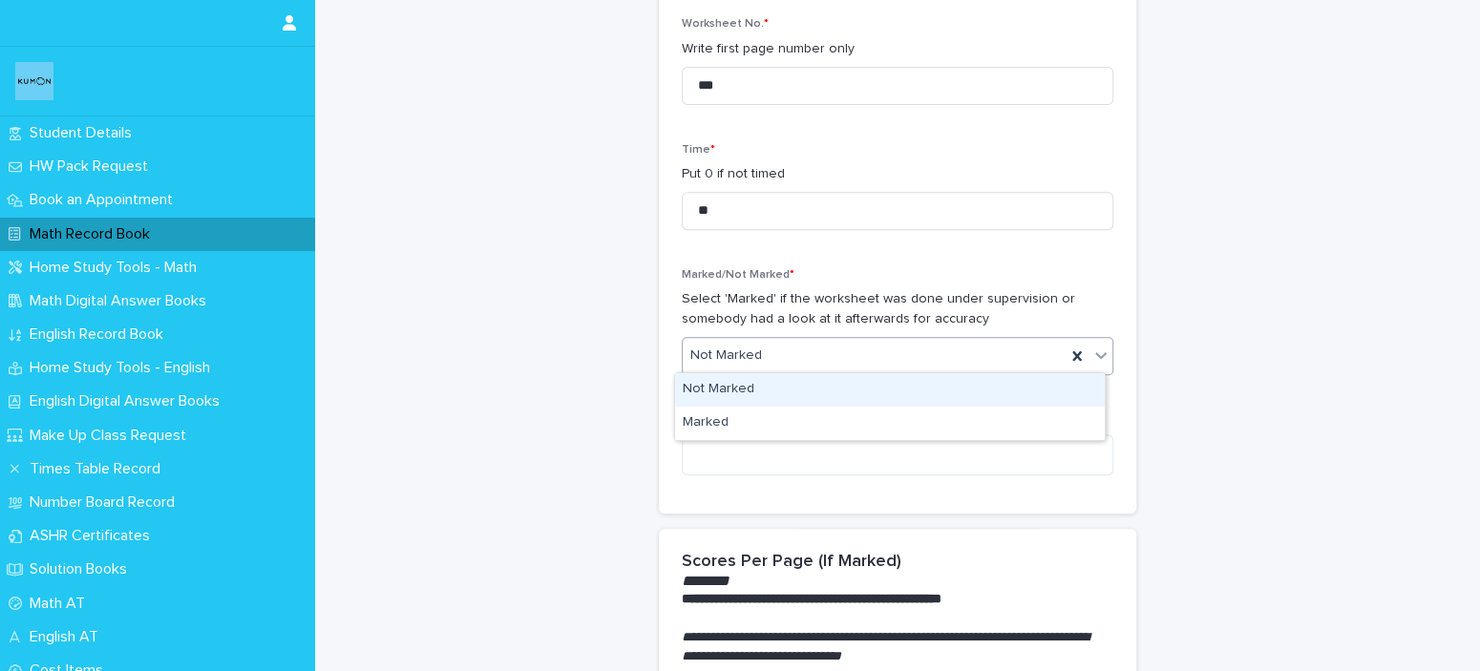
click at [826, 340] on div "Not Marked" at bounding box center [874, 356] width 383 height 32
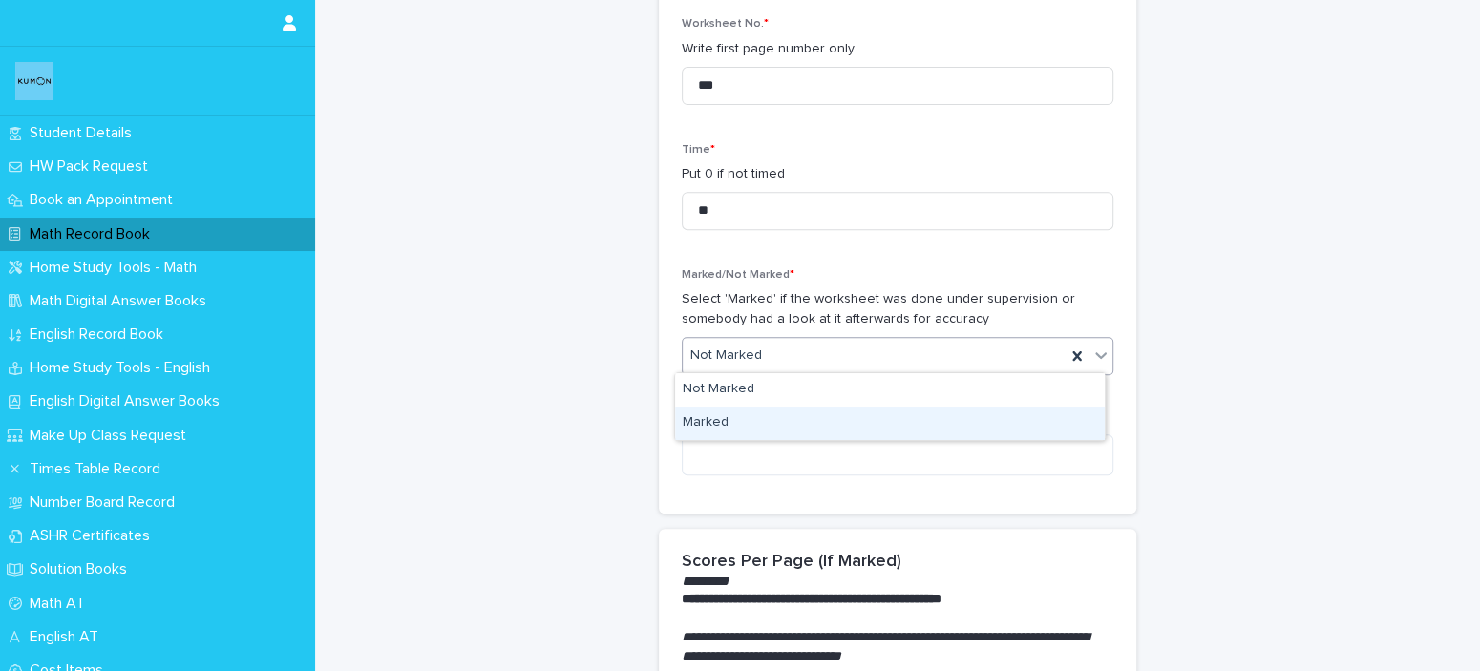
click at [822, 424] on div "Marked" at bounding box center [890, 423] width 430 height 33
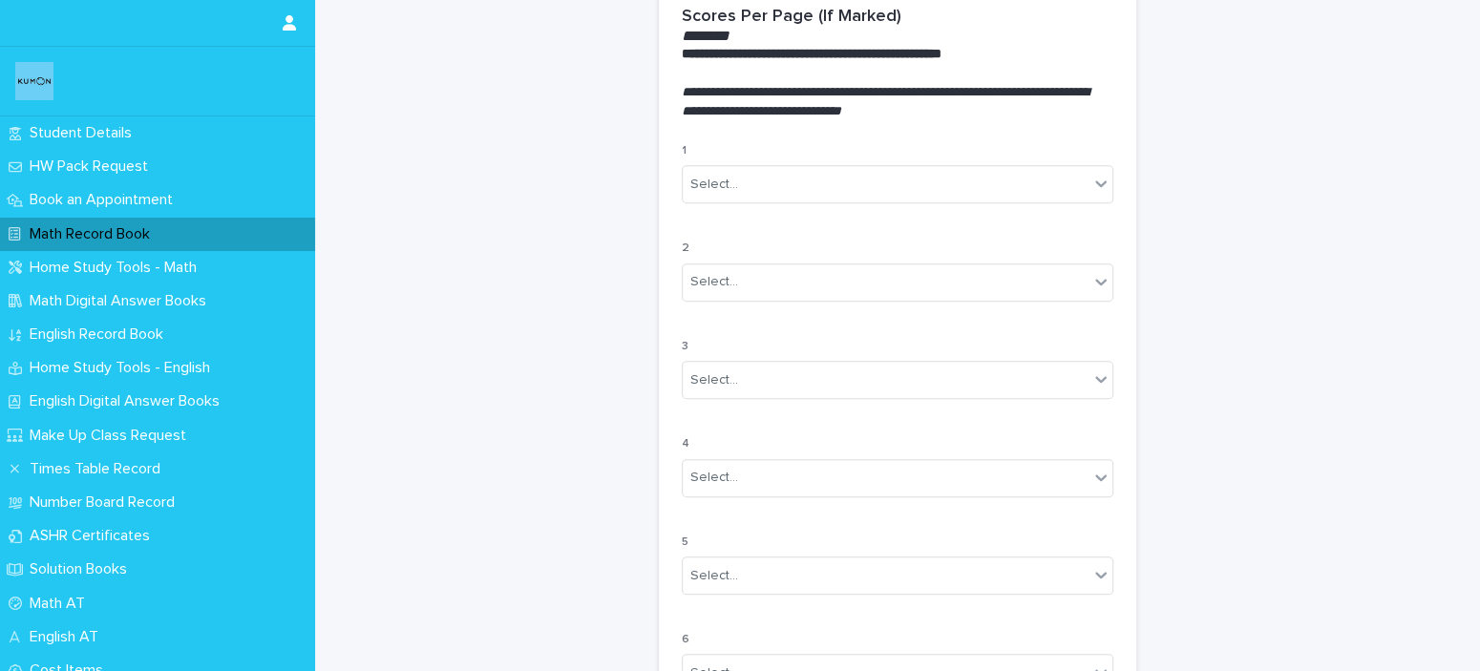
scroll to position [1243, 0]
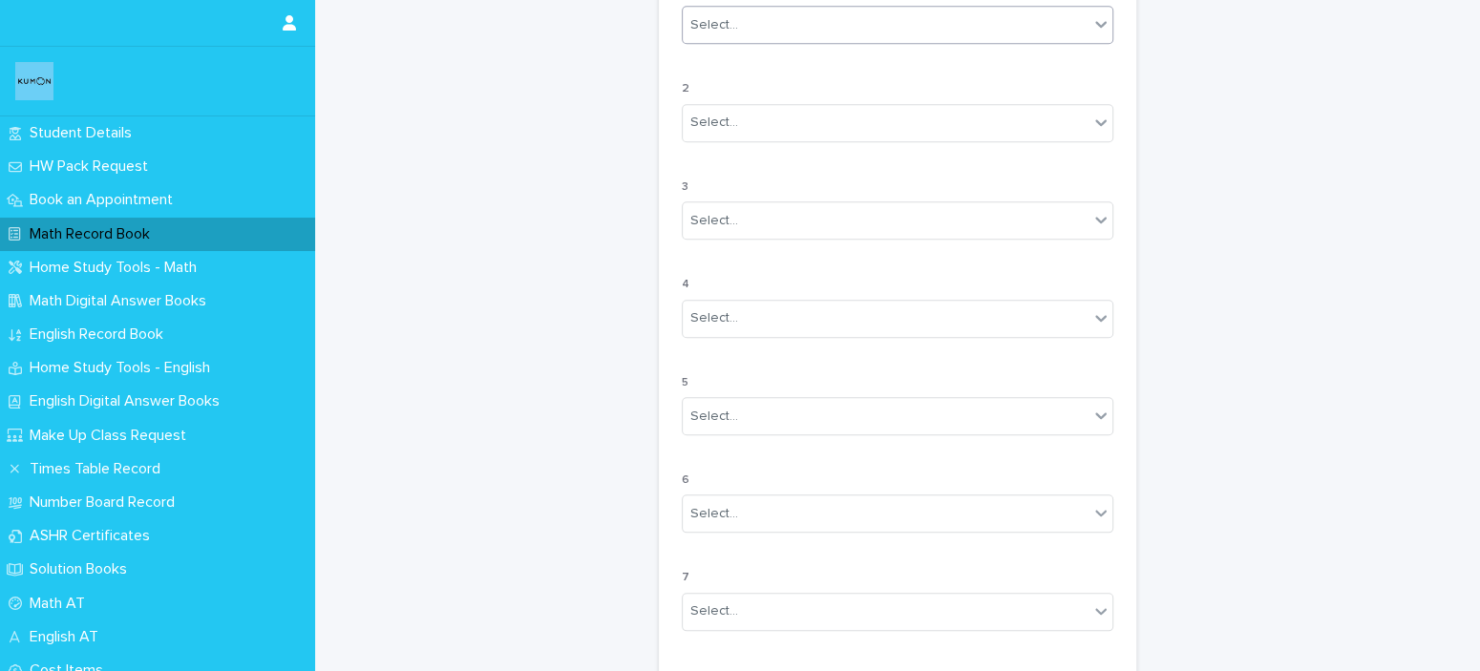
click at [968, 30] on div "Select..." at bounding box center [886, 26] width 406 height 32
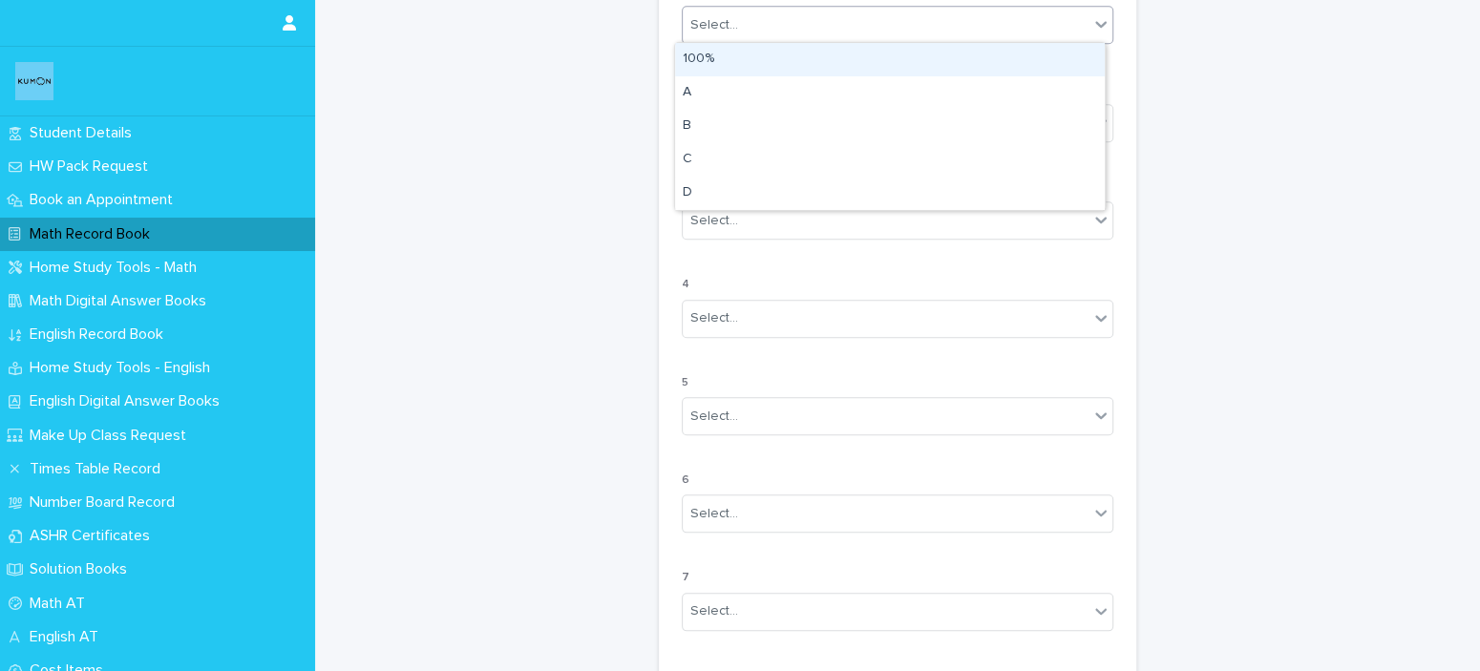
click at [950, 46] on div "100%" at bounding box center [890, 59] width 430 height 33
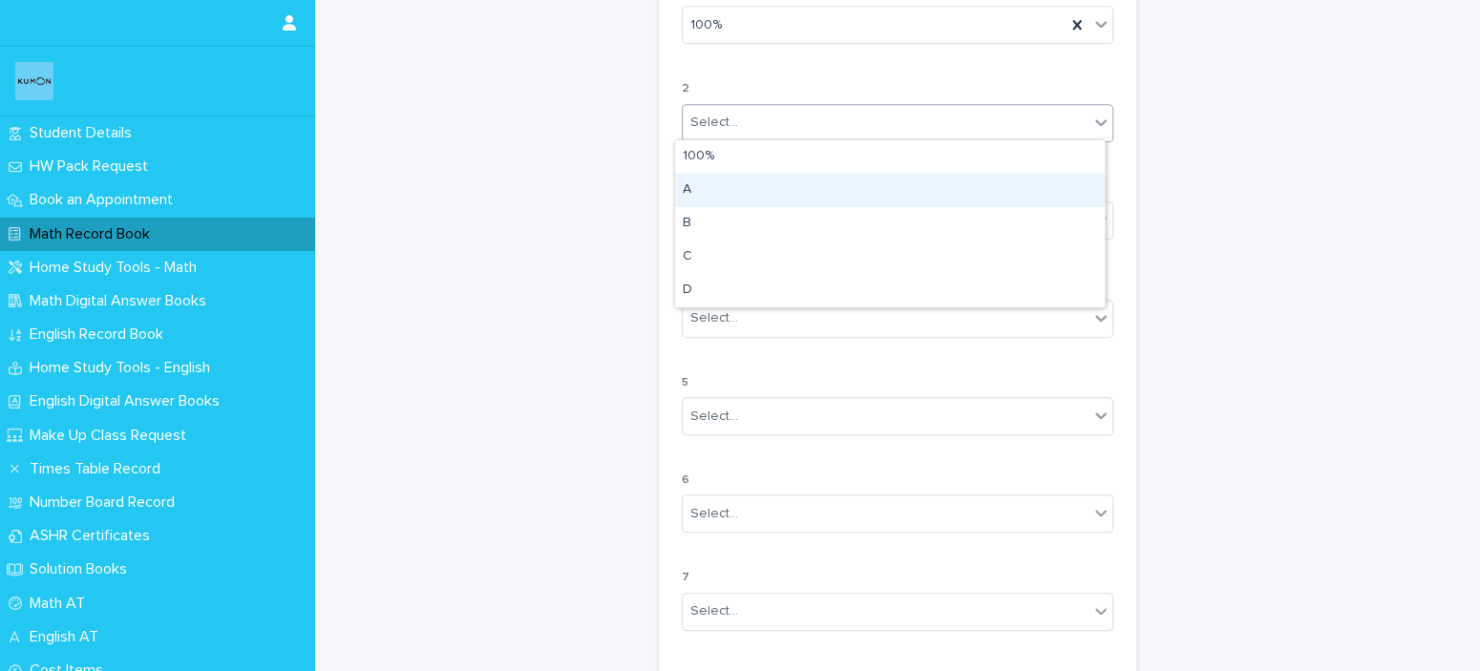
click at [947, 161] on body "**********" at bounding box center [740, 335] width 1480 height 671
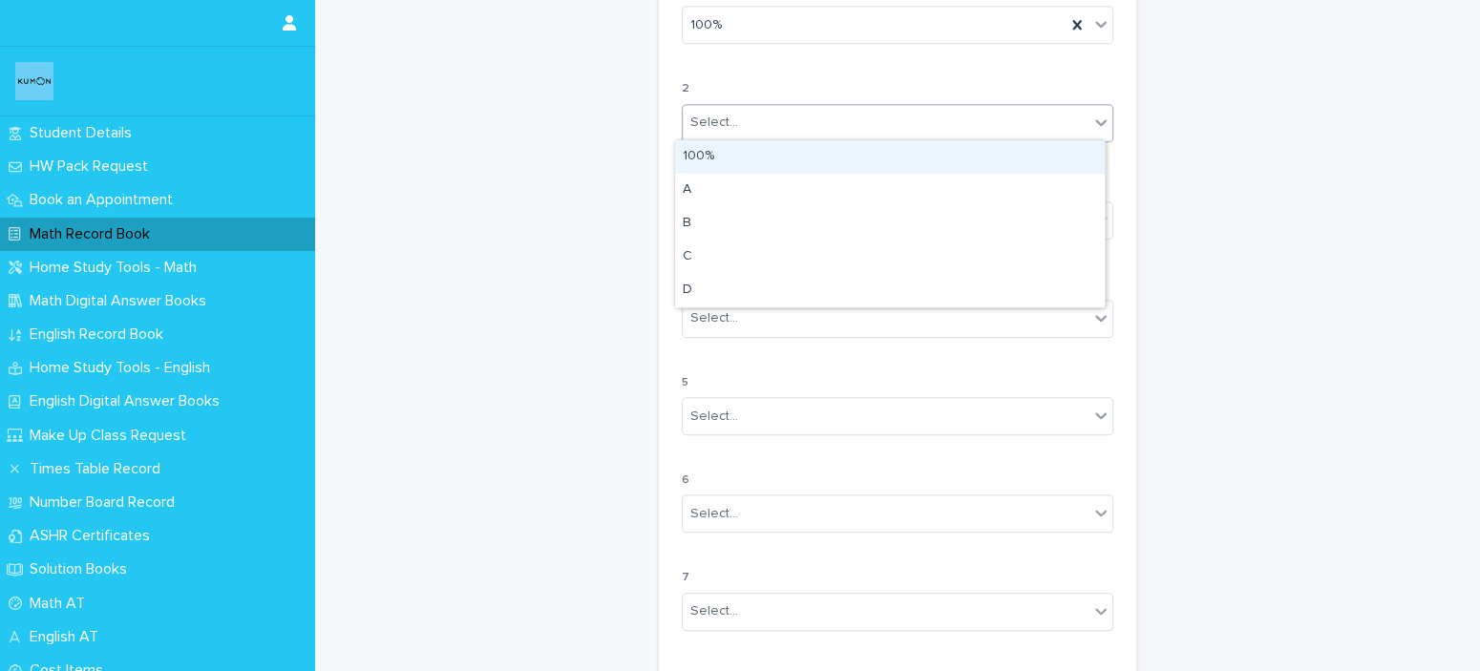
click at [947, 161] on div "100%" at bounding box center [890, 156] width 430 height 33
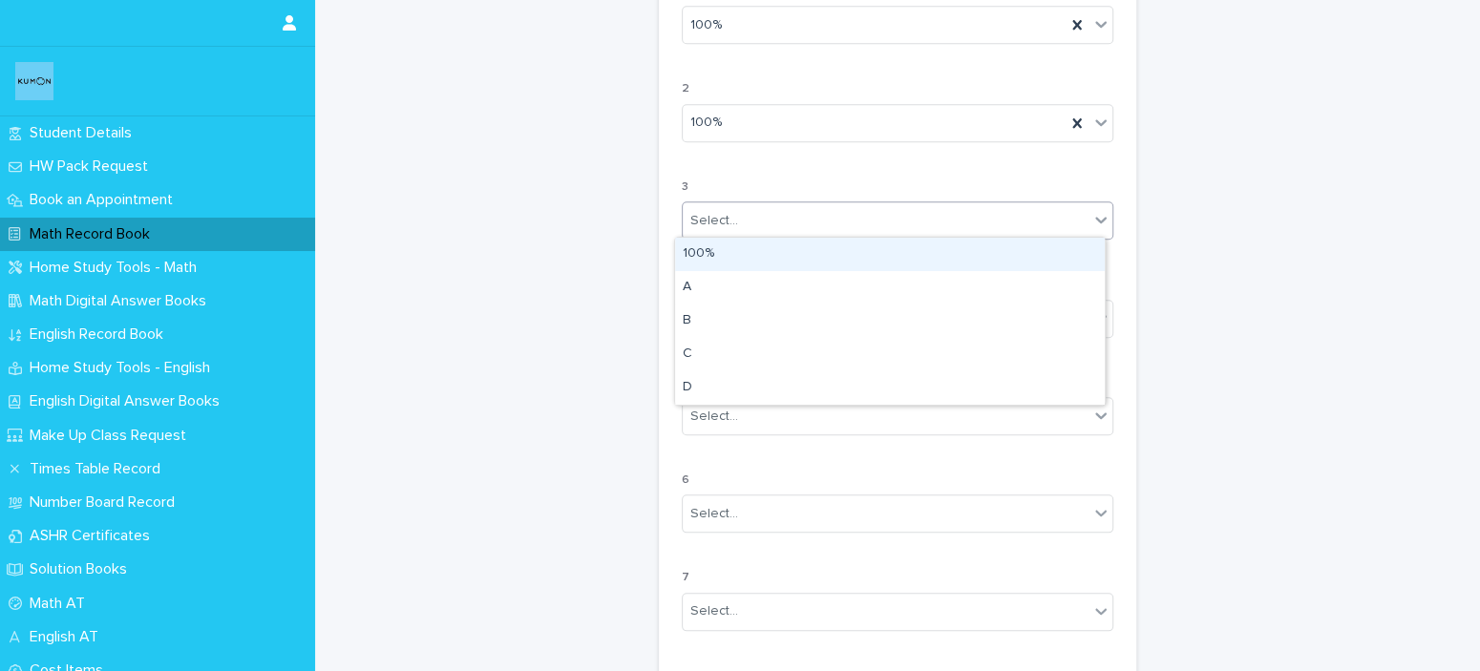
click at [935, 217] on div "Select..." at bounding box center [886, 221] width 406 height 32
click at [925, 261] on div "100%" at bounding box center [890, 254] width 430 height 33
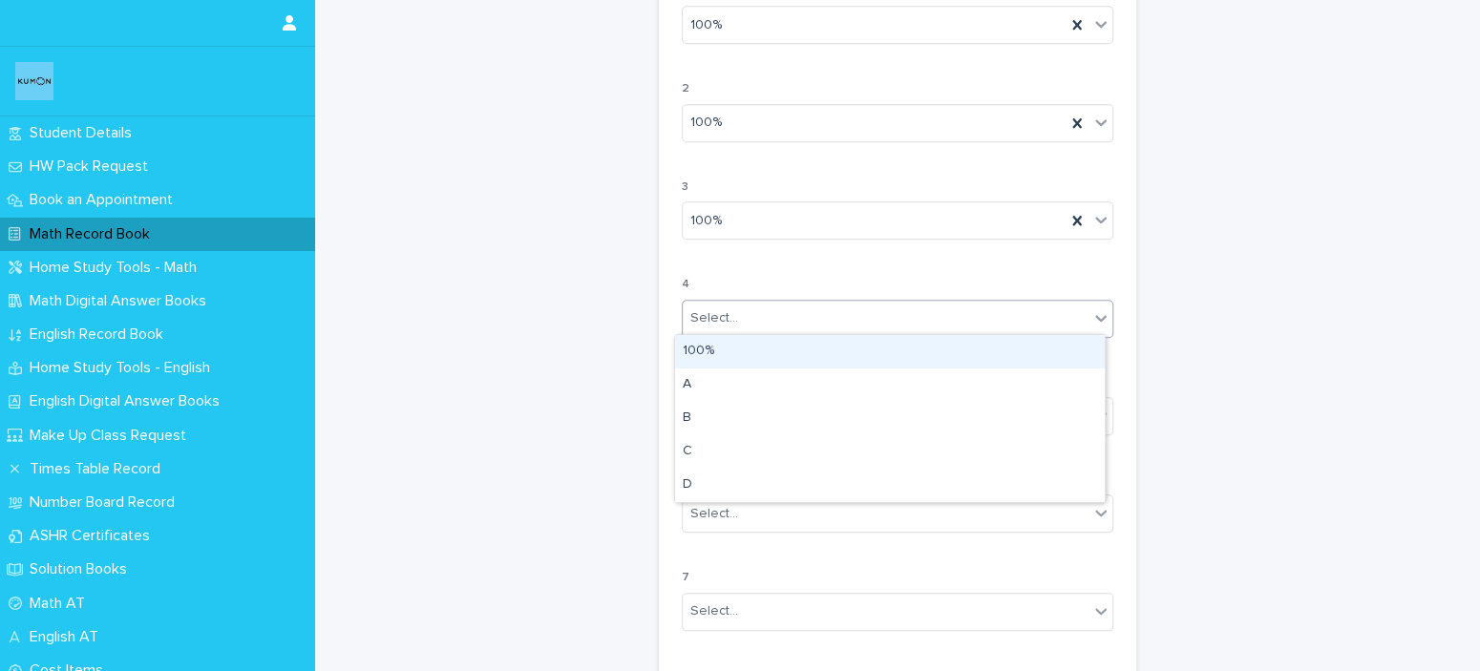
click at [908, 332] on div "Select..." at bounding box center [898, 319] width 432 height 38
click at [895, 355] on div "100%" at bounding box center [890, 351] width 430 height 33
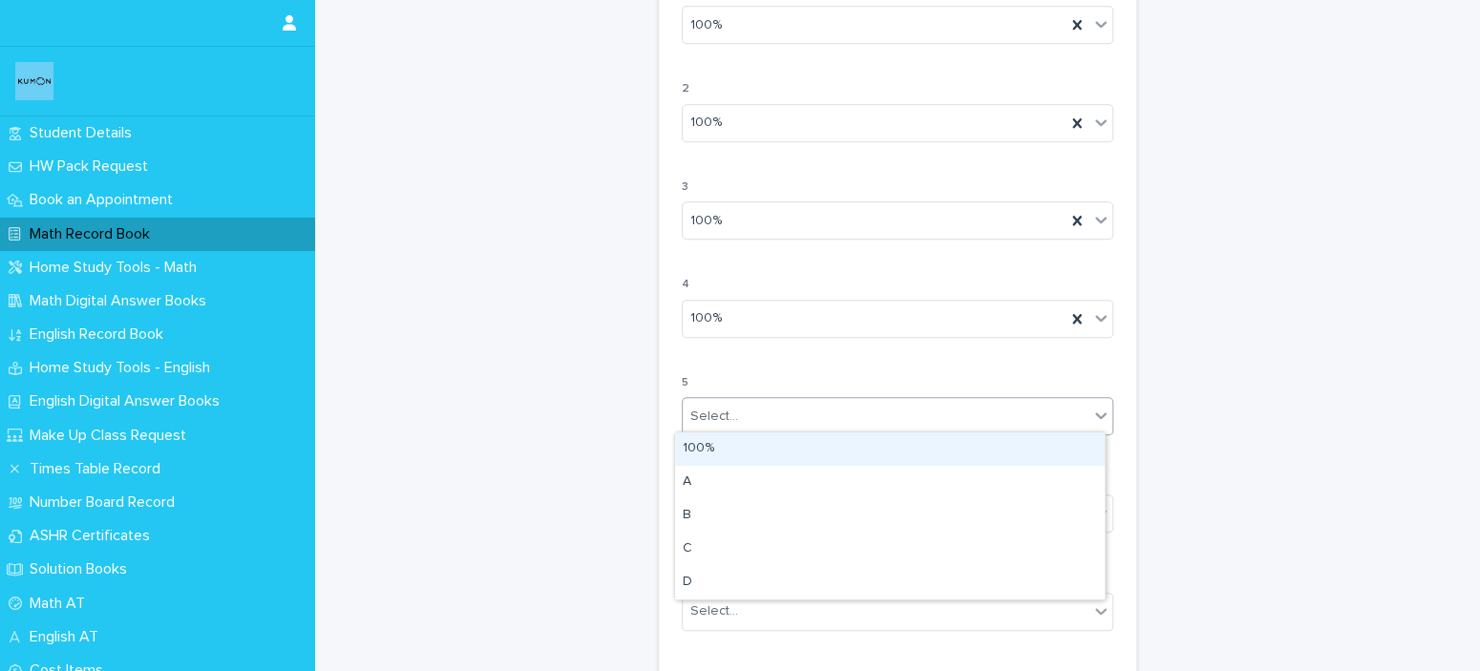
click at [885, 401] on div "Select..." at bounding box center [886, 417] width 406 height 32
click at [857, 456] on div "100%" at bounding box center [890, 449] width 430 height 33
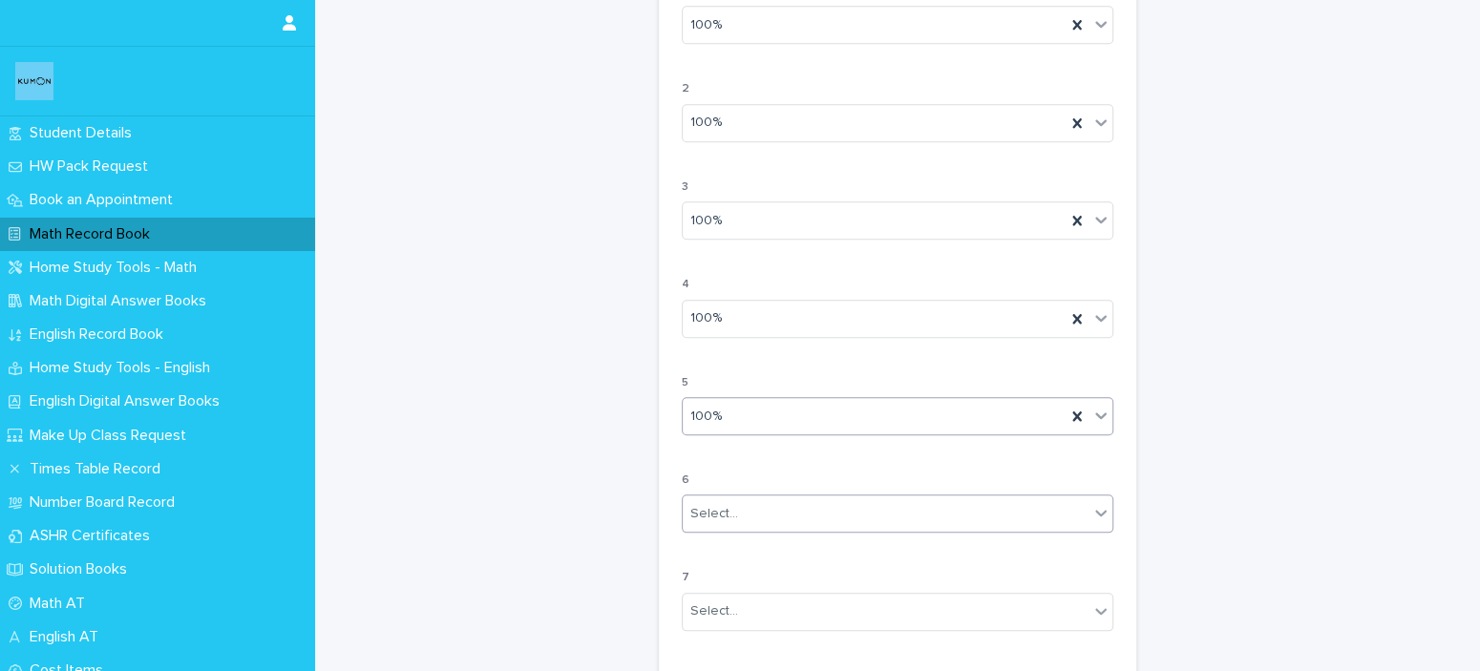
click at [858, 502] on div "Select..." at bounding box center [886, 515] width 406 height 32
click at [847, 541] on div "100%" at bounding box center [890, 546] width 430 height 33
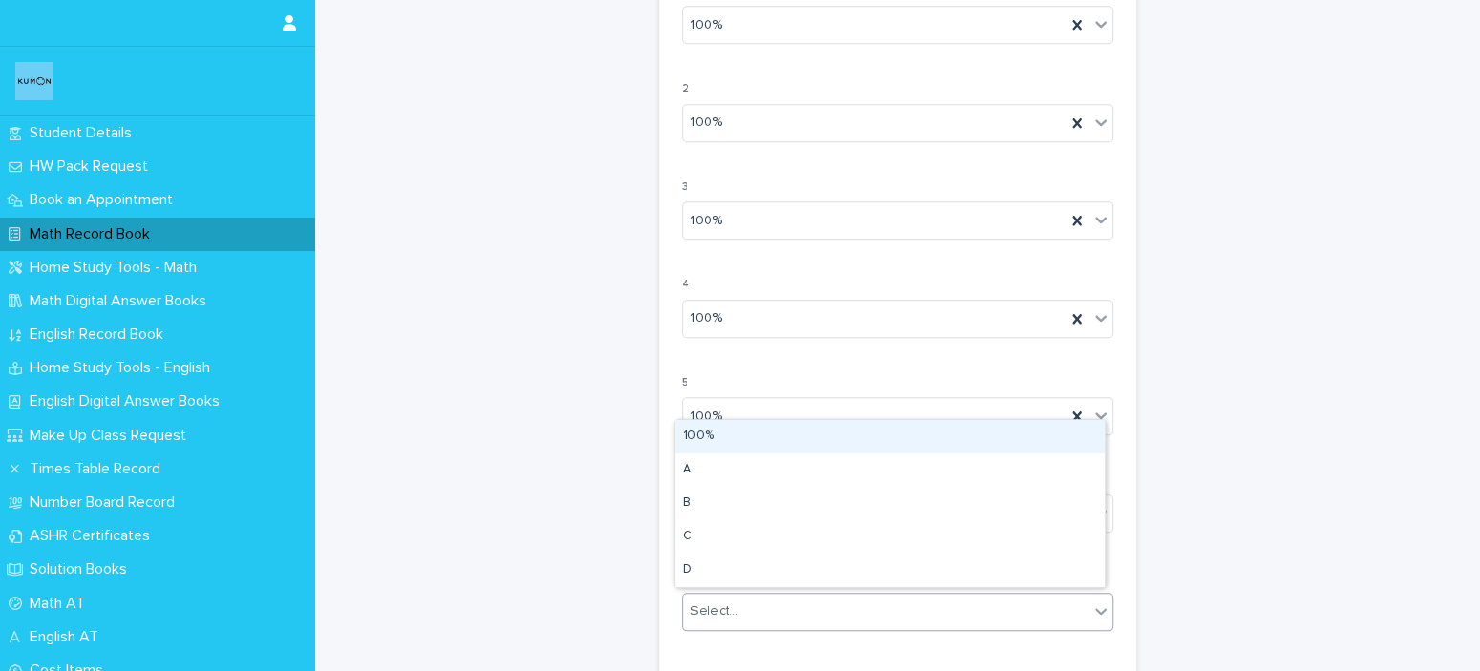
click at [845, 603] on div "Select..." at bounding box center [886, 612] width 406 height 32
click at [803, 440] on div "100%" at bounding box center [890, 436] width 430 height 33
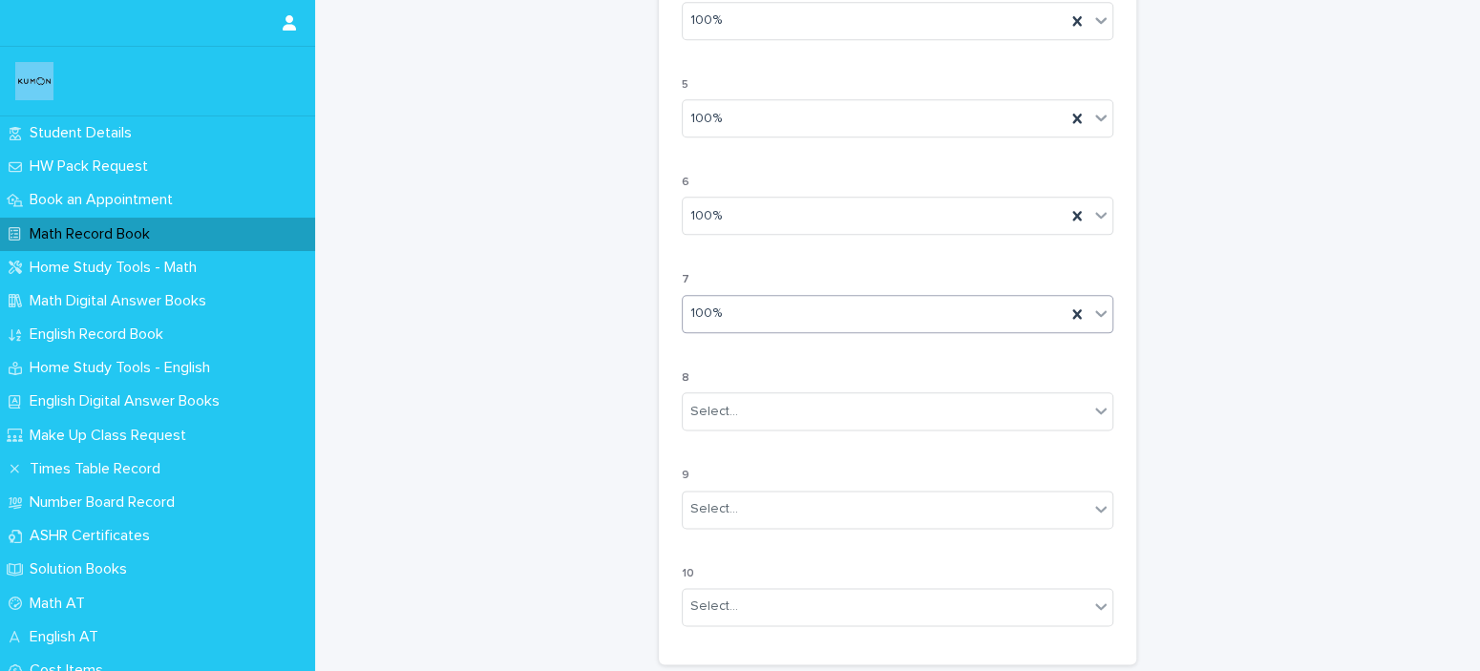
scroll to position [1561, 0]
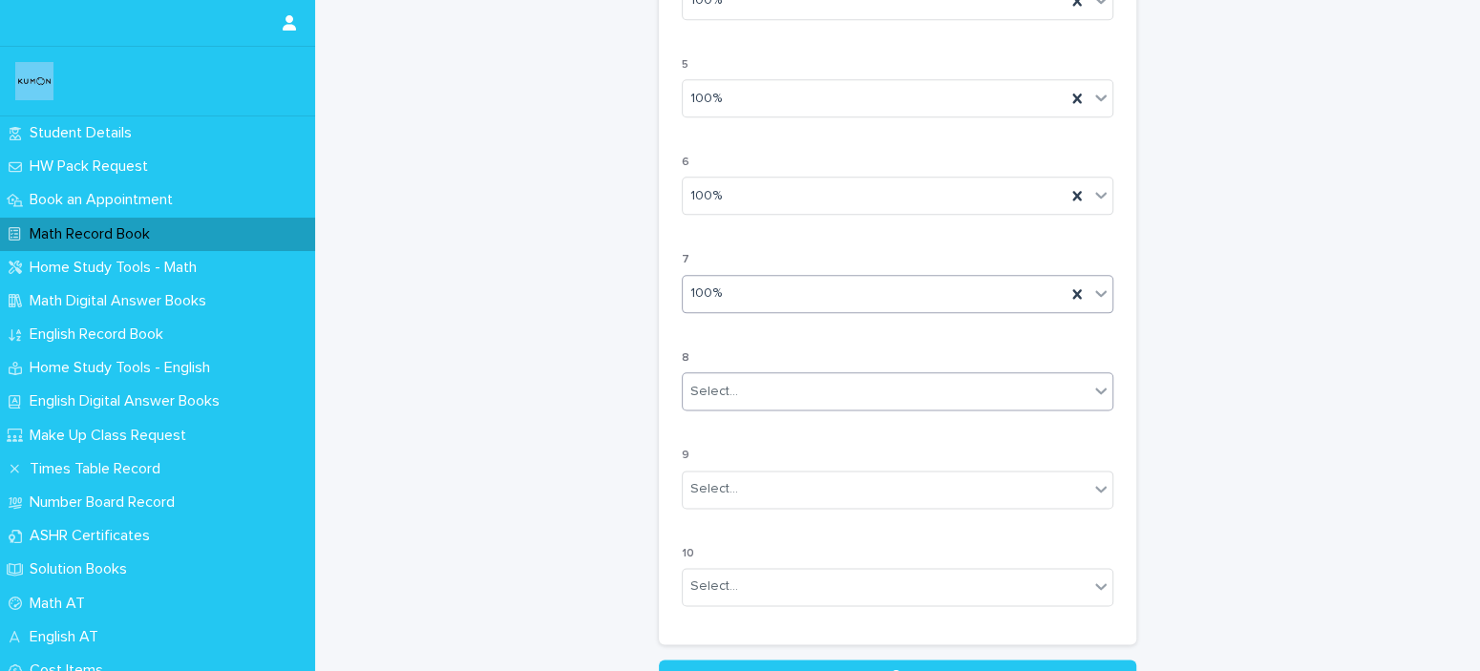
click at [818, 386] on div "Select..." at bounding box center [886, 392] width 406 height 32
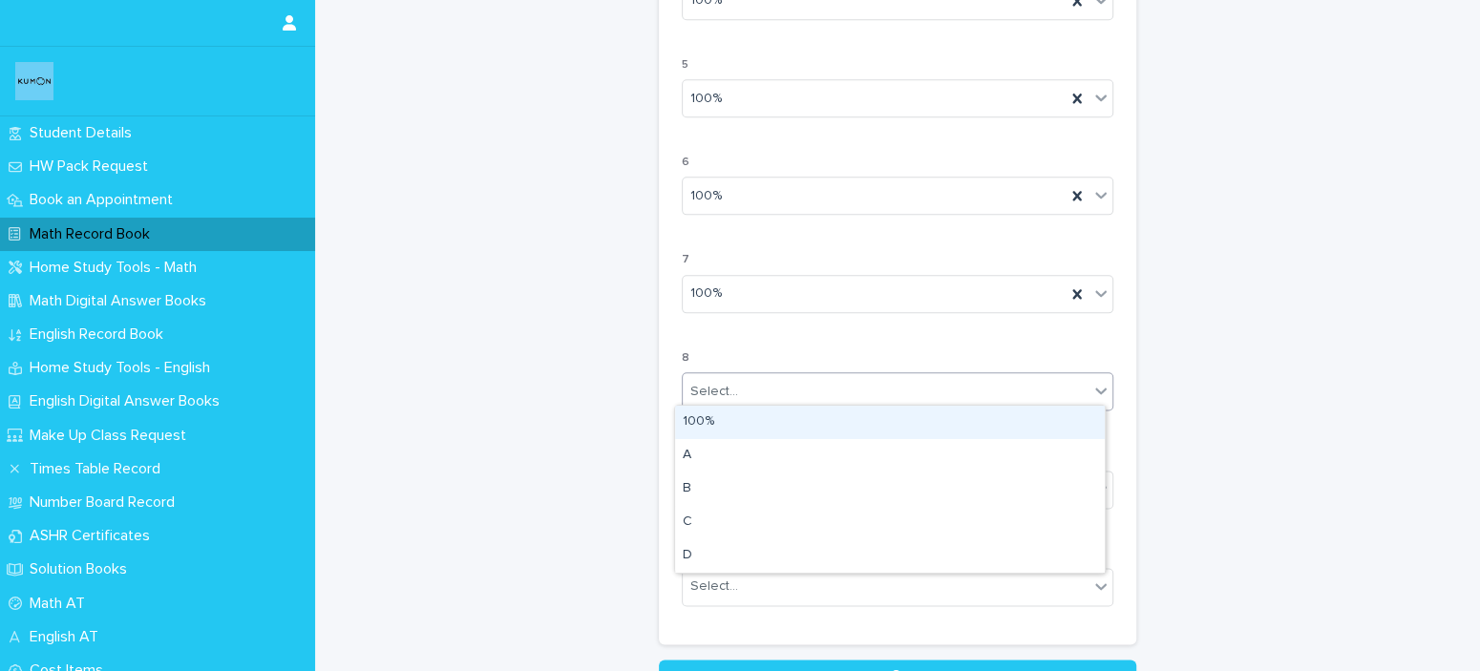
click at [817, 415] on div "100%" at bounding box center [890, 422] width 430 height 33
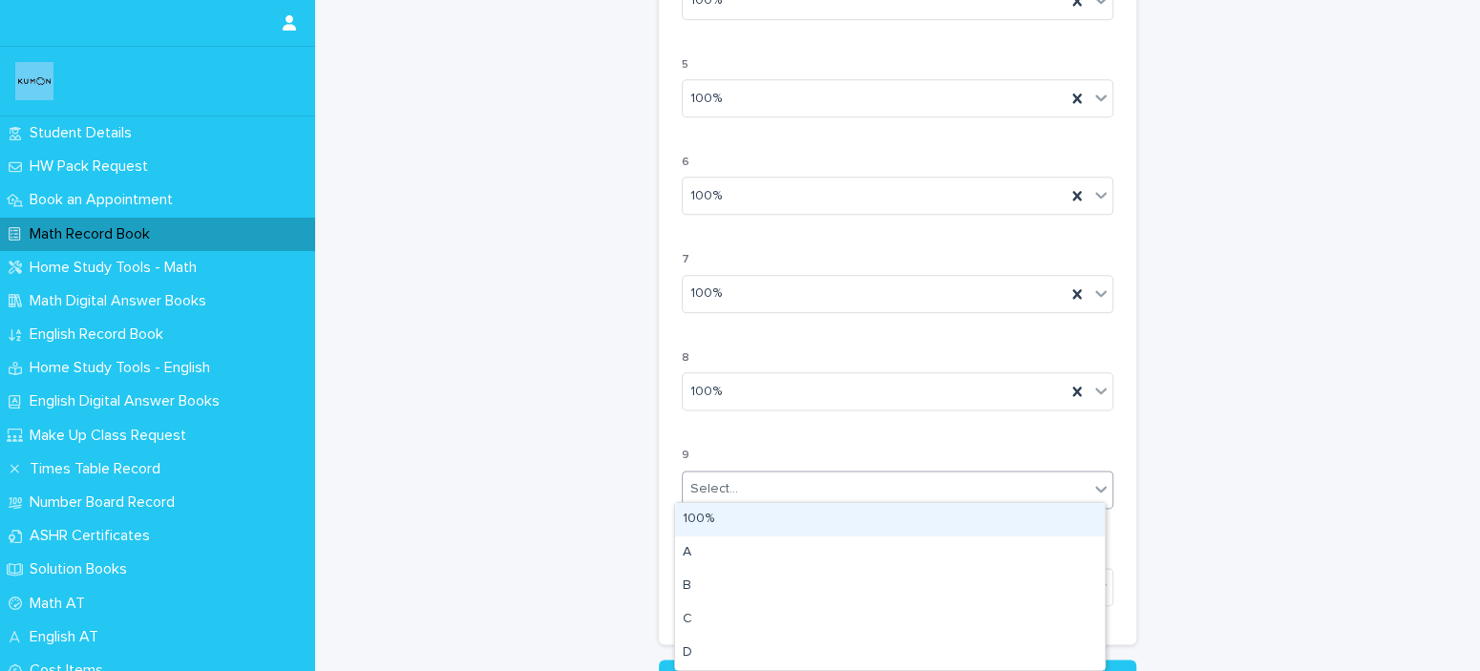
click at [818, 478] on div "Select..." at bounding box center [886, 490] width 406 height 32
click at [818, 505] on div "100%" at bounding box center [890, 519] width 430 height 33
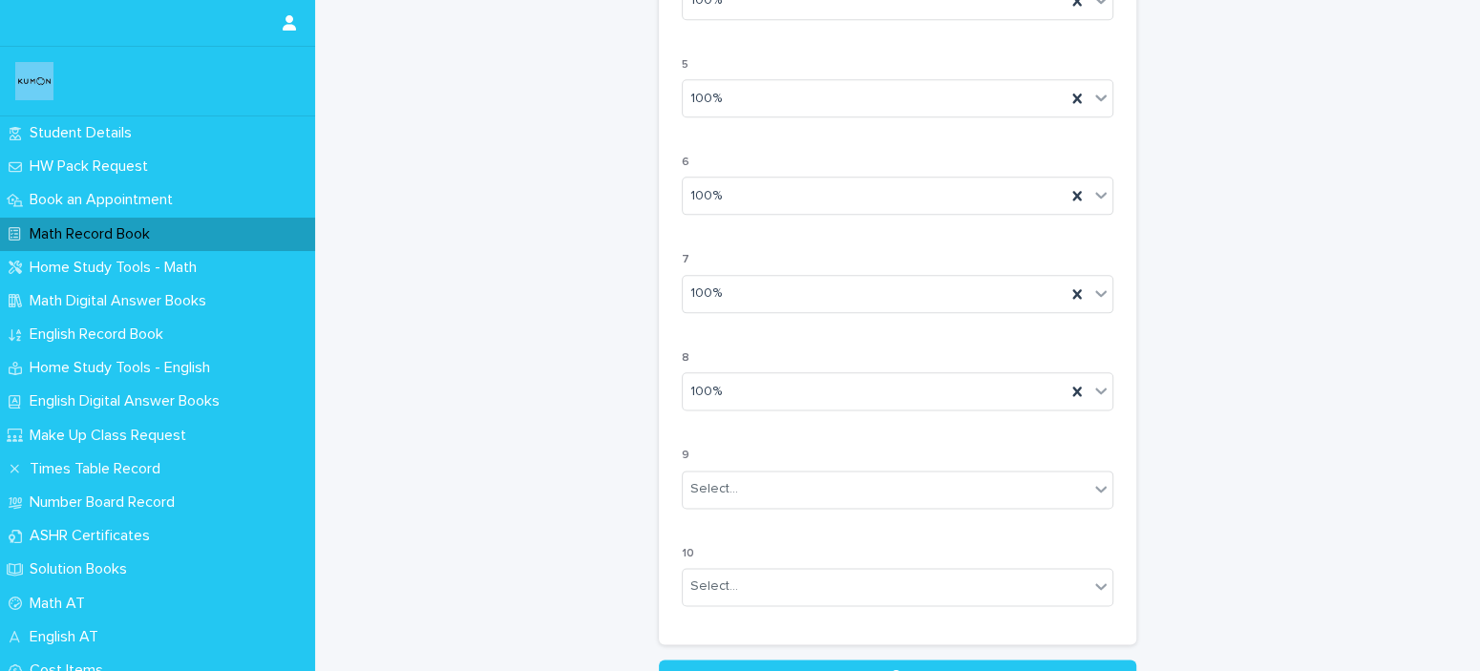
click at [818, 505] on div "9 Select..." at bounding box center [898, 486] width 432 height 74
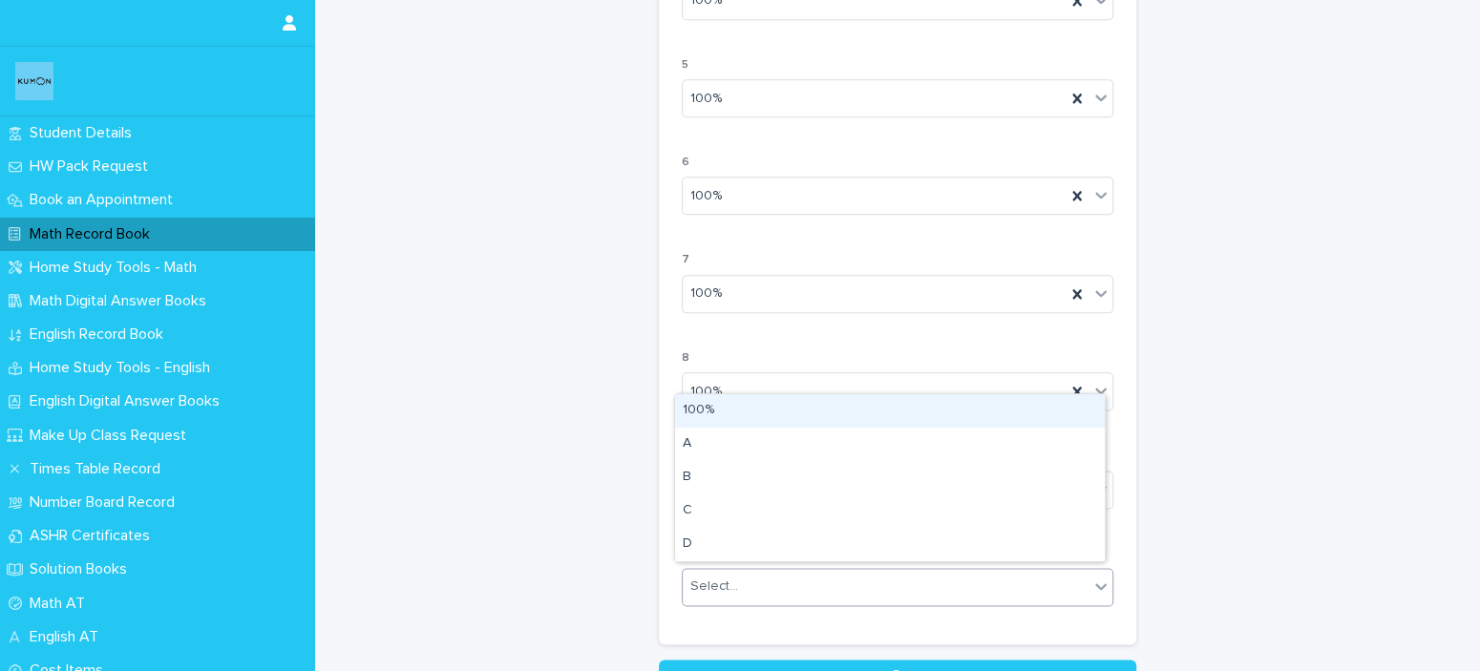
click at [826, 580] on div "Select..." at bounding box center [886, 587] width 406 height 32
click at [789, 413] on div "100%" at bounding box center [890, 410] width 430 height 33
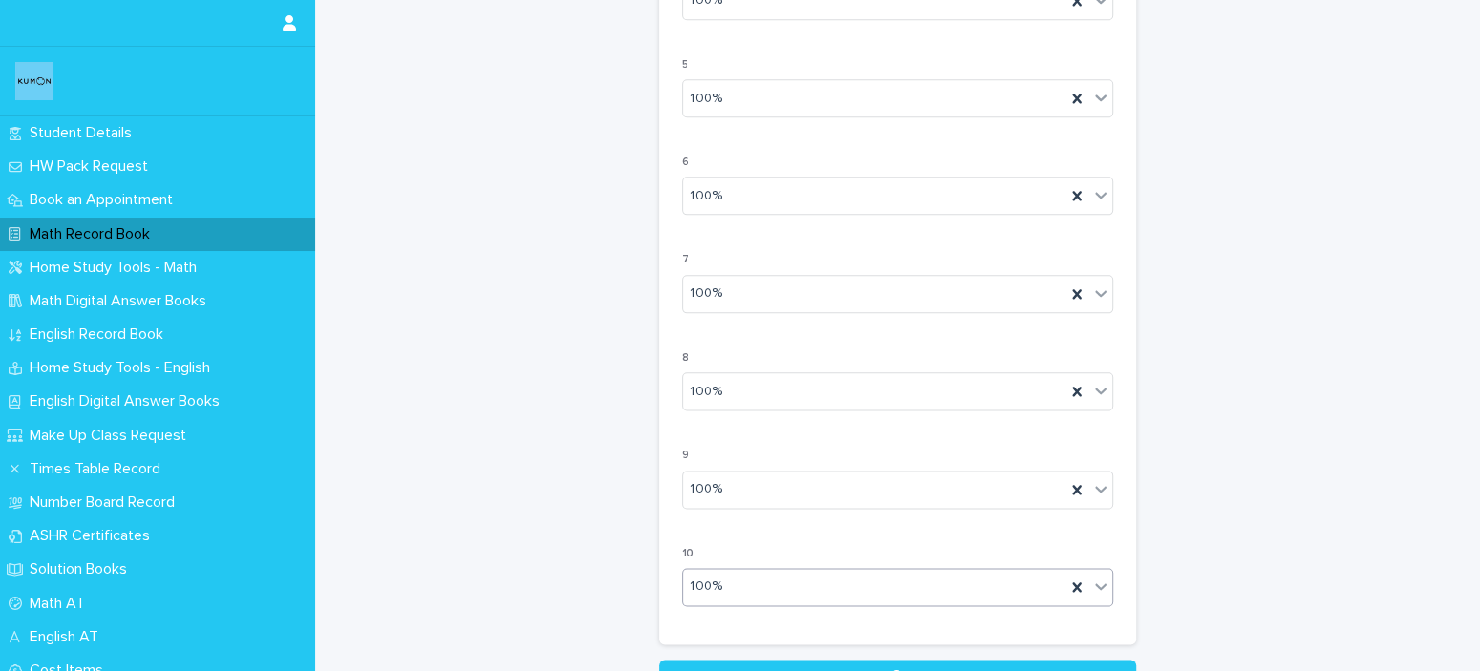
scroll to position [1723, 0]
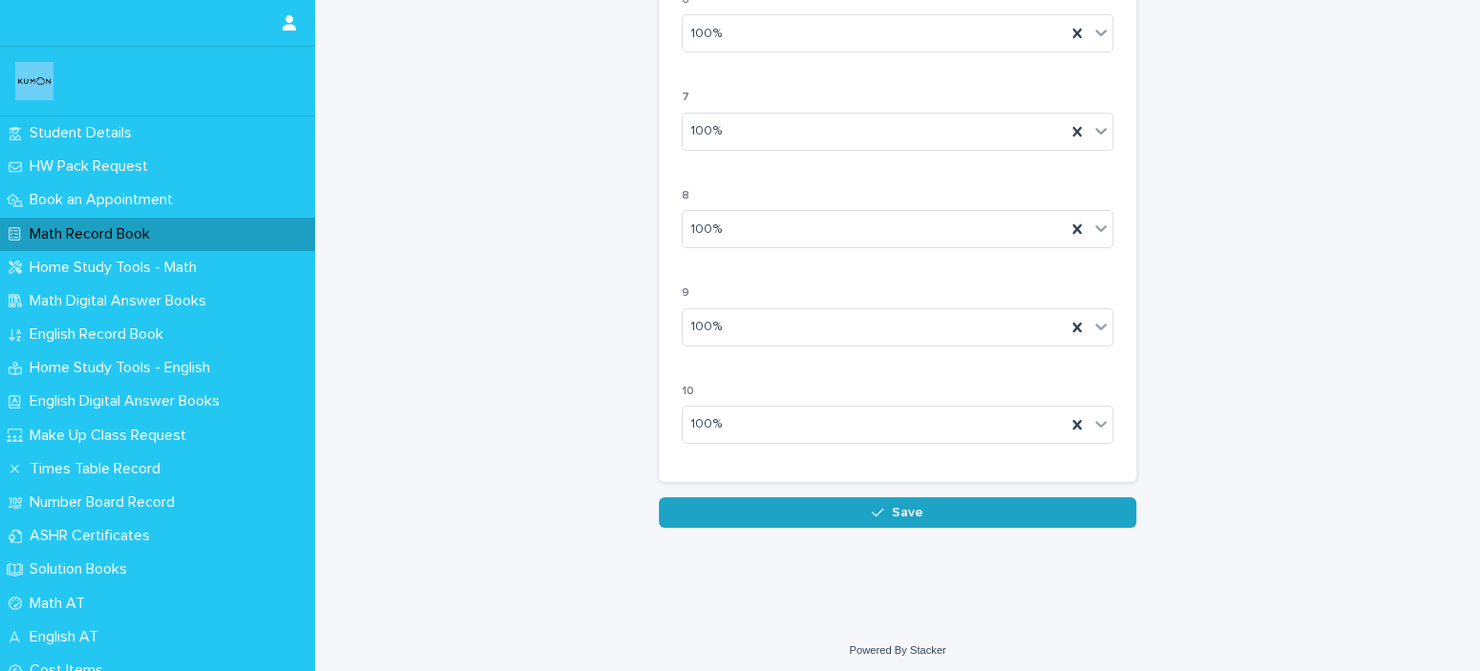
click at [1012, 499] on button "Save" at bounding box center [898, 513] width 478 height 31
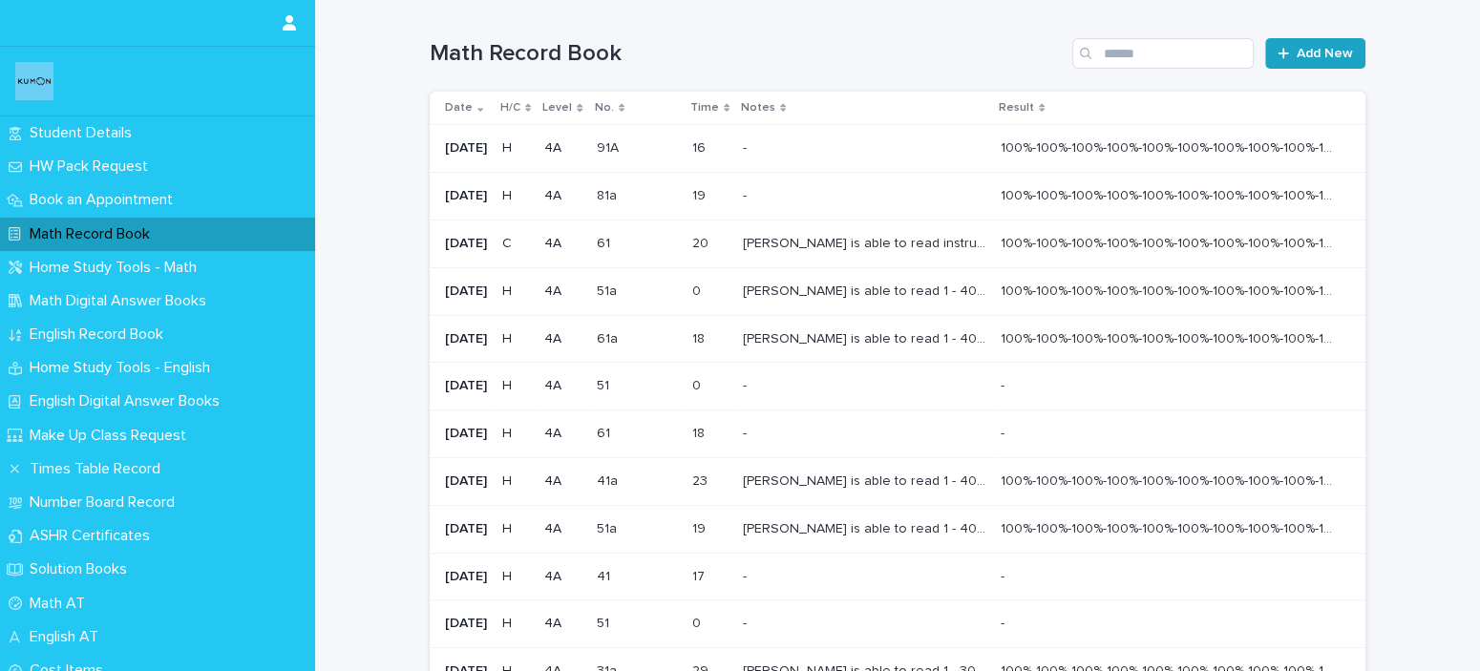
click at [1308, 40] on link "Add New" at bounding box center [1315, 53] width 100 height 31
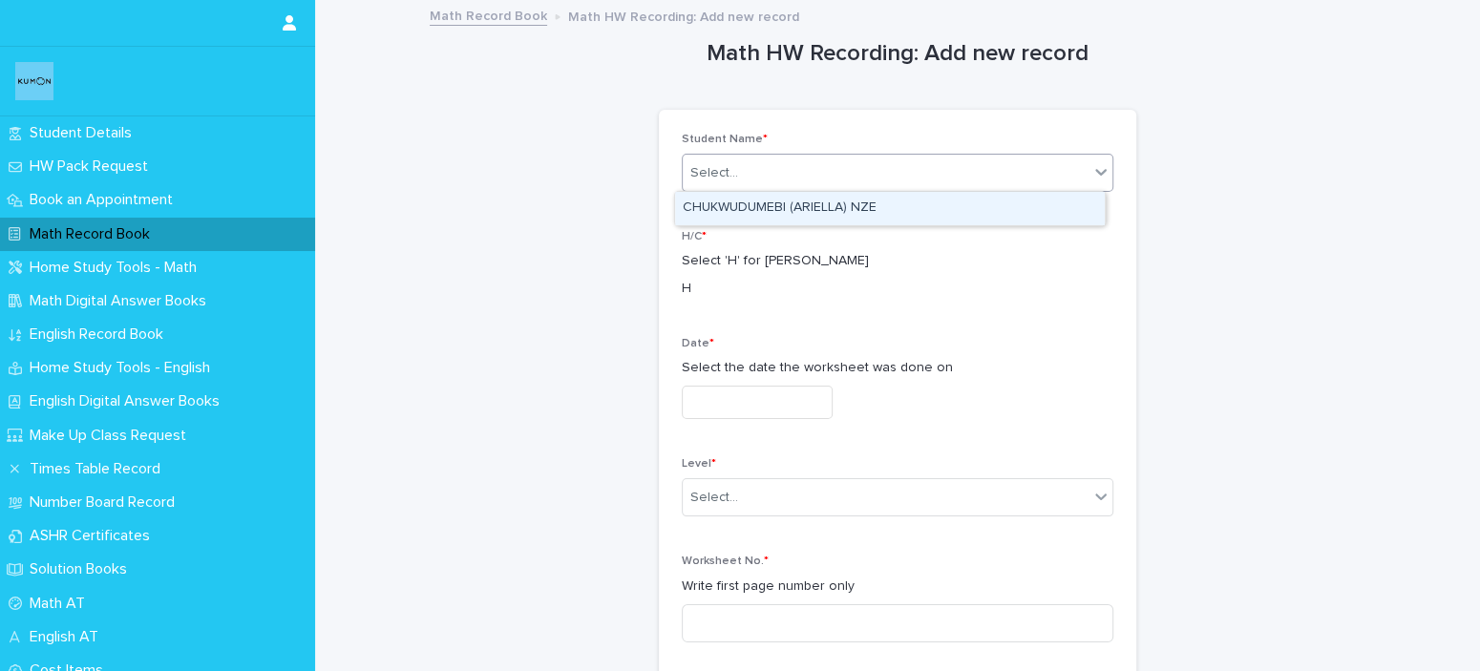
click at [911, 172] on div "Select..." at bounding box center [886, 174] width 406 height 32
click at [901, 210] on div "CHUKWUDUMEBI (ARIELLA) NZE" at bounding box center [890, 208] width 430 height 33
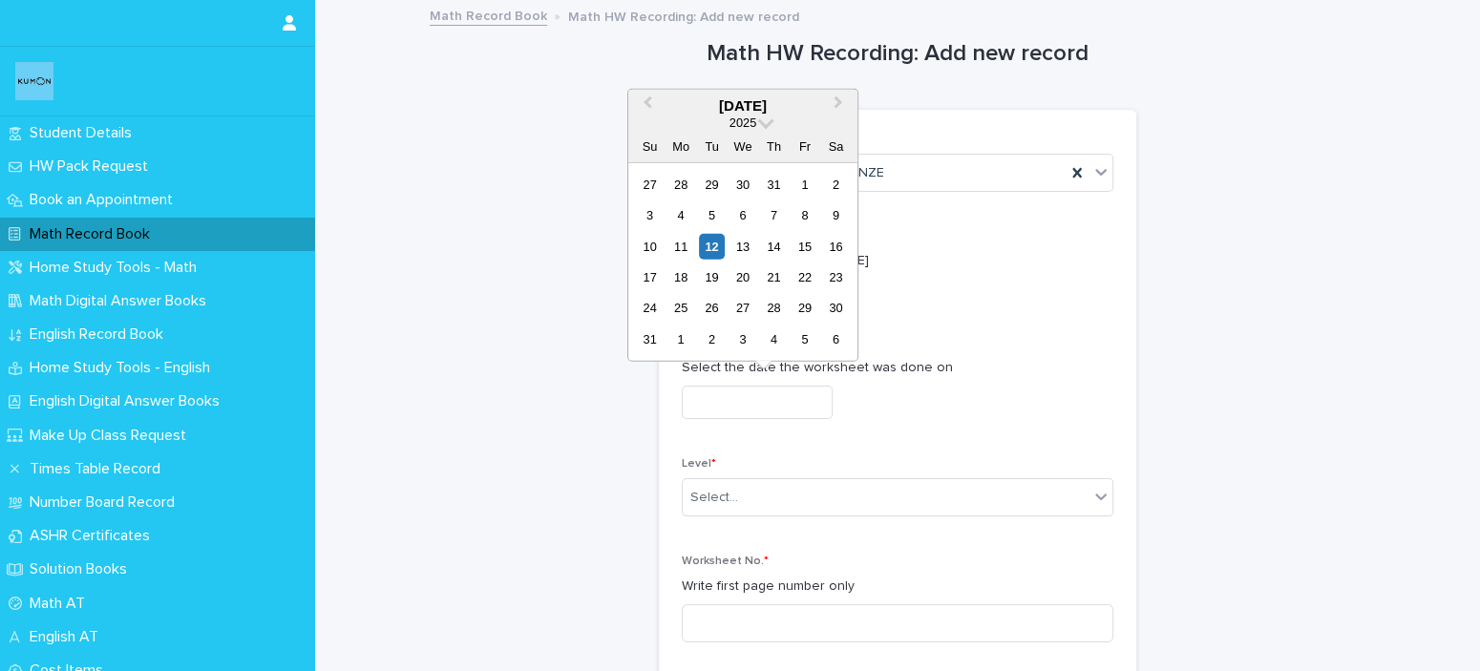
click at [804, 400] on input "text" at bounding box center [757, 402] width 151 height 33
click at [770, 222] on div "7" at bounding box center [774, 215] width 26 height 26
type input "**********"
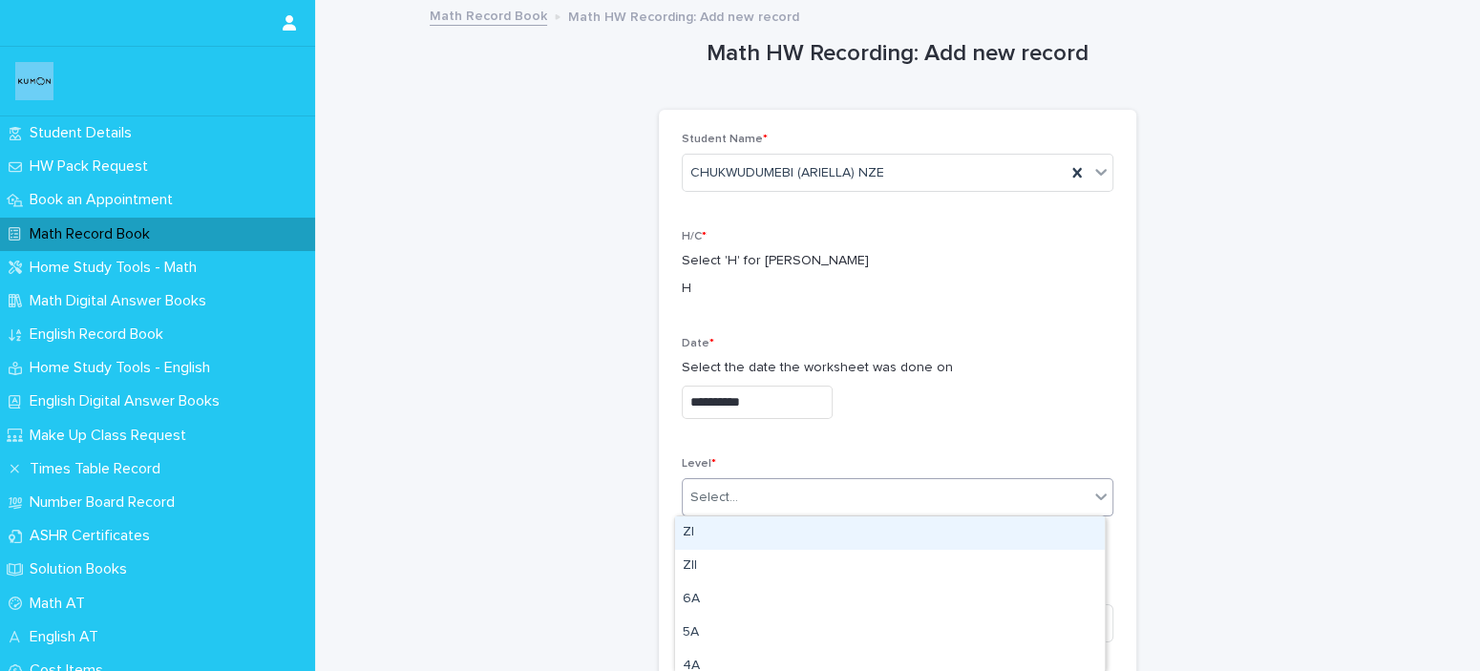
click at [795, 501] on div "Select..." at bounding box center [886, 498] width 406 height 32
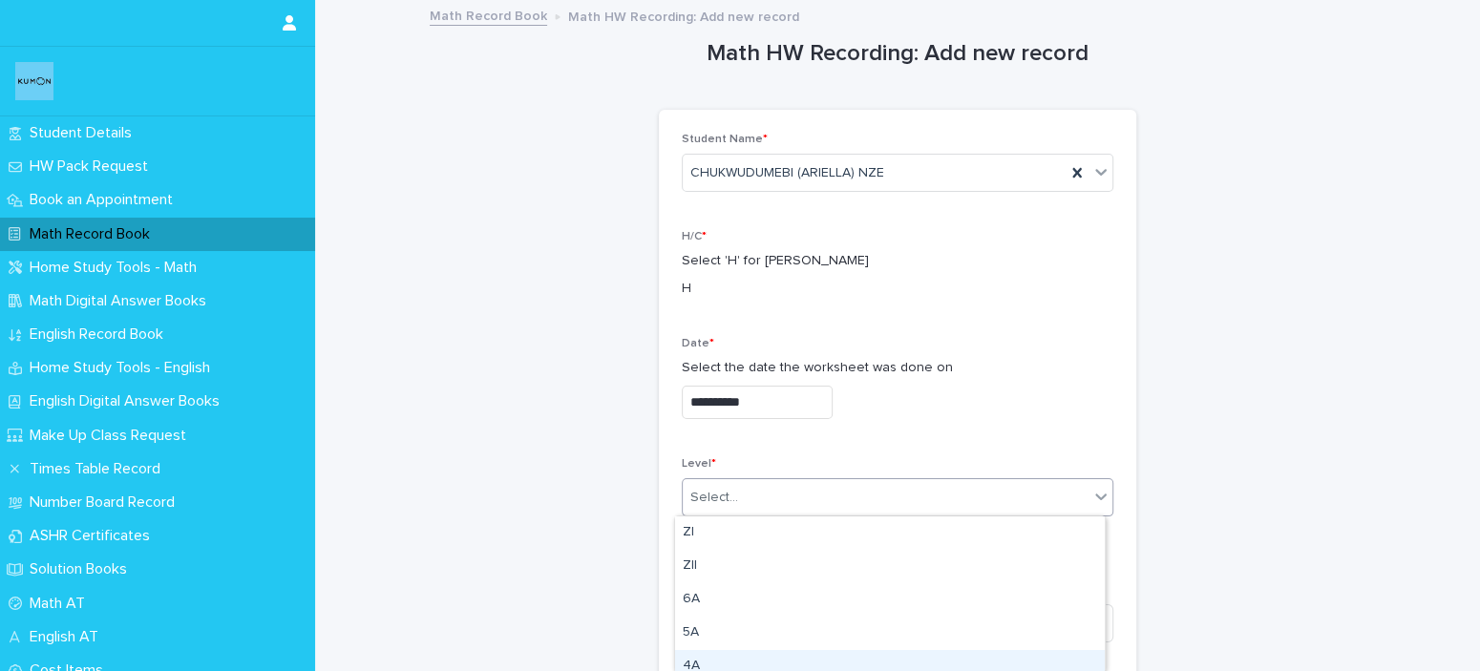
click at [759, 663] on div "4A" at bounding box center [890, 666] width 430 height 33
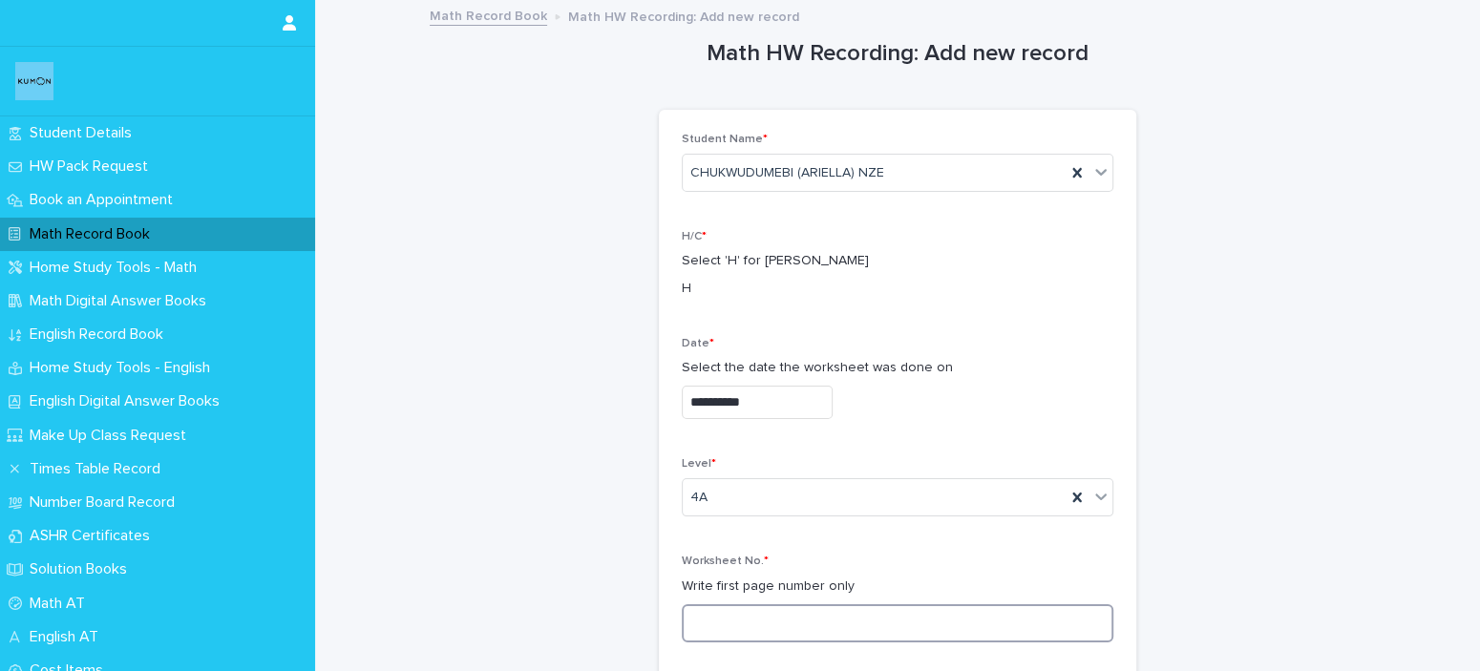
click at [755, 634] on input at bounding box center [898, 624] width 432 height 38
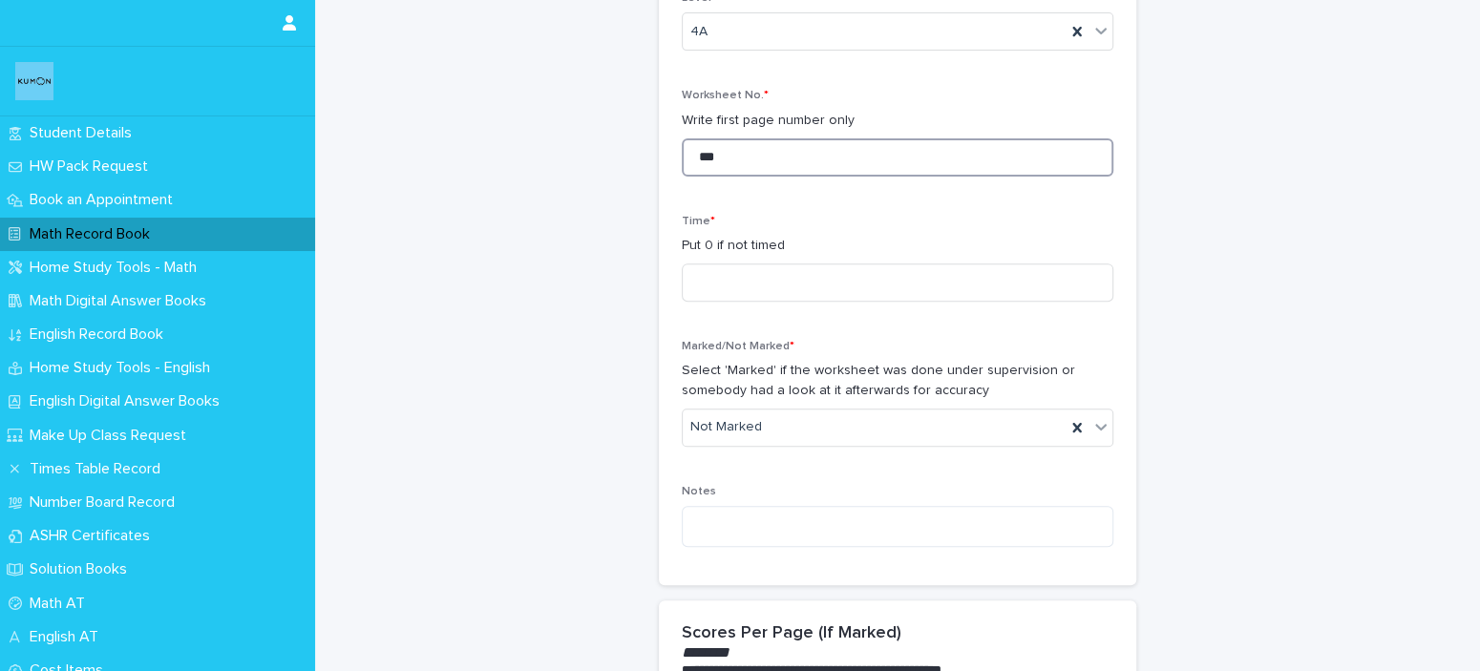
scroll to position [472, 0]
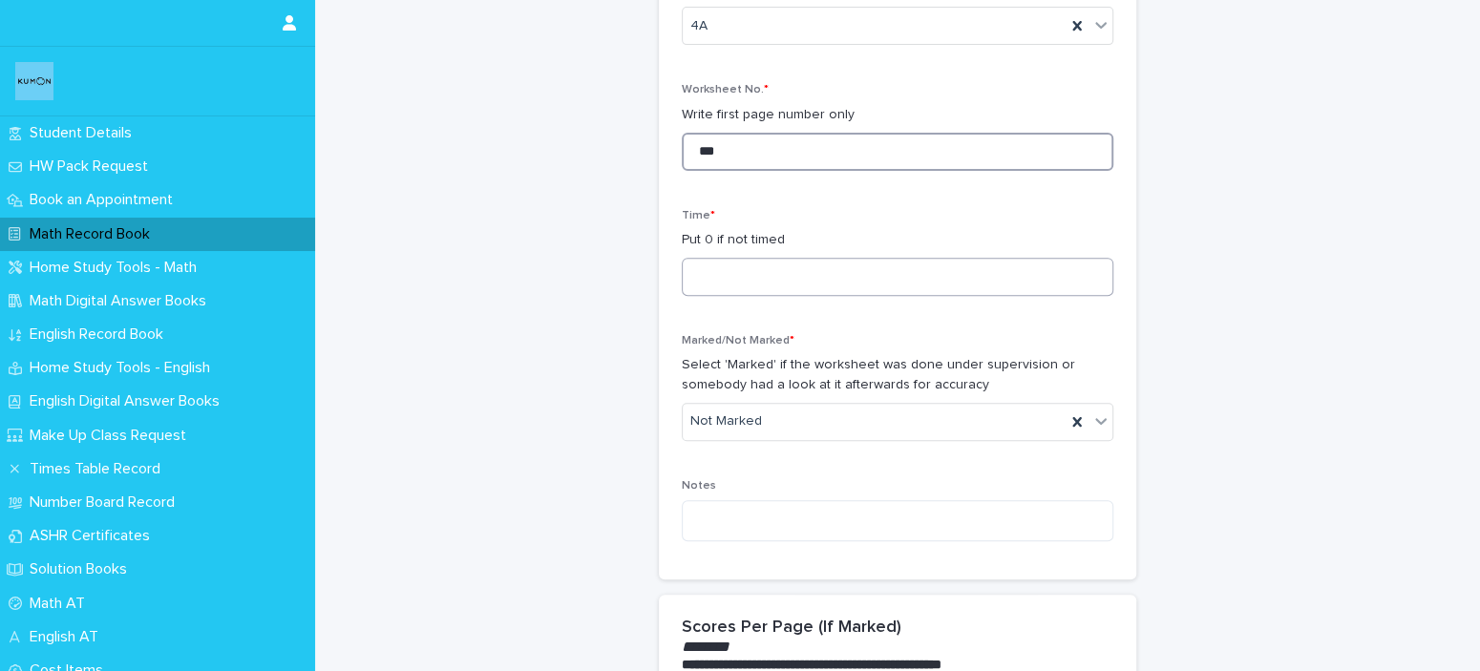
type input "***"
click at [976, 282] on input at bounding box center [898, 277] width 432 height 38
type input "*"
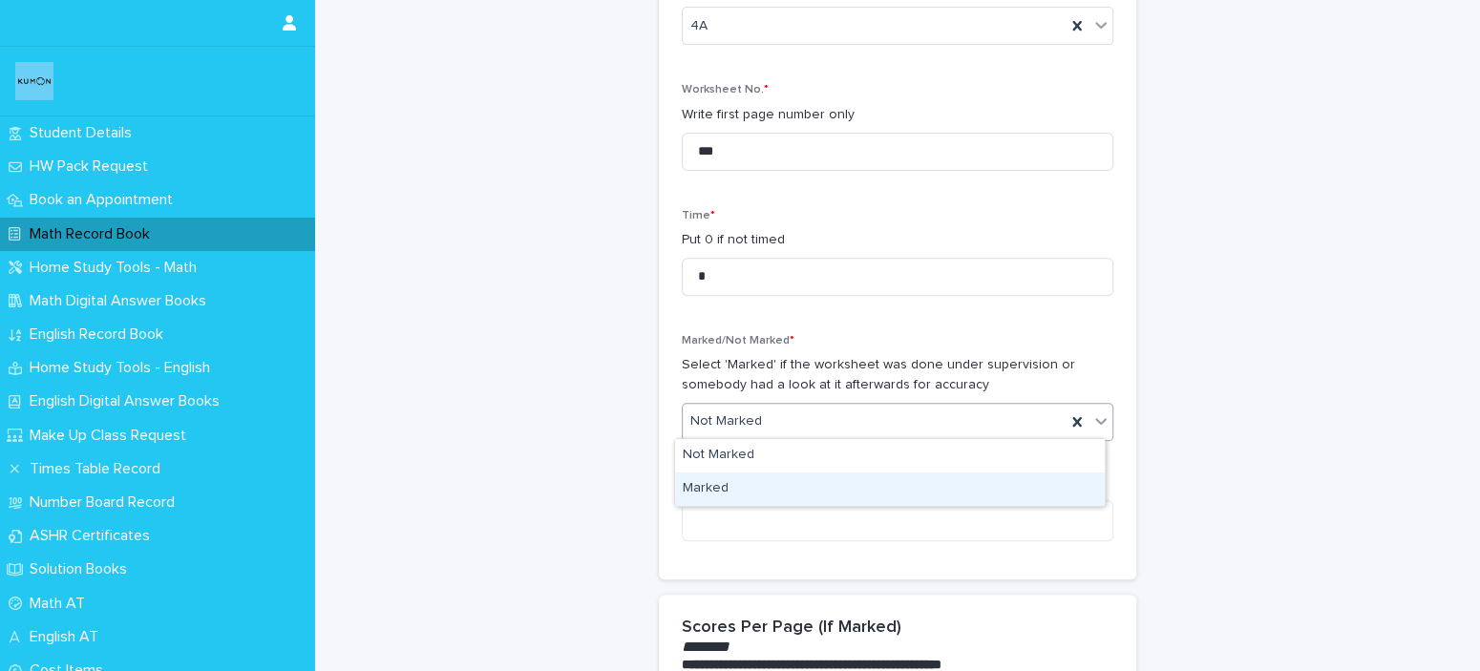
drag, startPoint x: 861, startPoint y: 419, endPoint x: 859, endPoint y: 501, distance: 82.2
click at [859, 501] on body "**********" at bounding box center [740, 335] width 1480 height 671
click at [859, 501] on div "Marked" at bounding box center [890, 489] width 430 height 33
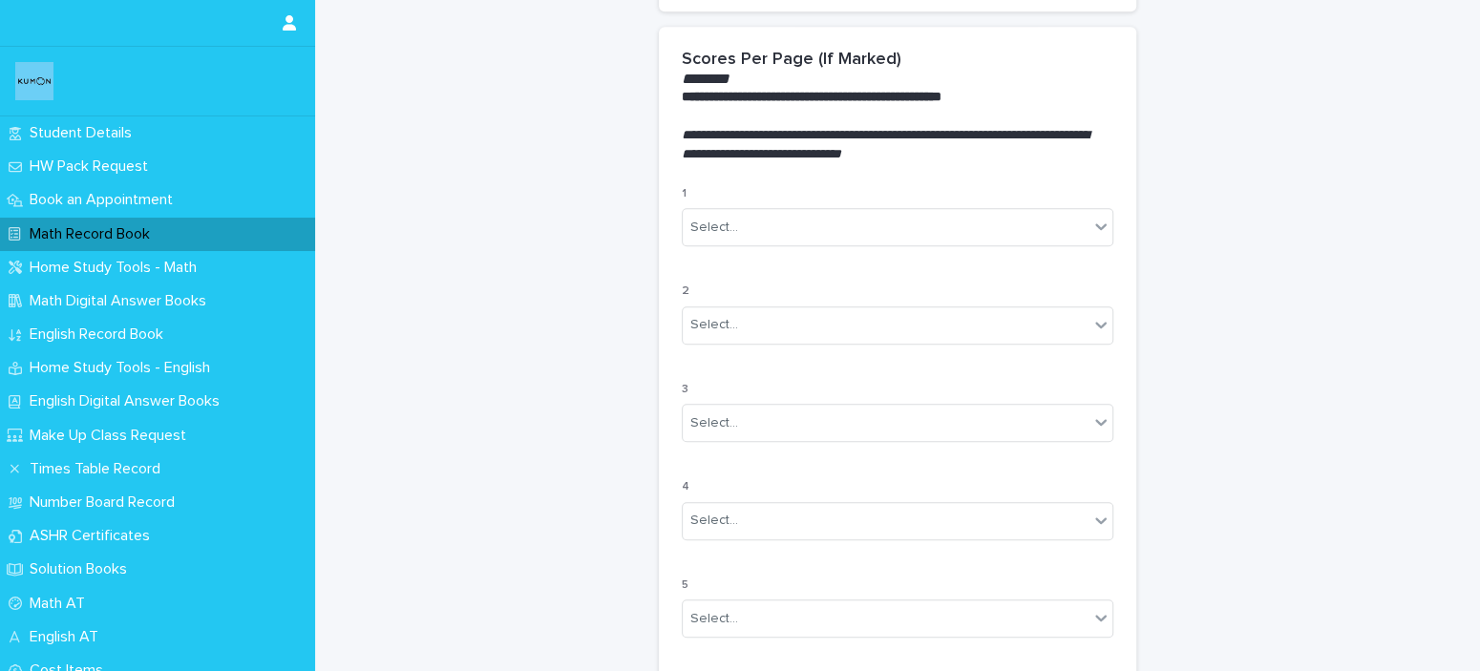
scroll to position [1147, 0]
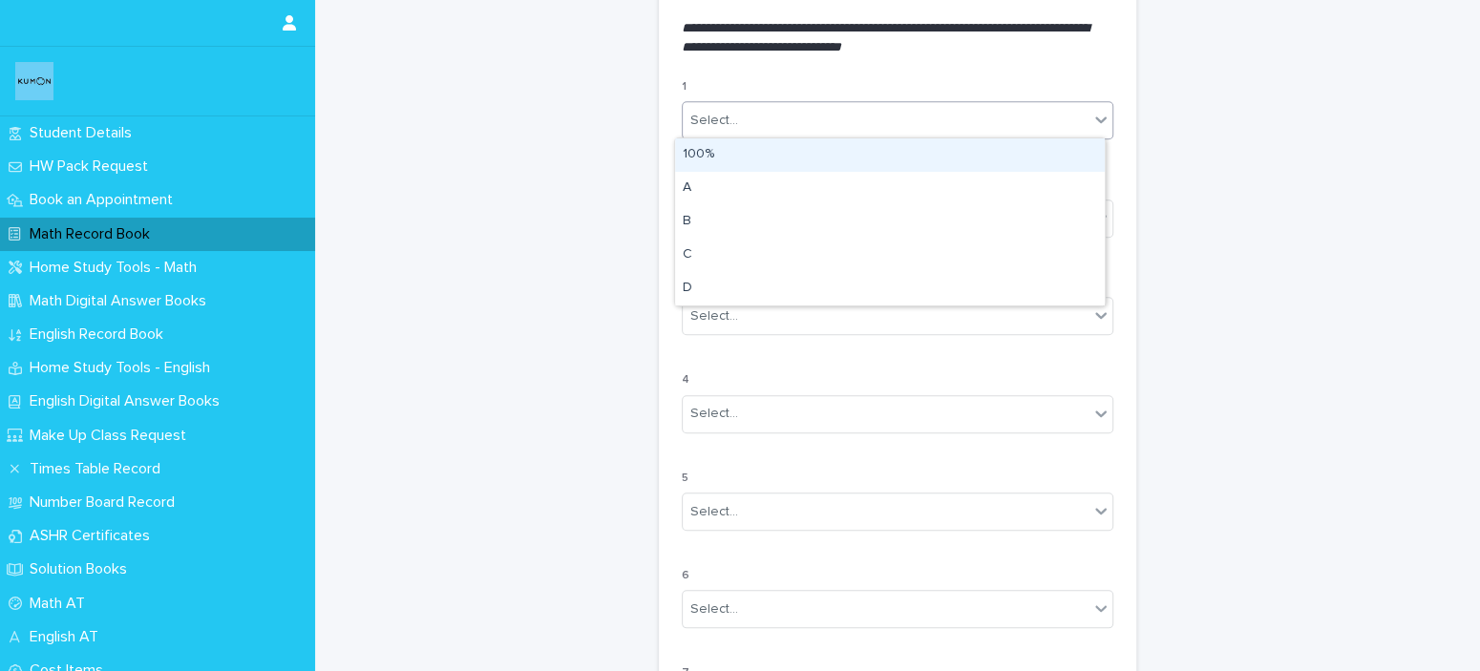
click at [975, 128] on div "Select..." at bounding box center [886, 121] width 406 height 32
click at [968, 159] on div "100%" at bounding box center [890, 154] width 430 height 33
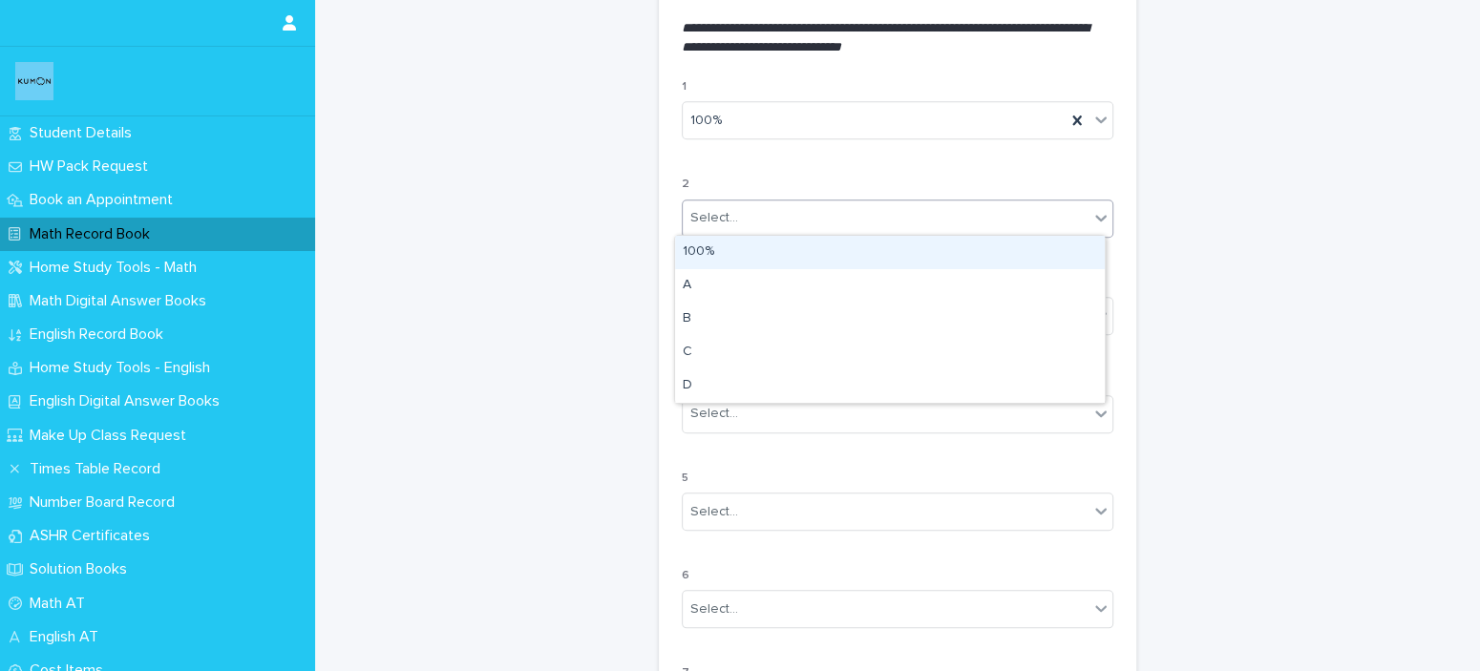
click at [1095, 220] on icon at bounding box center [1101, 217] width 19 height 19
click at [1047, 255] on div "100%" at bounding box center [890, 252] width 430 height 33
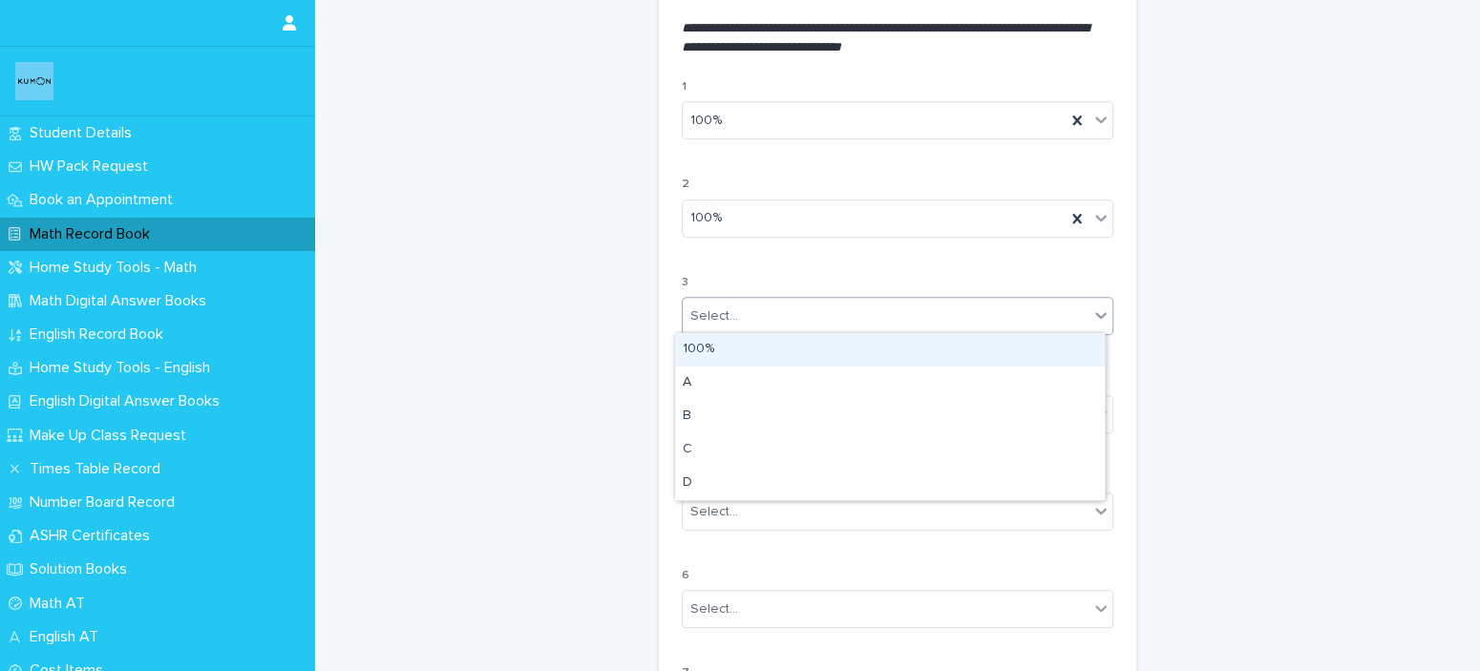
click at [1048, 317] on div "Select..." at bounding box center [886, 317] width 406 height 32
click at [1041, 347] on div "100%" at bounding box center [890, 349] width 430 height 33
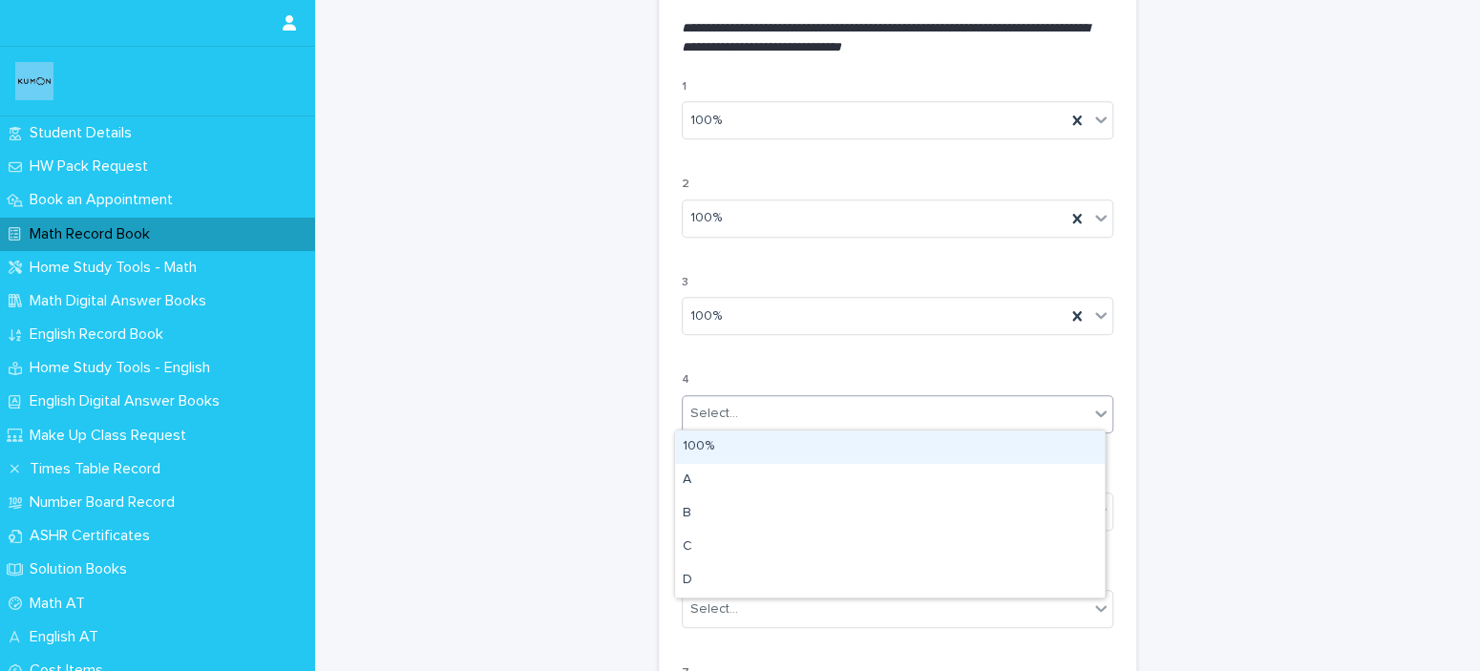
click at [1020, 414] on div "Select..." at bounding box center [886, 414] width 406 height 32
click at [1009, 460] on div "100%" at bounding box center [890, 447] width 430 height 33
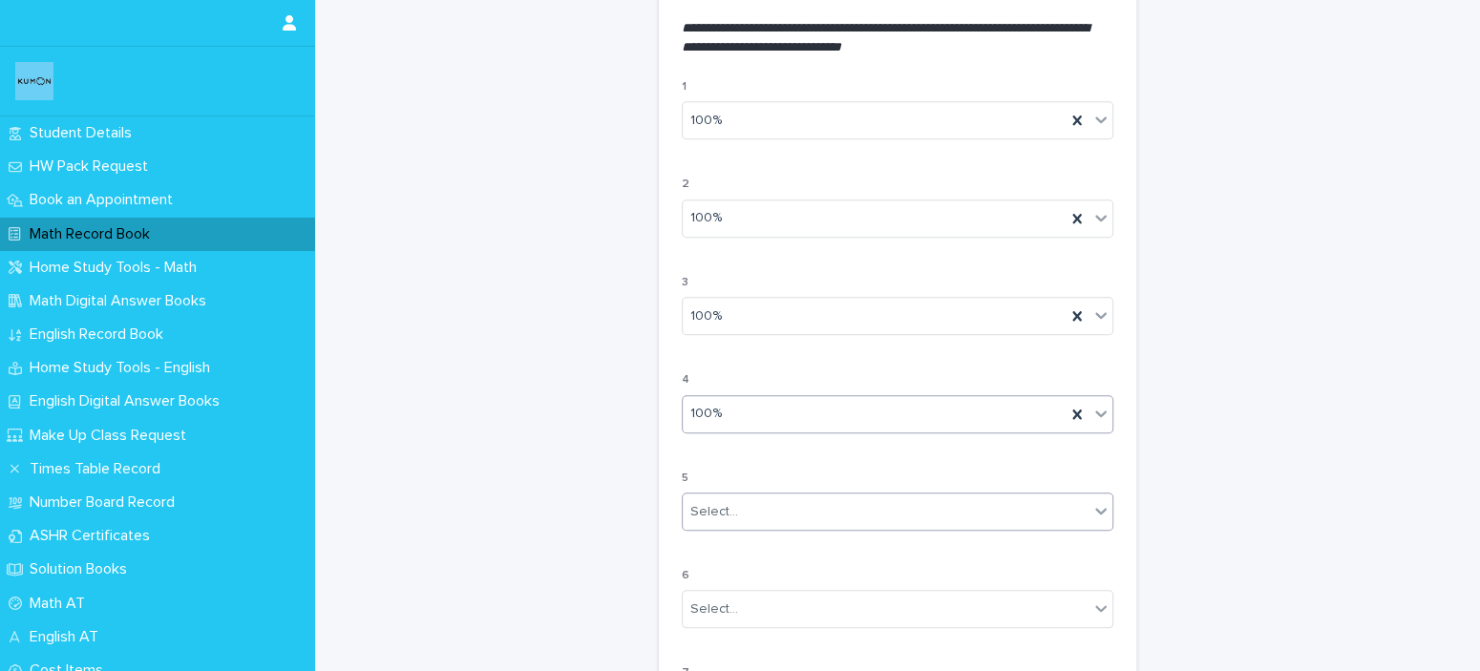
click at [996, 500] on div "Select..." at bounding box center [886, 513] width 406 height 32
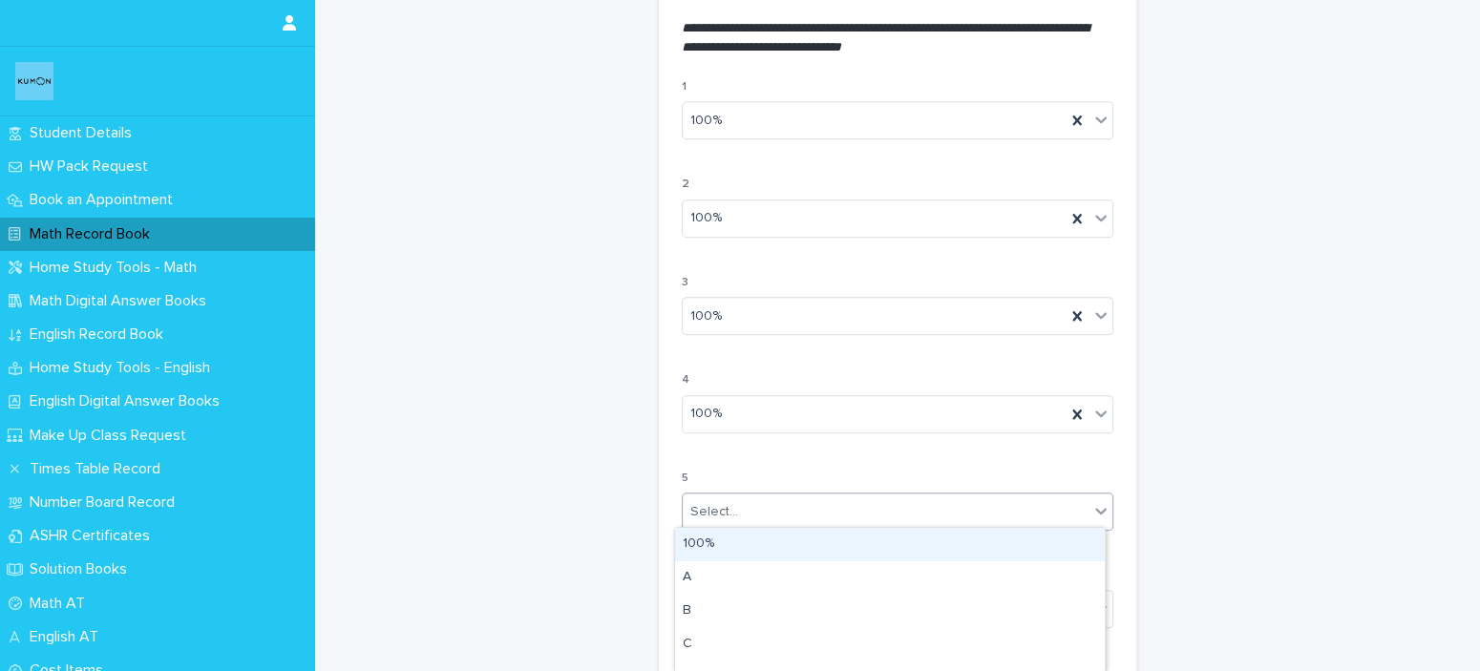
click at [972, 548] on div "100%" at bounding box center [890, 544] width 430 height 33
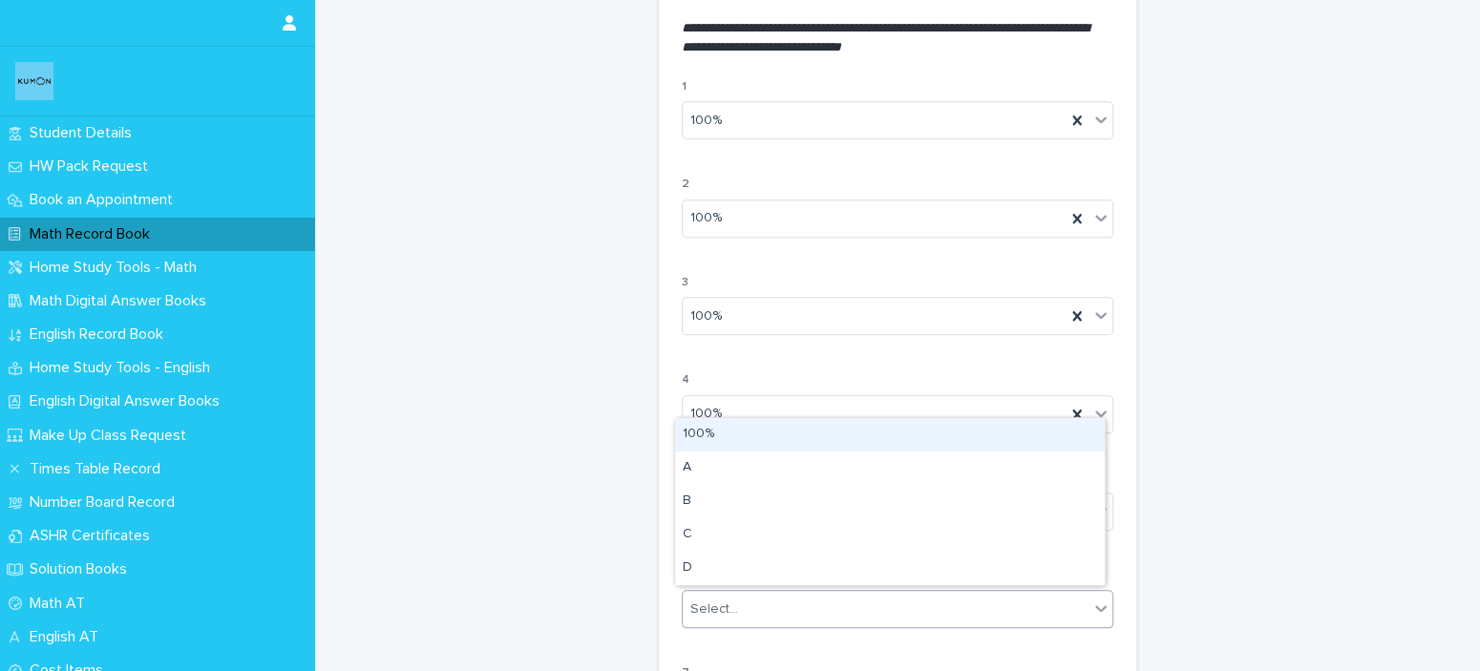
click at [815, 600] on div "Select..." at bounding box center [886, 610] width 406 height 32
click at [818, 430] on div "100%" at bounding box center [890, 434] width 430 height 33
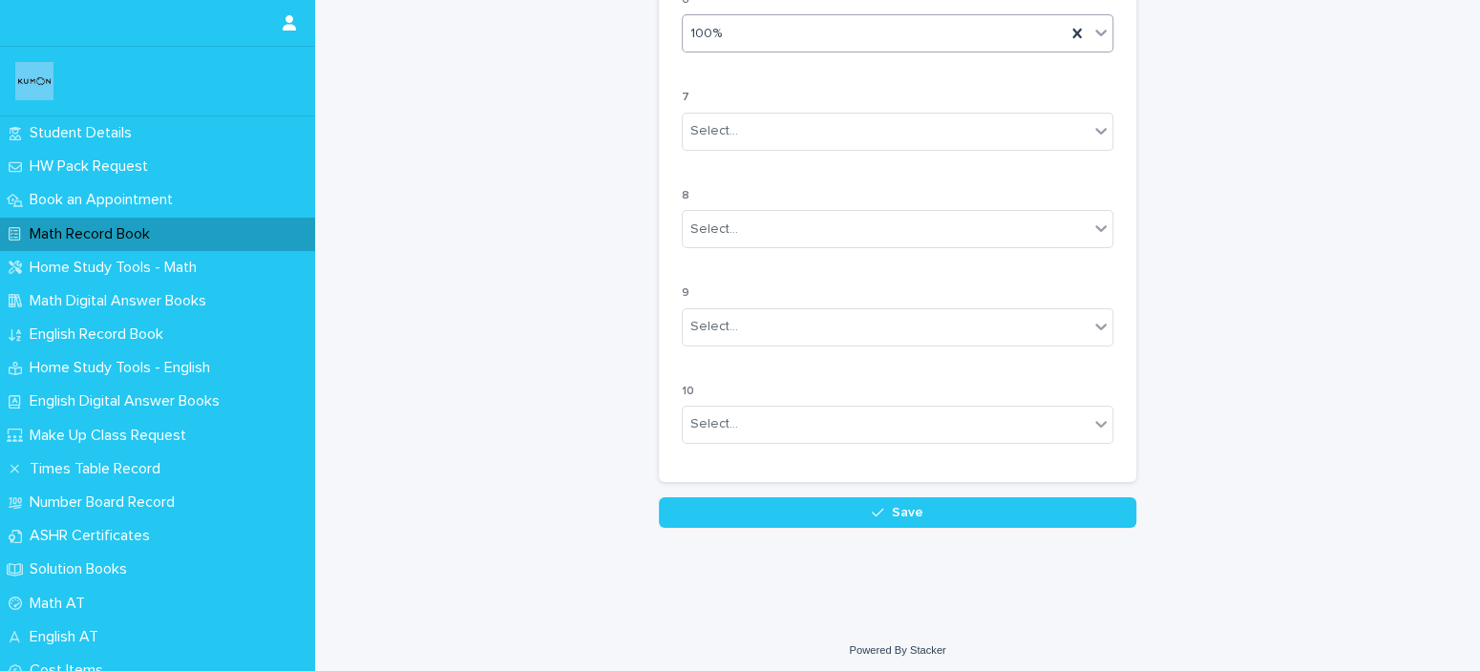
scroll to position [1723, 0]
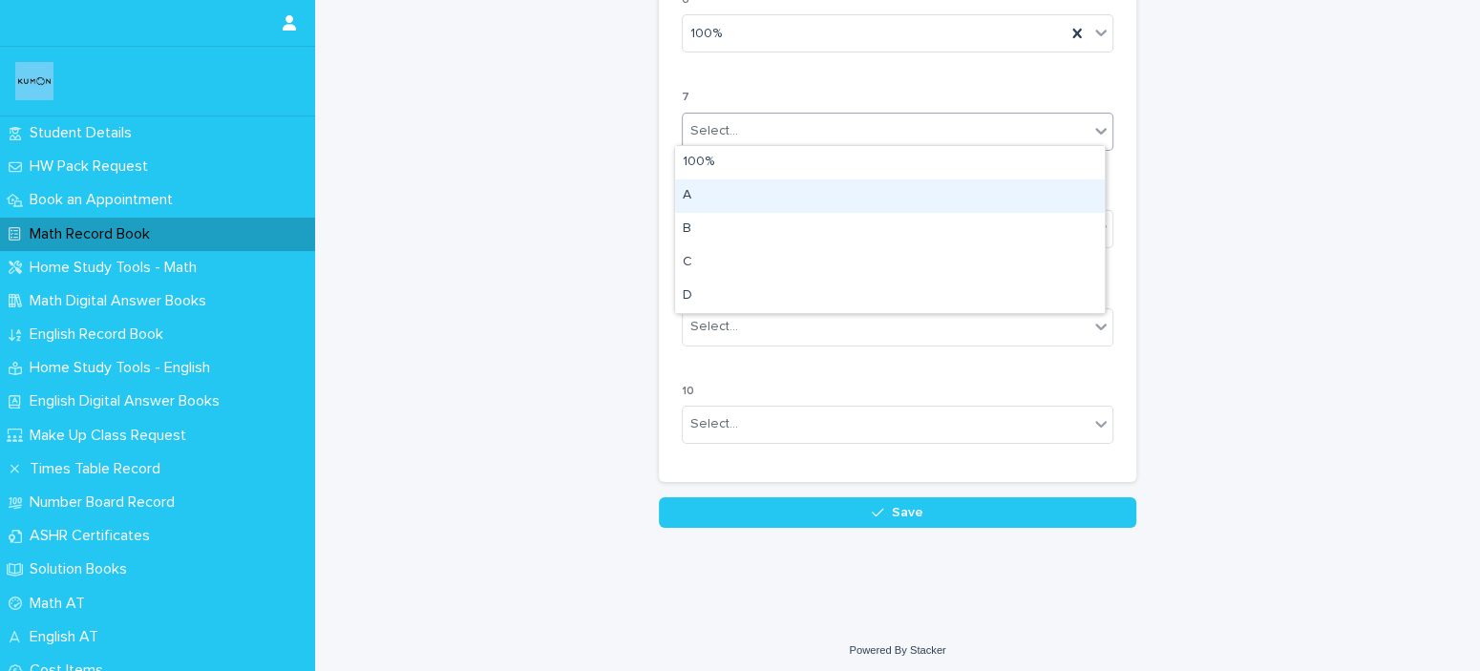
drag, startPoint x: 983, startPoint y: 131, endPoint x: 964, endPoint y: 175, distance: 47.9
click at [962, 182] on body "**********" at bounding box center [740, 335] width 1480 height 671
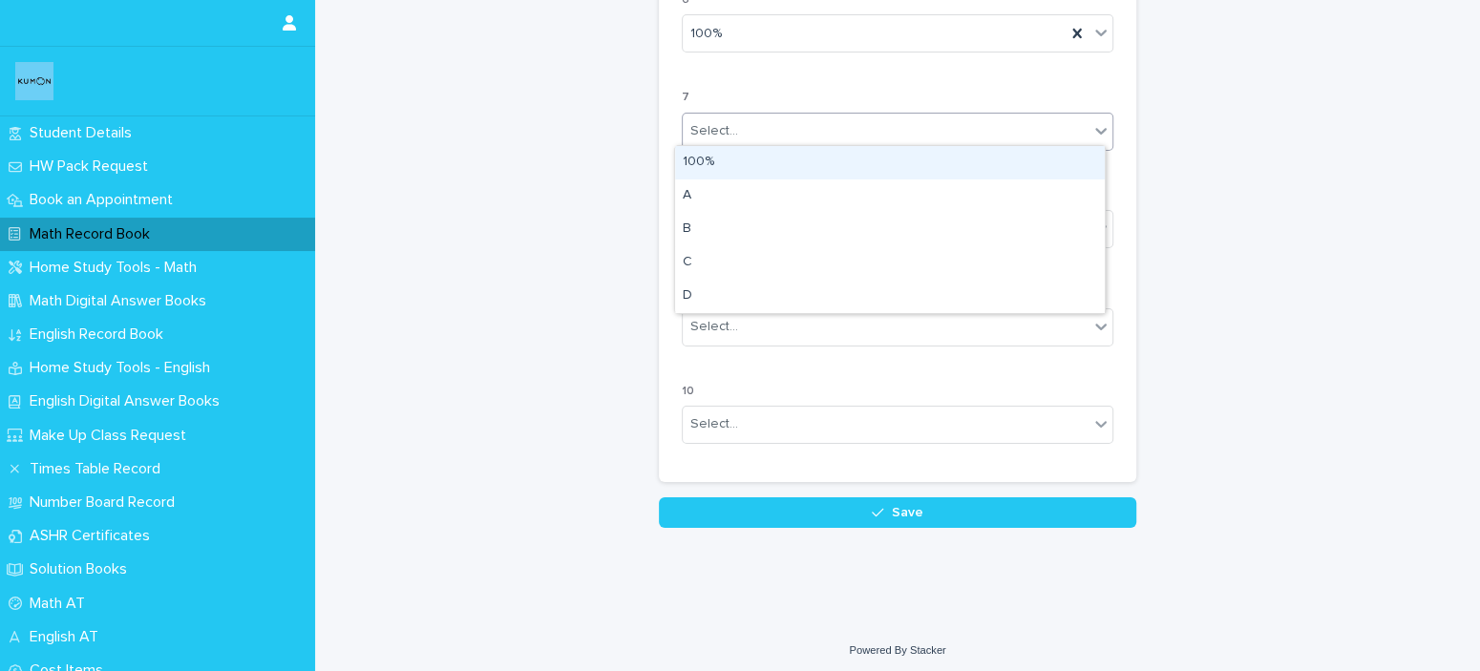
click at [958, 167] on div "100%" at bounding box center [890, 162] width 430 height 33
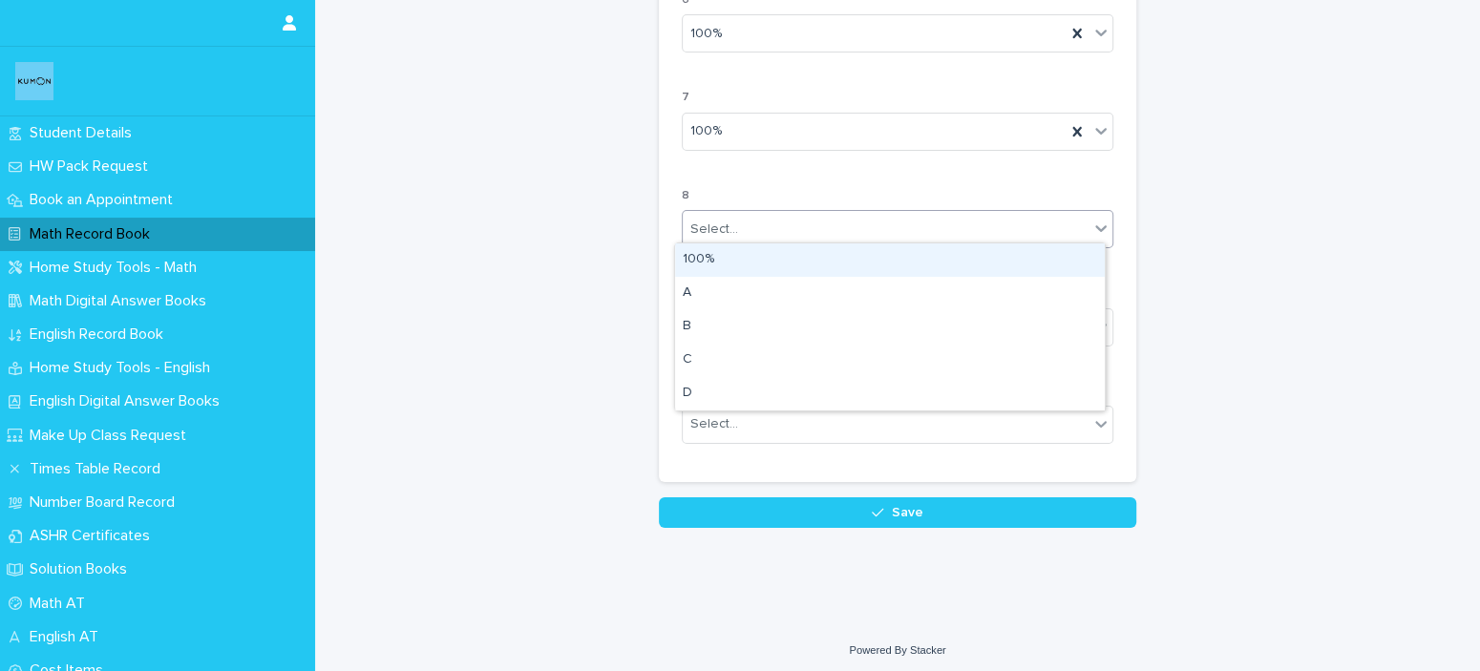
click at [913, 234] on div "Select..." at bounding box center [886, 230] width 406 height 32
click at [905, 264] on div "100%" at bounding box center [890, 260] width 430 height 33
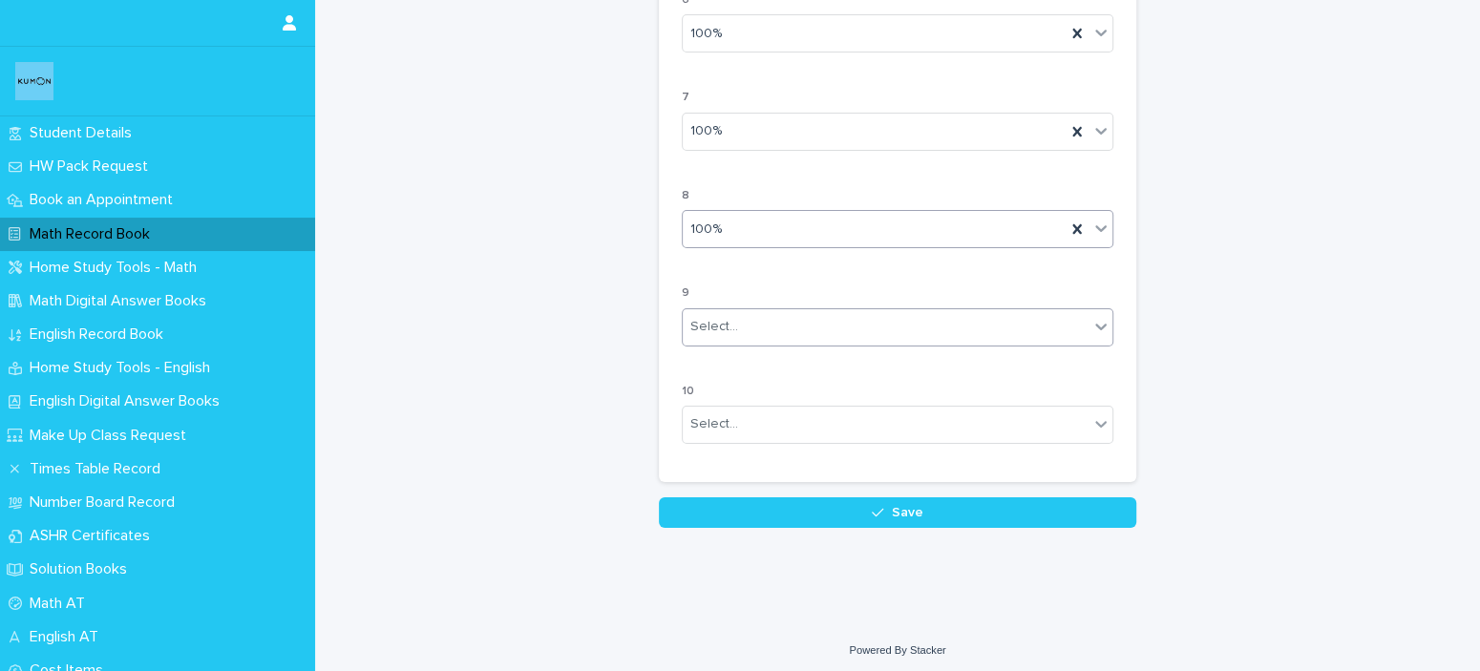
click at [871, 314] on div "Select..." at bounding box center [886, 327] width 406 height 32
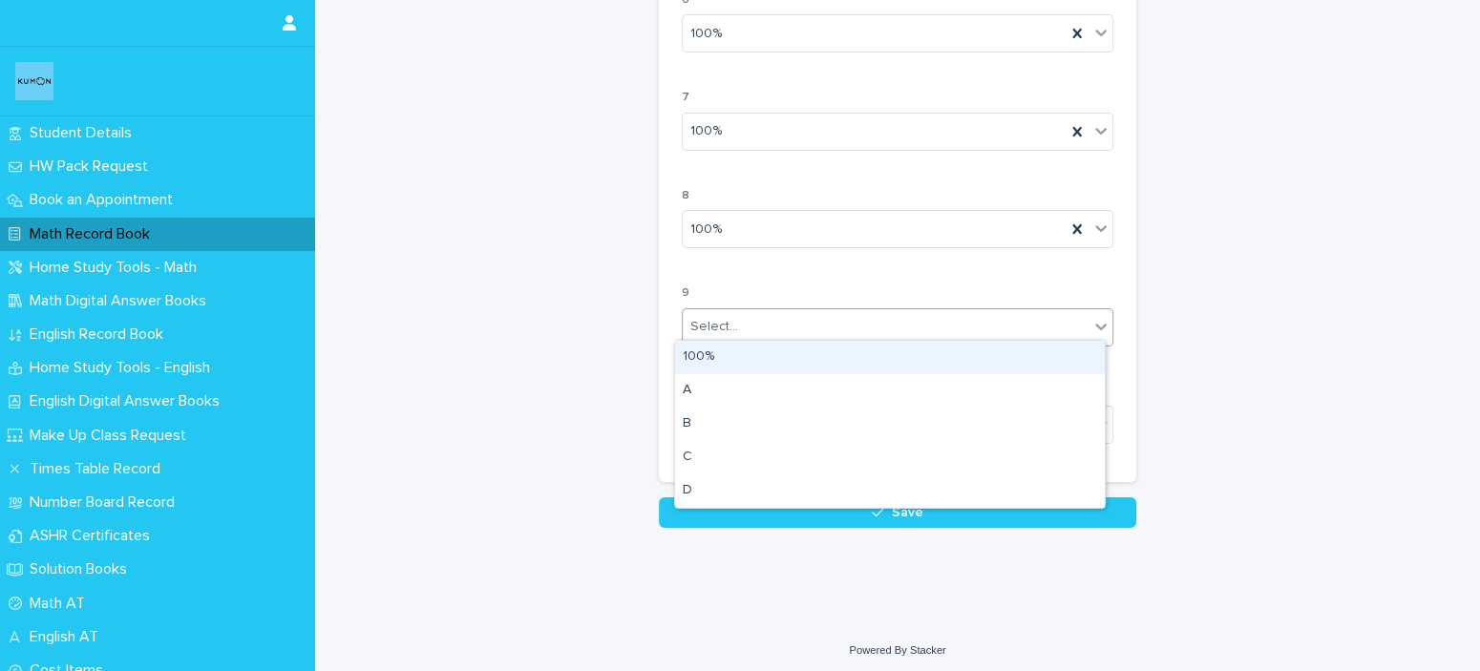
click at [863, 348] on div "100%" at bounding box center [890, 357] width 430 height 33
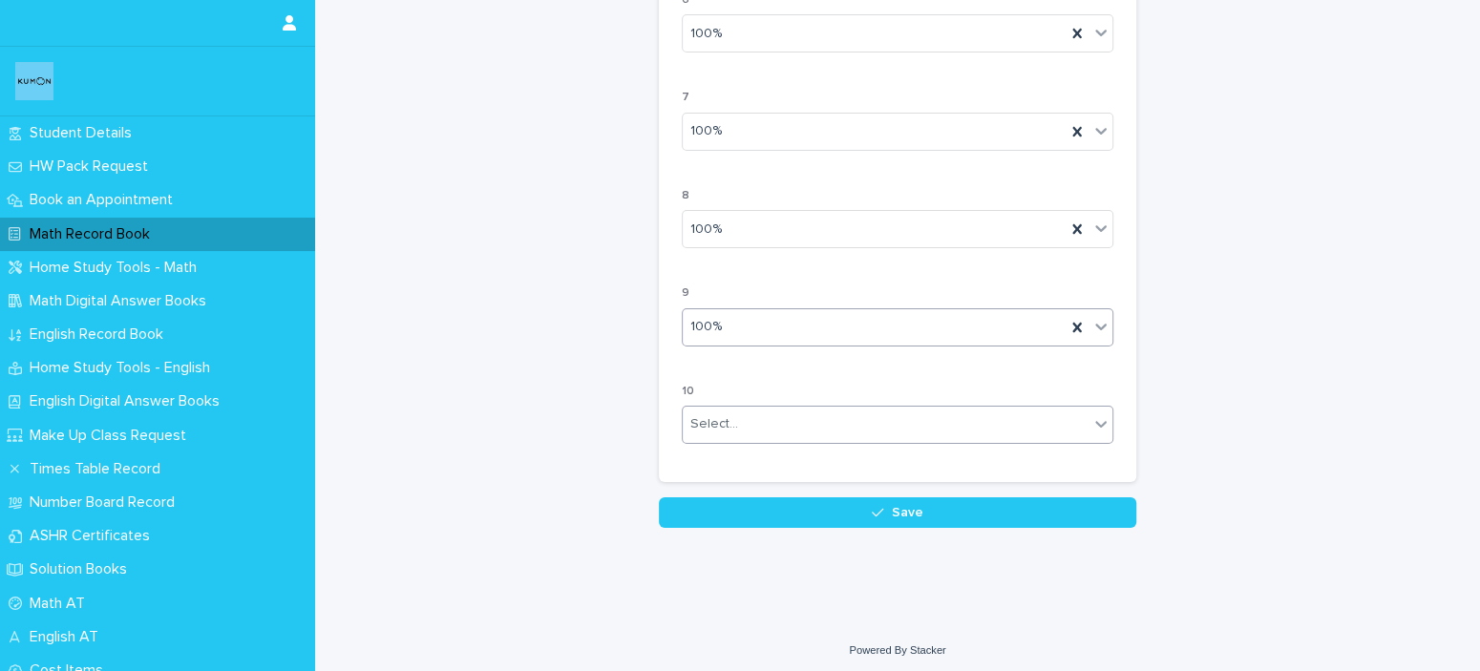
click at [850, 415] on div "Select..." at bounding box center [886, 425] width 406 height 32
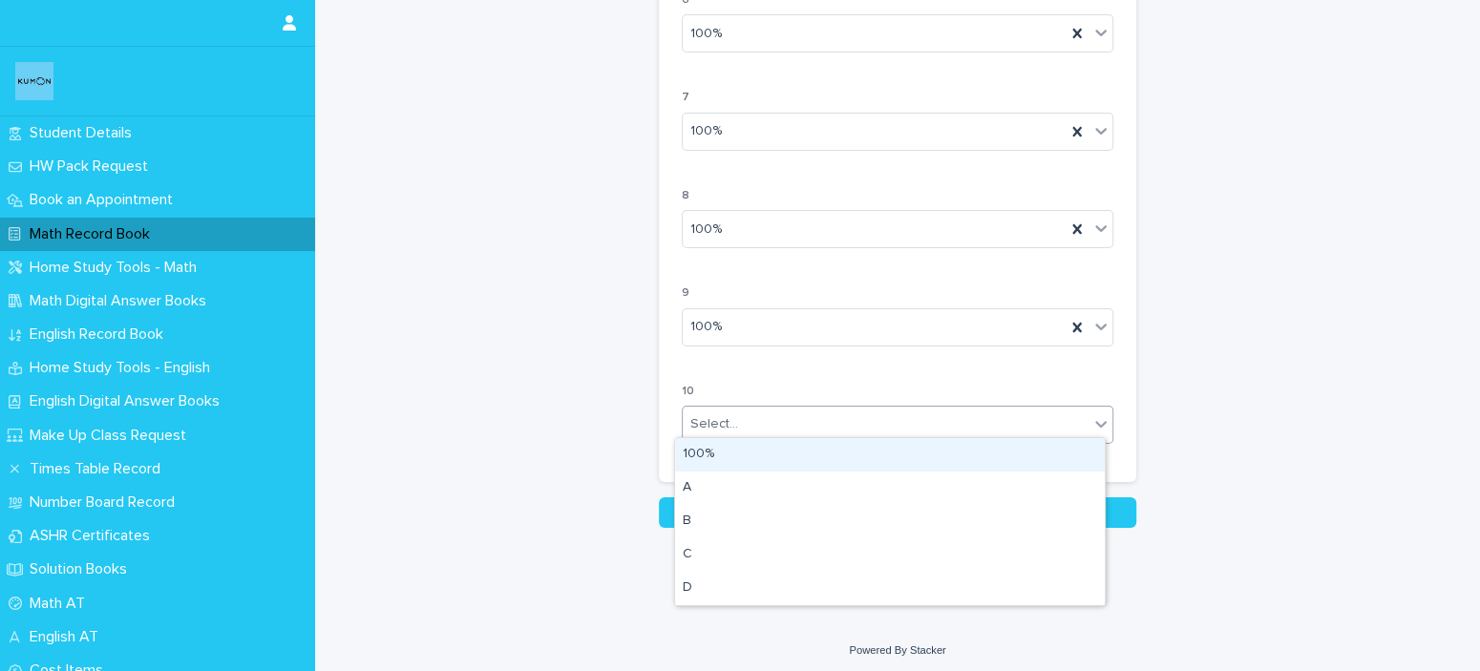
click at [846, 442] on div "100%" at bounding box center [890, 454] width 430 height 33
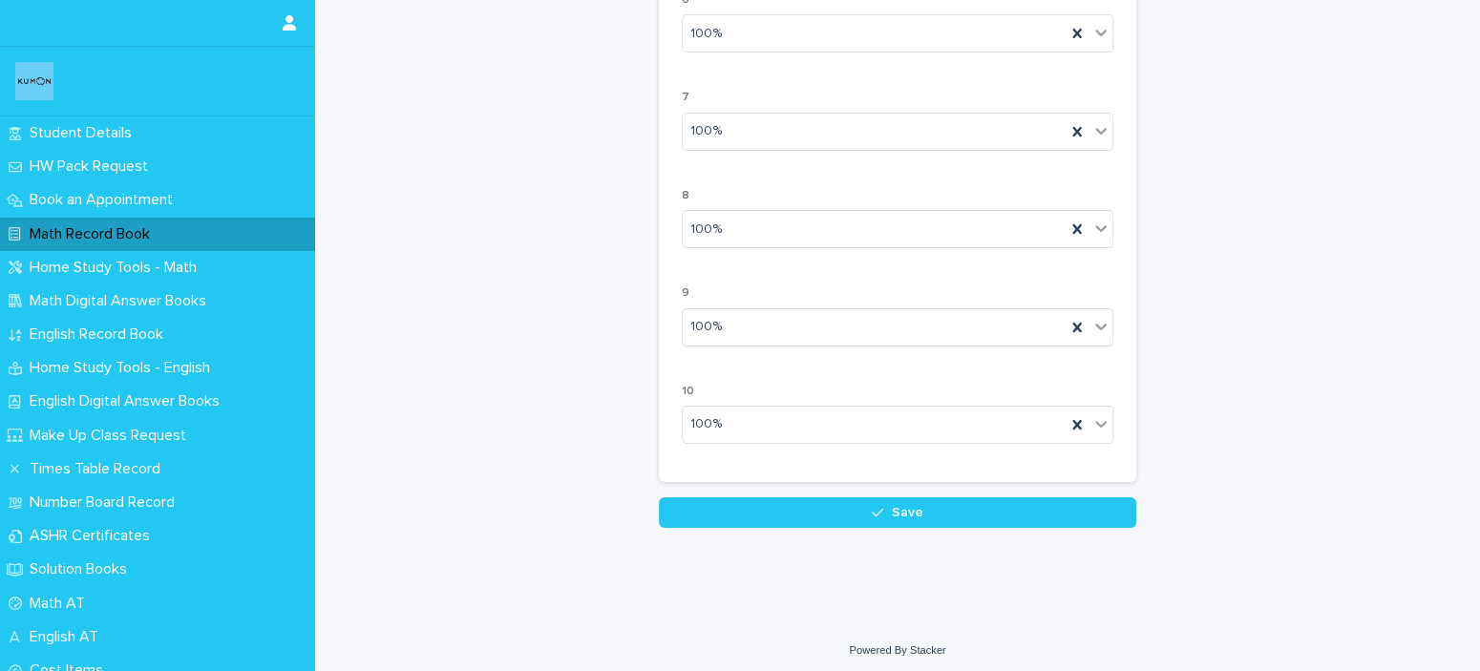
click at [846, 442] on div "10 100%" at bounding box center [898, 422] width 432 height 74
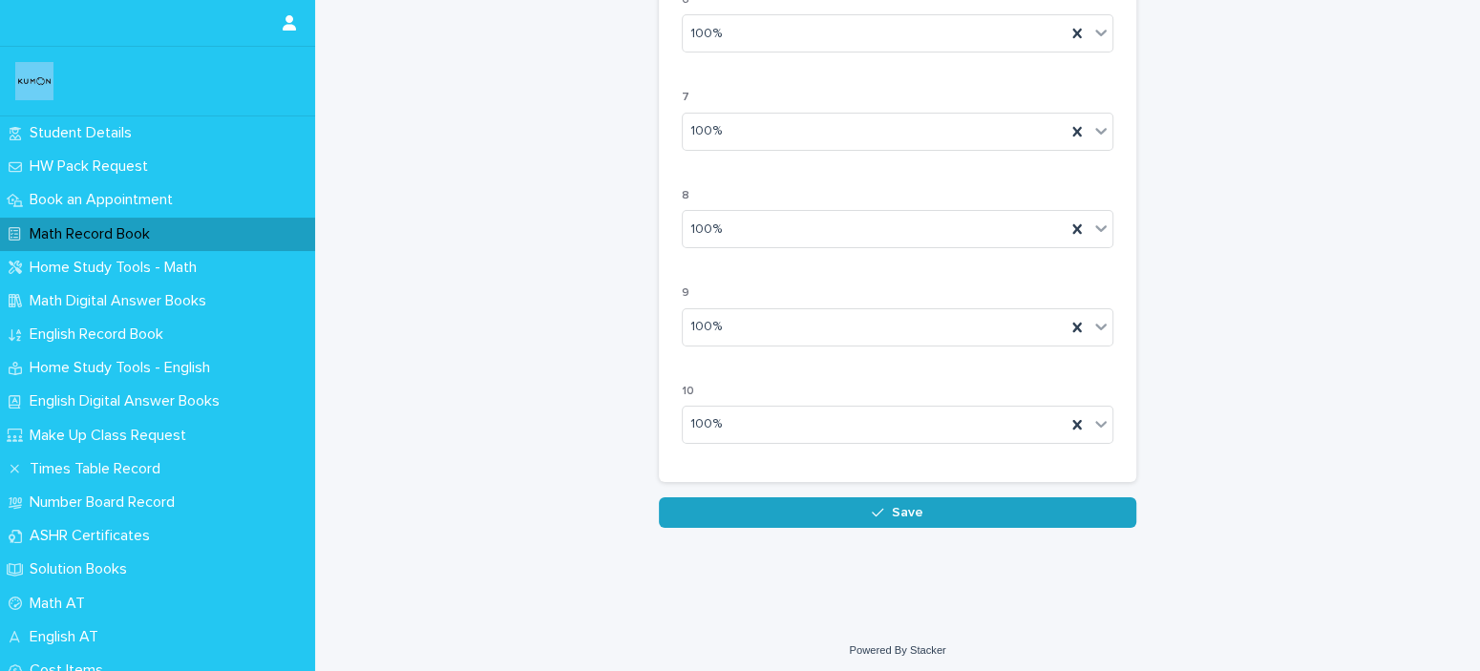
click at [853, 498] on button "Save" at bounding box center [898, 513] width 478 height 31
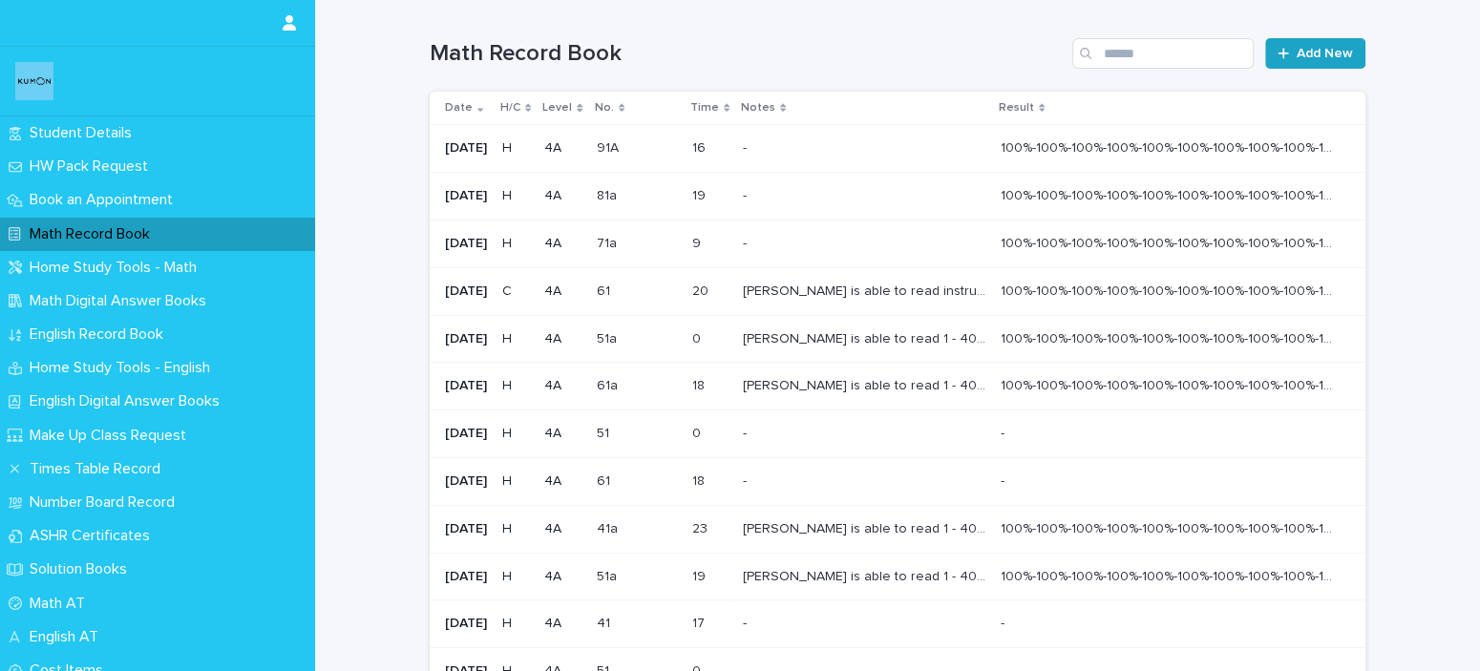
click at [1319, 62] on link "Add New" at bounding box center [1315, 53] width 100 height 31
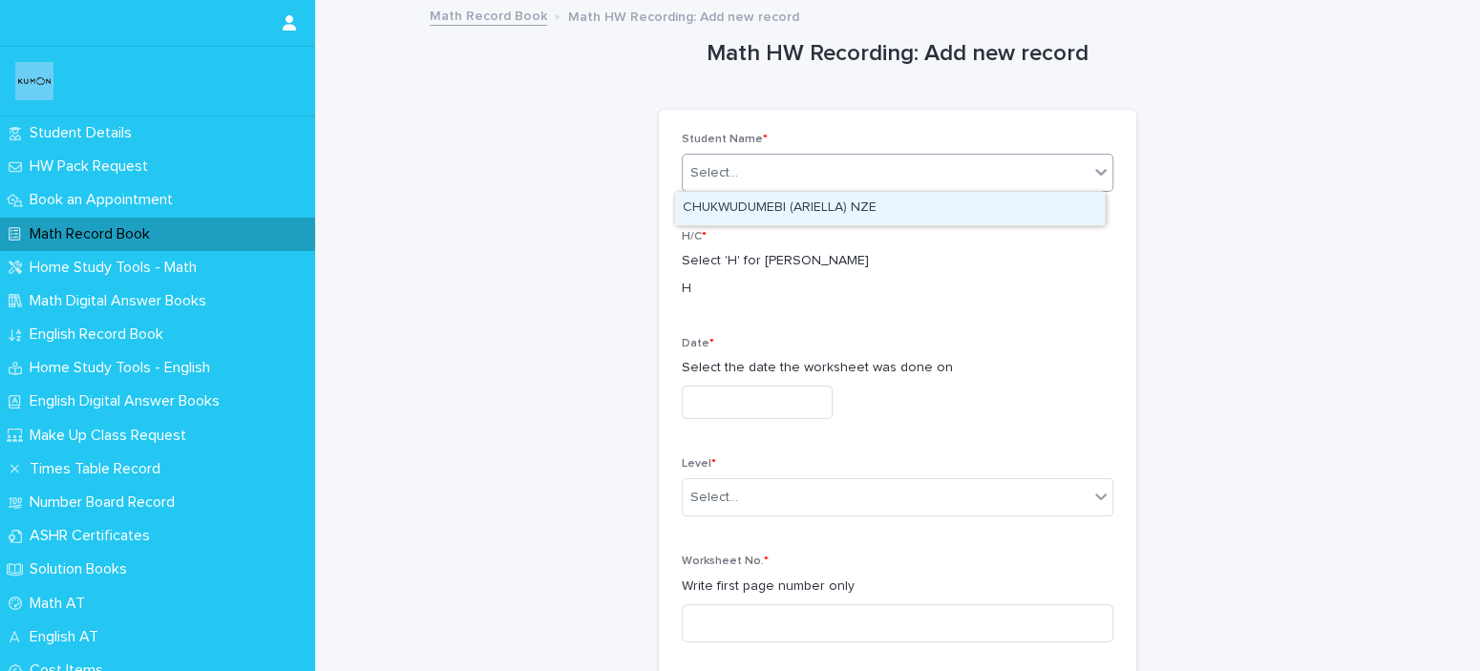
click at [879, 161] on div "Select..." at bounding box center [886, 174] width 406 height 32
click at [876, 208] on div "CHUKWUDUMEBI (ARIELLA) NZE" at bounding box center [890, 208] width 430 height 33
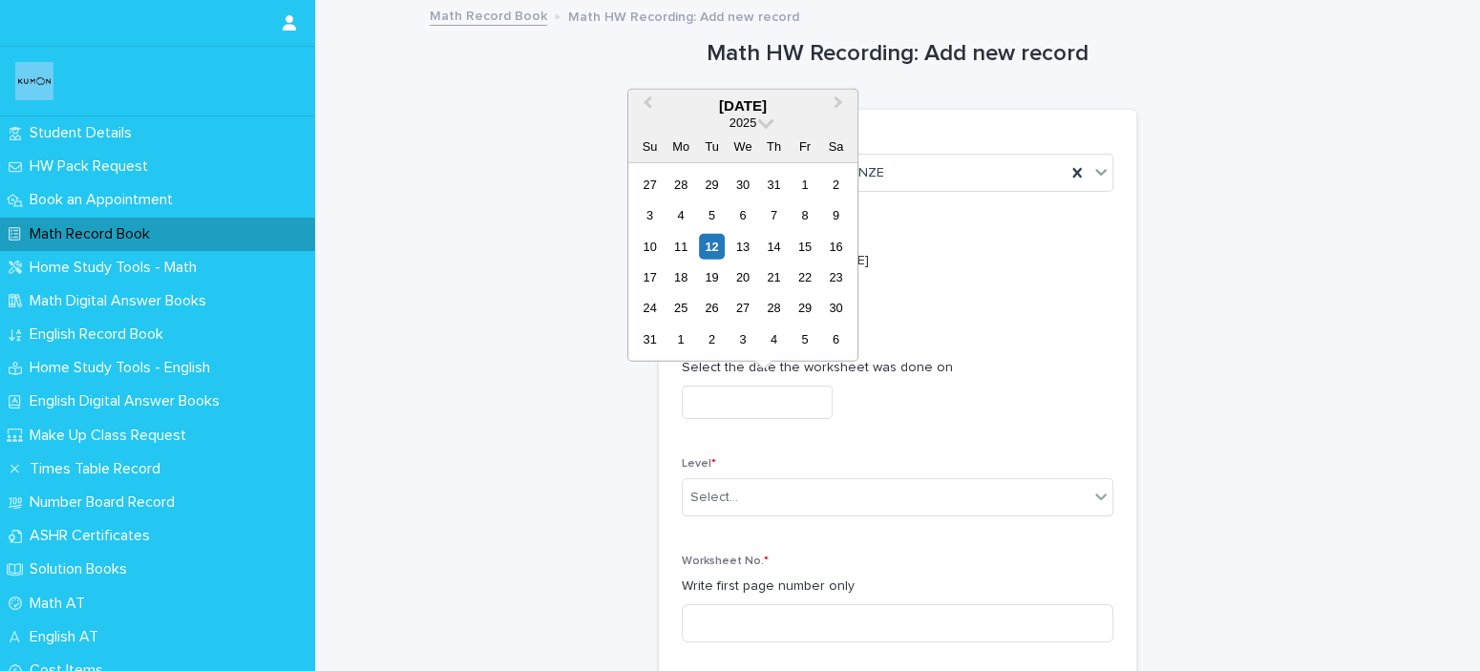
click at [777, 408] on input "text" at bounding box center [757, 402] width 151 height 33
click at [672, 246] on div "11" at bounding box center [681, 246] width 26 height 26
type input "**********"
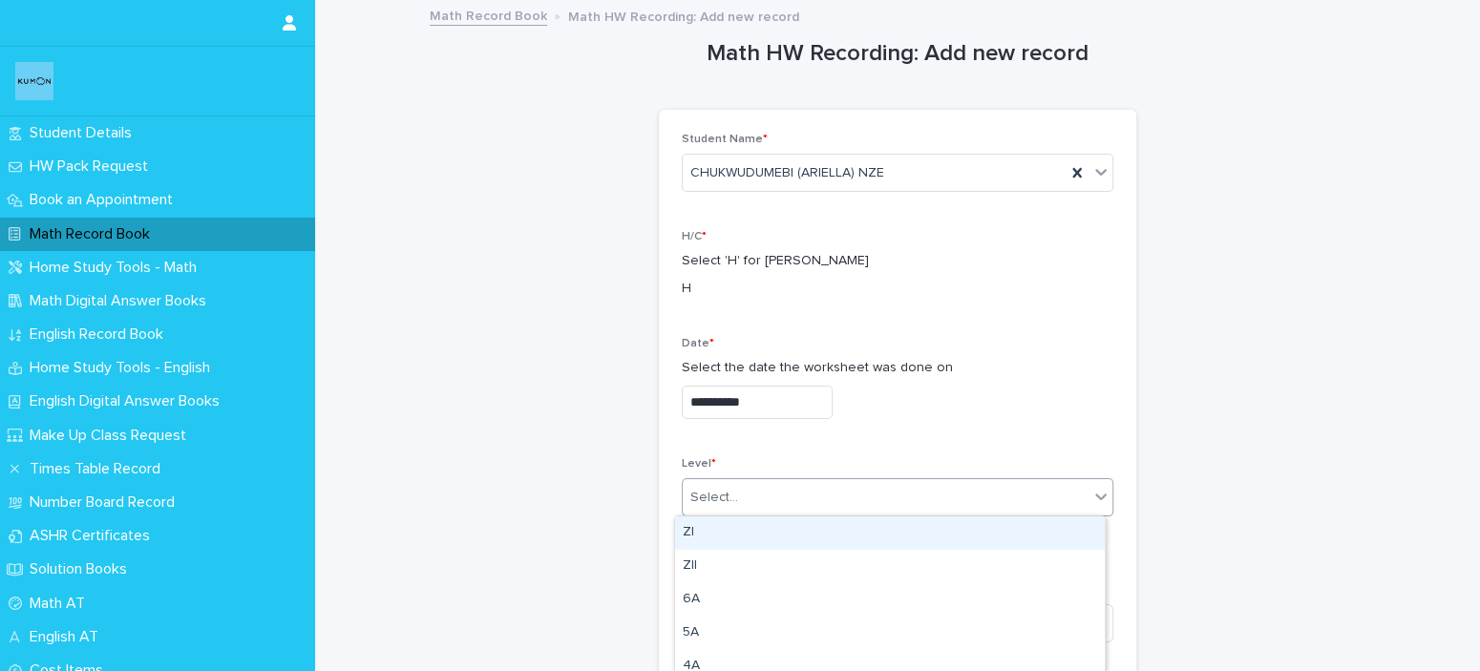
click at [758, 498] on div "Select..." at bounding box center [886, 498] width 406 height 32
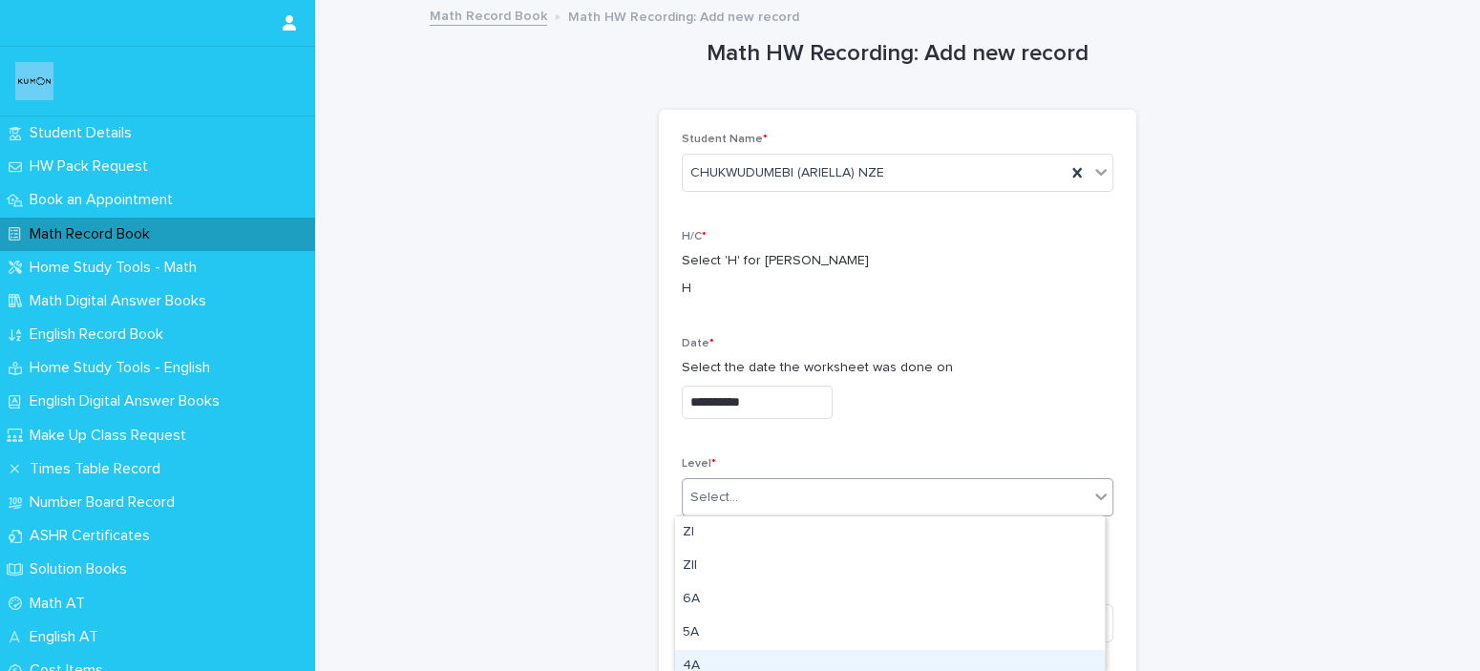
click at [733, 653] on div "4A" at bounding box center [890, 666] width 430 height 33
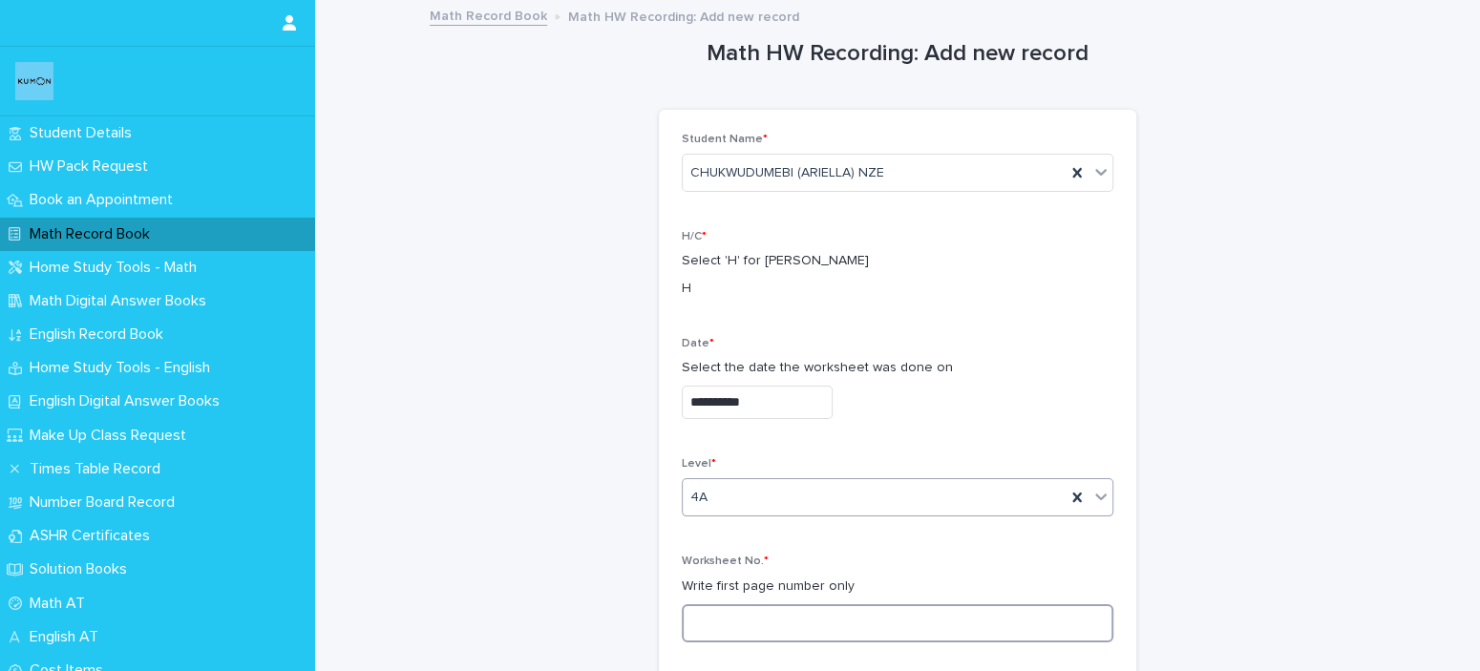
click at [737, 634] on input at bounding box center [898, 624] width 432 height 38
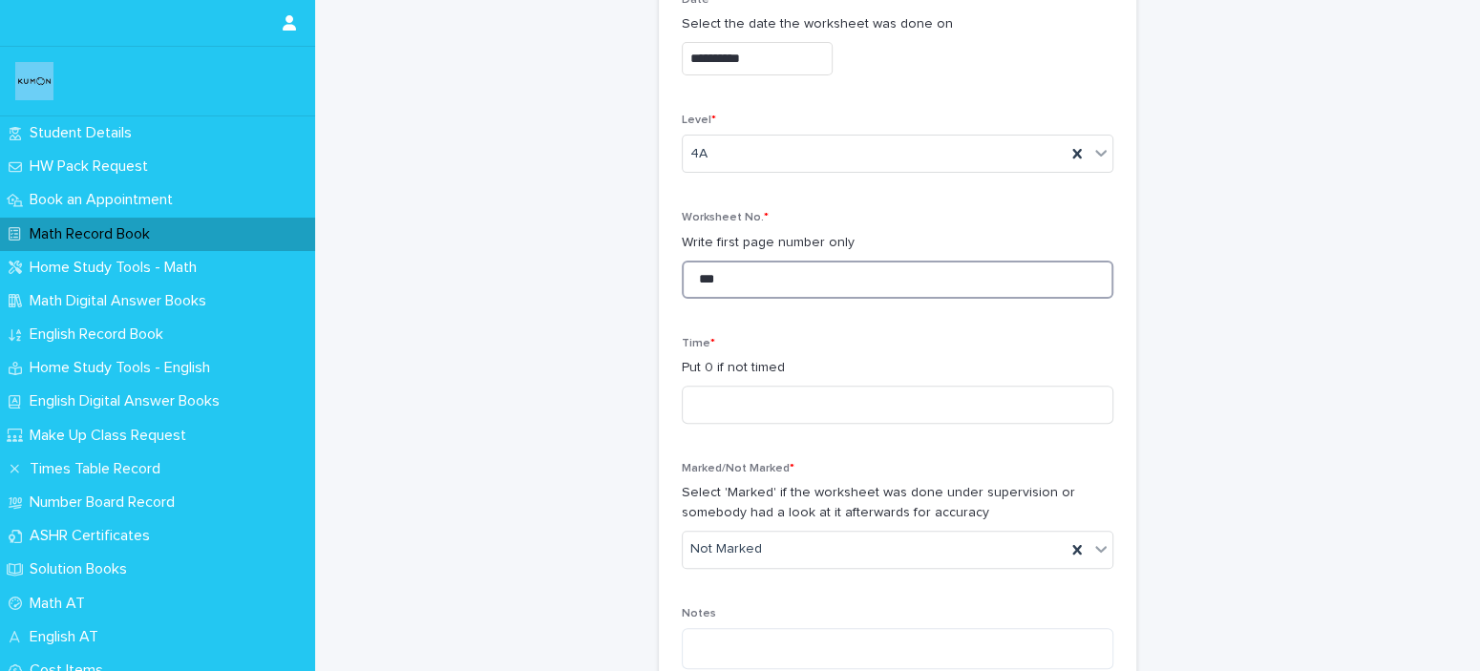
scroll to position [367, 0]
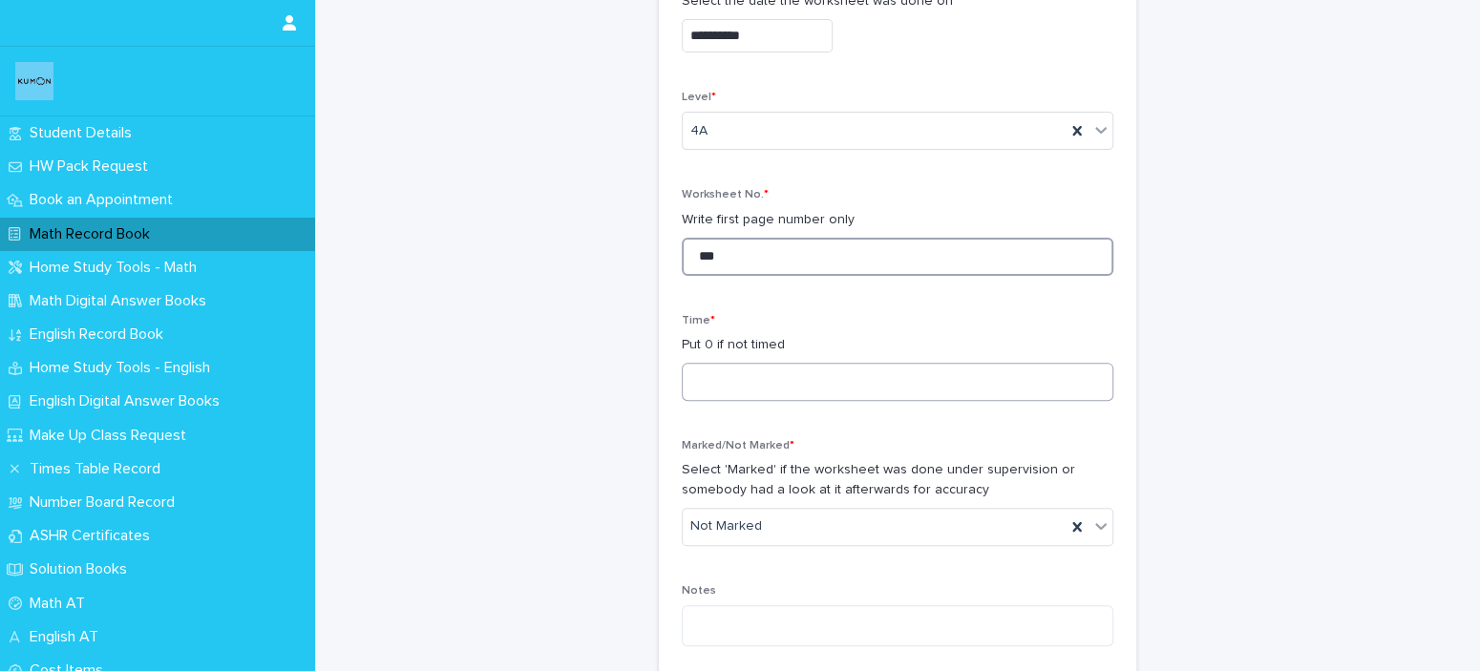
type input "***"
click at [905, 378] on input at bounding box center [898, 382] width 432 height 38
type input "**"
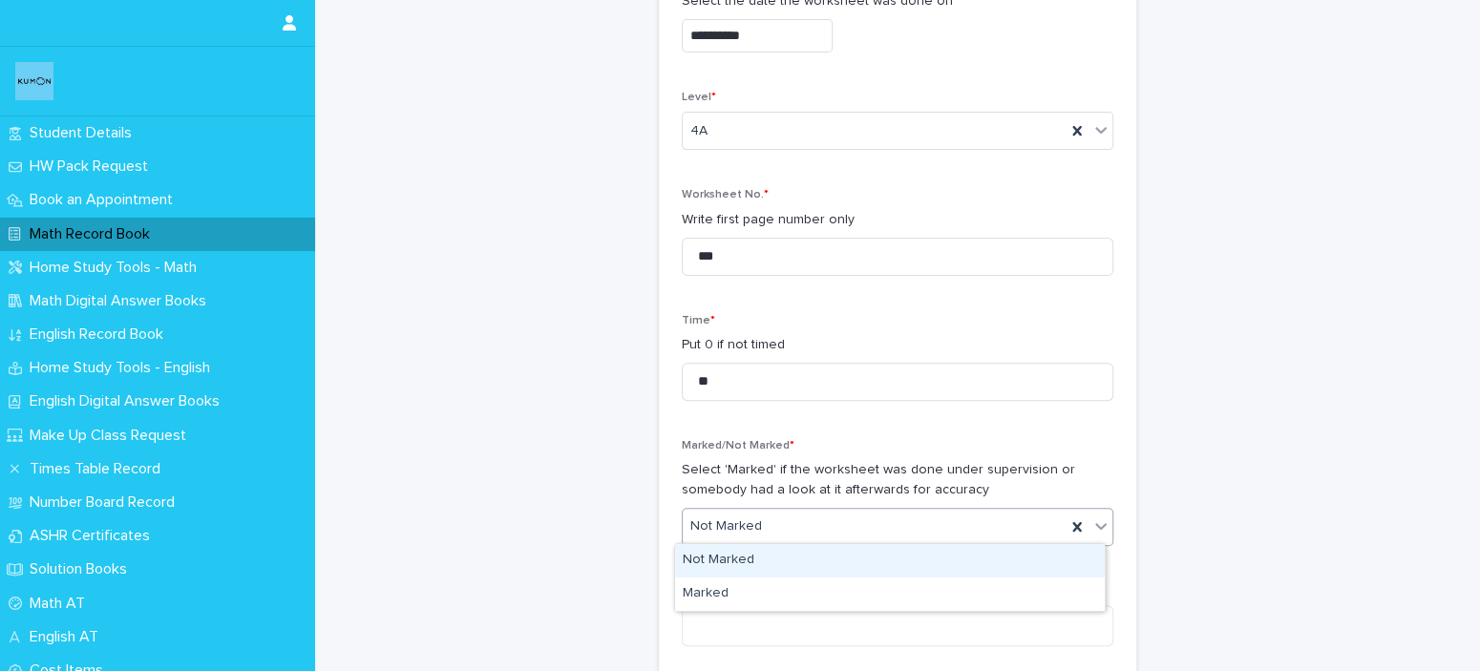
click at [837, 518] on div "Not Marked" at bounding box center [874, 527] width 383 height 32
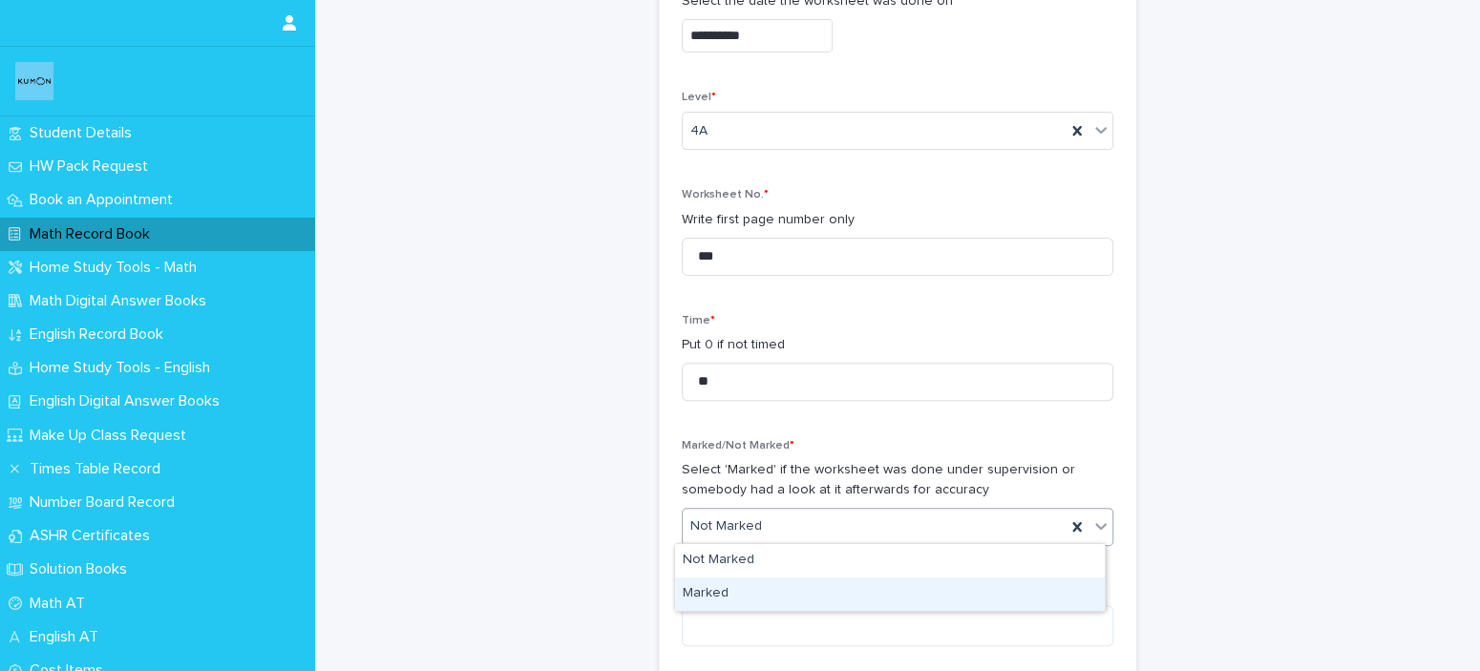
click at [810, 602] on div "Marked" at bounding box center [890, 594] width 430 height 33
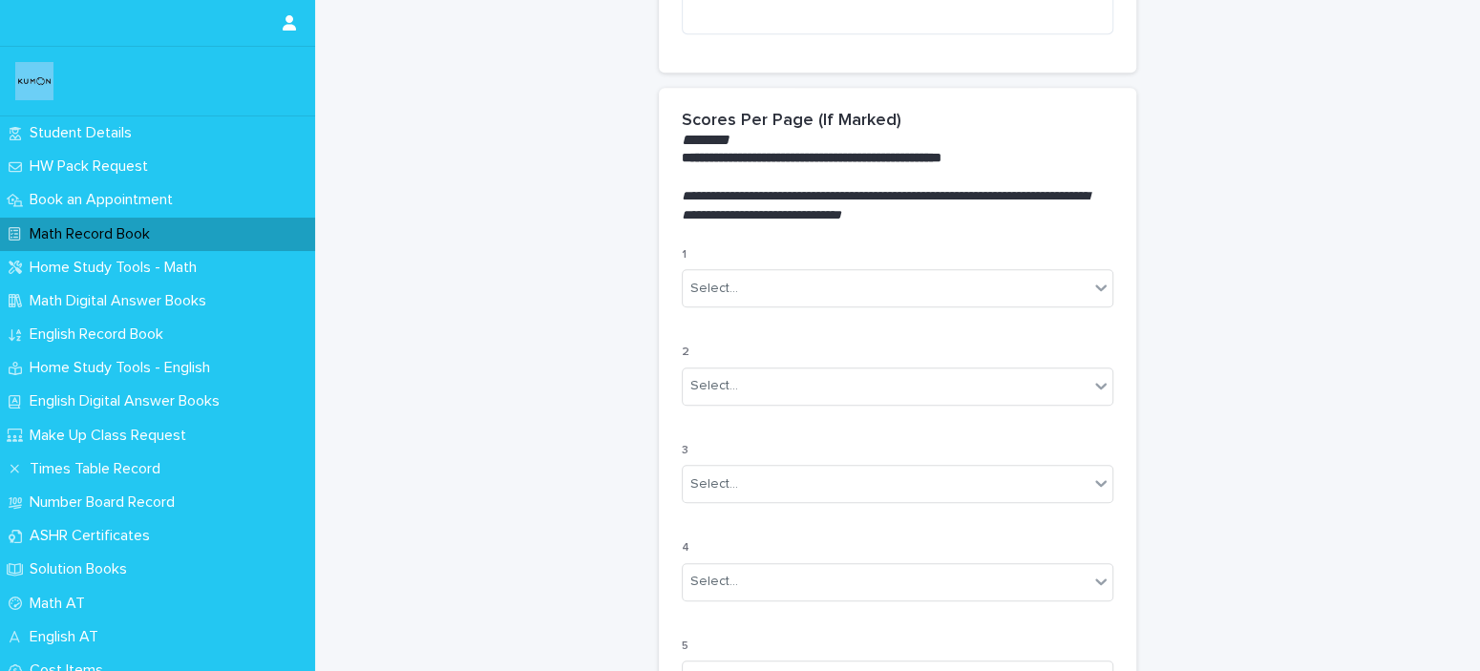
scroll to position [1040, 0]
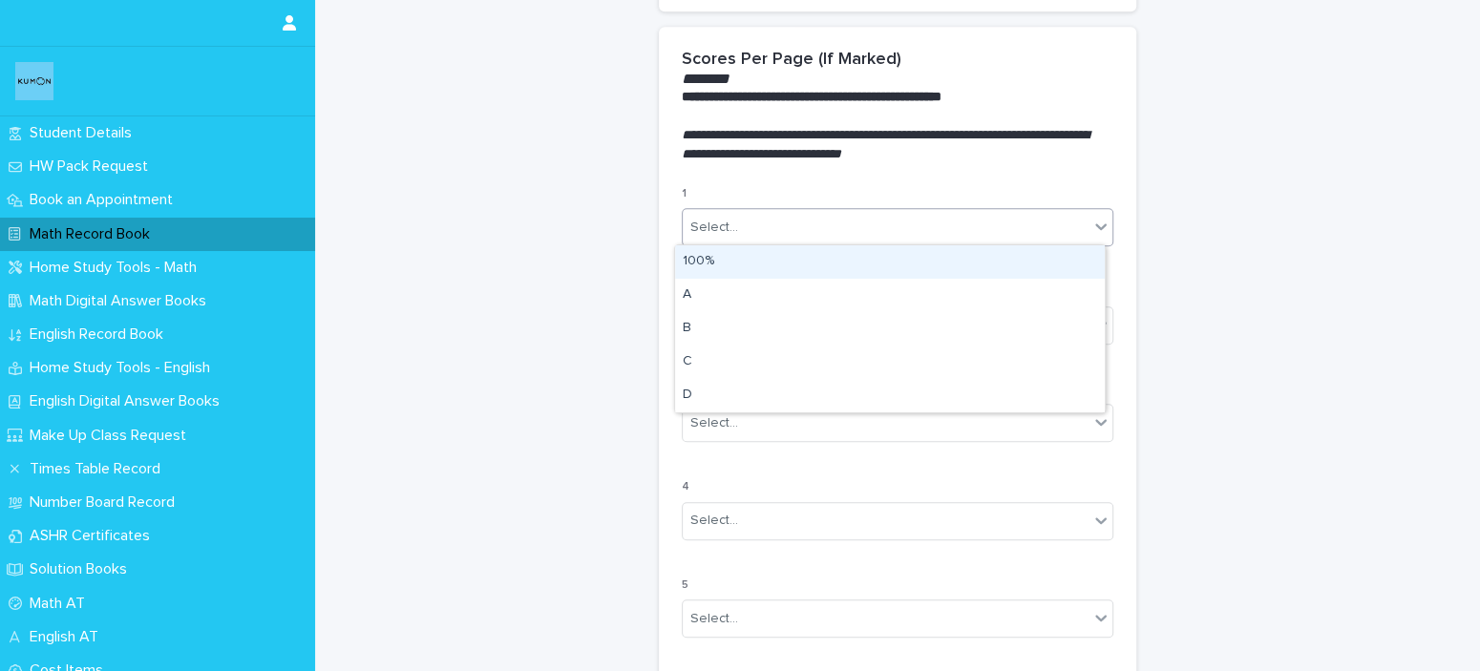
drag, startPoint x: 886, startPoint y: 239, endPoint x: 880, endPoint y: 270, distance: 32.2
click at [880, 270] on body "**********" at bounding box center [740, 335] width 1480 height 671
drag, startPoint x: 880, startPoint y: 270, endPoint x: 854, endPoint y: 258, distance: 28.6
click at [854, 258] on div "100%" at bounding box center [890, 261] width 430 height 33
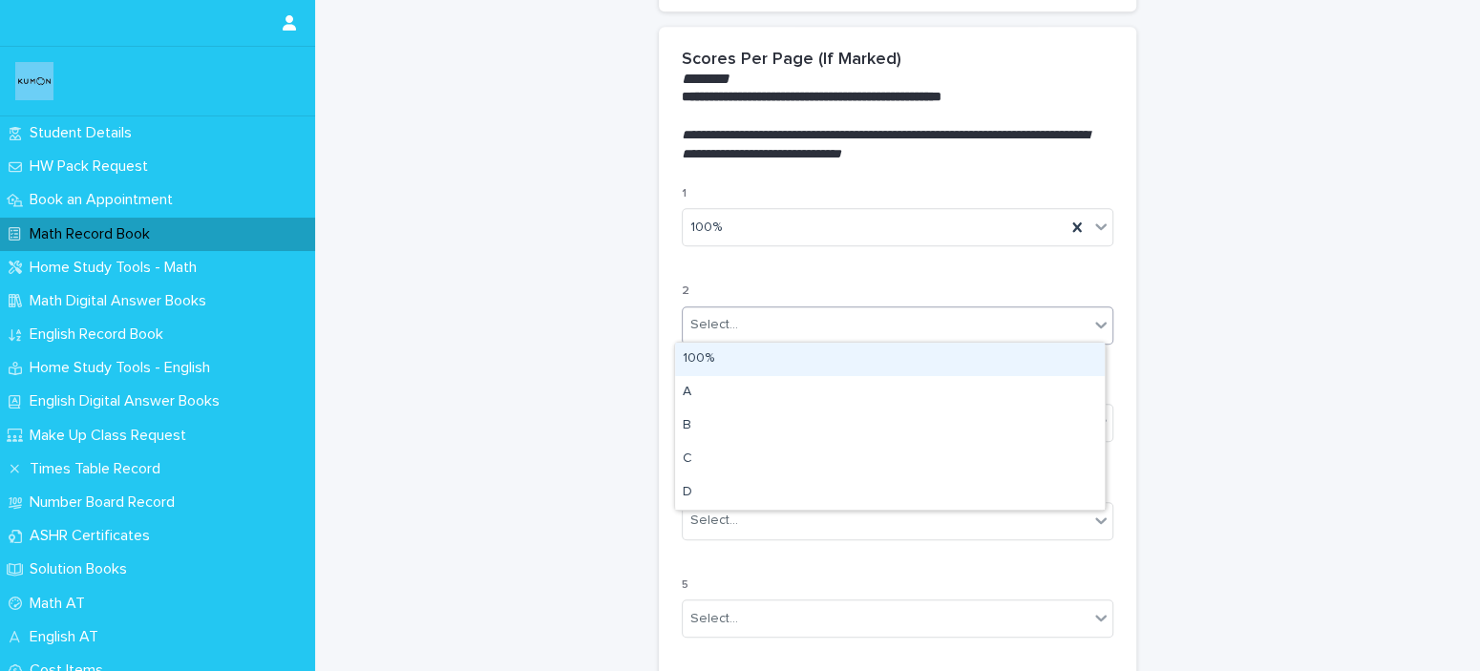
click at [842, 334] on div "Select..." at bounding box center [886, 325] width 406 height 32
click at [822, 370] on div "100%" at bounding box center [890, 359] width 430 height 33
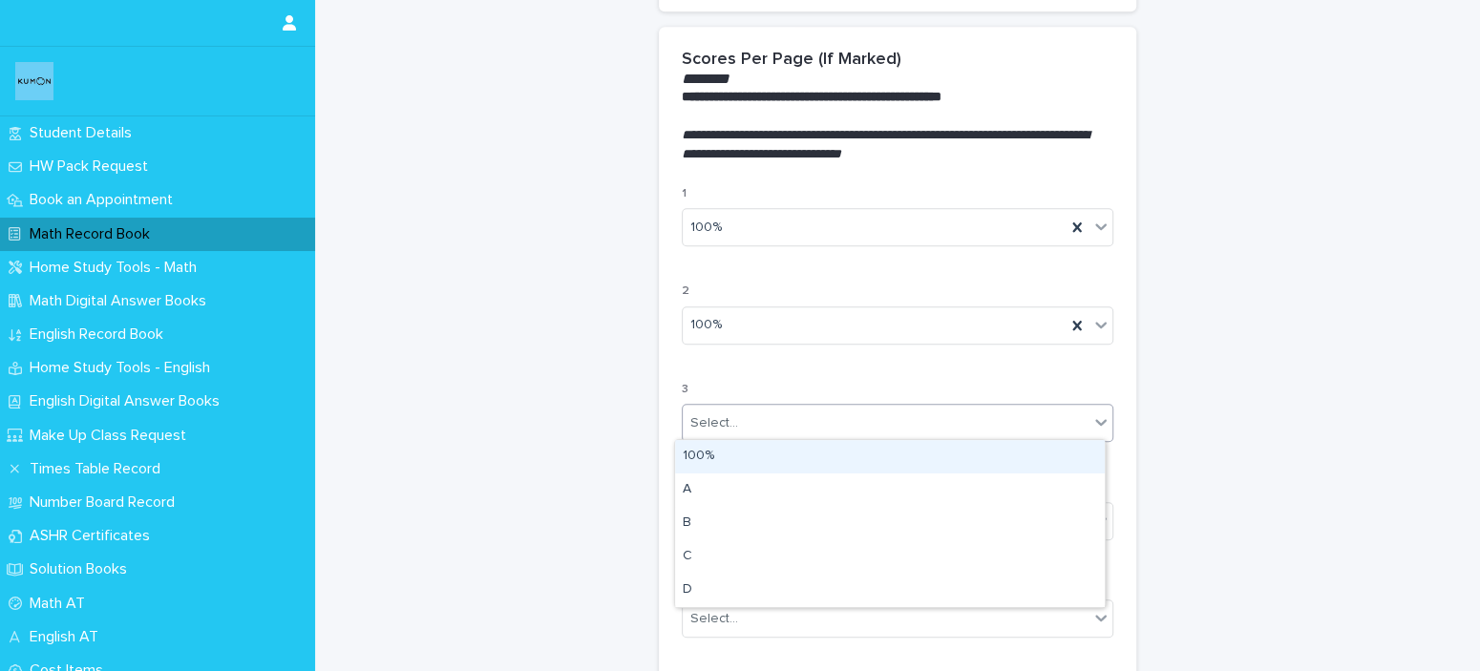
click at [802, 423] on div "Select..." at bounding box center [886, 424] width 406 height 32
click at [795, 457] on div "100%" at bounding box center [890, 456] width 430 height 33
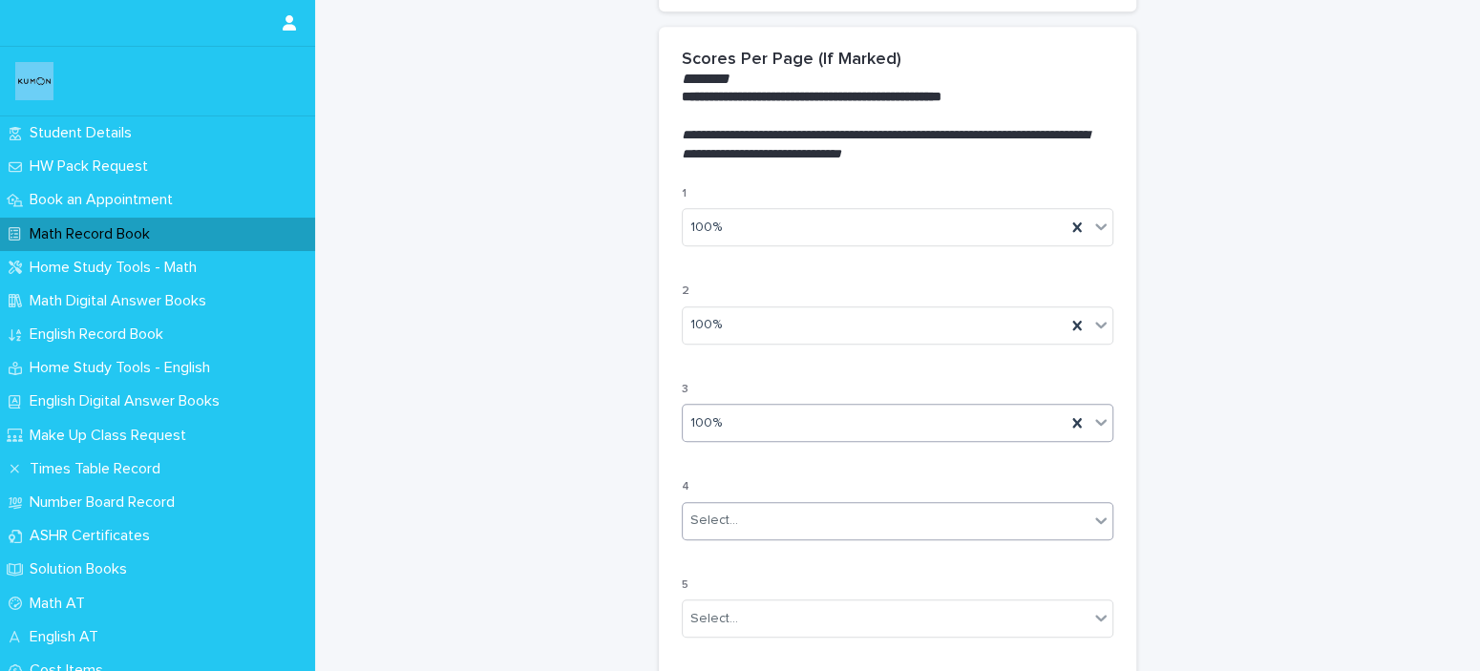
click at [776, 521] on div "Select..." at bounding box center [886, 521] width 406 height 32
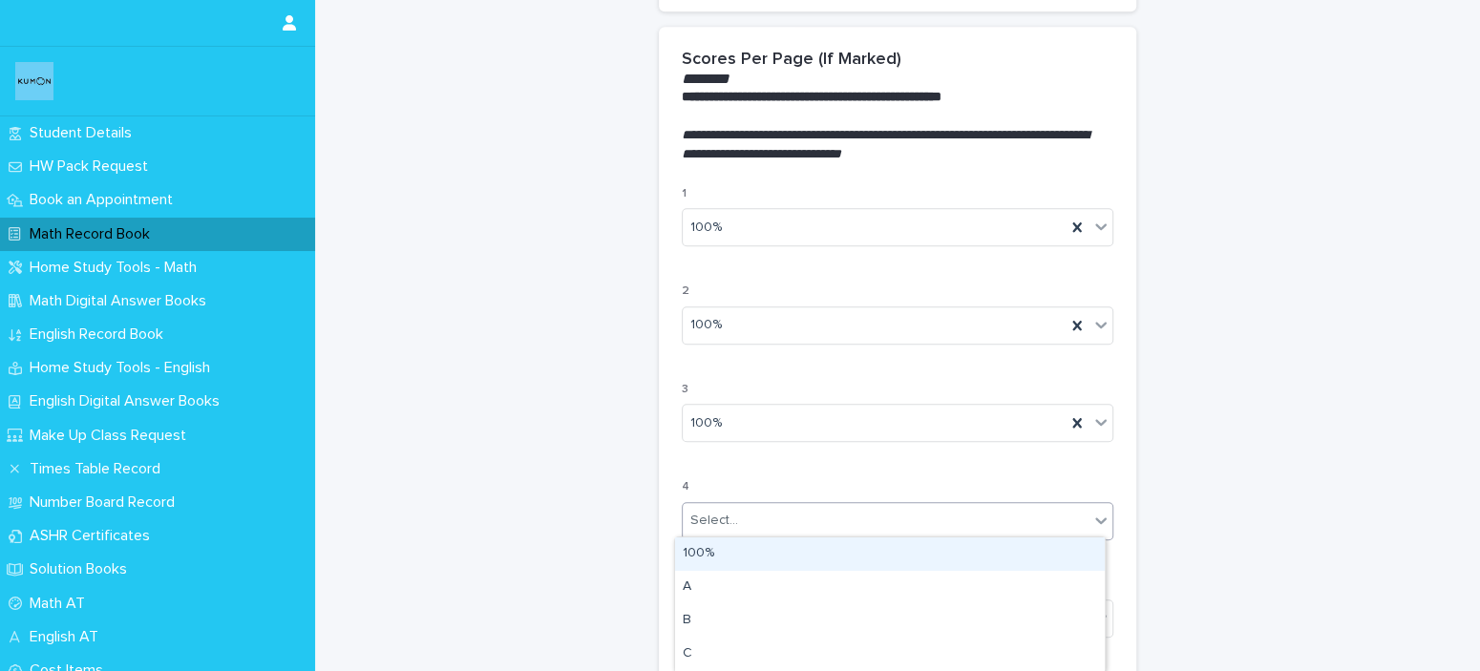
click at [769, 543] on div "100%" at bounding box center [890, 554] width 430 height 33
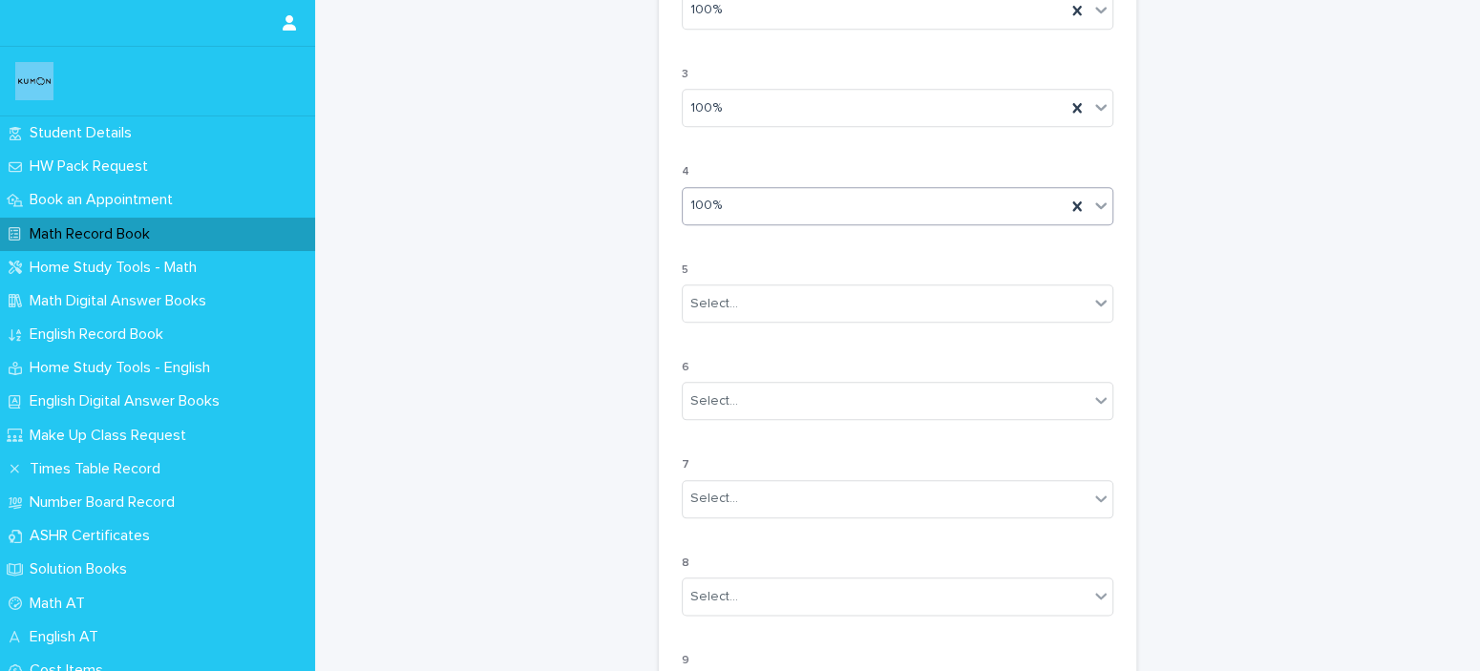
scroll to position [1471, 0]
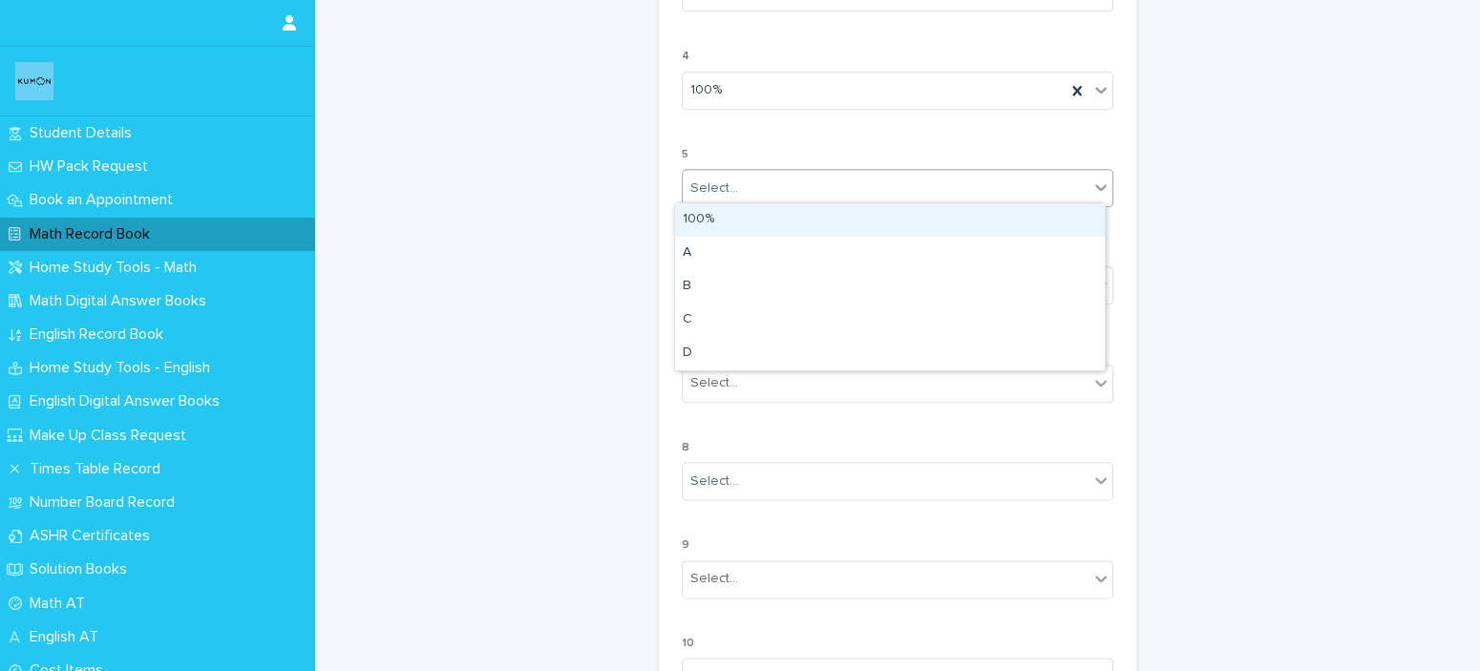
click at [912, 178] on div "Select..." at bounding box center [886, 189] width 406 height 32
click at [885, 225] on div "100%" at bounding box center [890, 219] width 430 height 33
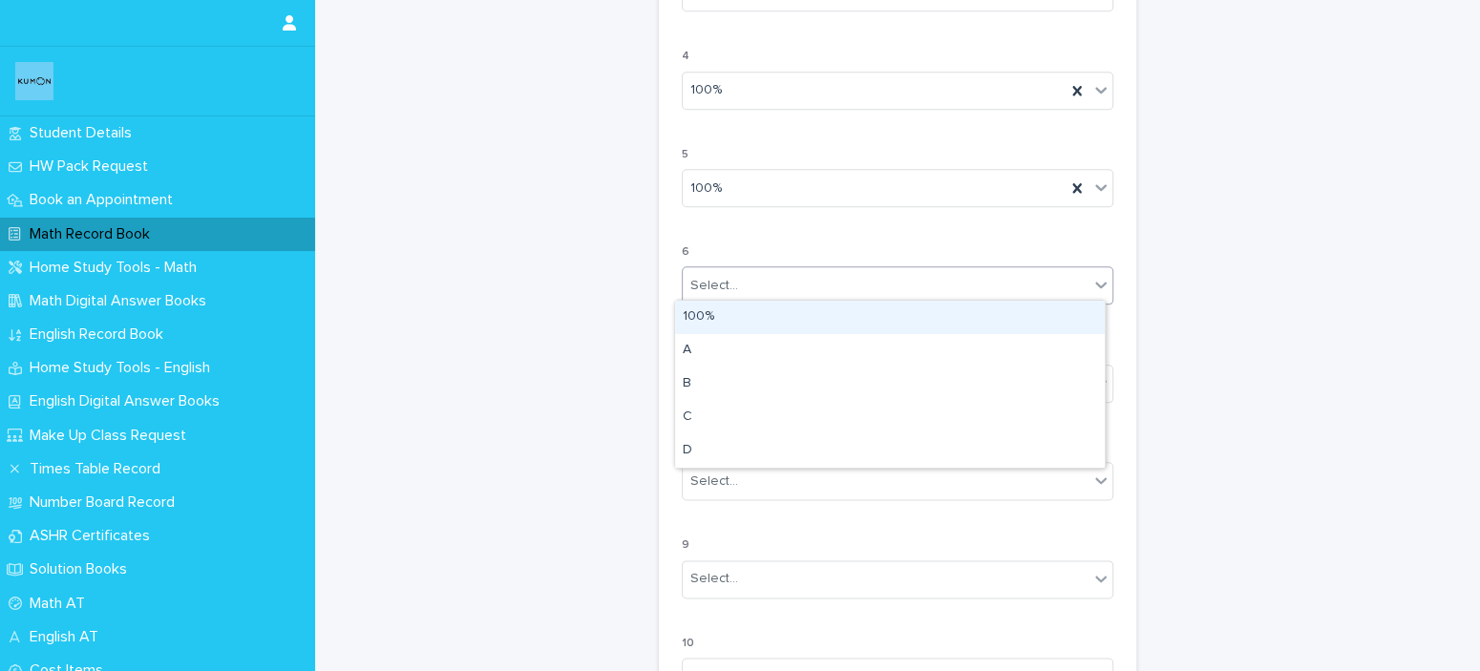
click at [868, 266] on div "Select..." at bounding box center [898, 285] width 432 height 38
click at [837, 310] on div "100%" at bounding box center [890, 317] width 430 height 33
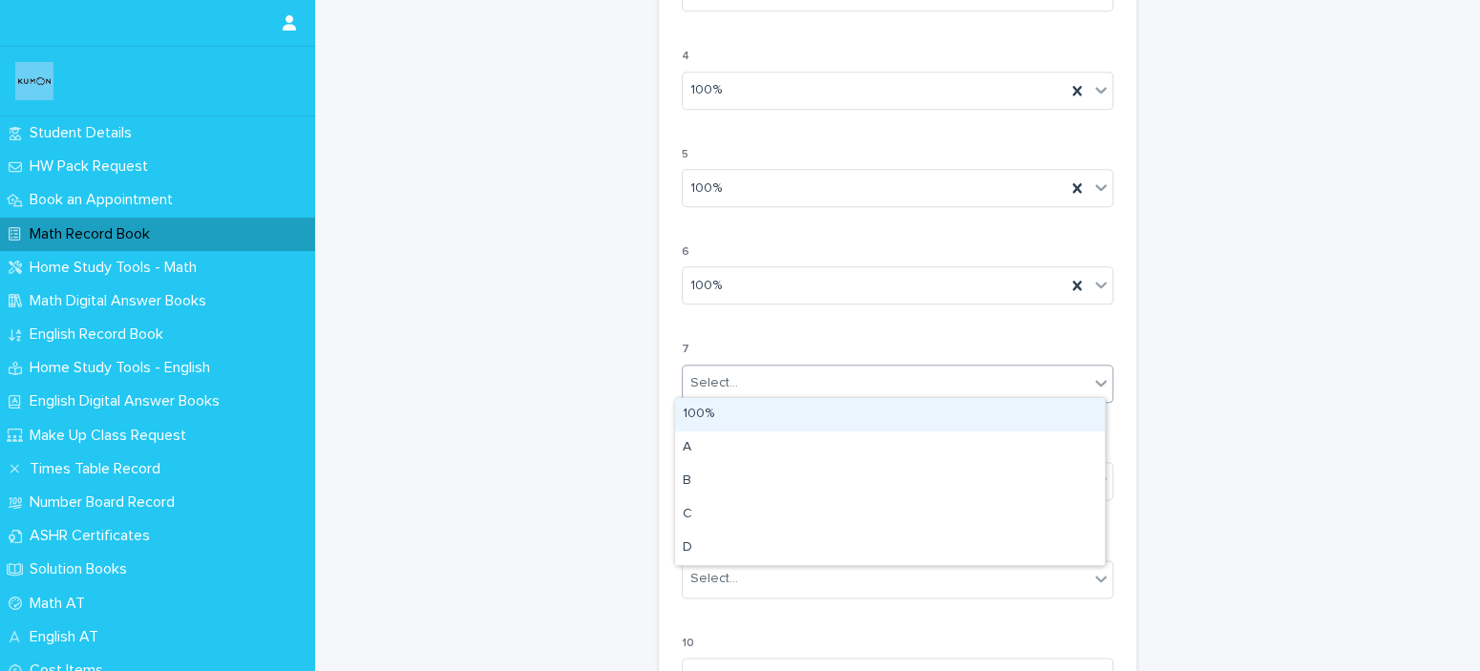
click at [824, 385] on div "Select..." at bounding box center [886, 384] width 406 height 32
click at [816, 420] on div "100%" at bounding box center [890, 414] width 430 height 33
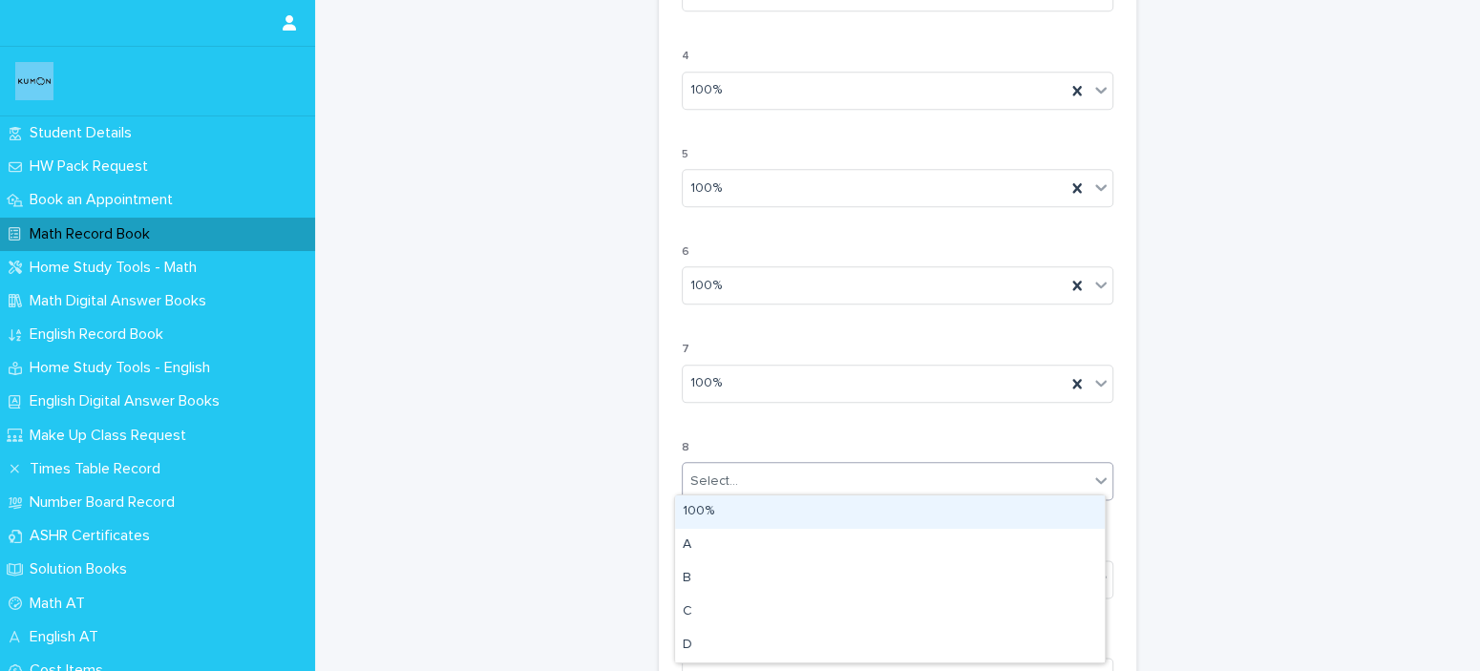
click at [811, 471] on div "Select..." at bounding box center [886, 482] width 406 height 32
click at [793, 524] on div "100%" at bounding box center [890, 512] width 430 height 33
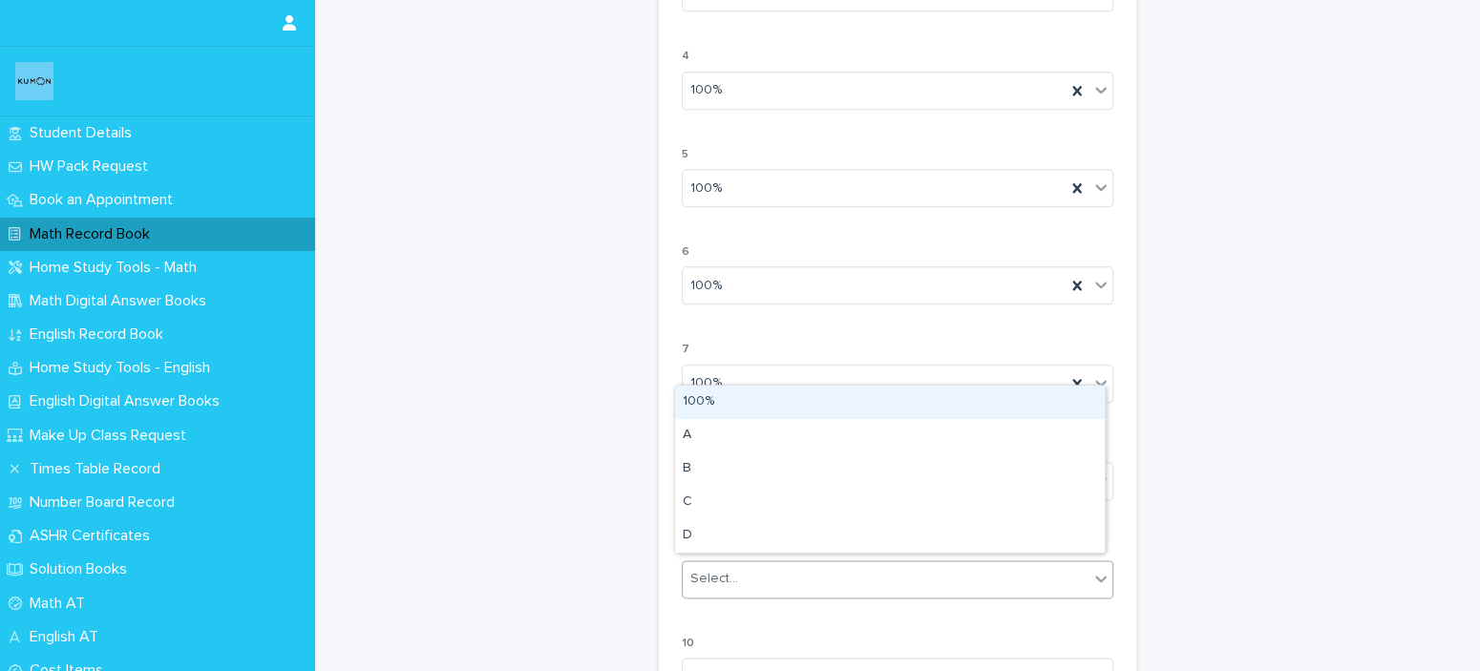
click at [784, 585] on div "Select..." at bounding box center [886, 580] width 406 height 32
click at [727, 406] on div "100%" at bounding box center [890, 402] width 430 height 33
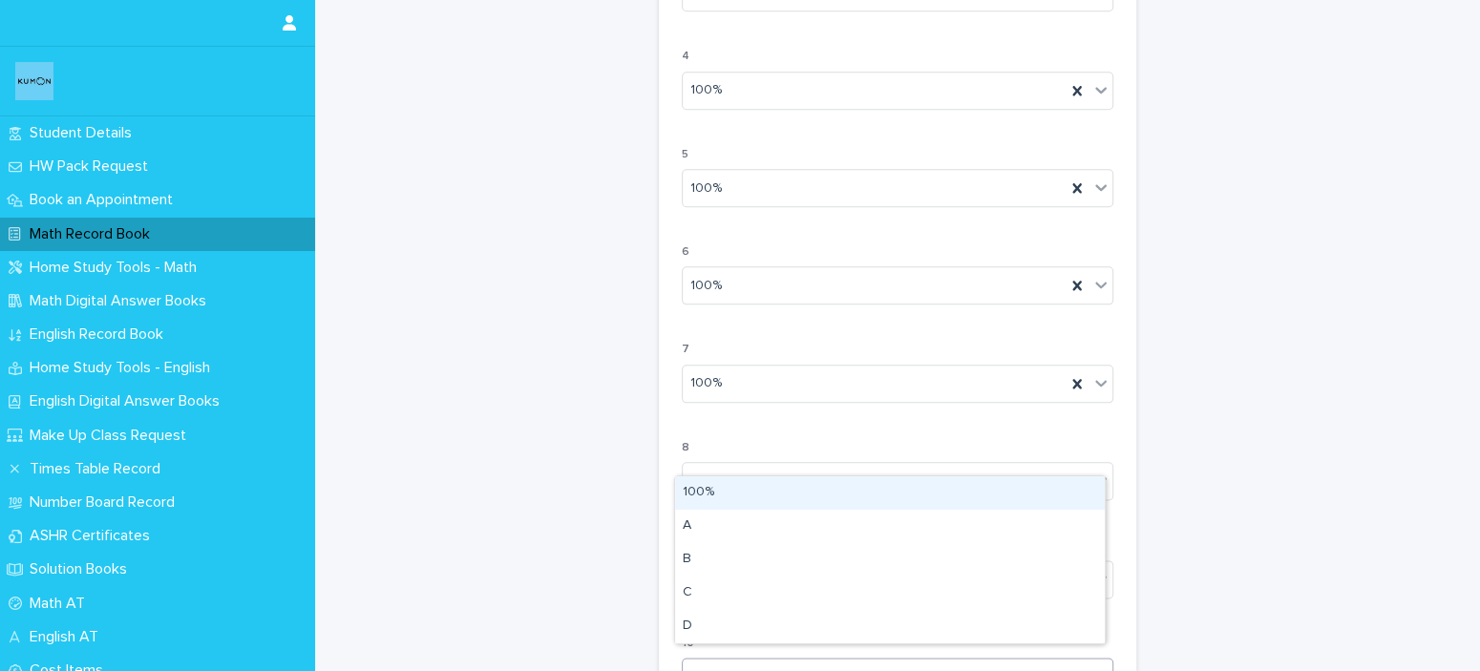
scroll to position [1478, 0]
click at [745, 666] on div "Select..." at bounding box center [886, 669] width 406 height 32
click at [721, 488] on div "100%" at bounding box center [890, 493] width 430 height 33
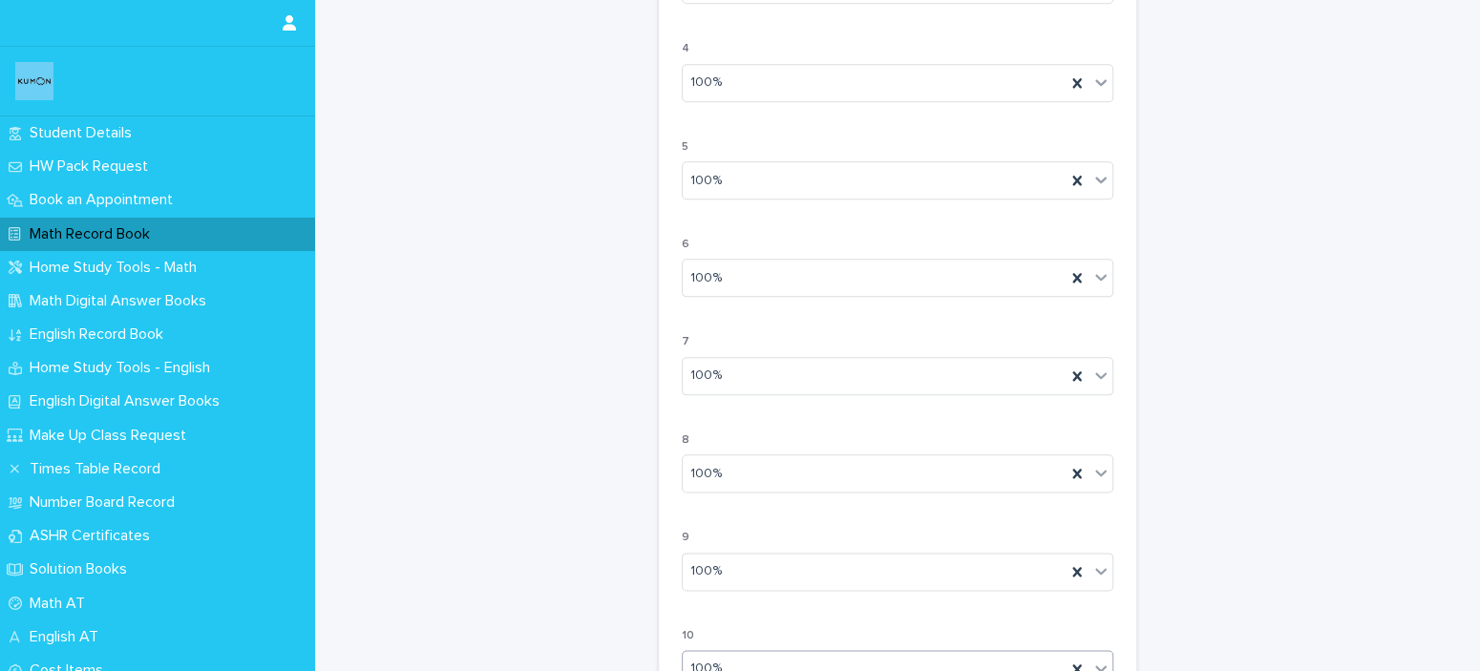
scroll to position [1723, 0]
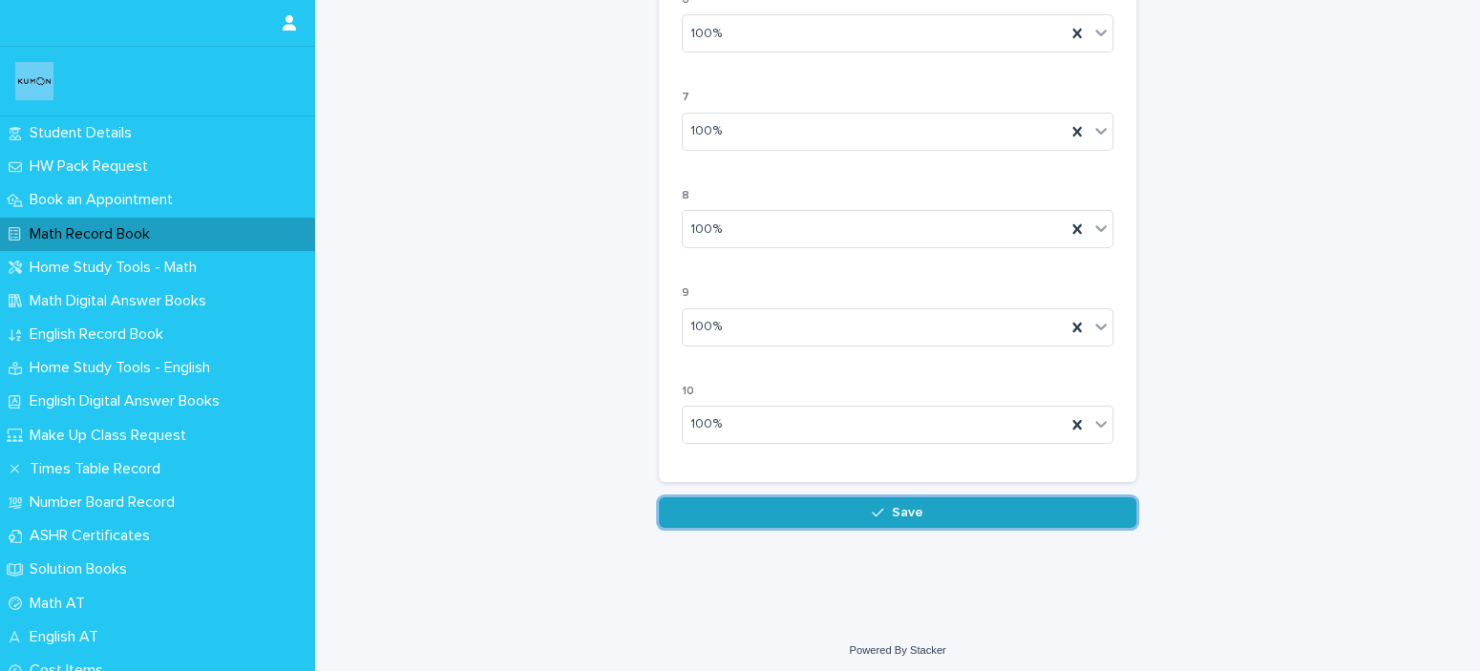
click at [963, 498] on button "Save" at bounding box center [898, 513] width 478 height 31
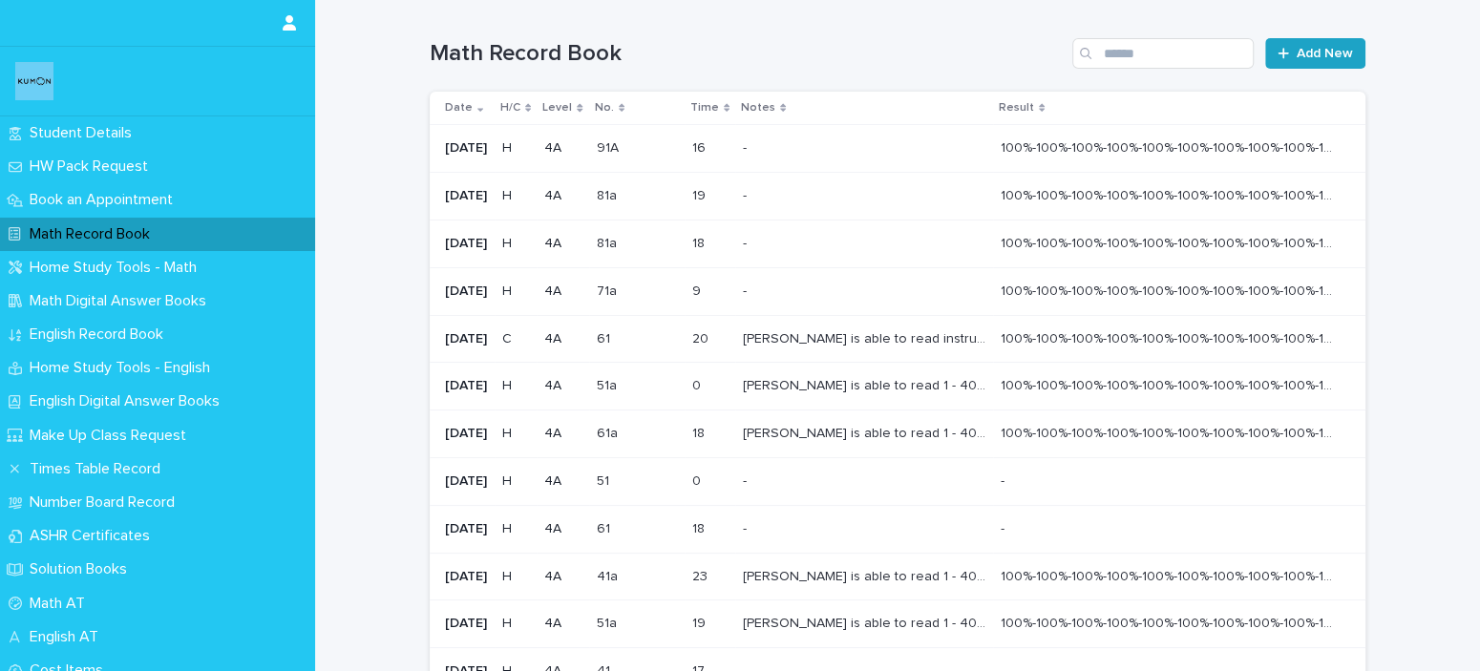
click at [1303, 44] on link "Add New" at bounding box center [1315, 53] width 100 height 31
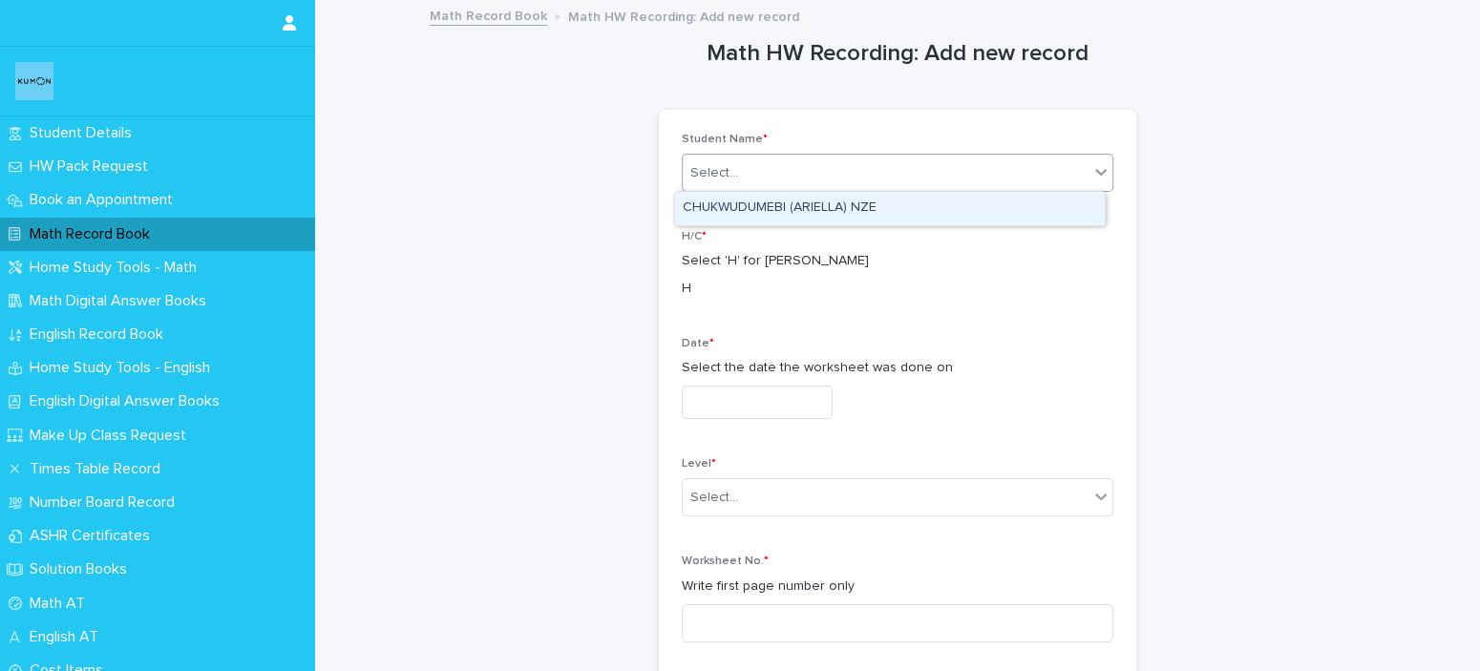
click at [715, 163] on div "Select..." at bounding box center [715, 173] width 48 height 20
click at [713, 196] on div "CHUKWUDUMEBI (ARIELLA) NZE" at bounding box center [890, 208] width 430 height 33
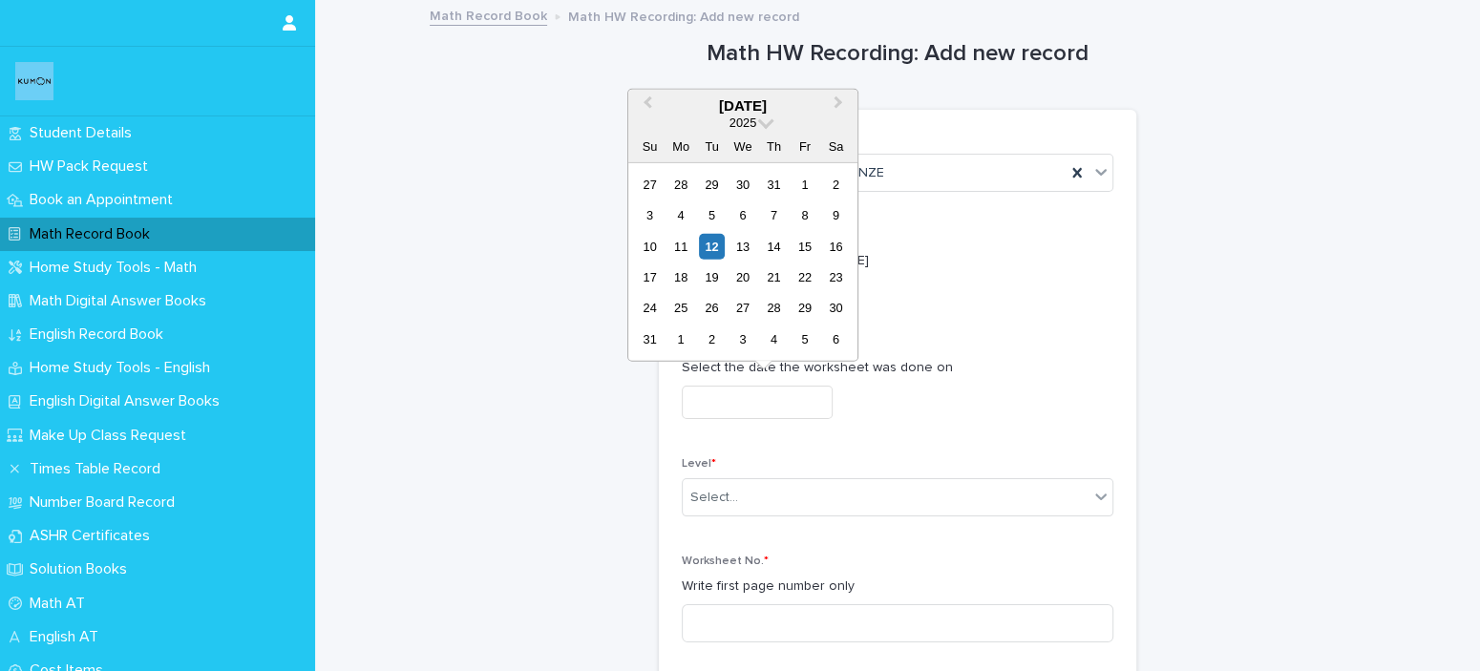
click at [755, 406] on input "text" at bounding box center [757, 402] width 151 height 33
click at [744, 222] on div "6" at bounding box center [743, 215] width 26 height 26
type input "**********"
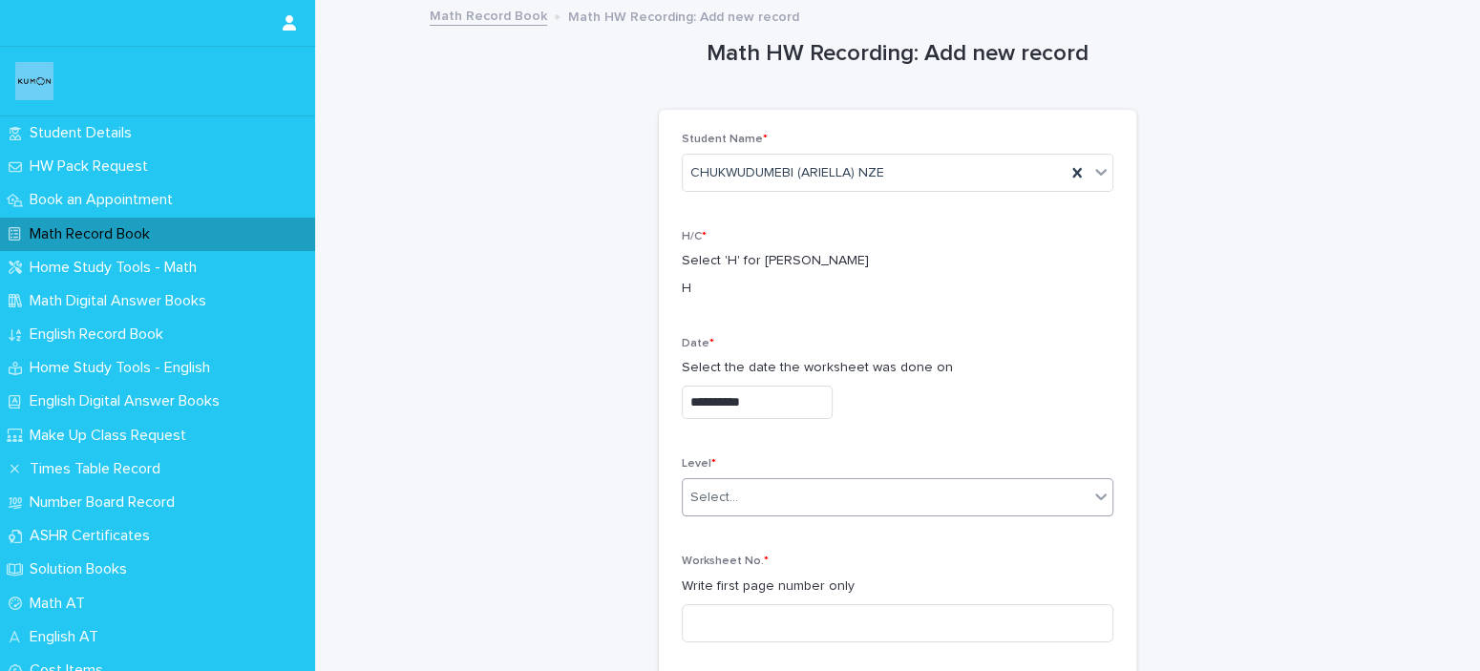
click at [803, 506] on div "Select..." at bounding box center [886, 498] width 406 height 32
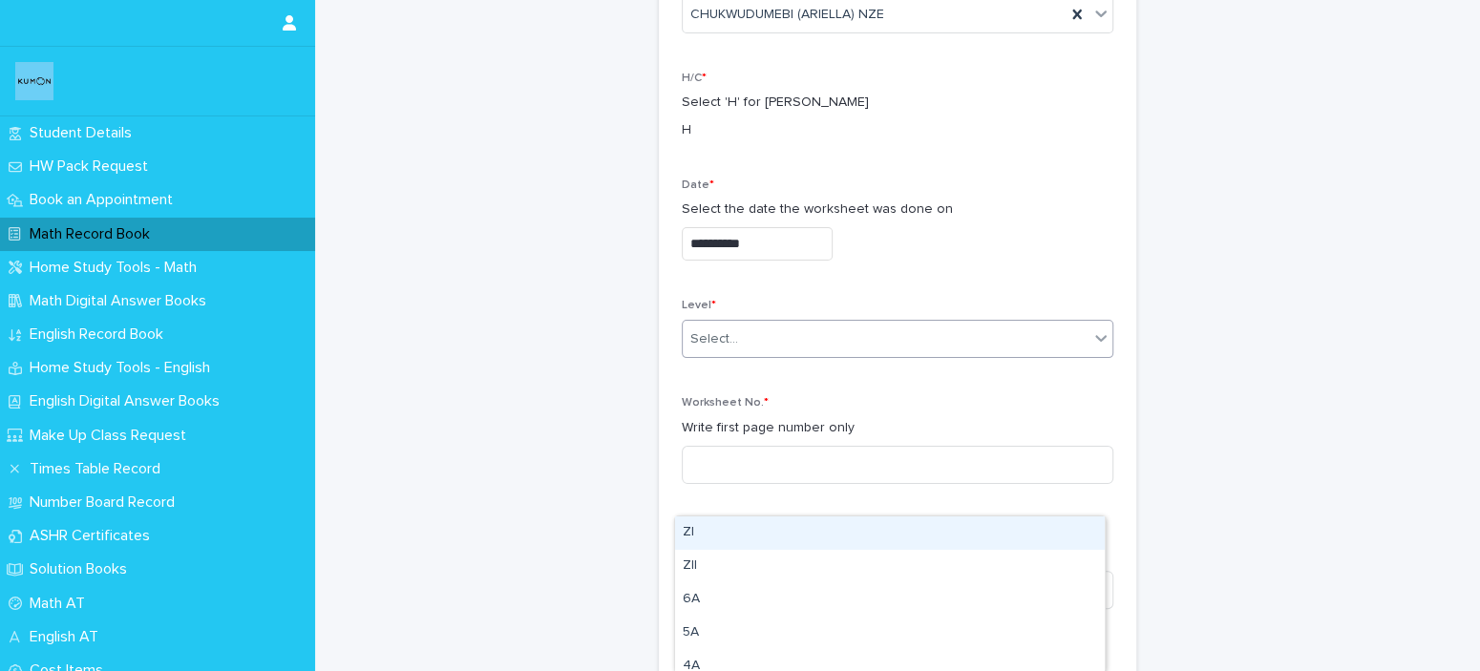
scroll to position [330, 0]
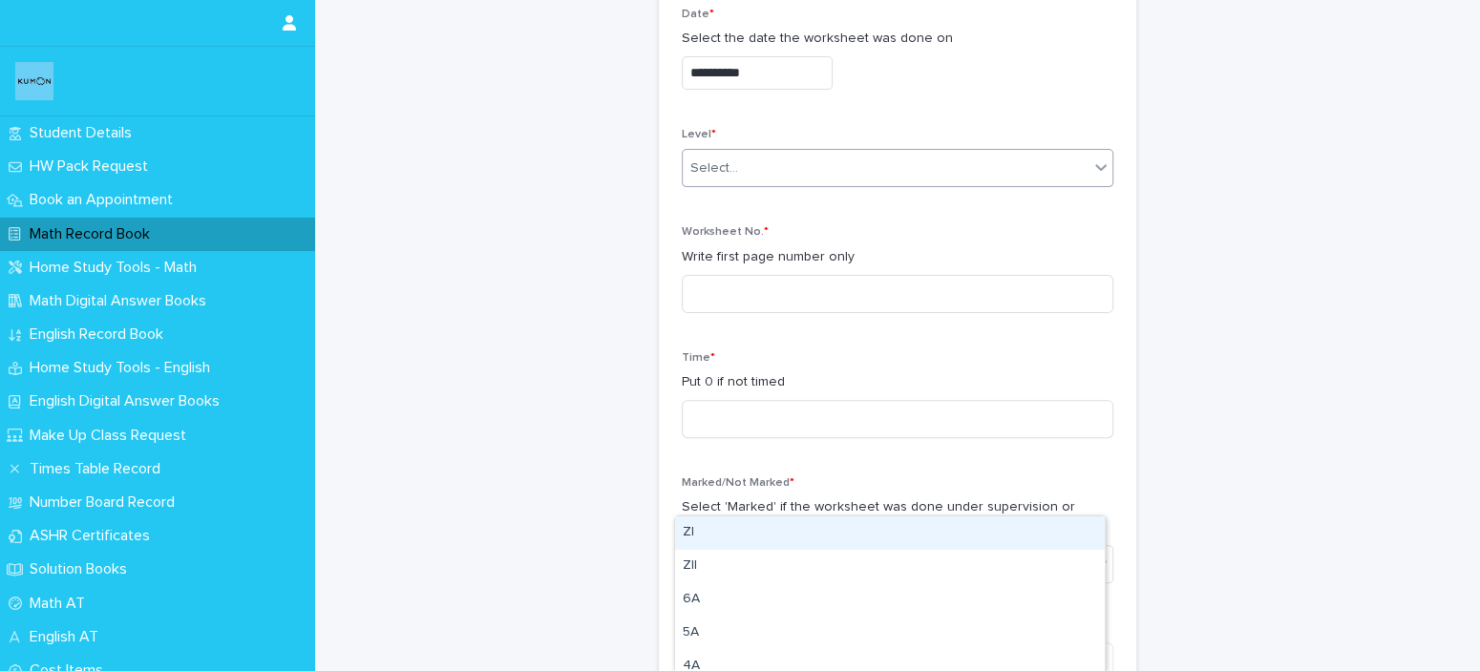
click at [995, 149] on div "Select..." at bounding box center [898, 168] width 432 height 38
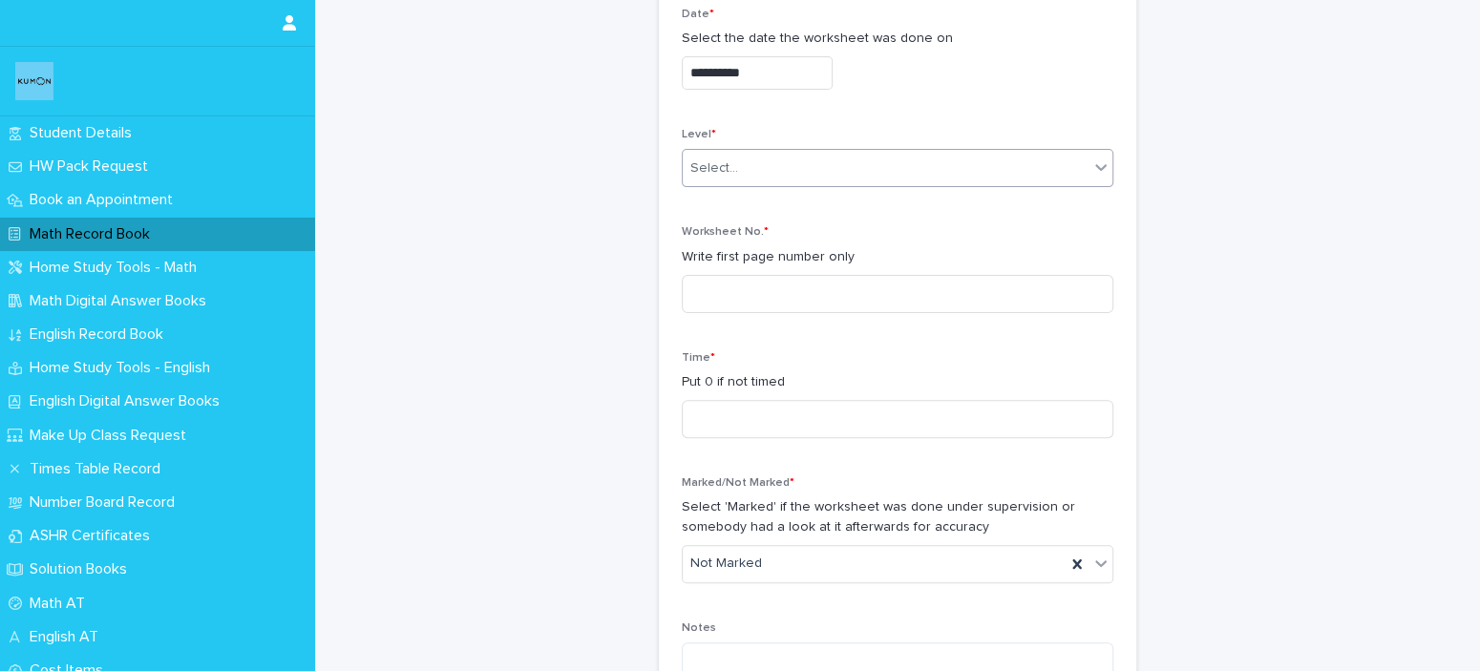
click at [995, 149] on div "Select..." at bounding box center [898, 168] width 432 height 38
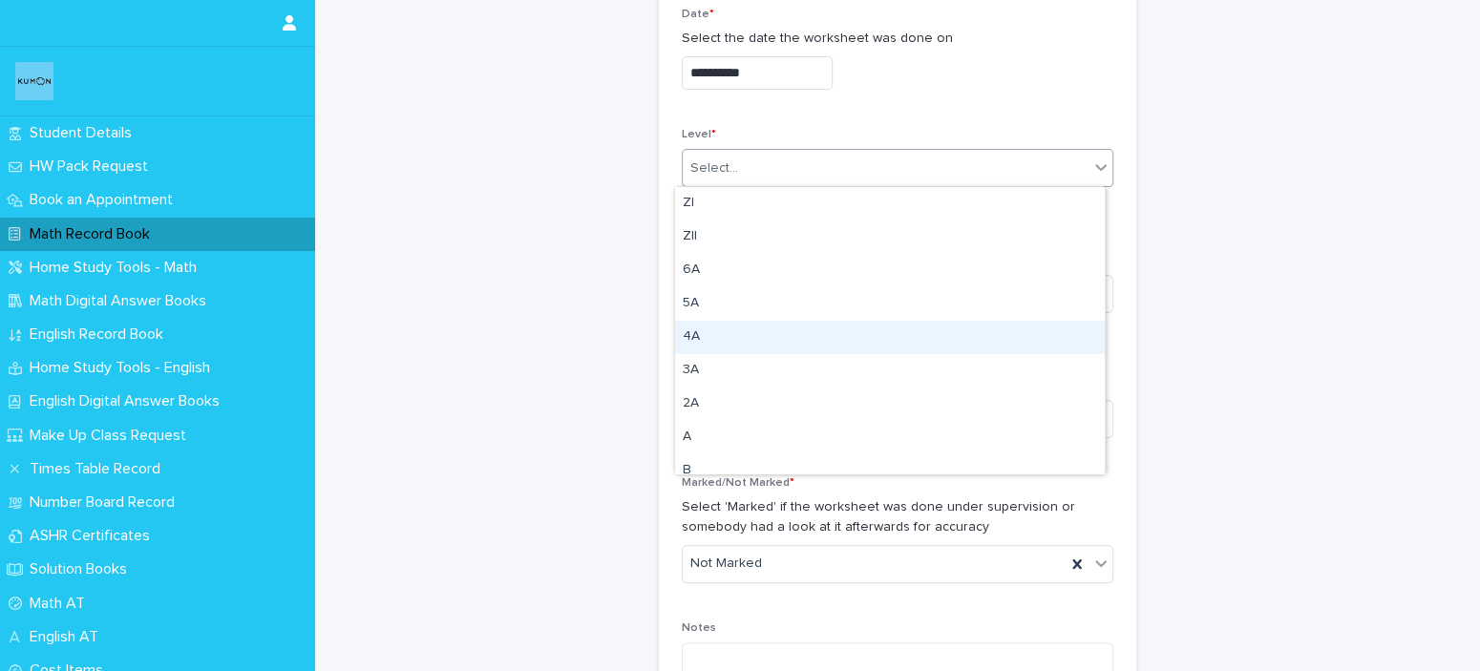
click at [797, 332] on div "4A" at bounding box center [890, 337] width 430 height 33
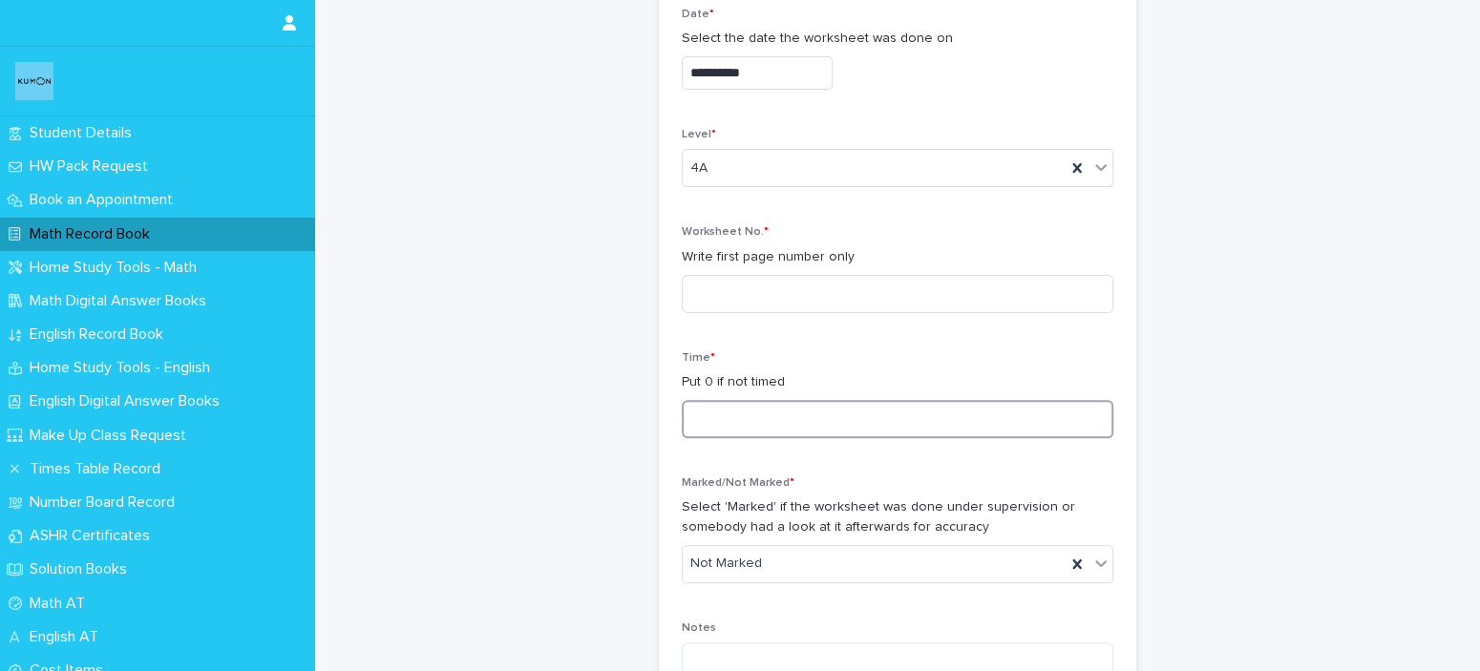
click at [827, 409] on input at bounding box center [898, 419] width 432 height 38
click at [785, 283] on input at bounding box center [898, 294] width 432 height 38
type input "***"
click at [746, 419] on input at bounding box center [898, 419] width 432 height 38
type input "**"
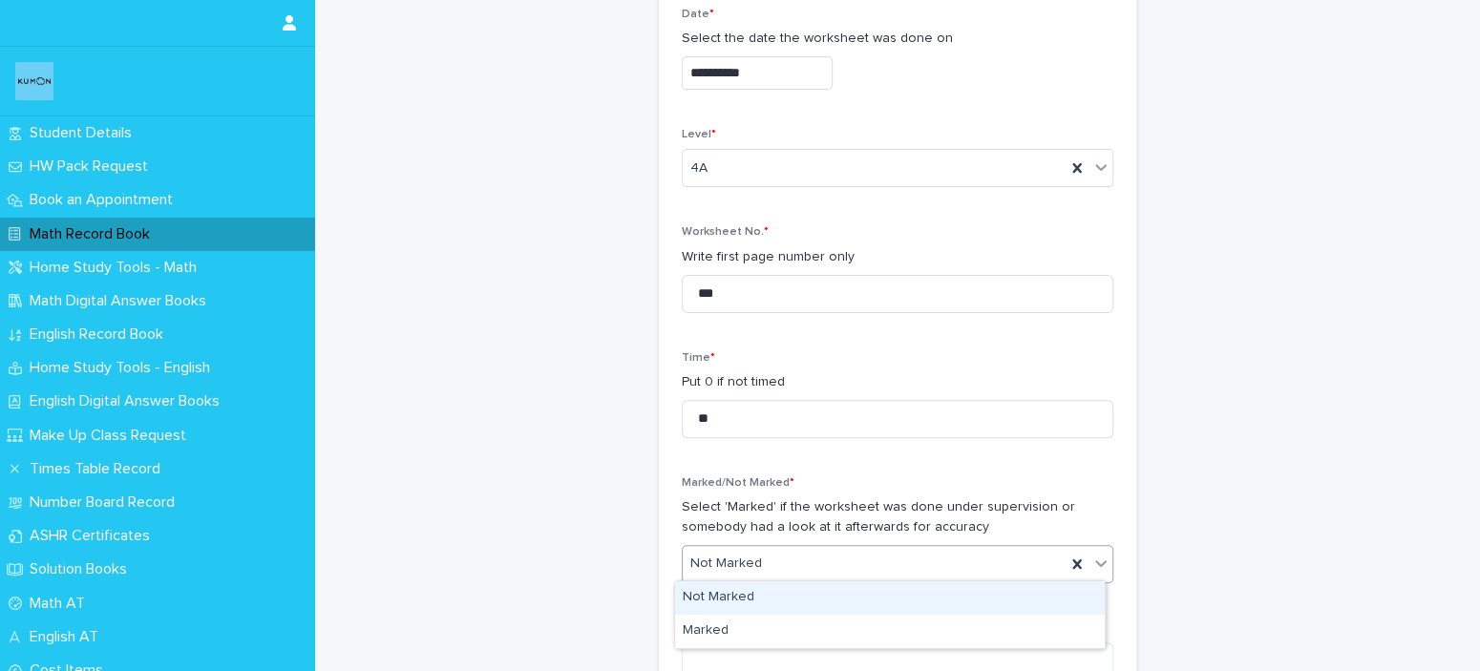
click at [819, 567] on div "Not Marked" at bounding box center [874, 564] width 383 height 32
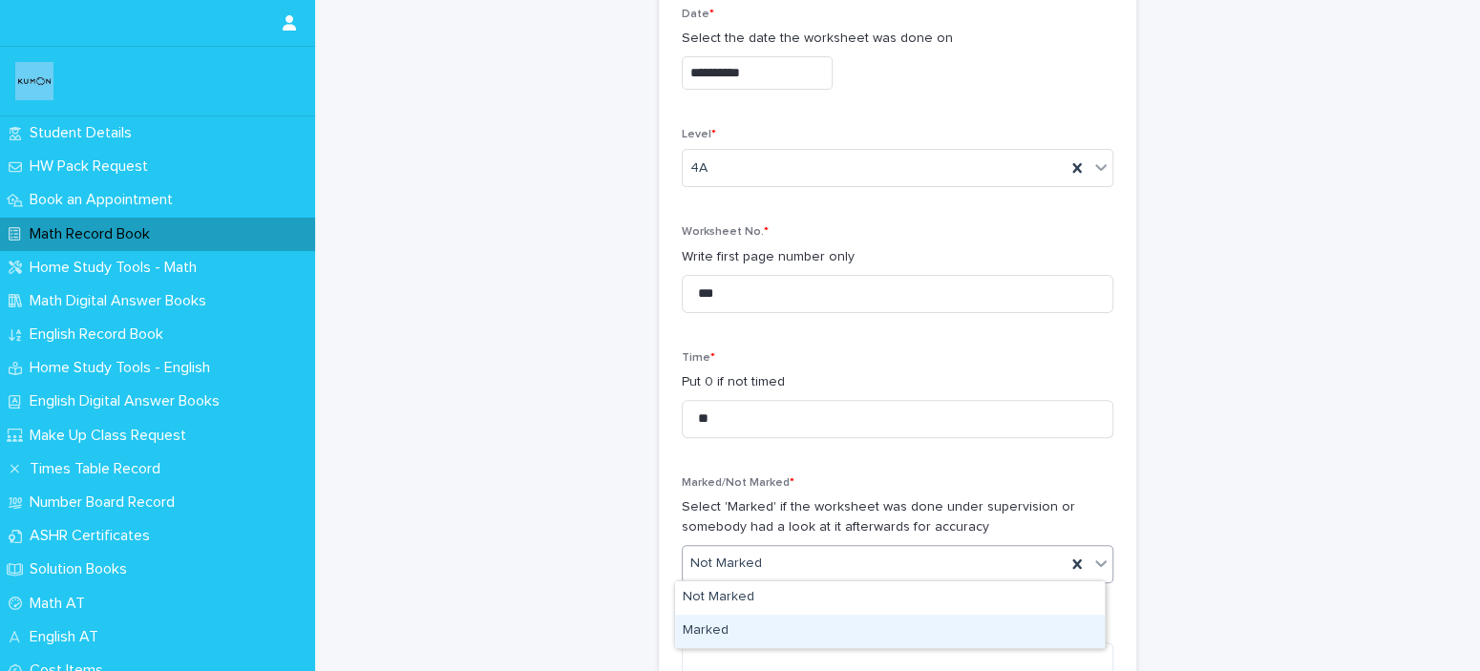
click at [779, 639] on div "Marked" at bounding box center [890, 631] width 430 height 33
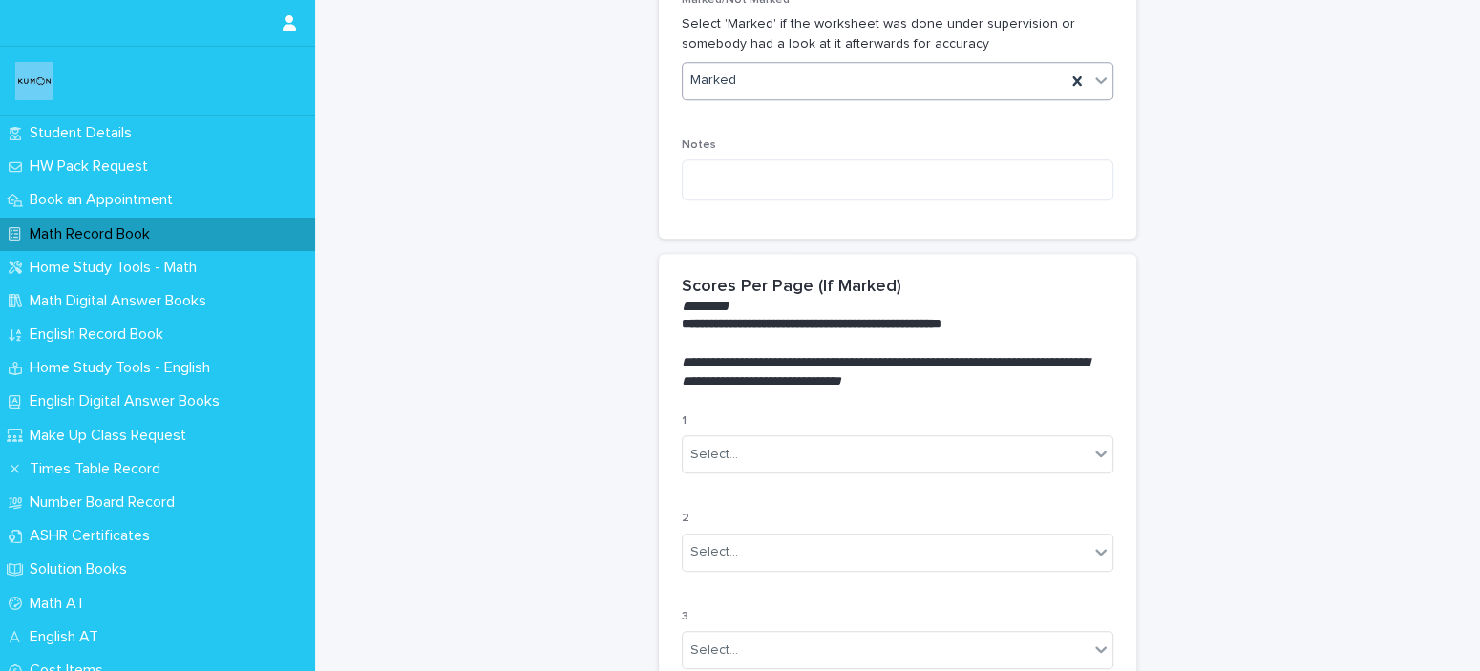
scroll to position [992, 0]
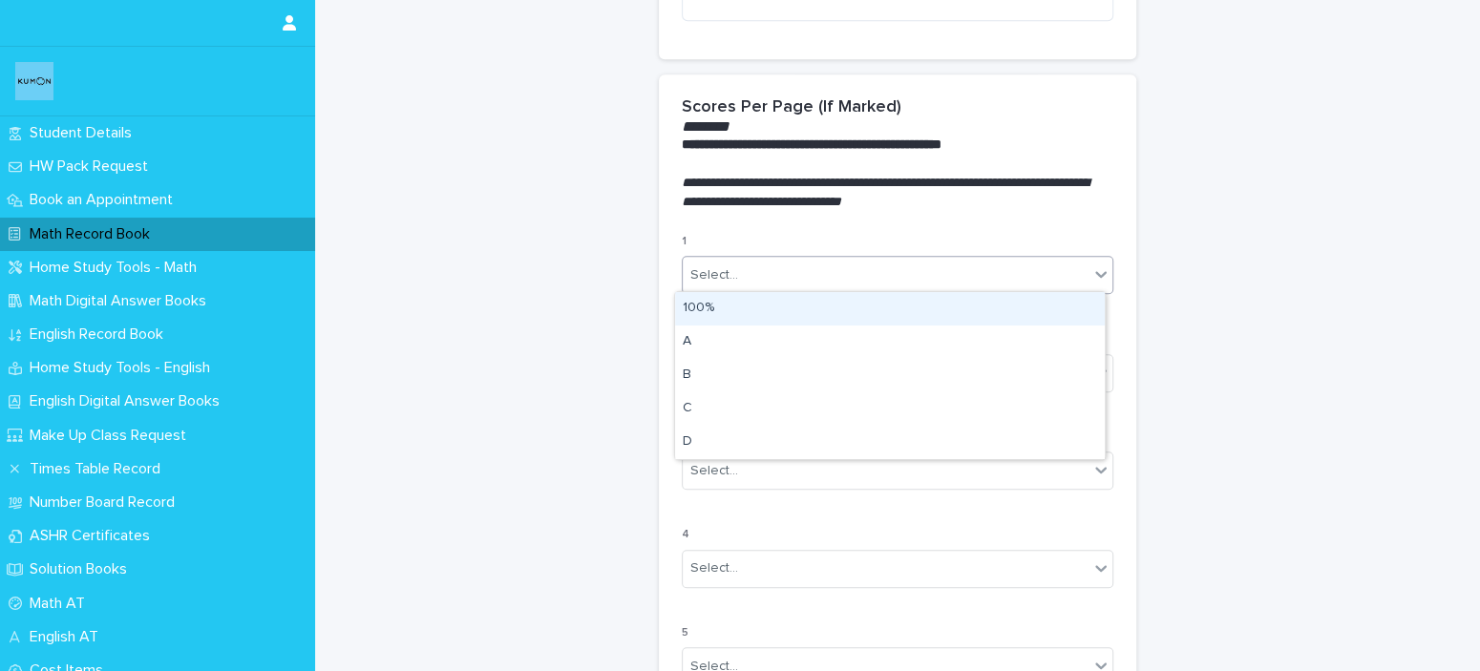
click at [986, 287] on div "Select..." at bounding box center [886, 276] width 406 height 32
click at [900, 292] on div "100%" at bounding box center [890, 308] width 430 height 33
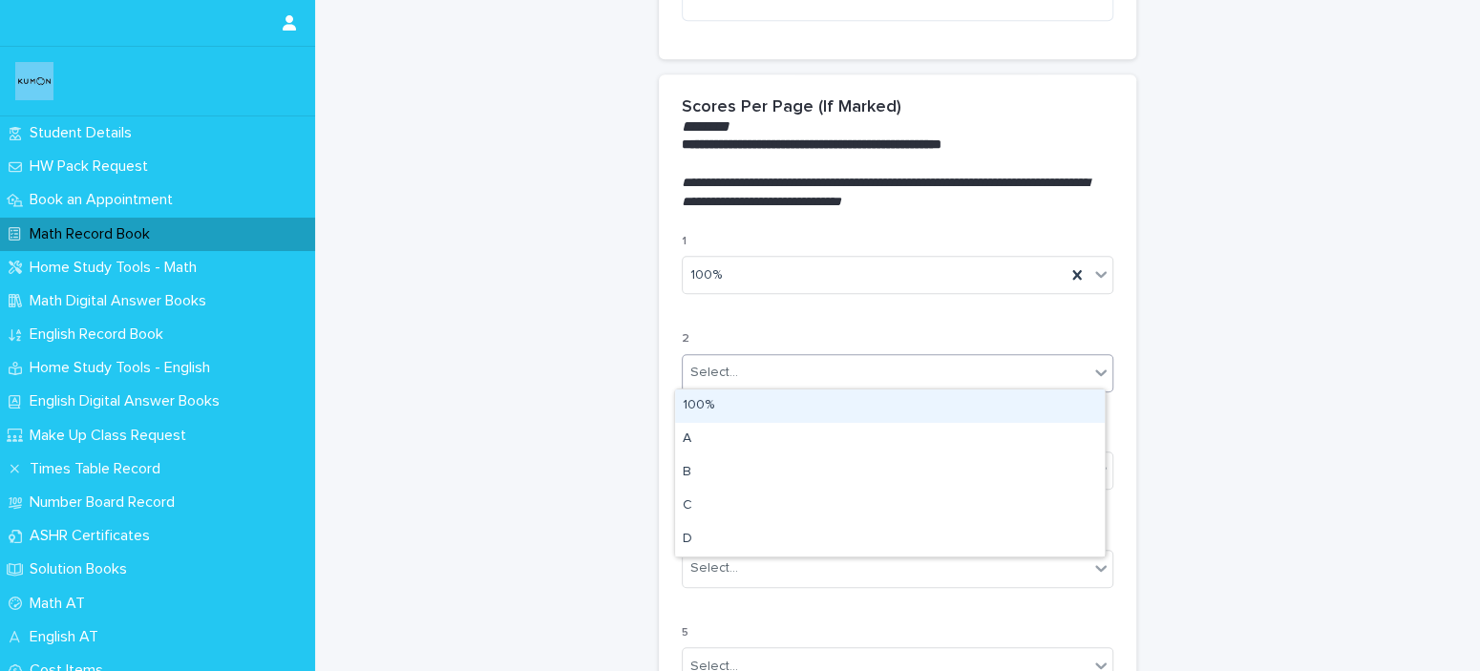
click at [921, 380] on div "Select..." at bounding box center [886, 373] width 406 height 32
click at [903, 411] on div "100%" at bounding box center [890, 406] width 430 height 33
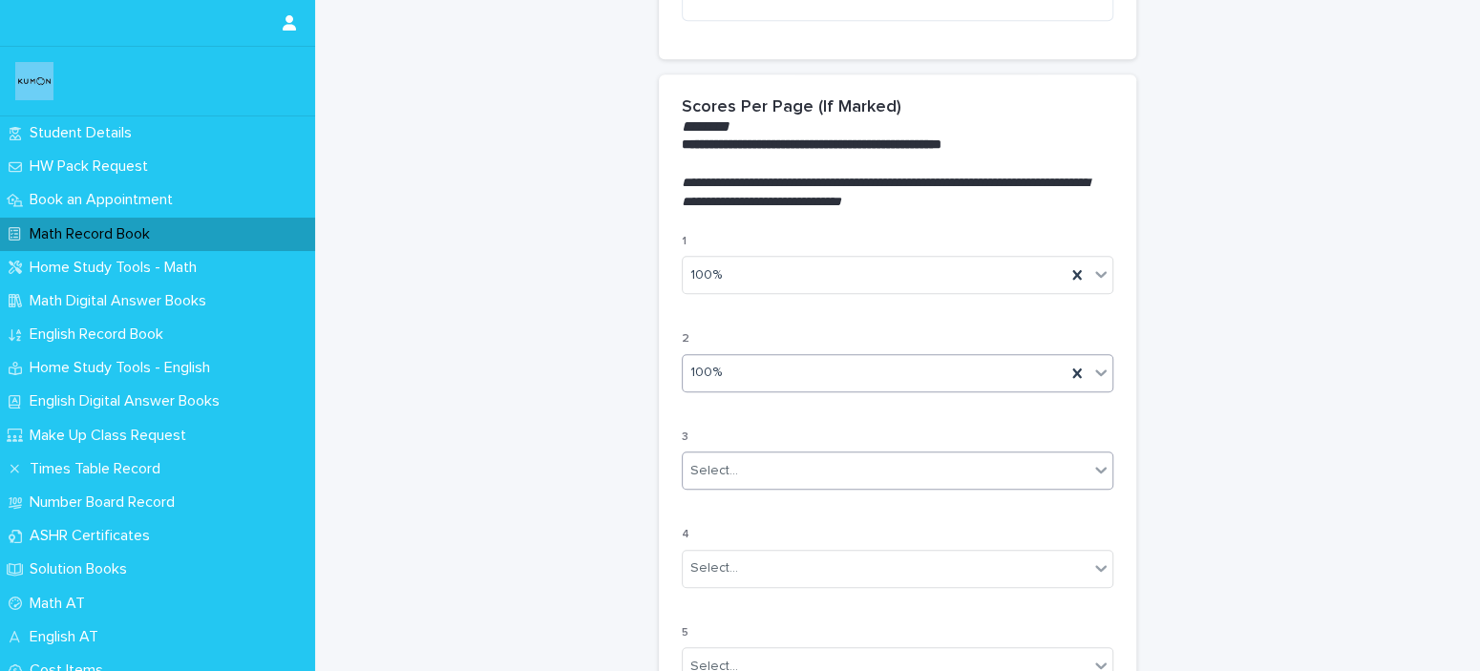
click at [914, 478] on div "Select..." at bounding box center [886, 472] width 406 height 32
click at [894, 499] on div "100%" at bounding box center [890, 503] width 430 height 33
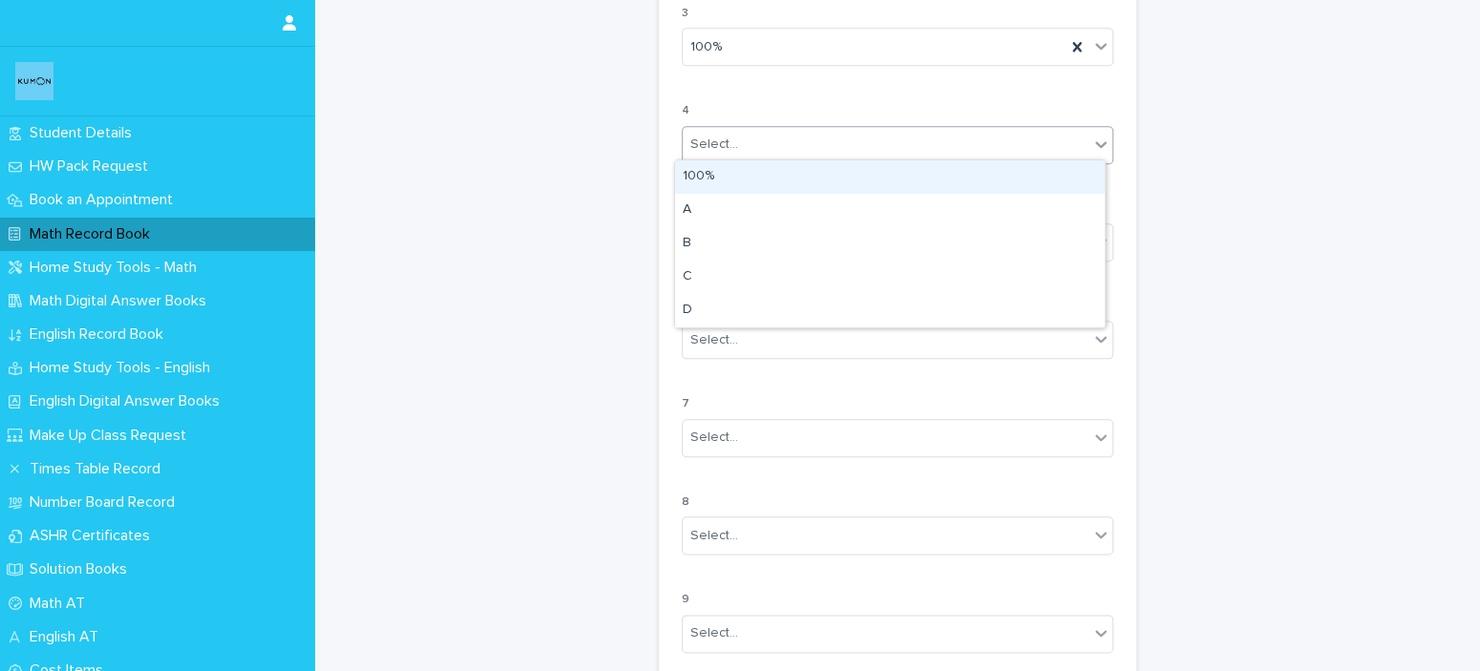
click at [913, 148] on div "Select..." at bounding box center [886, 145] width 406 height 32
click at [915, 160] on div "100%" at bounding box center [890, 176] width 430 height 33
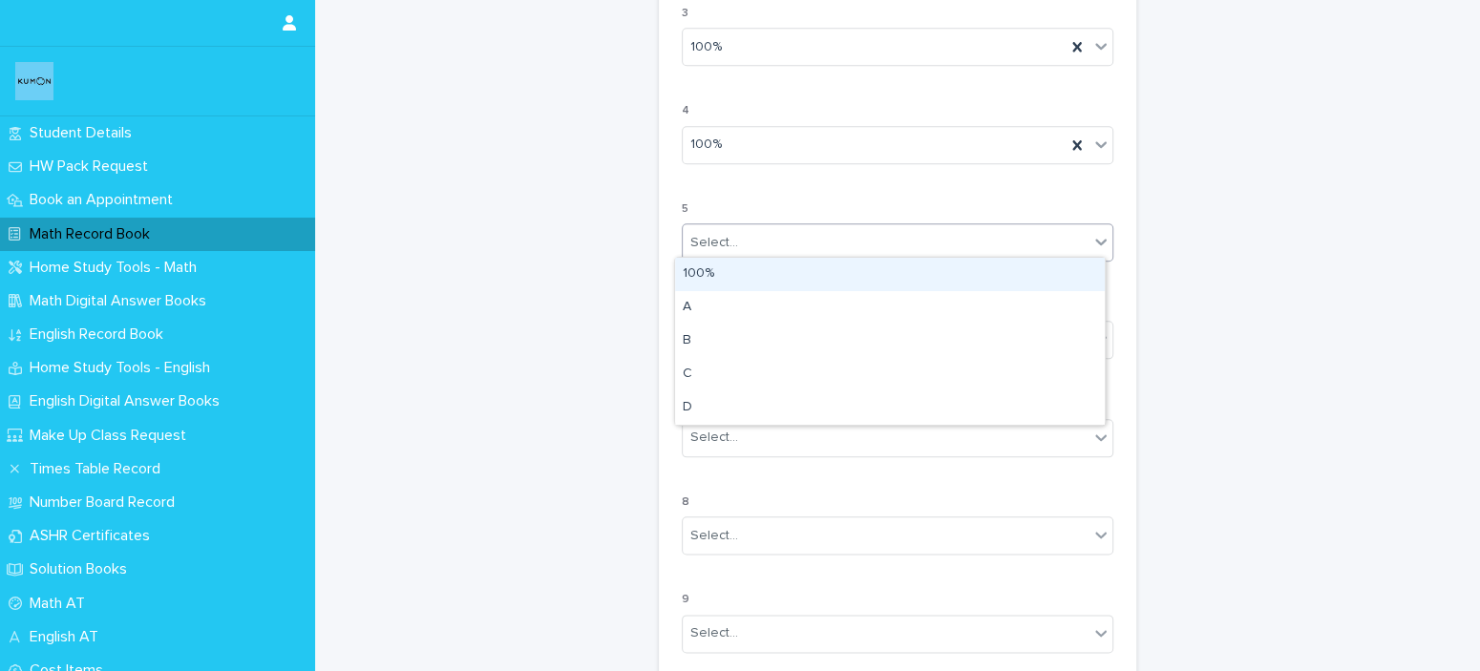
click at [908, 227] on div "Select..." at bounding box center [886, 243] width 406 height 32
click at [872, 277] on div "100%" at bounding box center [890, 274] width 430 height 33
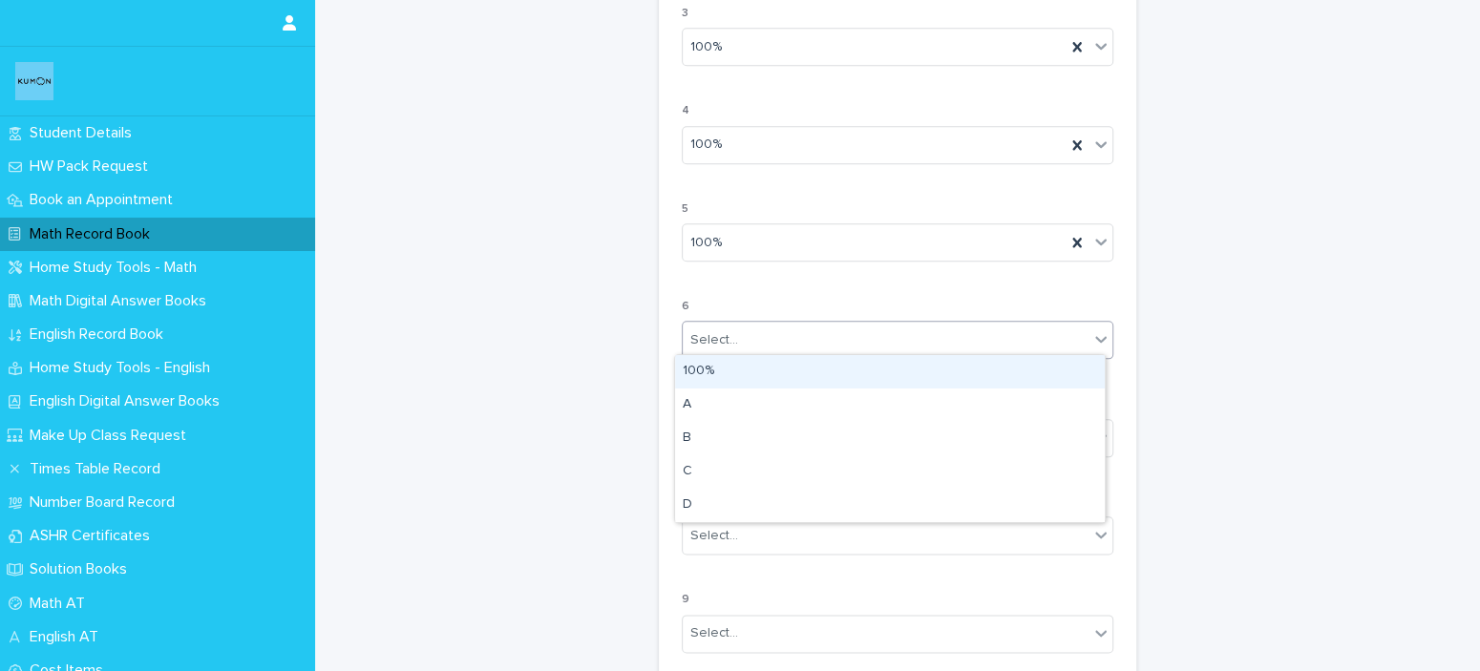
click at [842, 335] on div "Select..." at bounding box center [886, 341] width 406 height 32
click at [817, 368] on div "100%" at bounding box center [890, 371] width 430 height 33
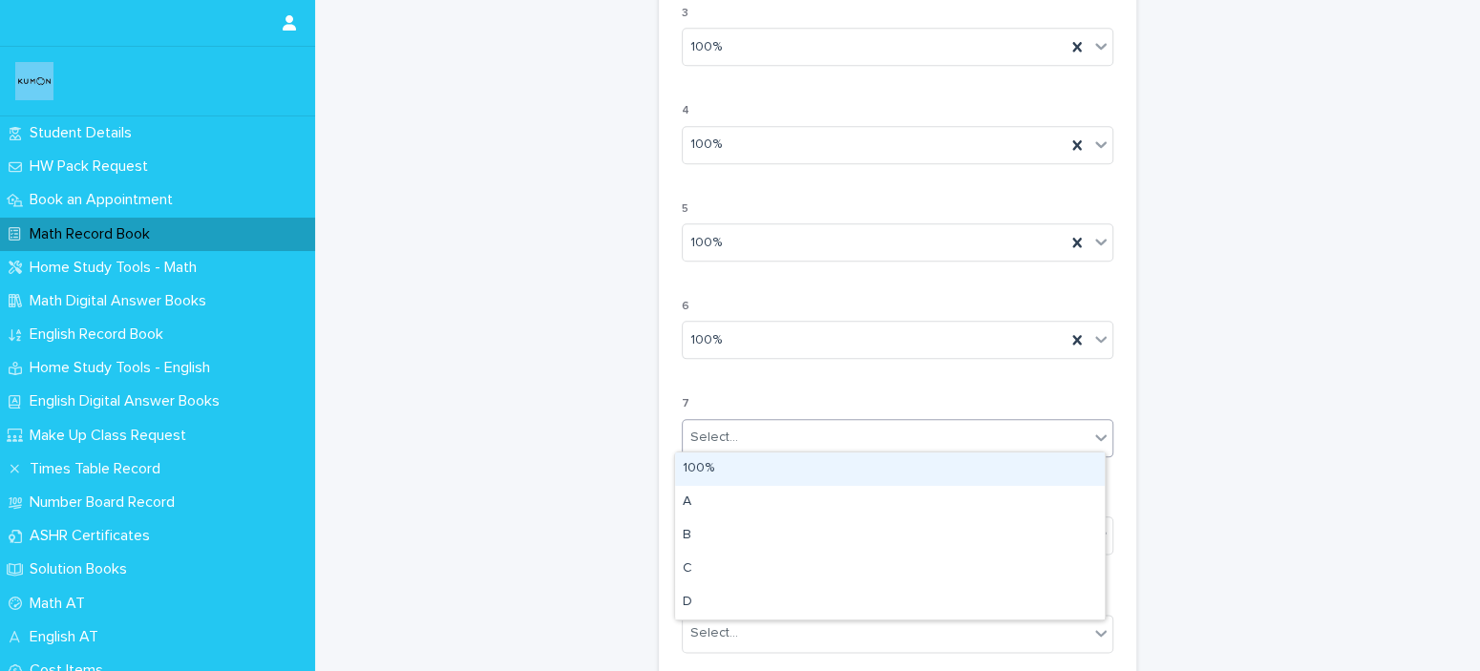
click at [793, 433] on div "Select..." at bounding box center [886, 438] width 406 height 32
click at [785, 467] on div "100%" at bounding box center [890, 469] width 430 height 33
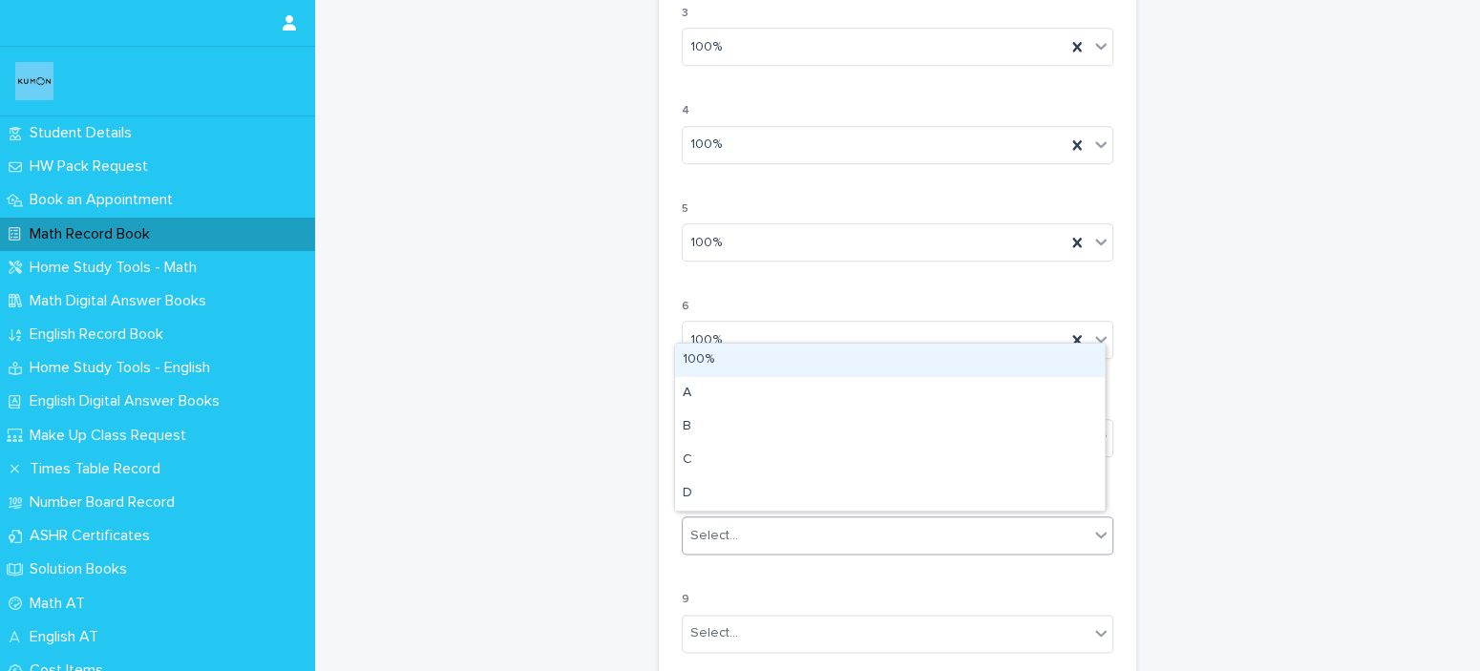
click at [758, 538] on div "Select..." at bounding box center [886, 537] width 406 height 32
click at [737, 361] on div "100%" at bounding box center [890, 360] width 430 height 33
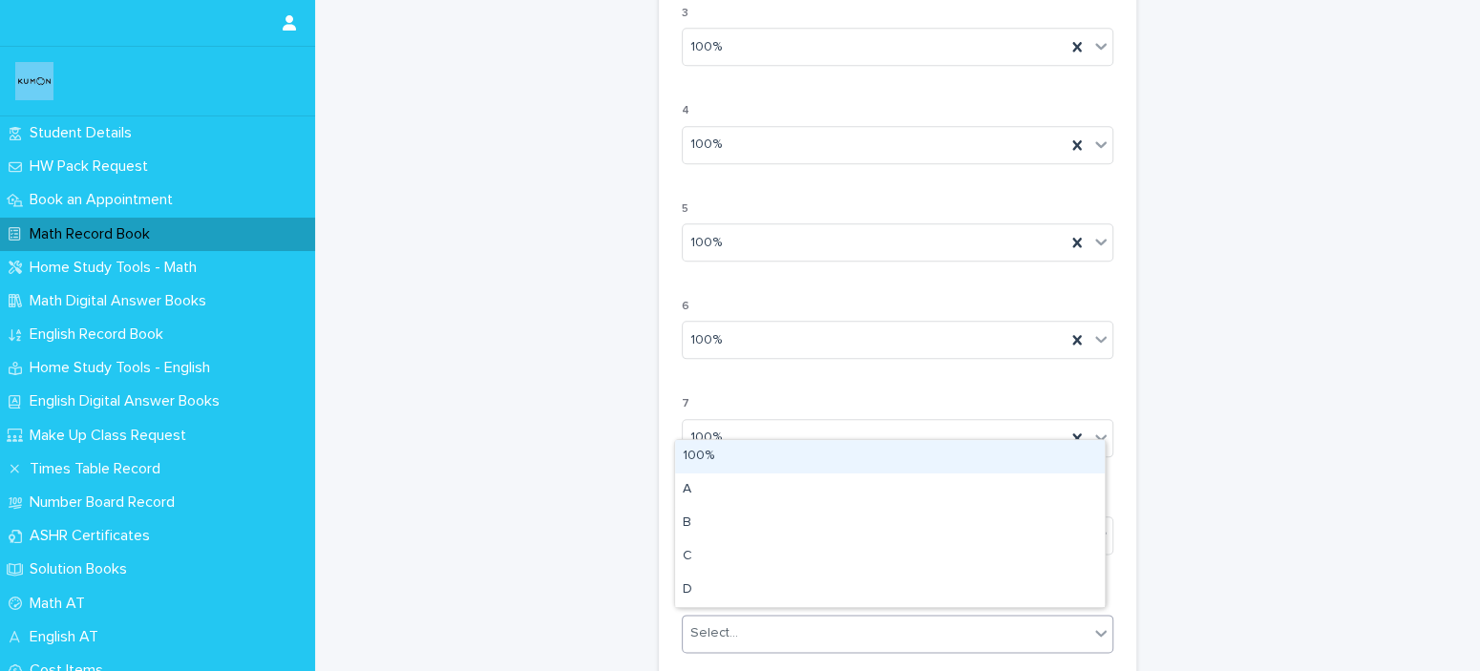
click at [752, 618] on div "Select..." at bounding box center [886, 634] width 406 height 32
click at [720, 444] on div "100%" at bounding box center [890, 456] width 430 height 33
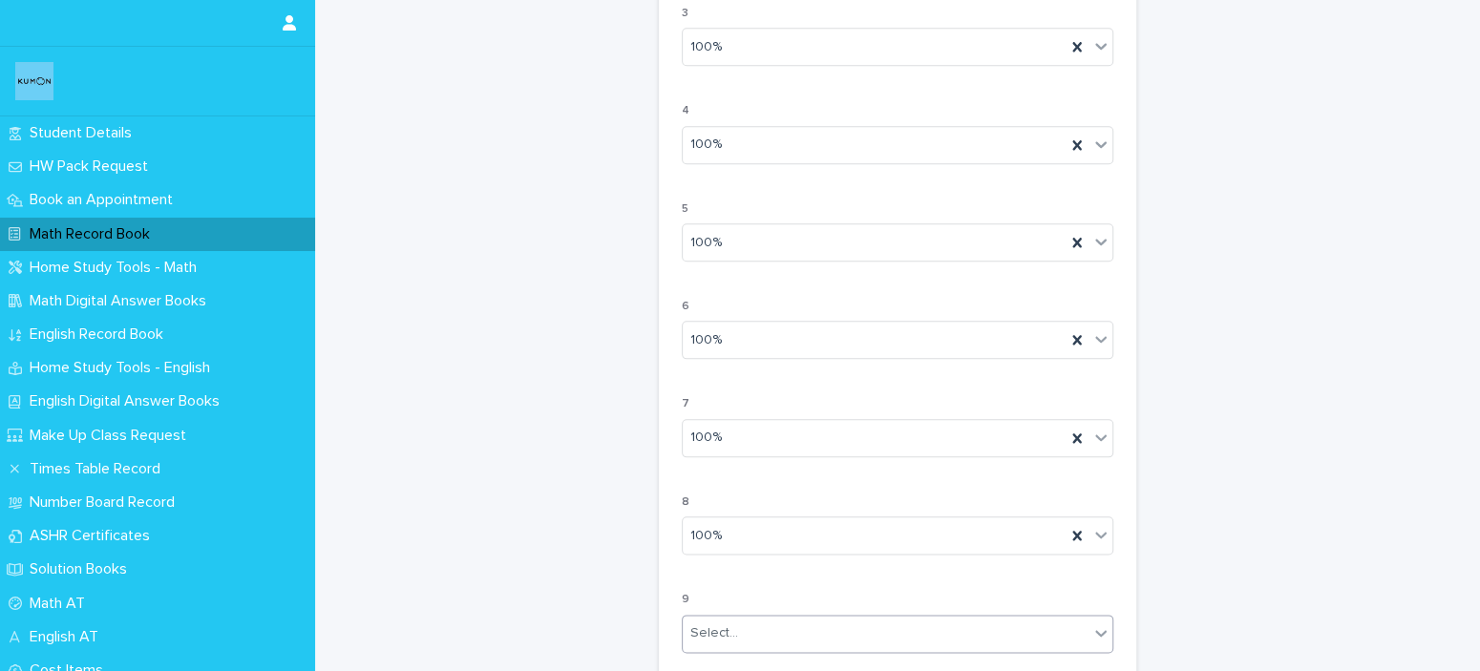
scroll to position [1723, 0]
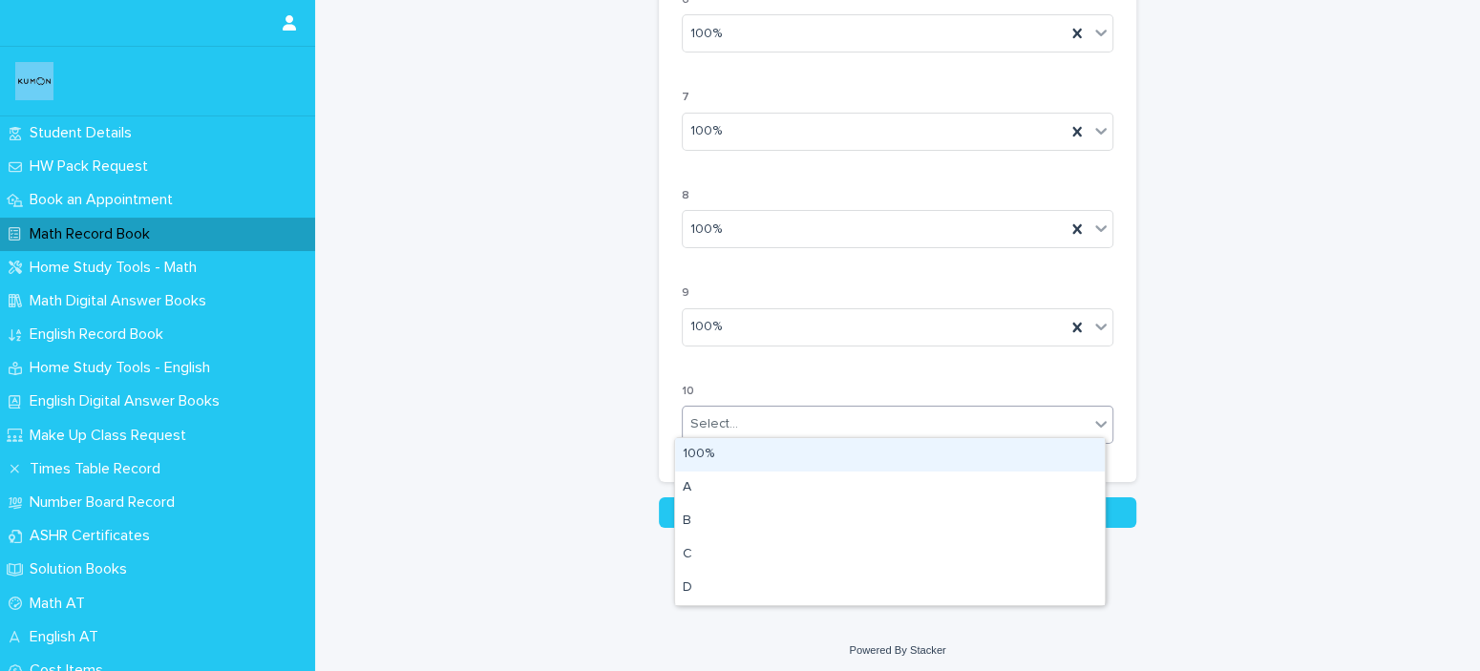
click at [765, 431] on div "Select..." at bounding box center [886, 425] width 406 height 32
click at [757, 458] on div "100%" at bounding box center [890, 454] width 430 height 33
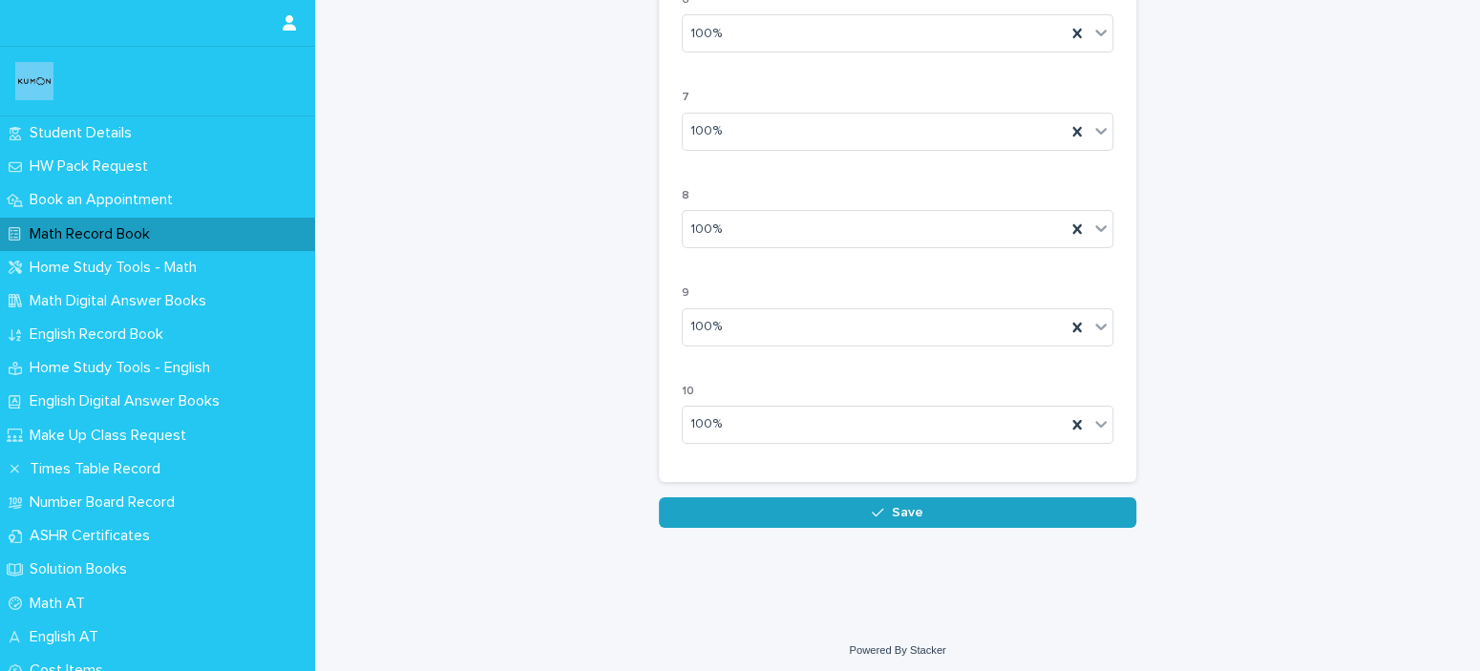
click at [766, 498] on button "Save" at bounding box center [898, 513] width 478 height 31
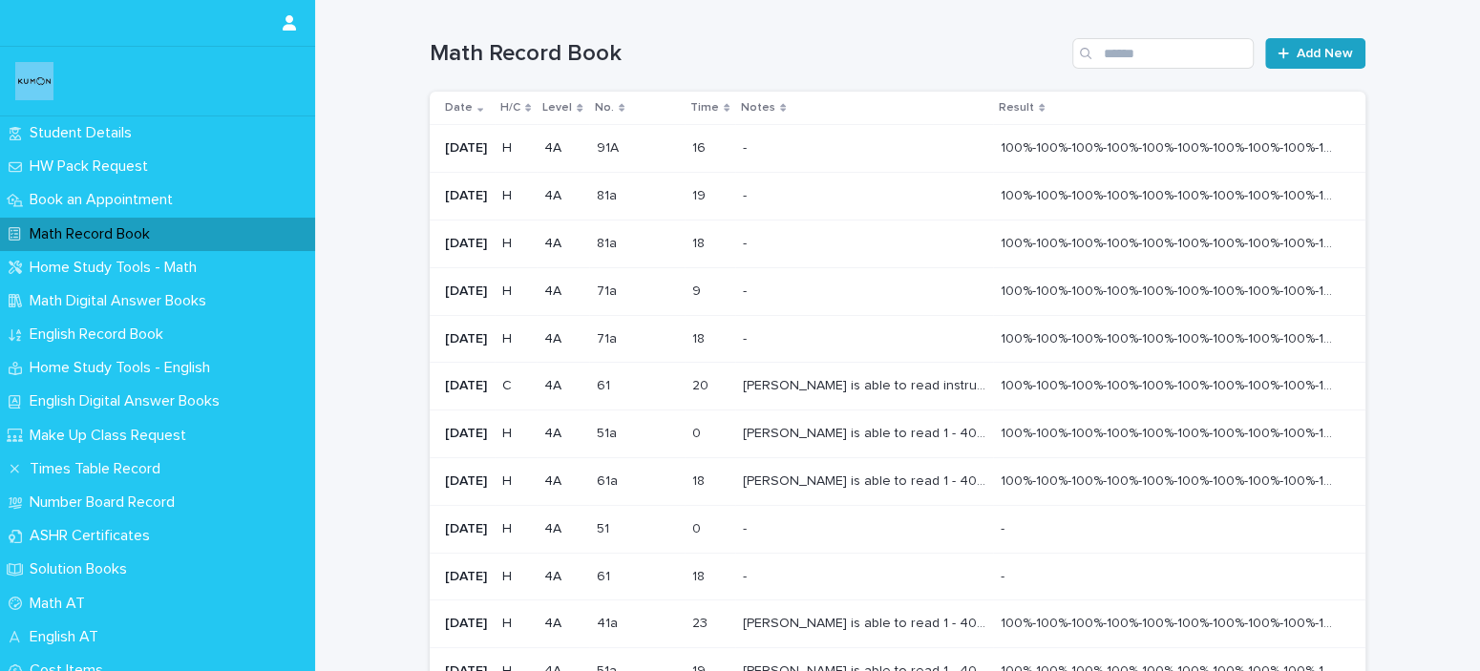
click at [1288, 48] on link "Add New" at bounding box center [1315, 53] width 100 height 31
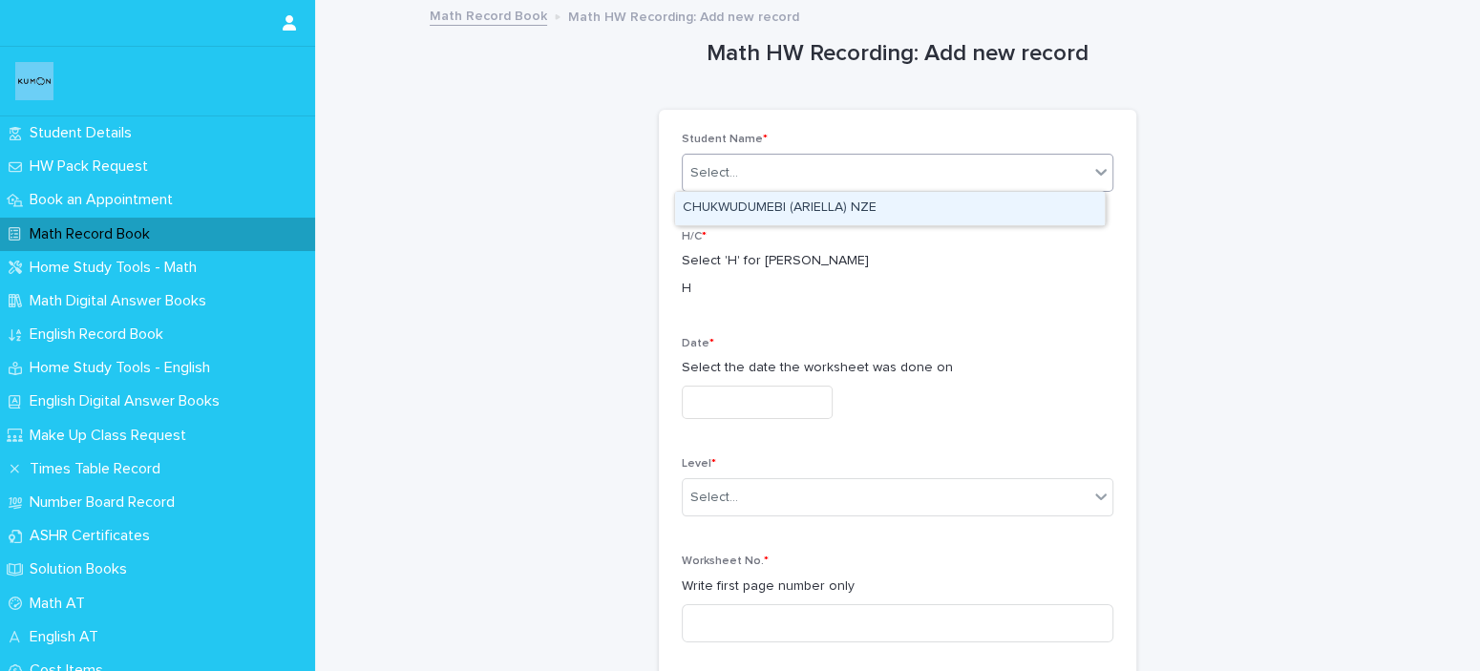
click at [785, 167] on div "Select..." at bounding box center [886, 174] width 406 height 32
click at [783, 195] on div "CHUKWUDUMEBI (ARIELLA) NZE" at bounding box center [890, 208] width 430 height 33
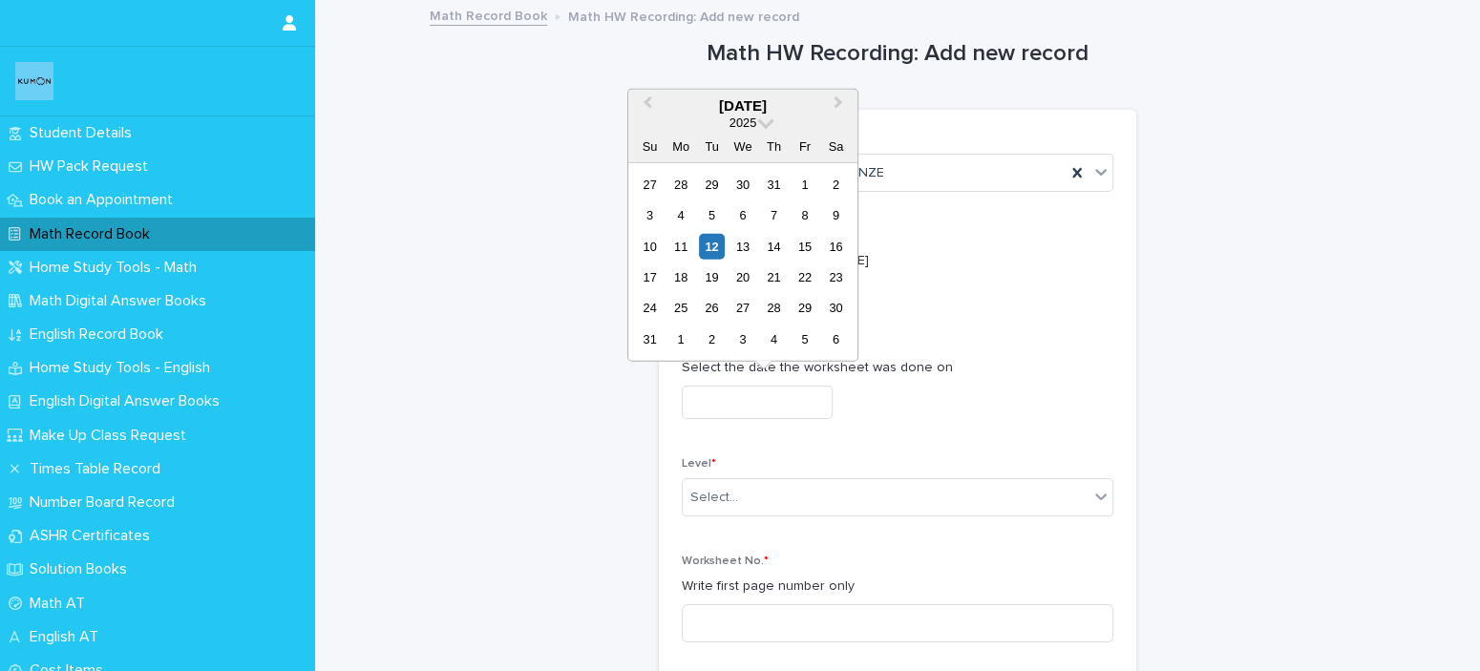
click at [807, 398] on input "text" at bounding box center [757, 402] width 151 height 33
click at [751, 213] on div "6" at bounding box center [743, 215] width 26 height 26
type input "**********"
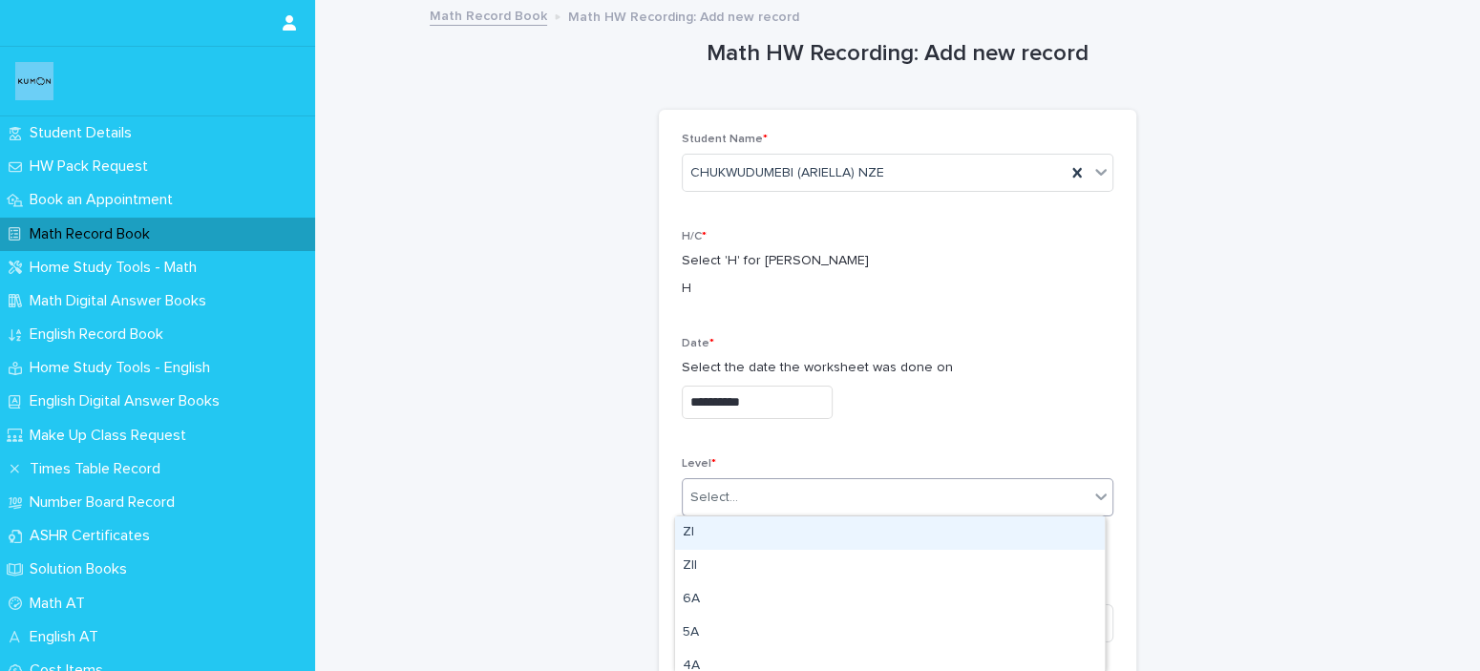
click at [797, 506] on div "Select..." at bounding box center [886, 498] width 406 height 32
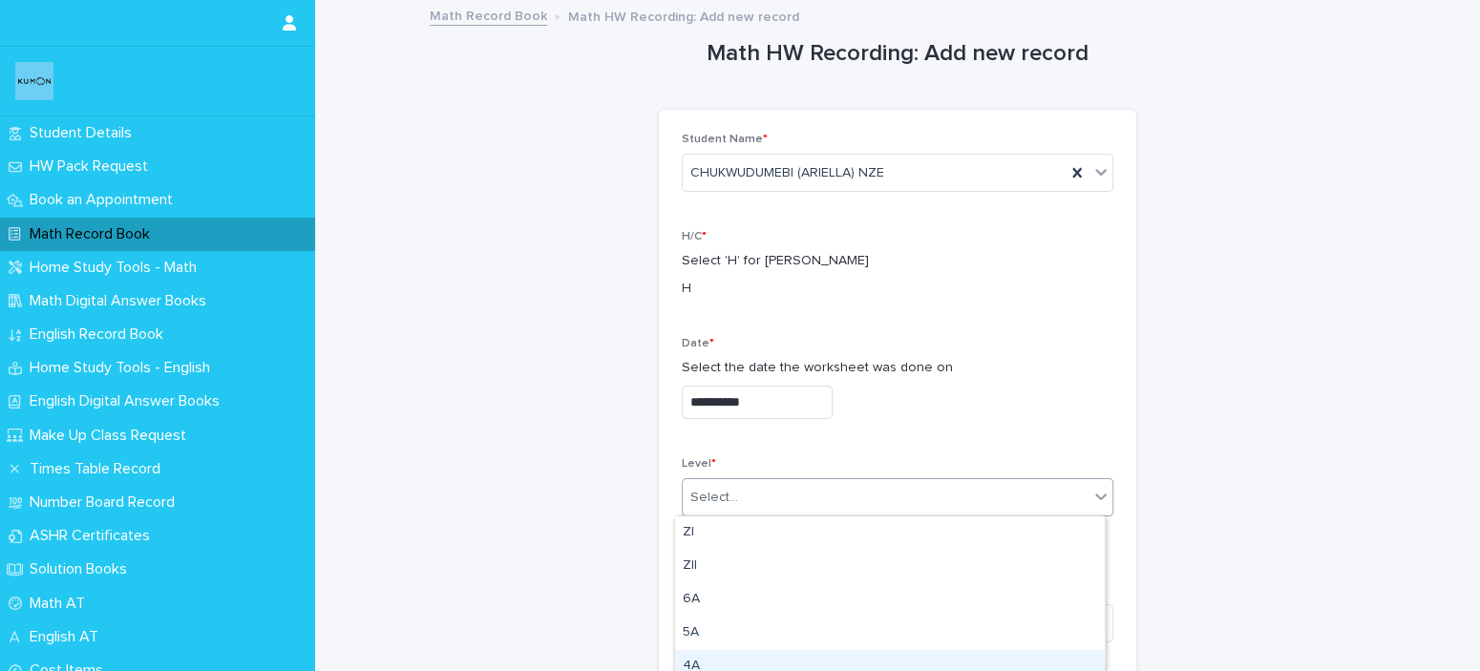
click at [748, 668] on div "4A" at bounding box center [890, 666] width 430 height 33
click at [840, 644] on div "Worksheet No. * Write first page number only" at bounding box center [898, 606] width 432 height 102
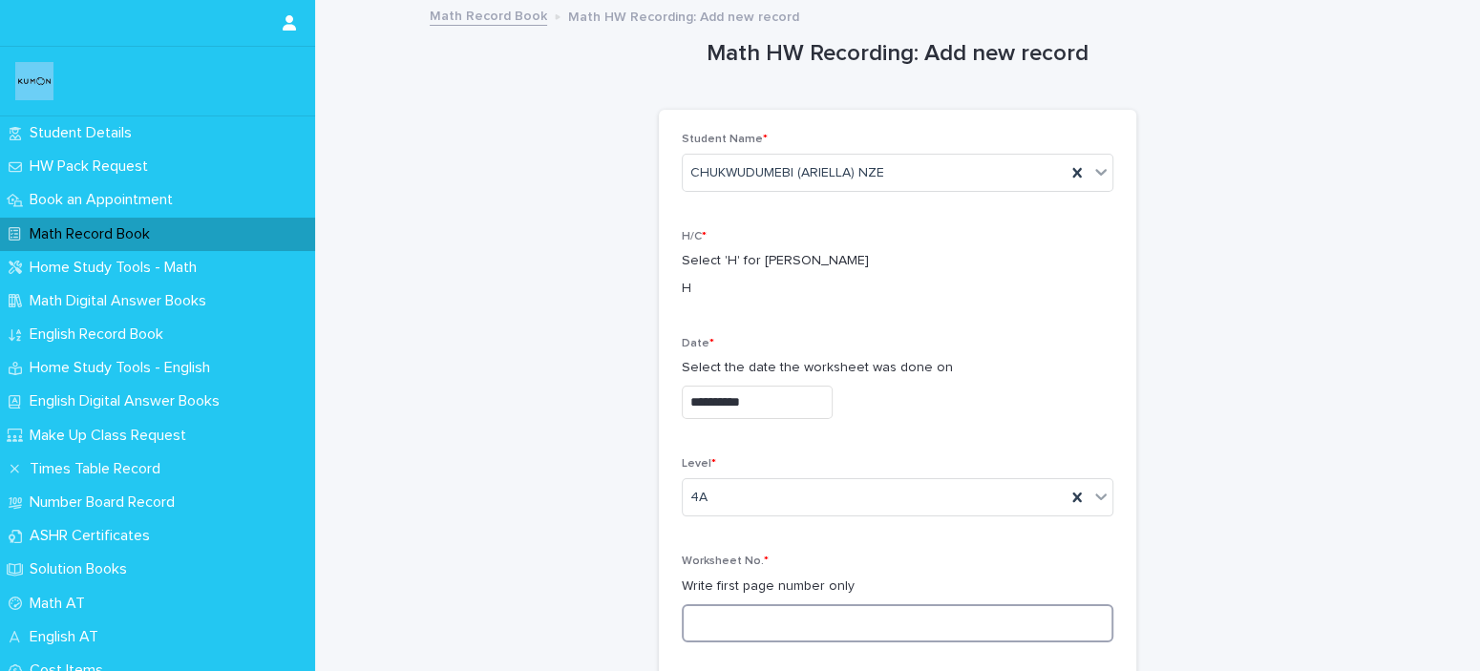
click at [767, 620] on input at bounding box center [898, 624] width 432 height 38
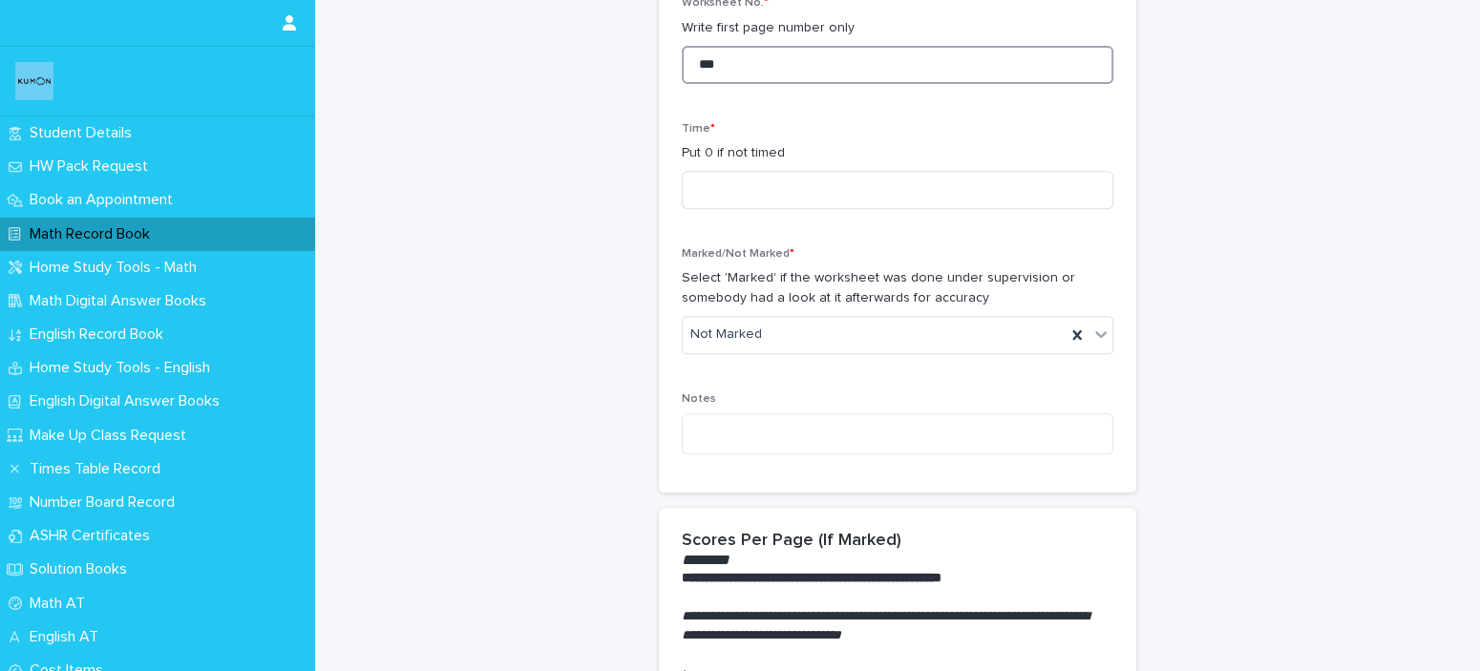
scroll to position [587, 0]
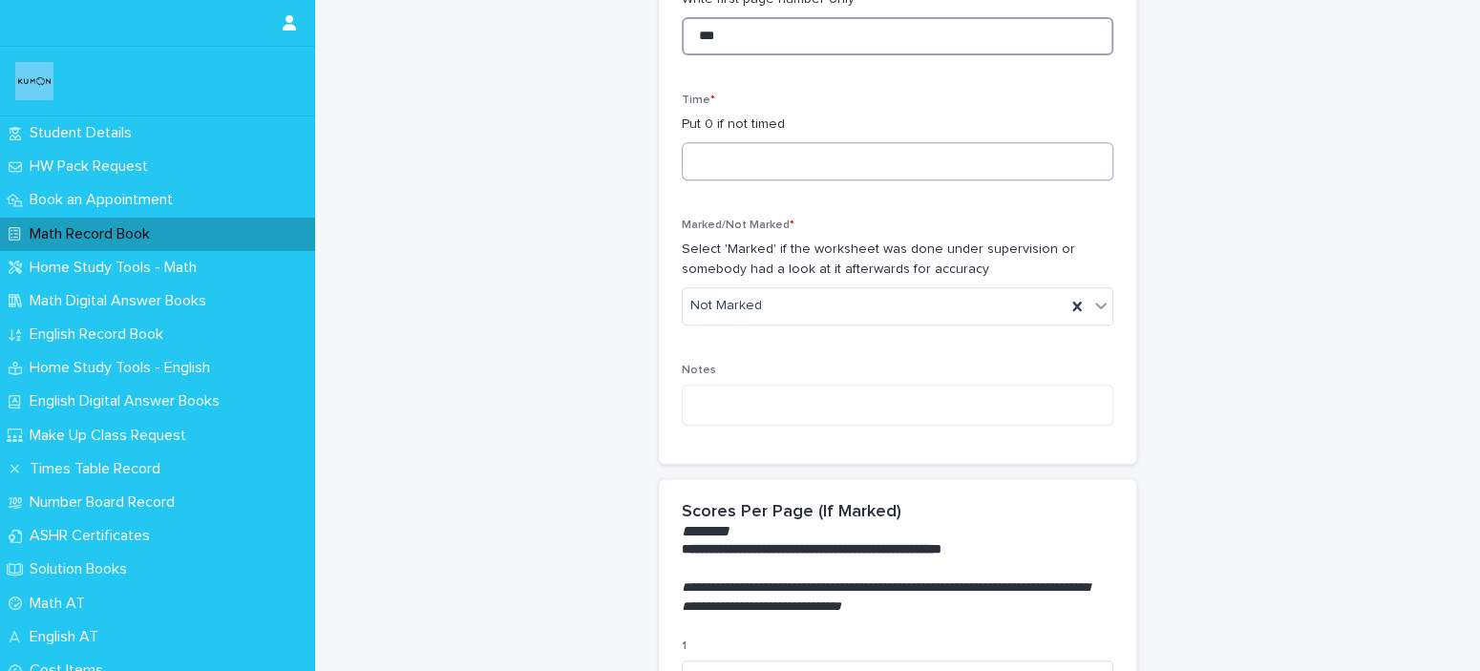
type input "***"
click at [837, 163] on input at bounding box center [898, 161] width 432 height 38
type input "*"
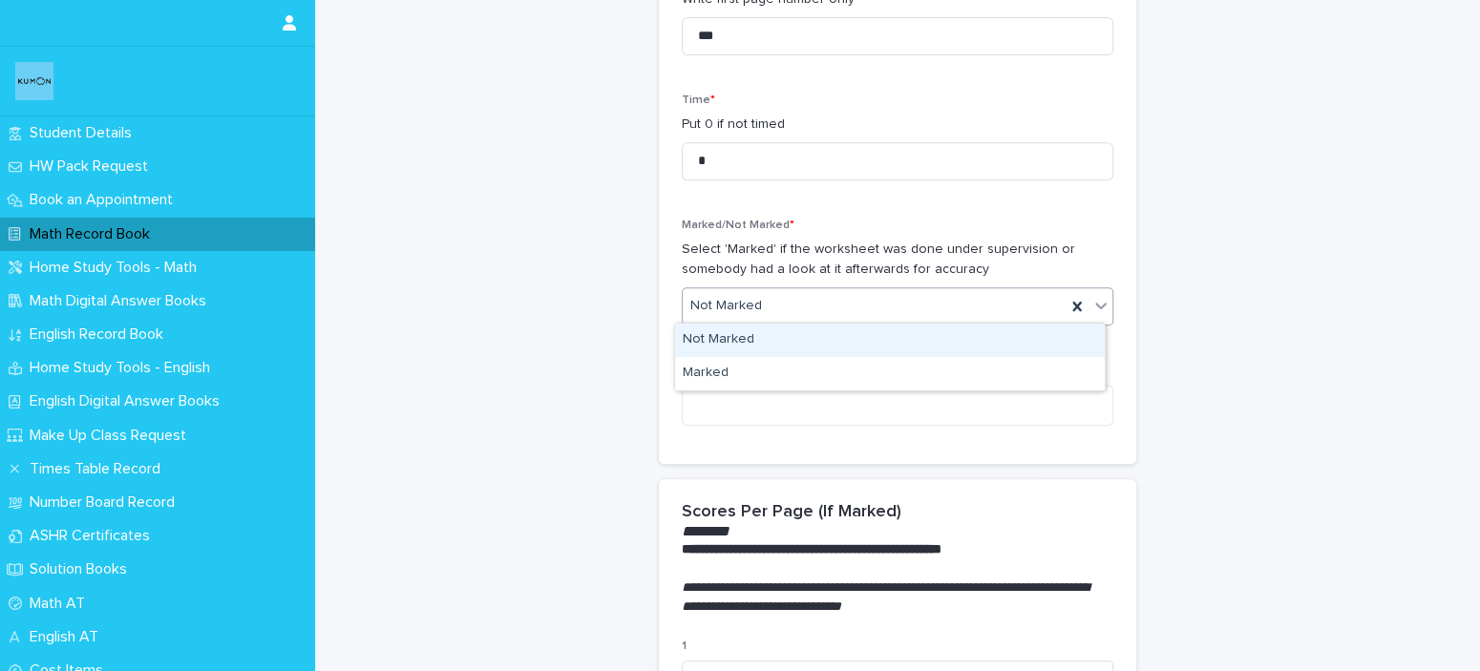
click at [868, 308] on div "Not Marked" at bounding box center [874, 306] width 383 height 32
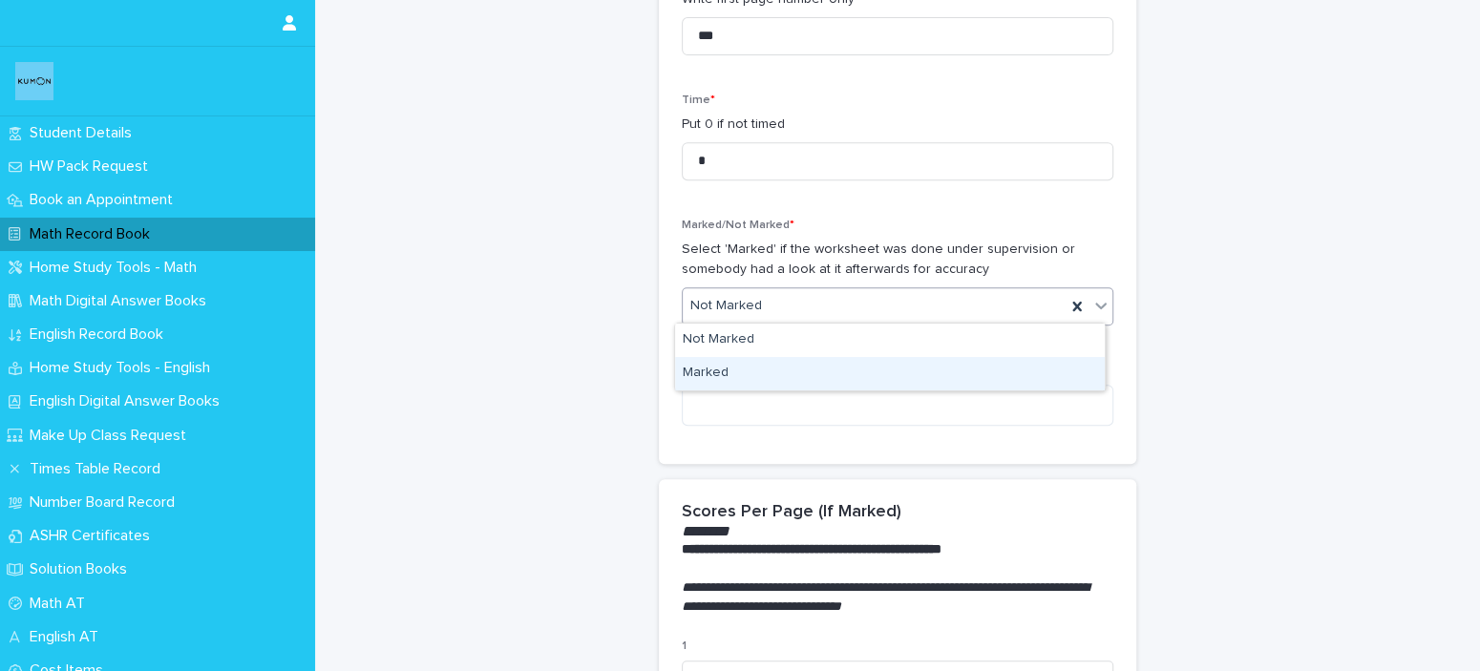
click at [856, 368] on div "Marked" at bounding box center [890, 373] width 430 height 33
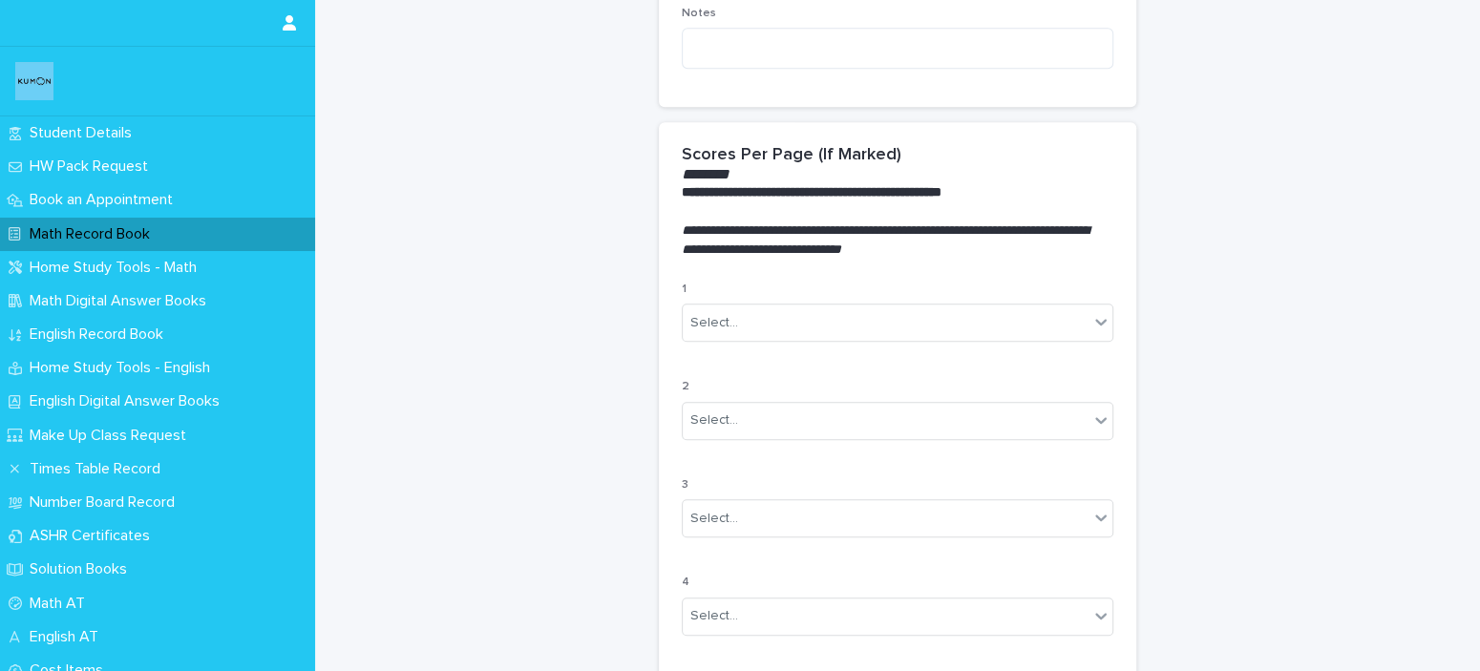
scroll to position [1181, 0]
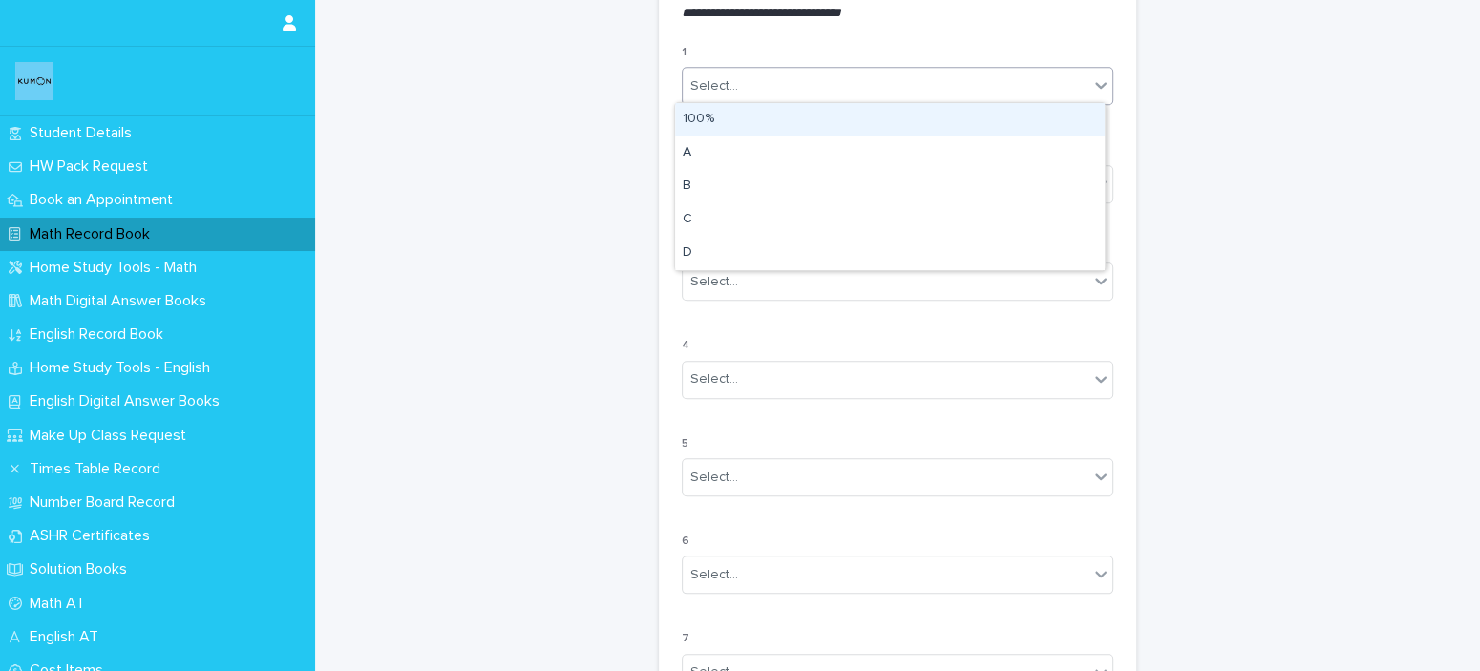
click at [798, 72] on div "Select..." at bounding box center [886, 87] width 406 height 32
click at [776, 111] on div "100%" at bounding box center [890, 119] width 430 height 33
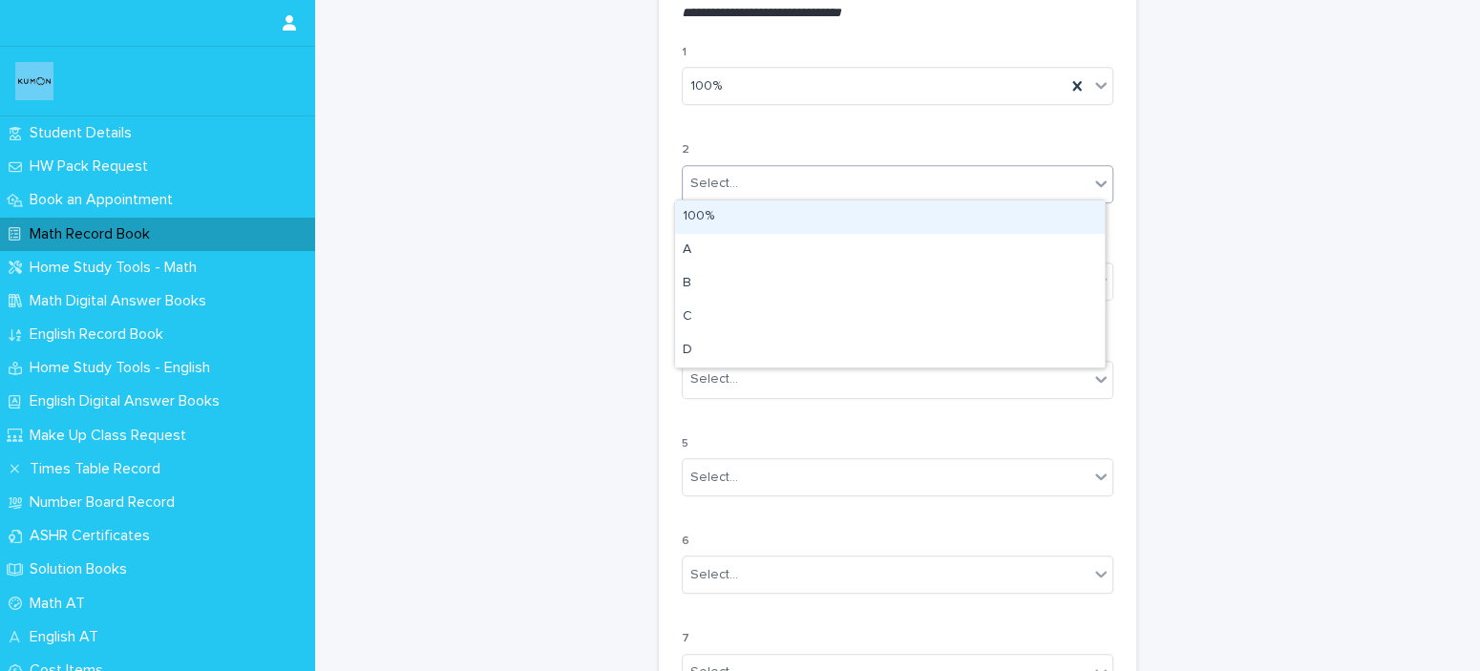
click at [757, 177] on div "Select..." at bounding box center [886, 184] width 406 height 32
click at [739, 227] on div "100%" at bounding box center [890, 217] width 430 height 33
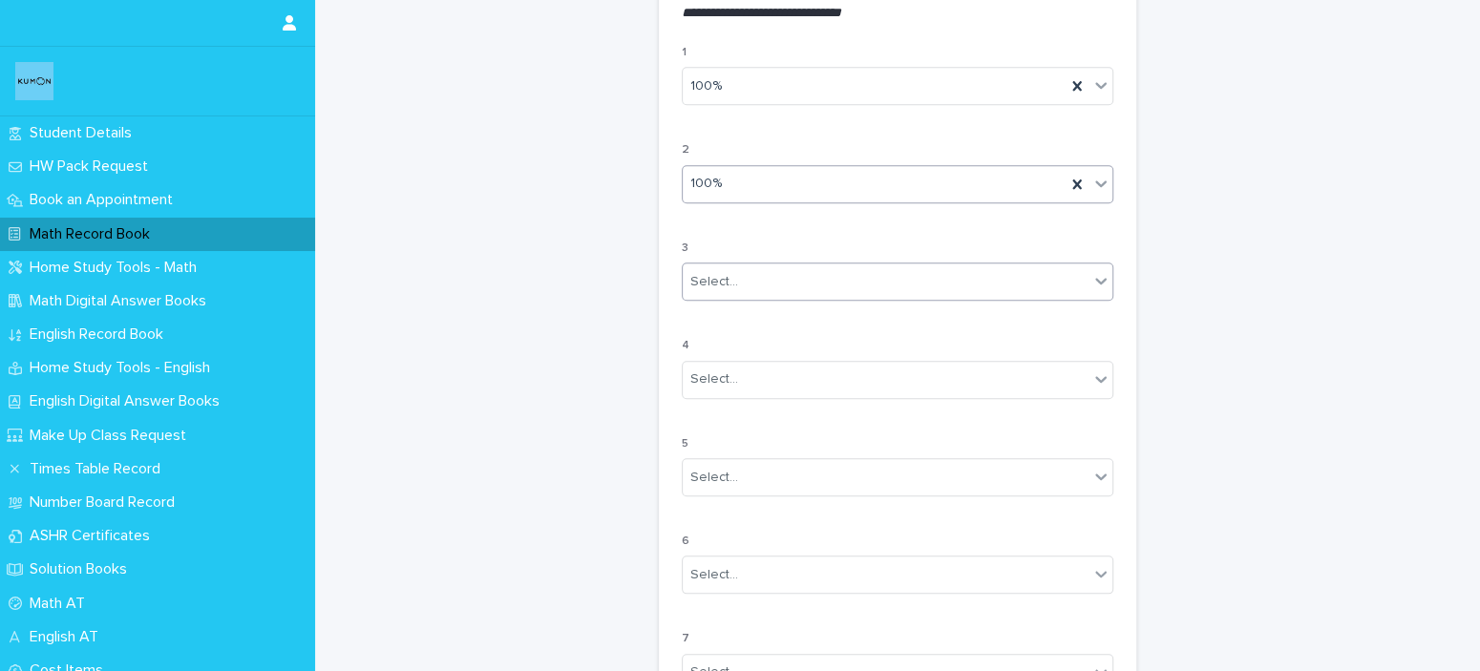
click at [729, 266] on div "Select..." at bounding box center [886, 282] width 406 height 32
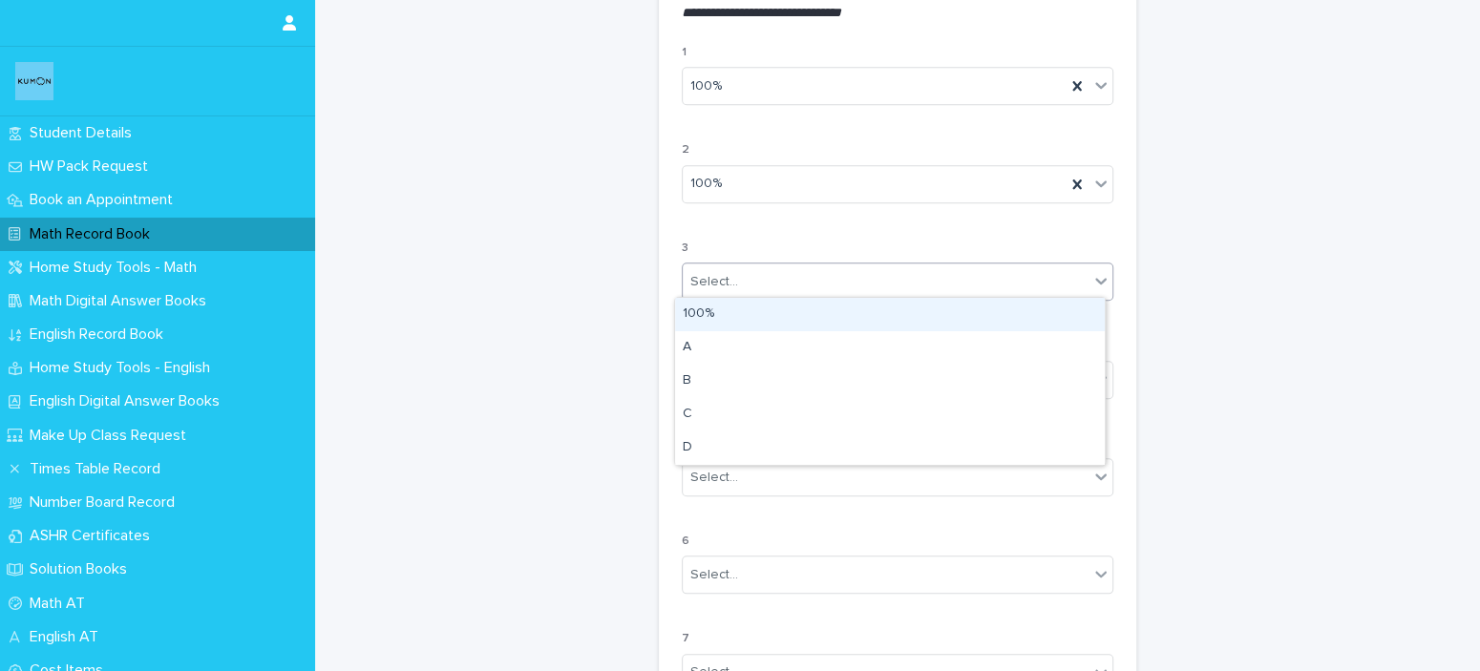
click at [707, 310] on div "100%" at bounding box center [890, 314] width 430 height 33
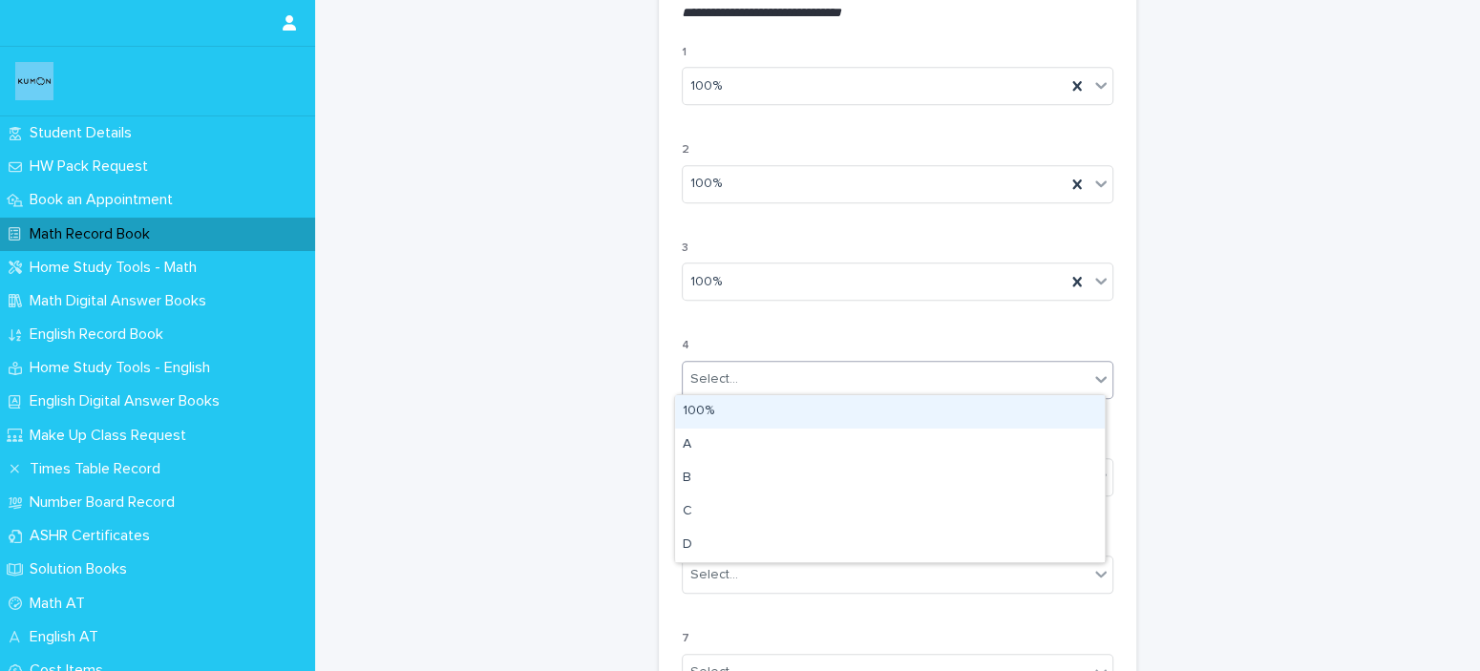
click at [721, 384] on div "Select..." at bounding box center [715, 380] width 48 height 20
click at [706, 411] on div "100%" at bounding box center [890, 411] width 430 height 33
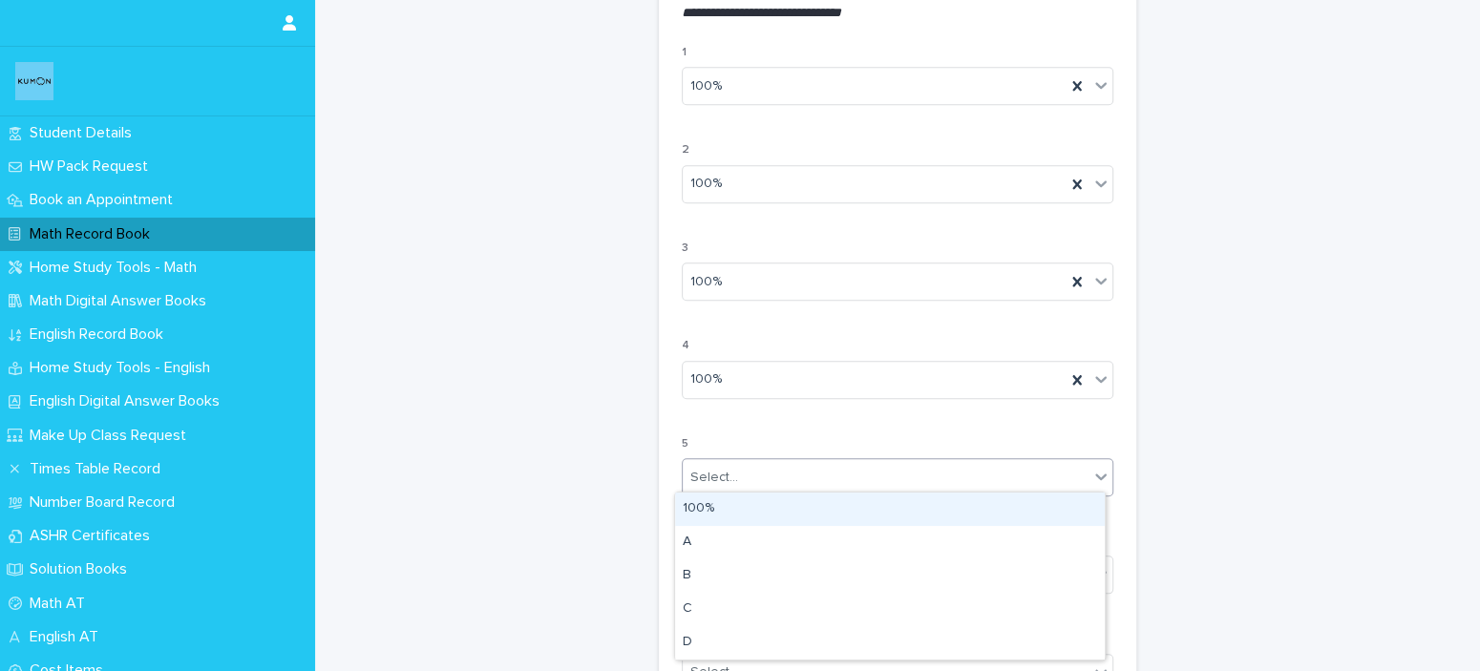
click at [707, 468] on div "Select..." at bounding box center [715, 478] width 48 height 20
click at [702, 515] on div "100%" at bounding box center [890, 509] width 430 height 33
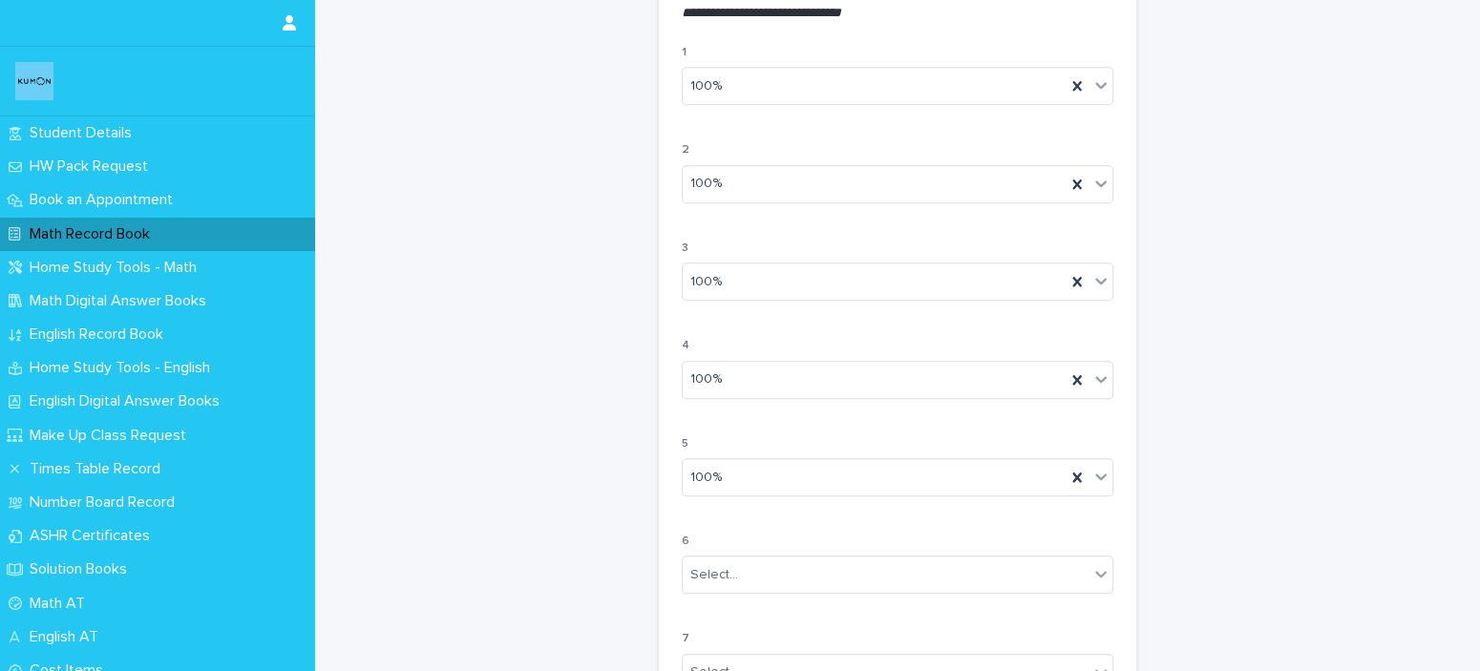
click at [702, 515] on div "1 100% 2 100% 3 100% 4 100% 5 100% 6 Select... 7 Select... 8 Select... 9 Select…" at bounding box center [898, 523] width 432 height 955
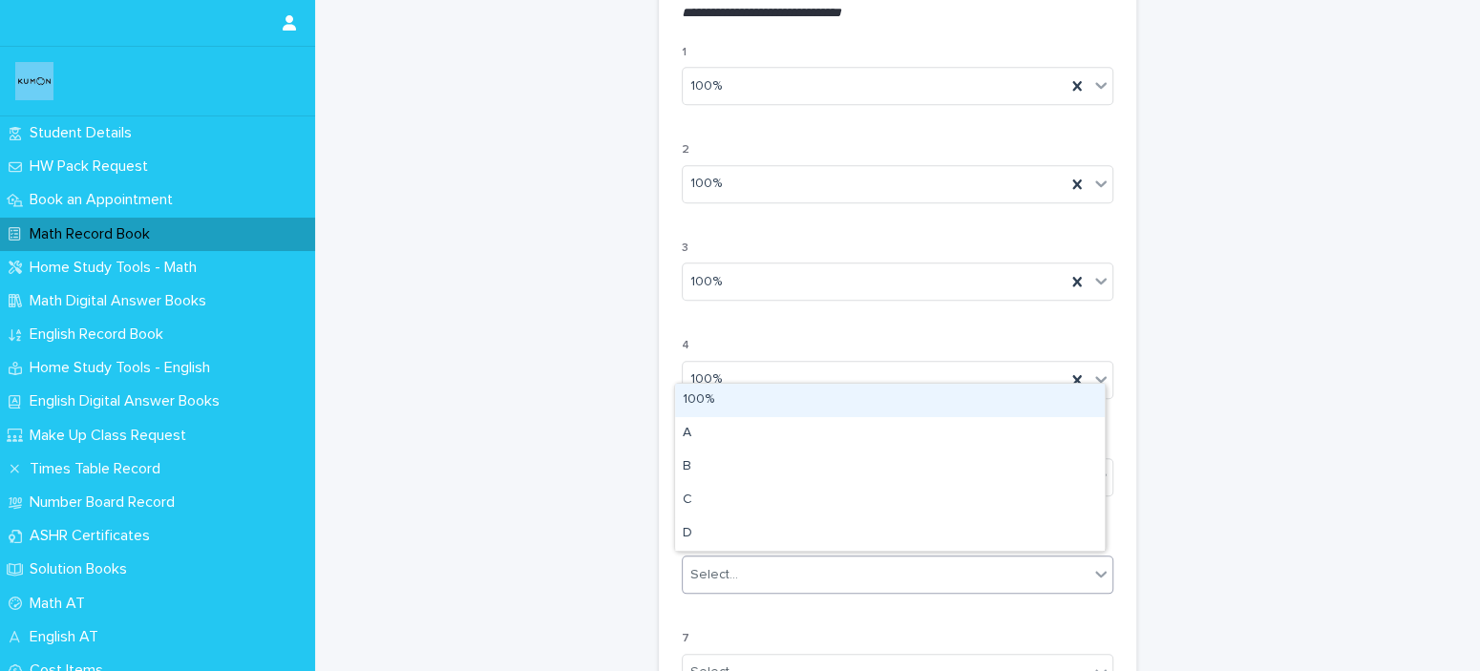
click at [716, 556] on div "Select..." at bounding box center [898, 575] width 432 height 38
click at [722, 386] on div "100%" at bounding box center [890, 400] width 430 height 33
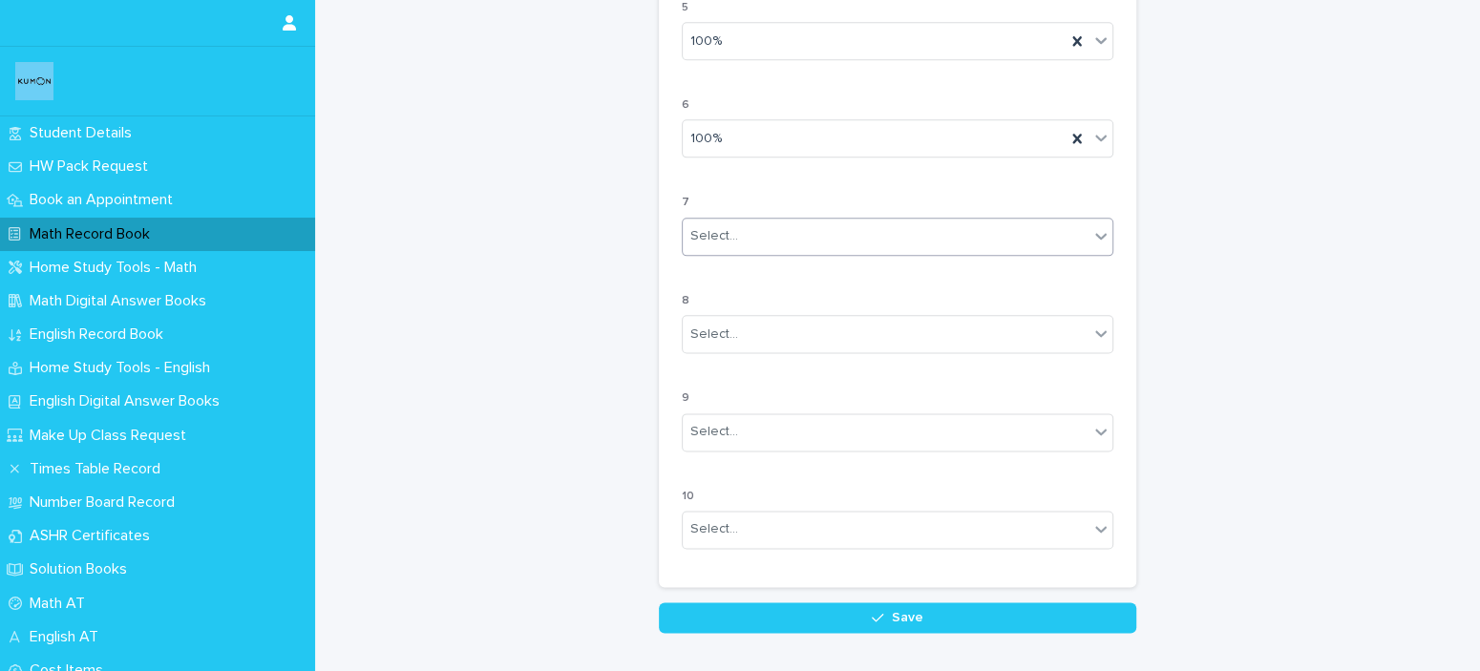
scroll to position [1723, 0]
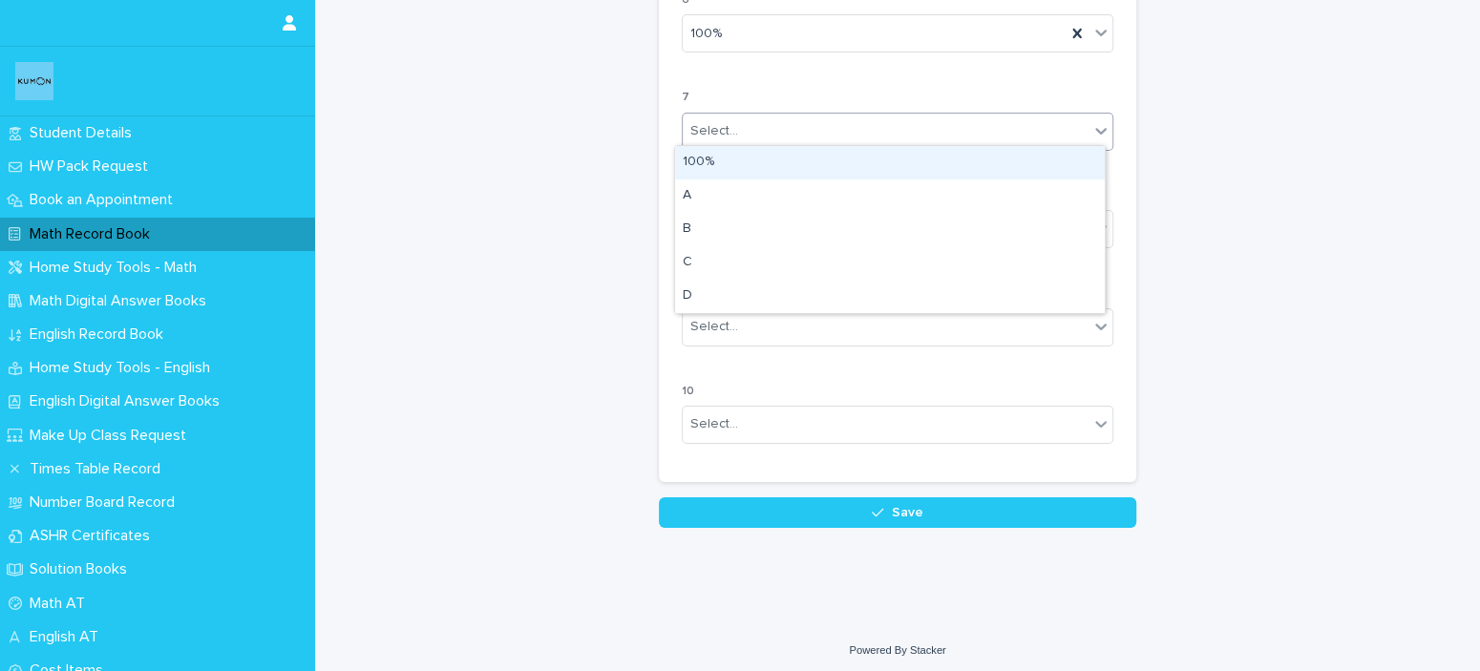
drag, startPoint x: 784, startPoint y: 135, endPoint x: 776, endPoint y: 175, distance: 41.0
click at [776, 175] on body "**********" at bounding box center [740, 335] width 1480 height 671
click at [776, 175] on div "100%" at bounding box center [890, 162] width 430 height 33
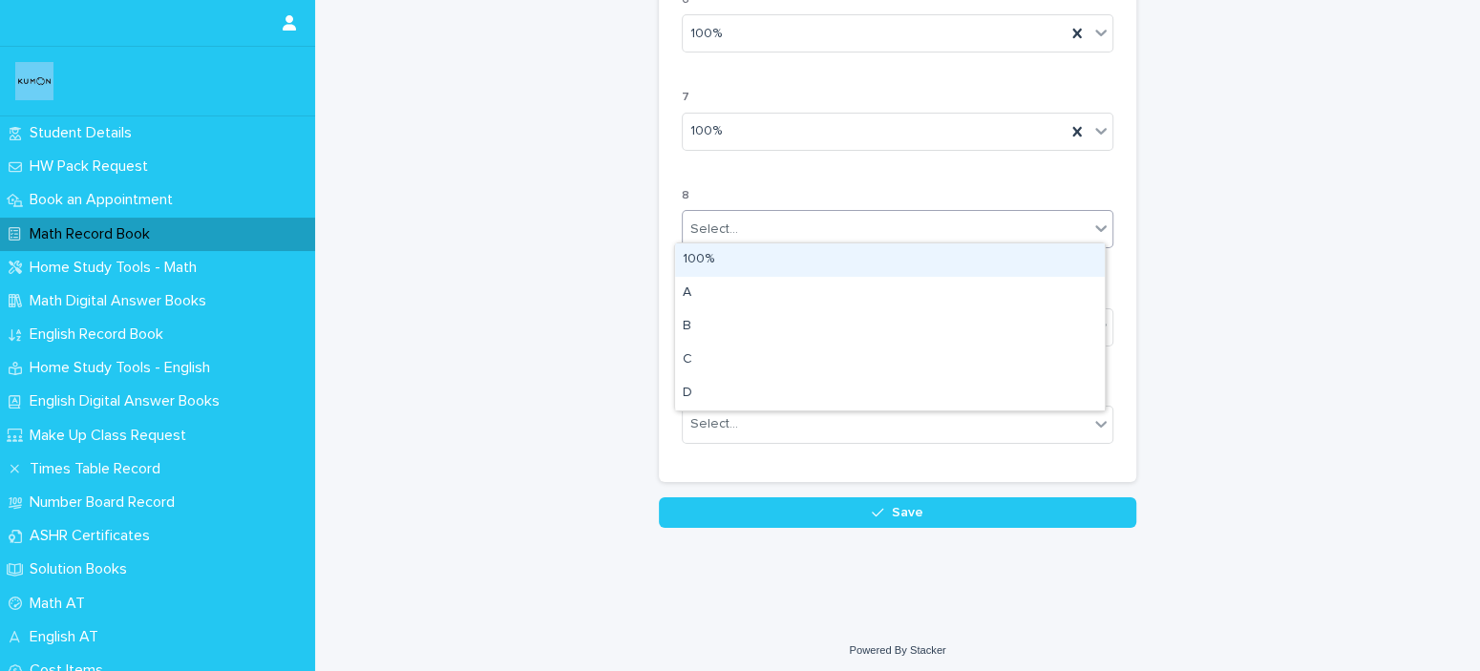
click at [768, 221] on div "Select..." at bounding box center [886, 230] width 406 height 32
click at [761, 250] on div "100%" at bounding box center [890, 260] width 430 height 33
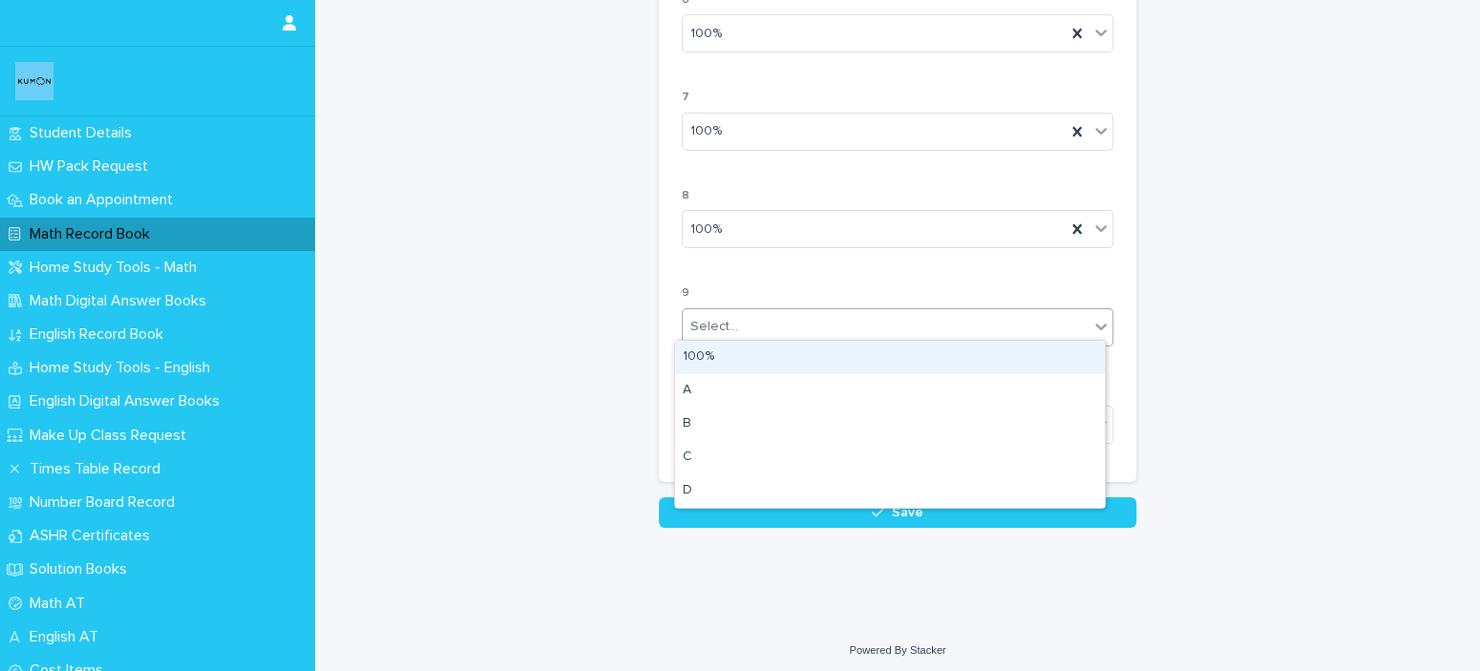
click at [743, 323] on div "Select..." at bounding box center [886, 327] width 406 height 32
click at [739, 350] on div "100%" at bounding box center [890, 357] width 430 height 33
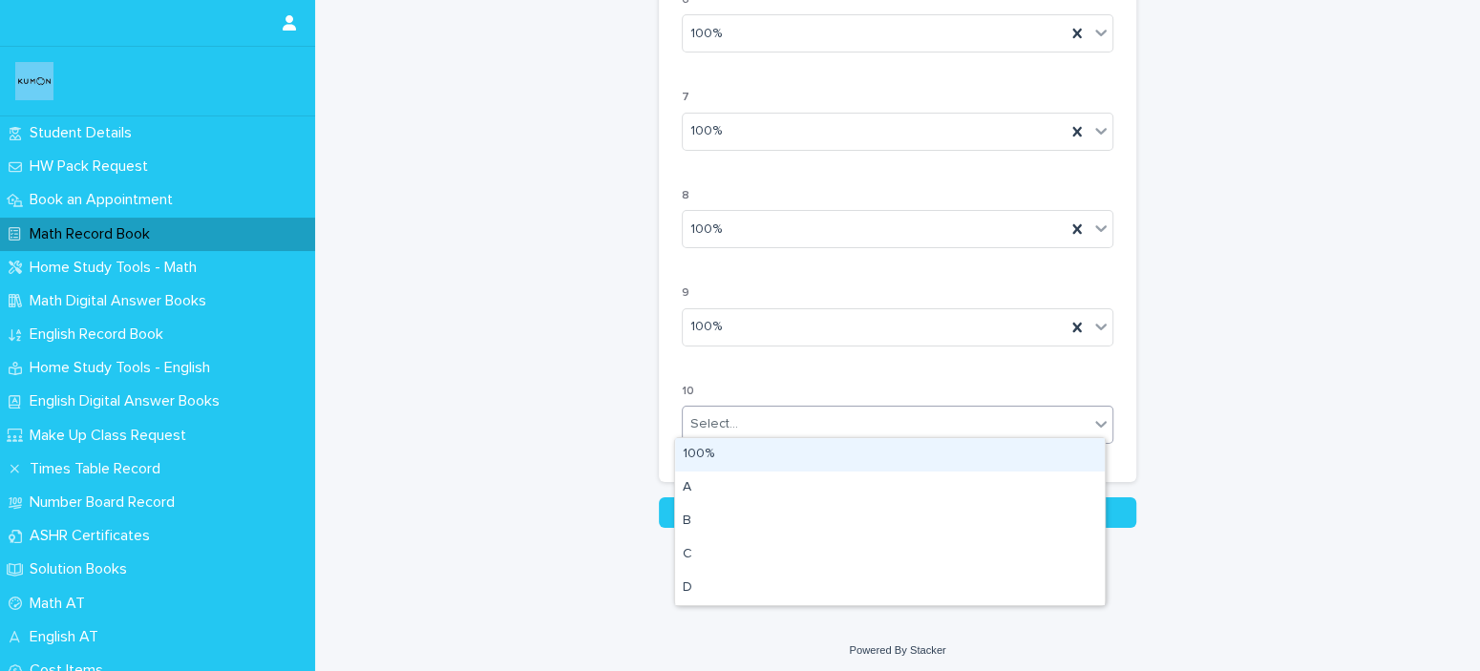
click at [735, 425] on div "Select..." at bounding box center [886, 425] width 406 height 32
click at [729, 458] on div "100%" at bounding box center [890, 454] width 430 height 33
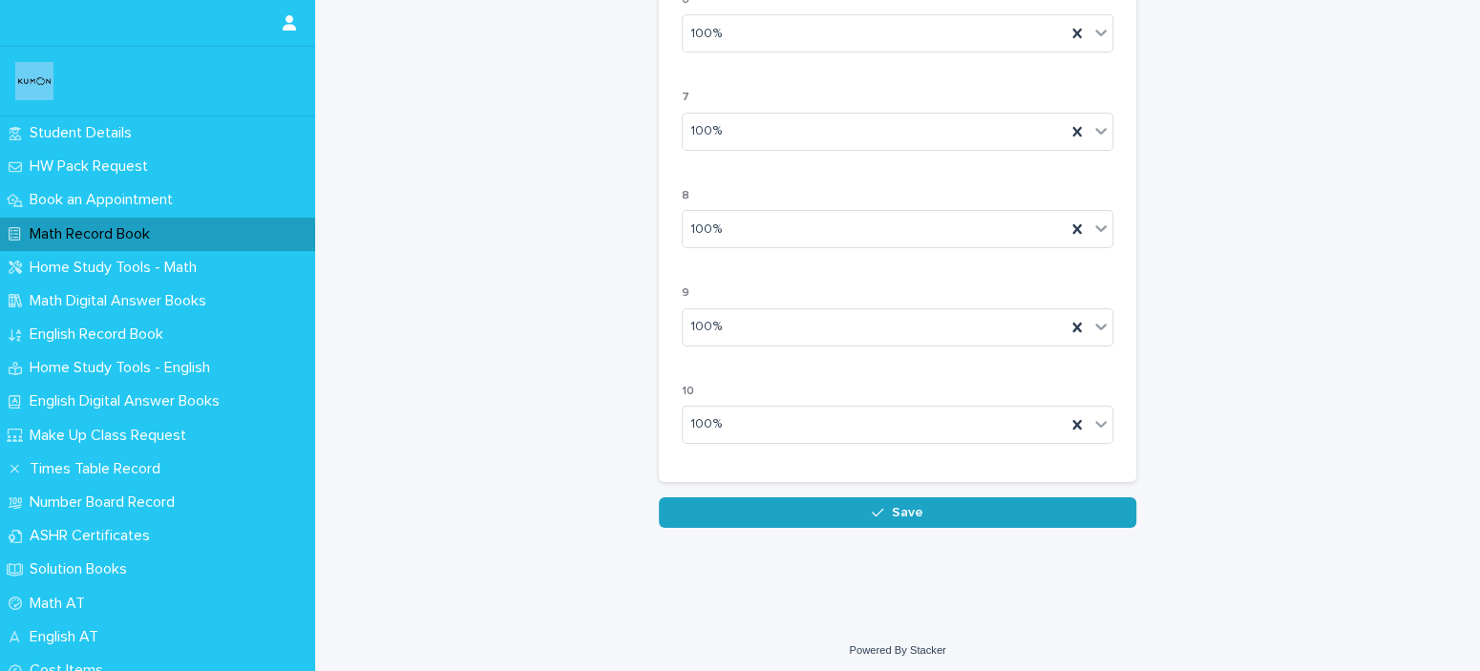
click at [751, 517] on button "Save" at bounding box center [898, 513] width 478 height 31
